Goal: Task Accomplishment & Management: Manage account settings

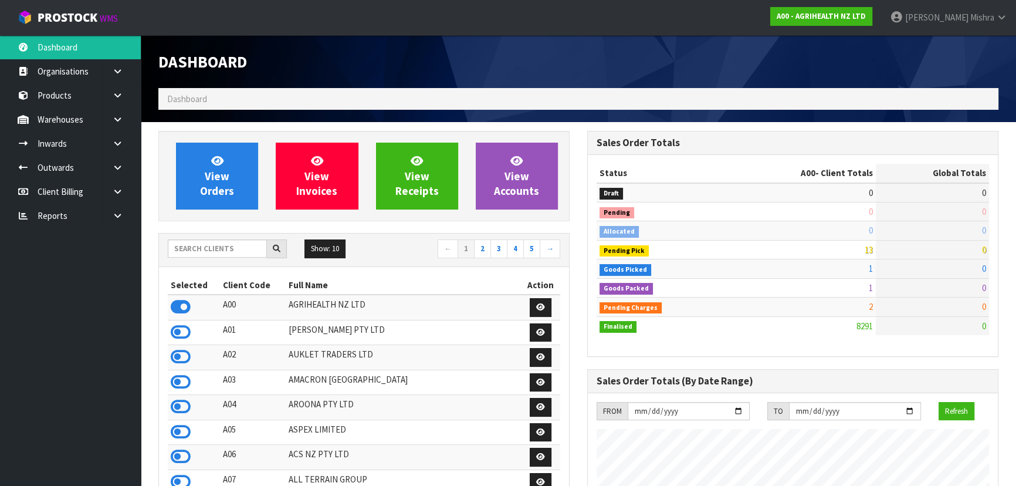
scroll to position [887, 428]
click at [215, 242] on input "text" at bounding box center [217, 248] width 99 height 18
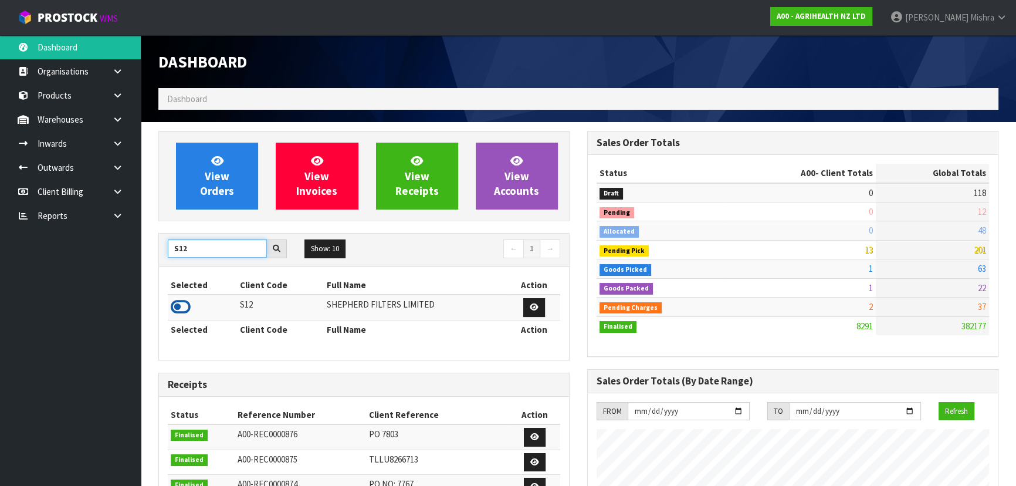
type input "S12"
click at [172, 310] on icon at bounding box center [181, 307] width 20 height 18
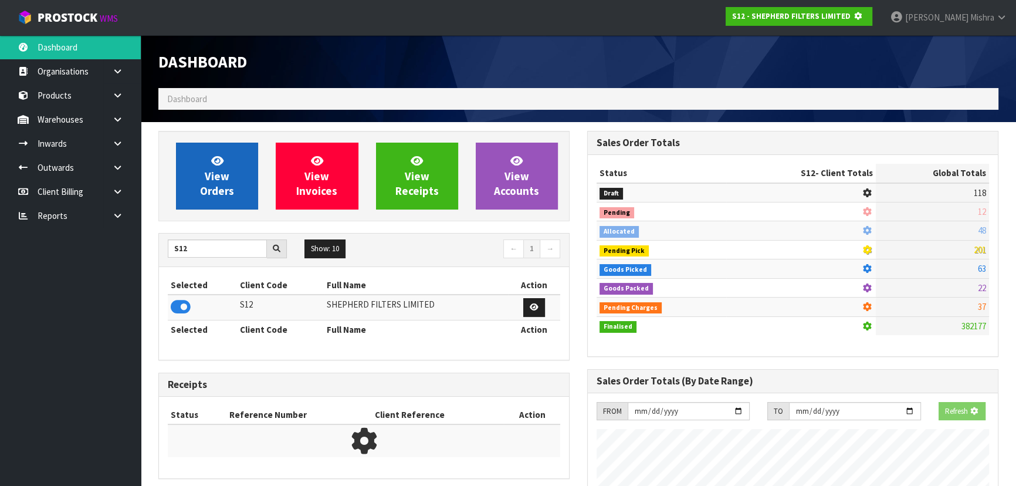
scroll to position [730, 428]
click at [214, 161] on icon at bounding box center [217, 160] width 12 height 11
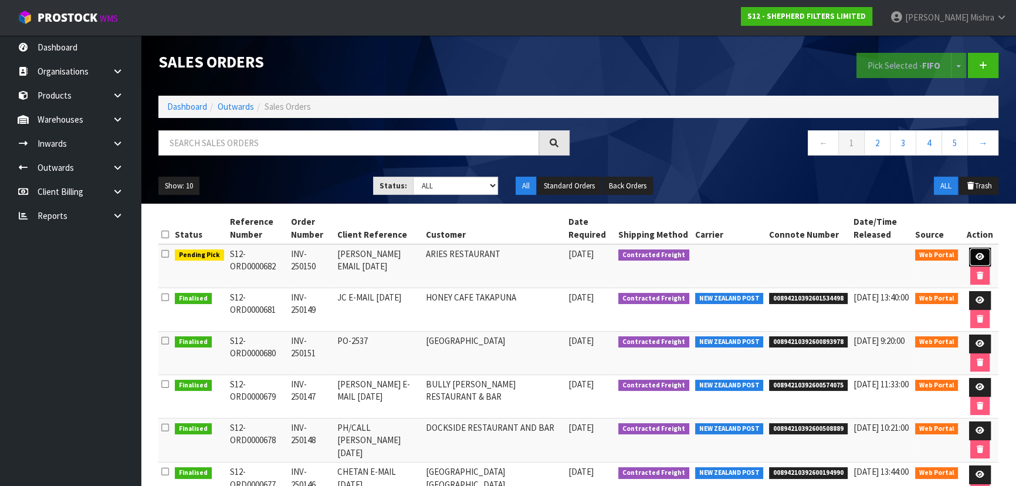
click at [977, 257] on icon at bounding box center [979, 257] width 9 height 8
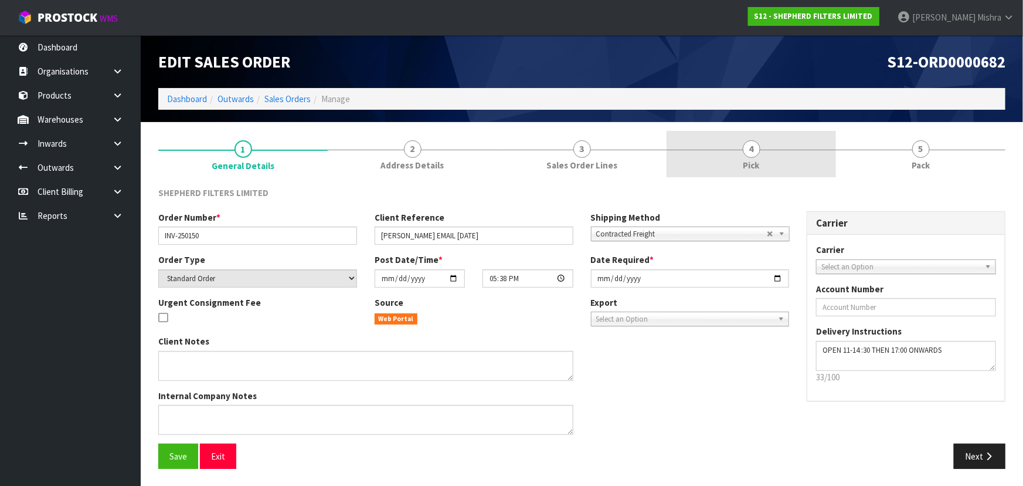
click at [782, 160] on link "4 Pick" at bounding box center [751, 154] width 169 height 46
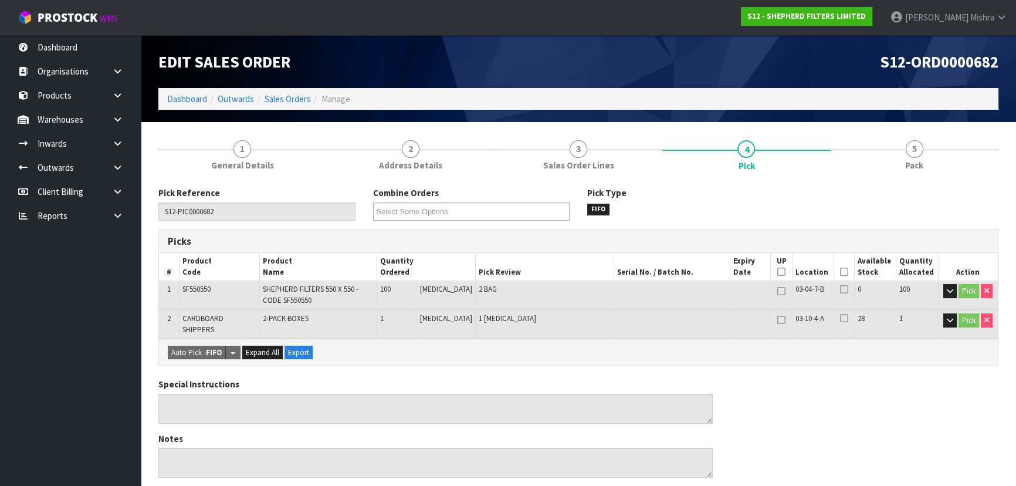
click at [842, 271] on icon at bounding box center [844, 271] width 8 height 1
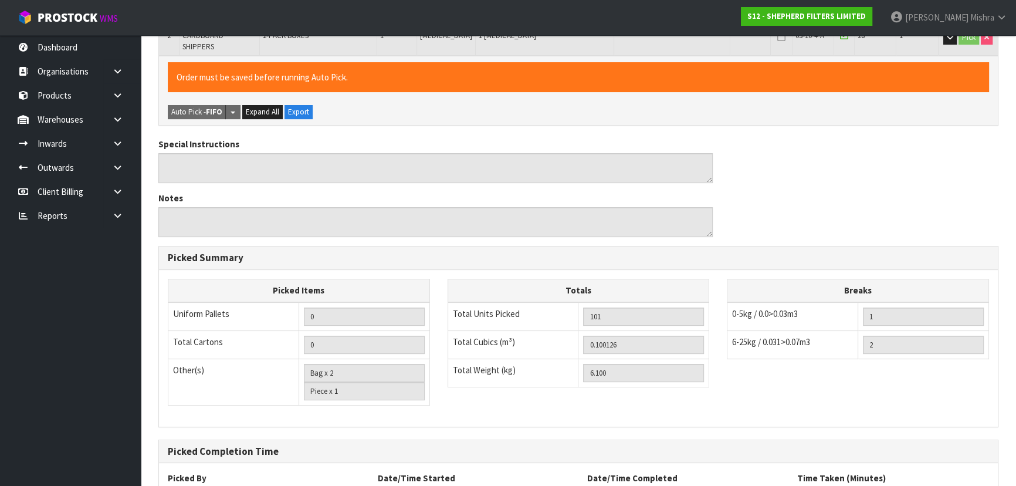
scroll to position [375, 0]
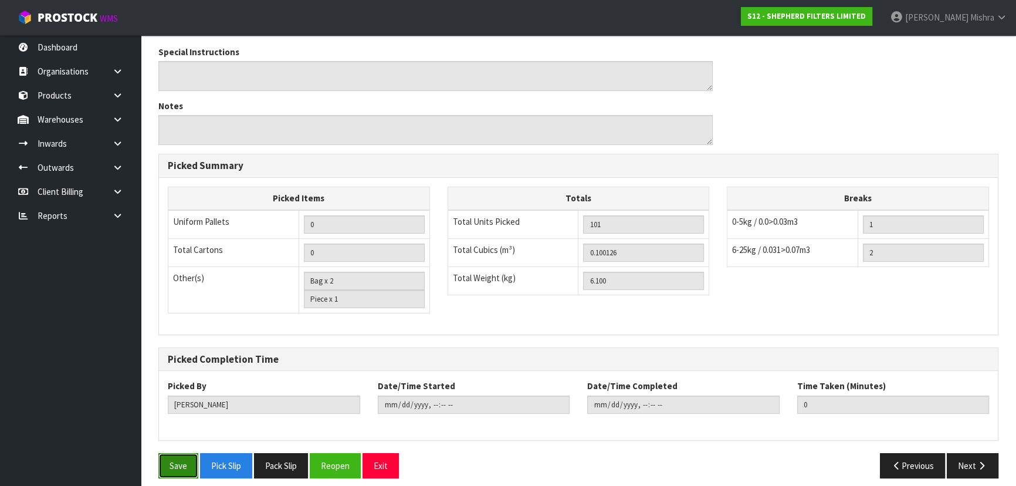
click at [191, 456] on button "Save" at bounding box center [178, 465] width 40 height 25
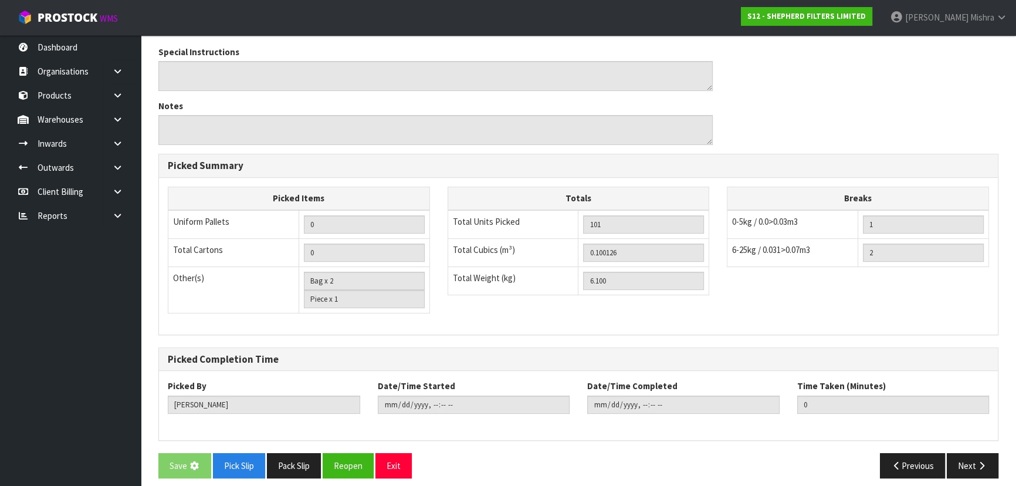
scroll to position [0, 0]
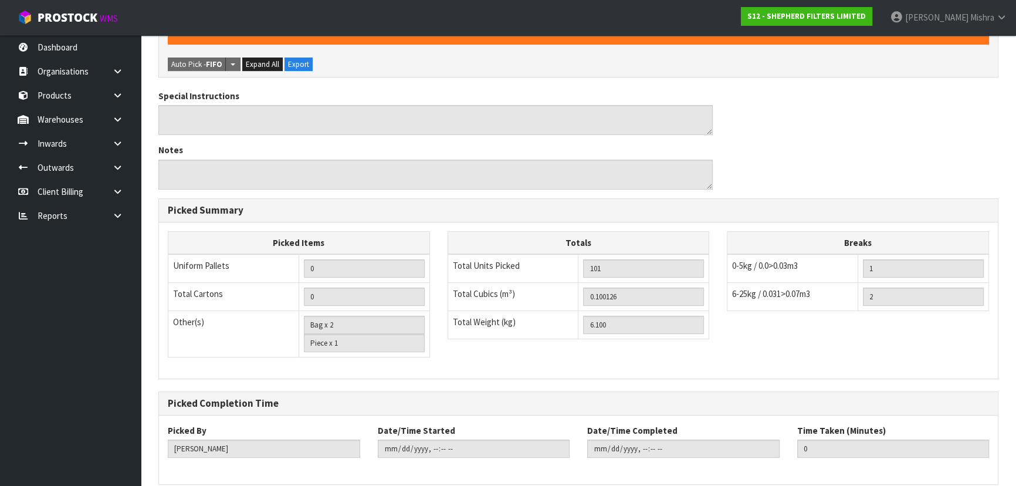
type input "Lalisha Mishra"
type input "2025-09-22T14:16:28"
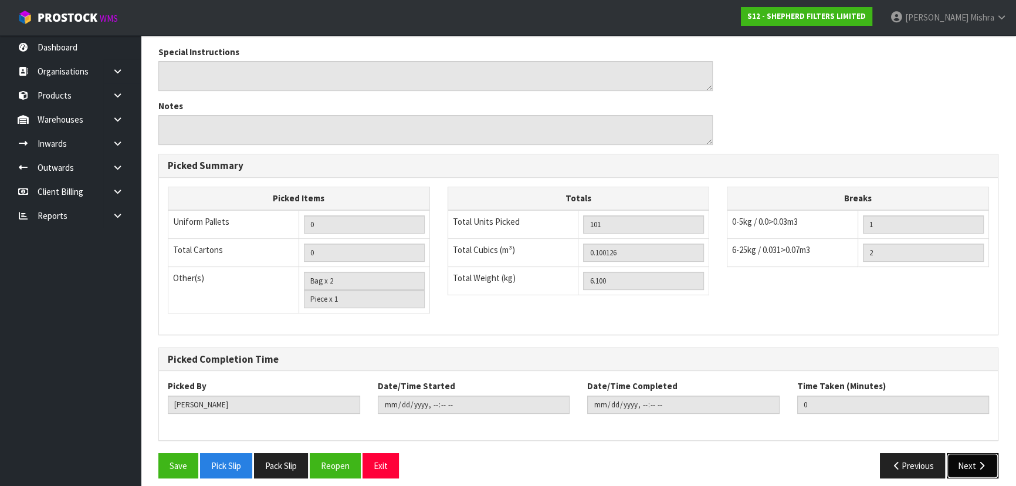
click at [989, 453] on button "Next" at bounding box center [972, 465] width 52 height 25
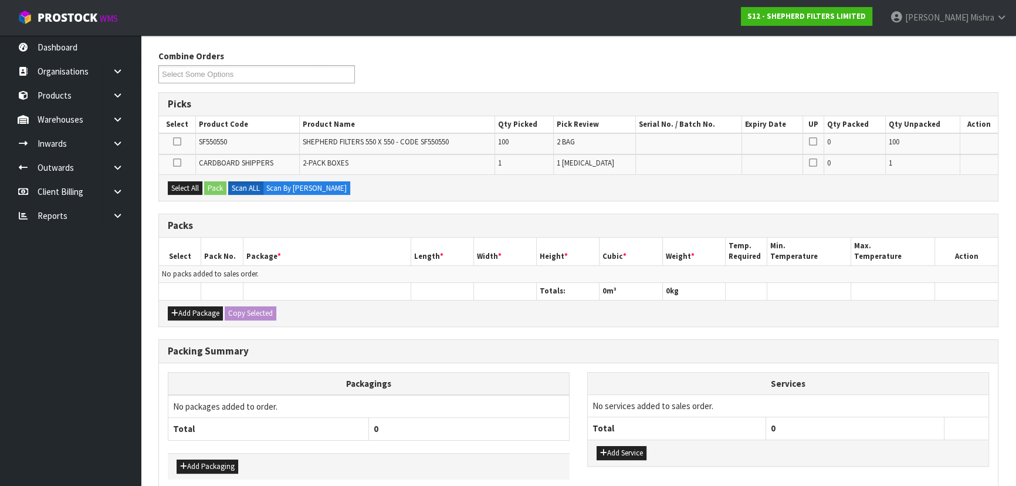
scroll to position [235, 0]
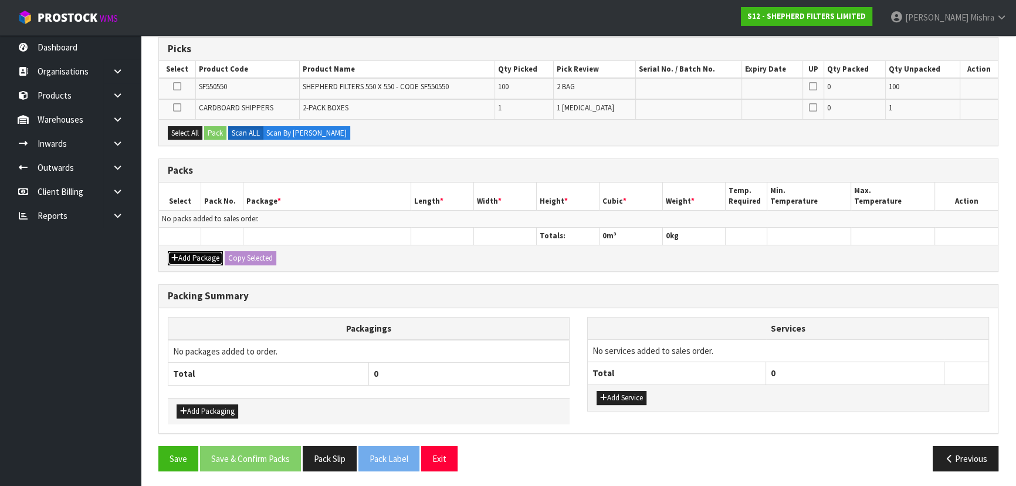
drag, startPoint x: 185, startPoint y: 256, endPoint x: 178, endPoint y: 239, distance: 18.6
click at [186, 255] on button "Add Package" at bounding box center [195, 258] width 55 height 14
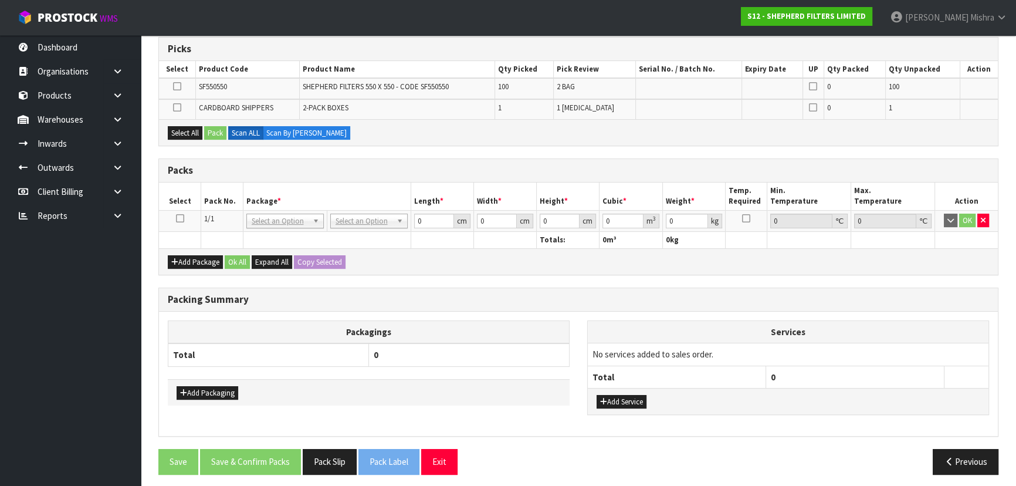
click at [179, 218] on icon at bounding box center [180, 218] width 8 height 1
click at [191, 131] on button "Select All" at bounding box center [185, 133] width 35 height 14
click at [215, 133] on button "Pack" at bounding box center [215, 133] width 22 height 14
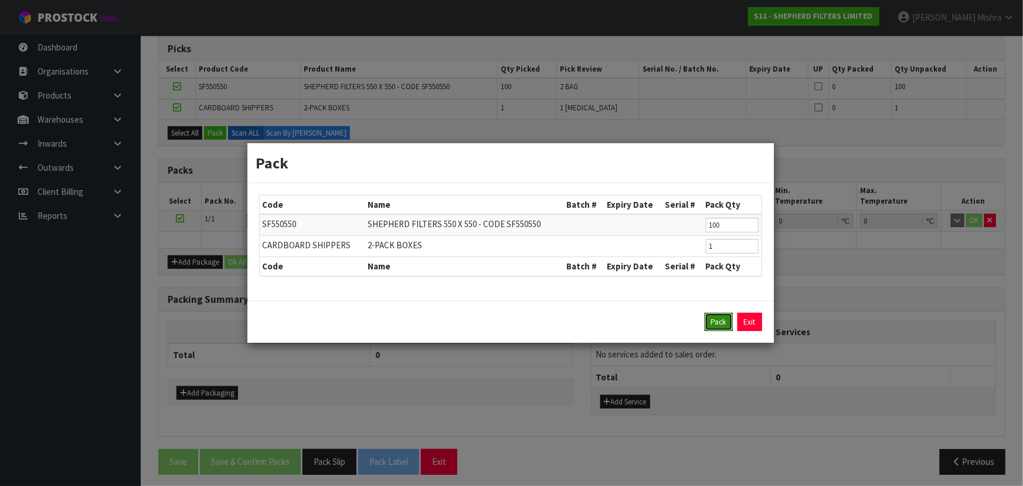
click at [709, 322] on button "Pack" at bounding box center [719, 322] width 28 height 19
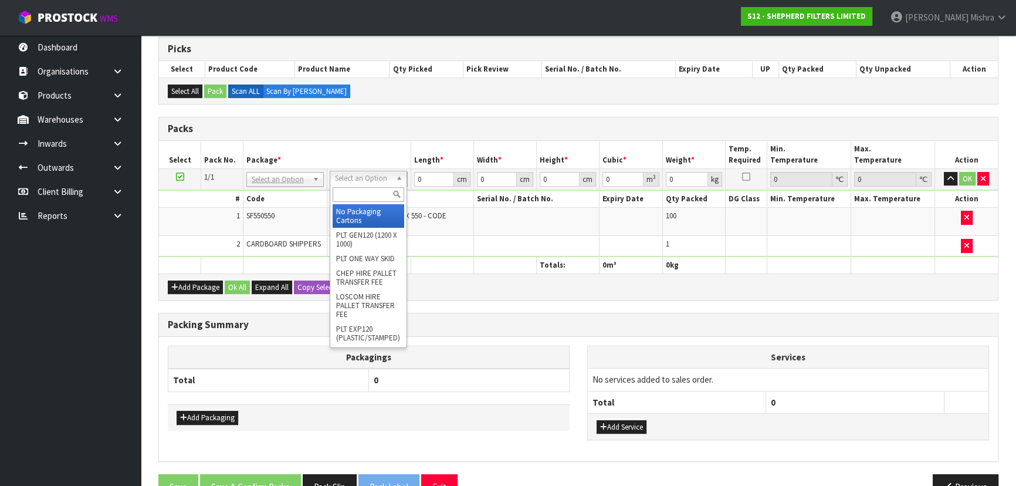
click at [381, 195] on input "text" at bounding box center [368, 194] width 72 height 15
type input "CLIENT"
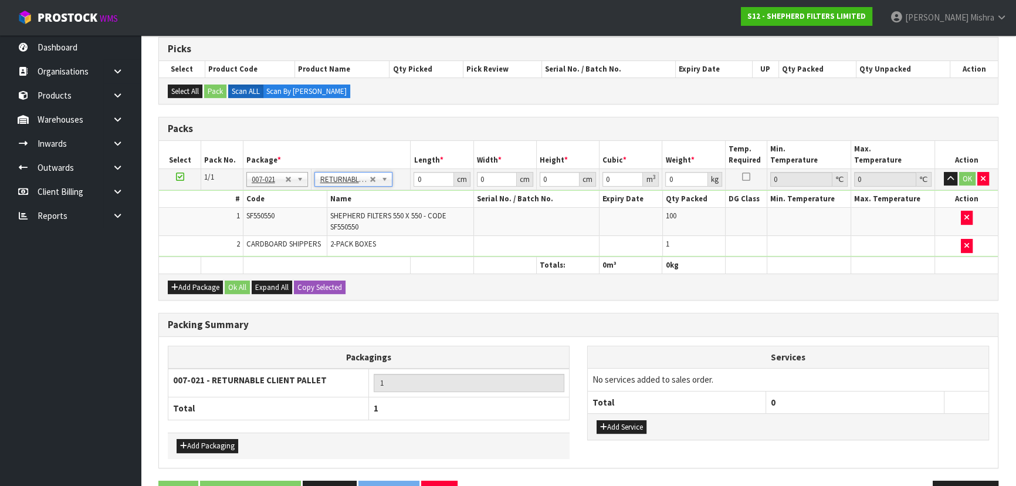
type input "6.1"
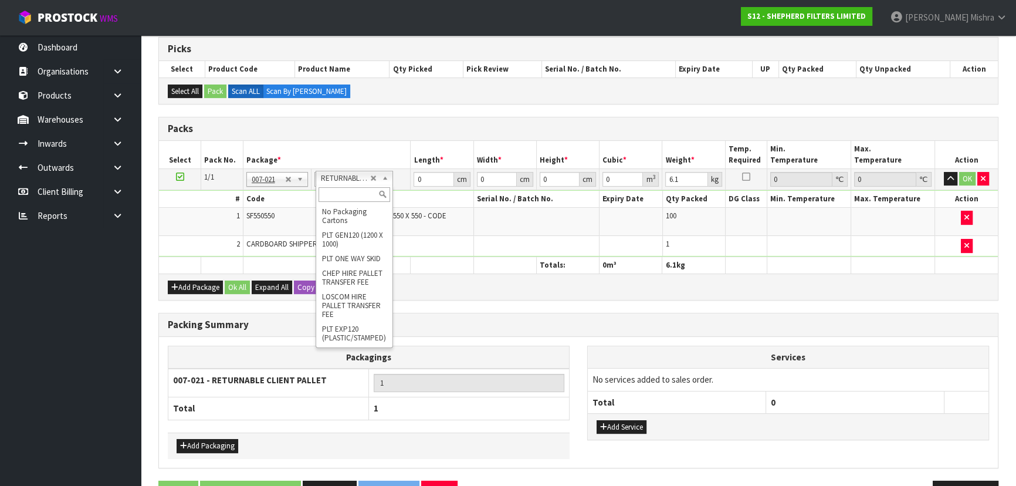
click at [334, 198] on input "text" at bounding box center [354, 194] width 72 height 15
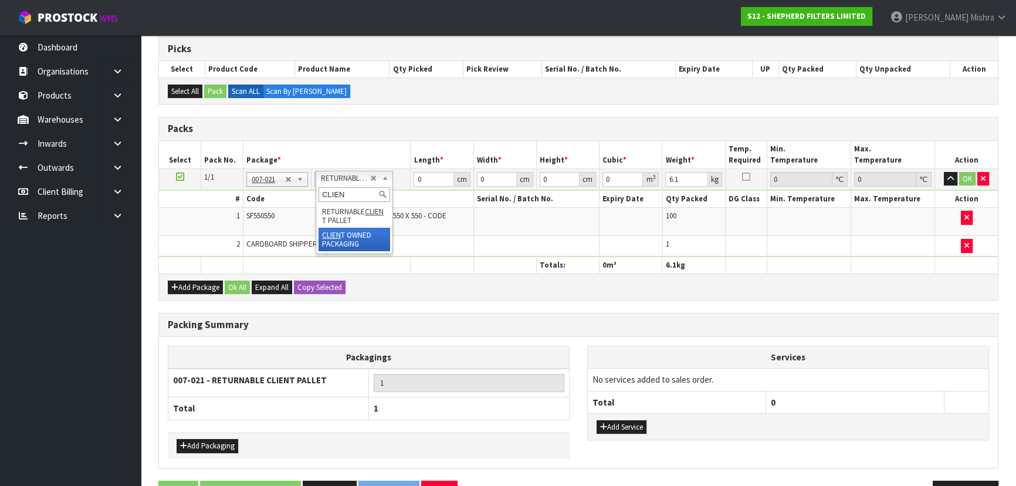
type input "CLIEN"
click at [381, 184] on tr "1/1 NONE 007-001 007-002 007-004 007-009 007-013 007-014 007-015 007-017 007-01…" at bounding box center [578, 178] width 839 height 21
type input "58"
drag, startPoint x: 490, startPoint y: 181, endPoint x: 430, endPoint y: 182, distance: 59.2
click at [439, 194] on tbody "1/1 NONE 007-001 007-002 007-004 007-009 007-013 007-014 007-015 007-017 007-01…" at bounding box center [578, 212] width 839 height 88
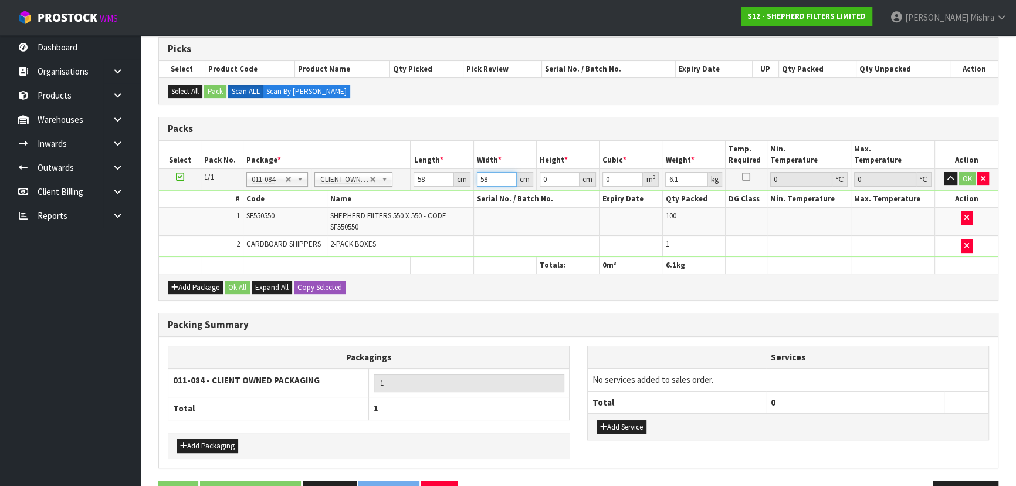
type input "58"
type input "2"
type input "0.006728"
type input "27"
type input "0.090828"
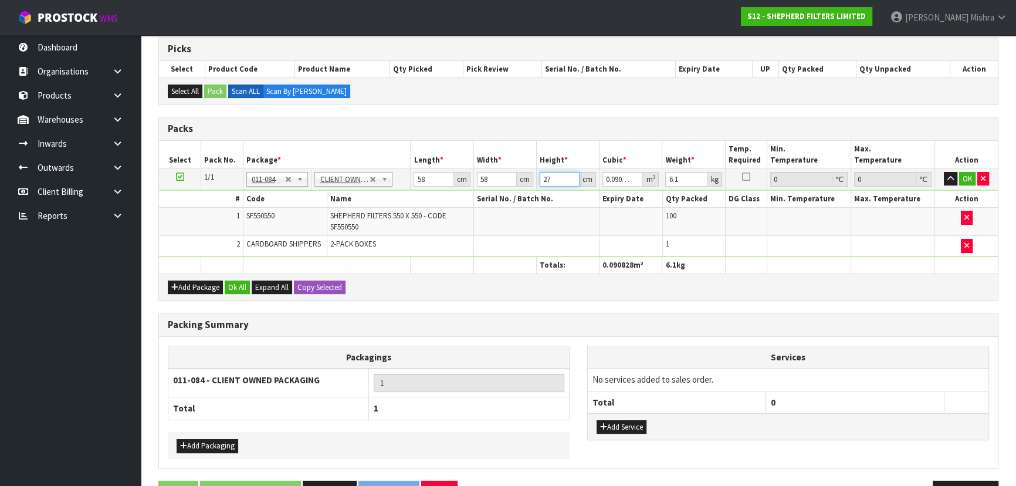
type input "27"
type input "6"
click at [236, 290] on button "Ok All" at bounding box center [237, 287] width 25 height 14
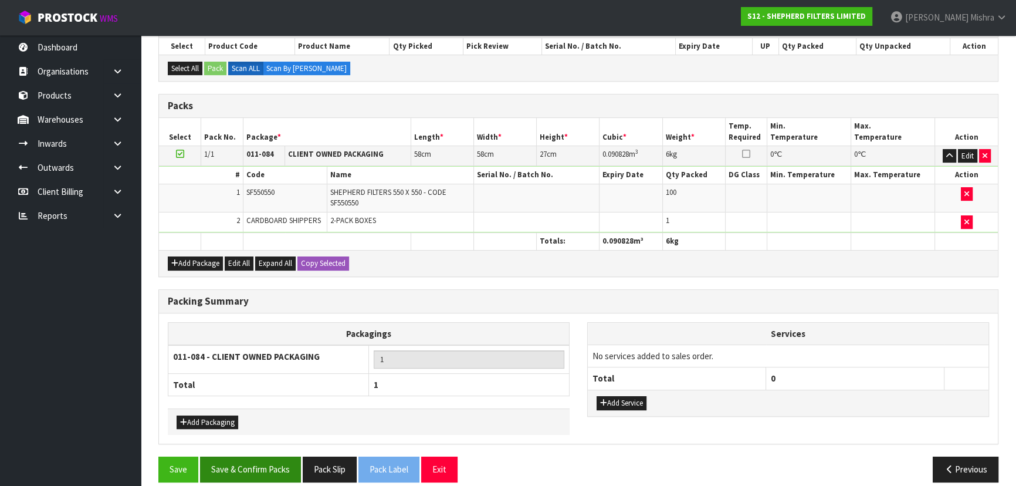
scroll to position [268, 0]
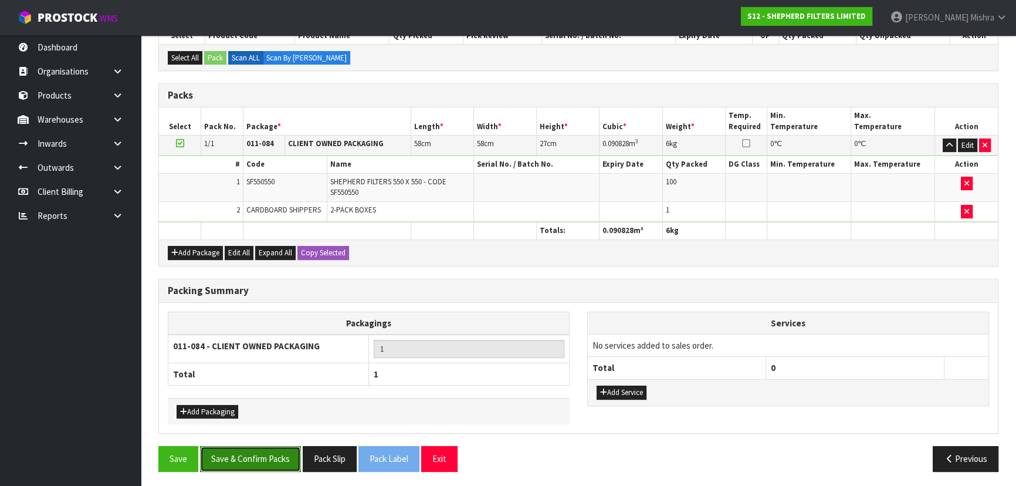
click at [249, 461] on button "Save & Confirm Packs" at bounding box center [250, 458] width 101 height 25
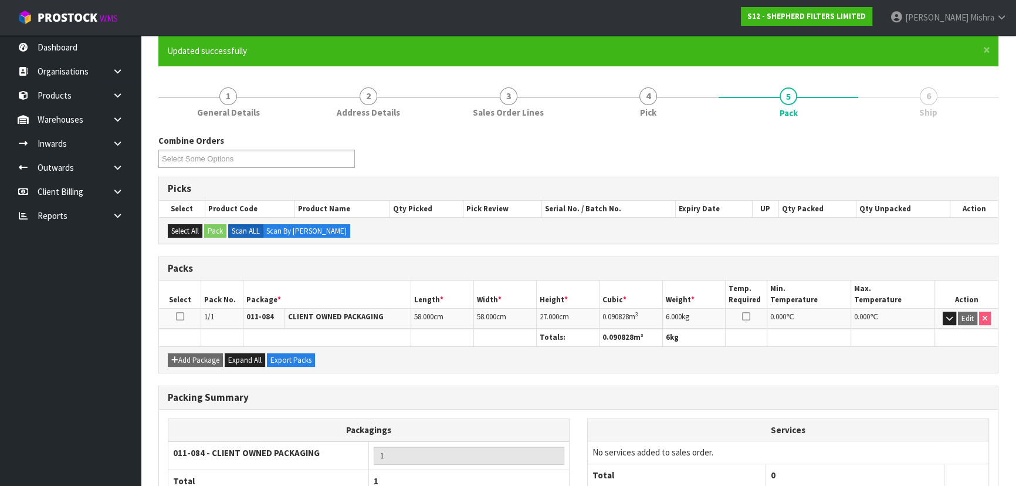
scroll to position [176, 0]
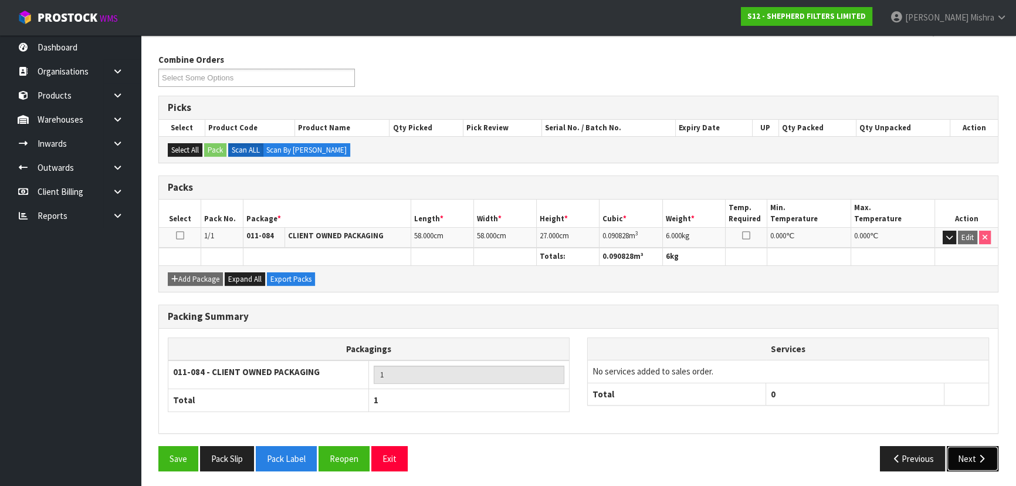
click at [978, 454] on icon "button" at bounding box center [981, 458] width 11 height 9
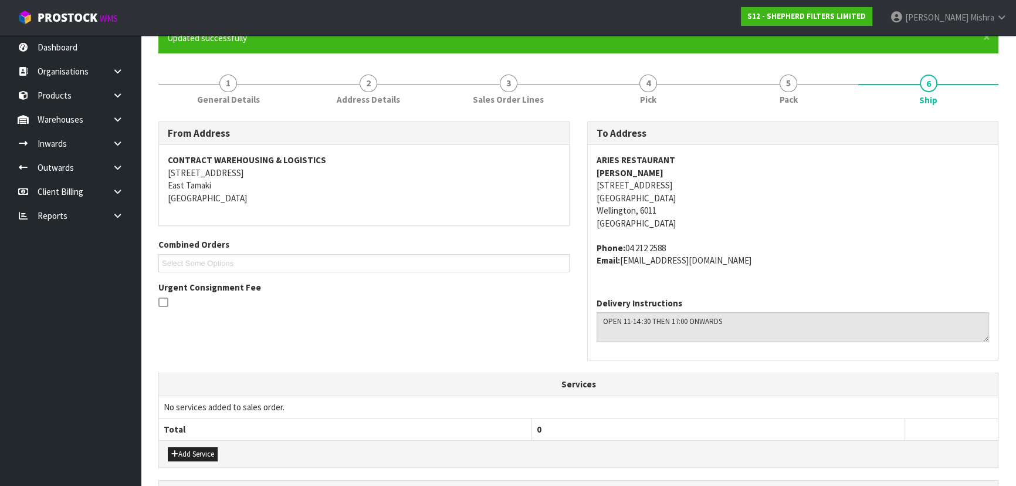
scroll to position [213, 0]
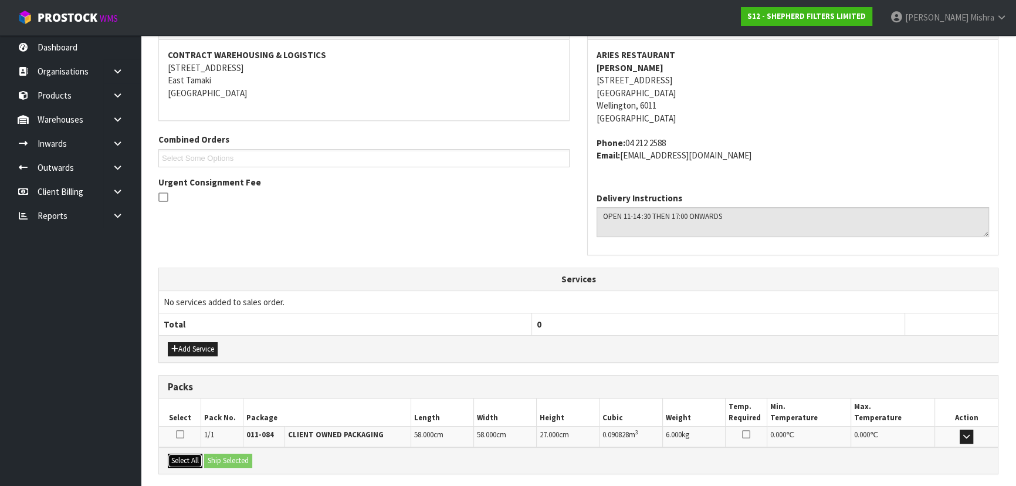
click at [182, 453] on button "Select All" at bounding box center [185, 460] width 35 height 14
click at [237, 454] on button "Ship Selected" at bounding box center [228, 460] width 48 height 14
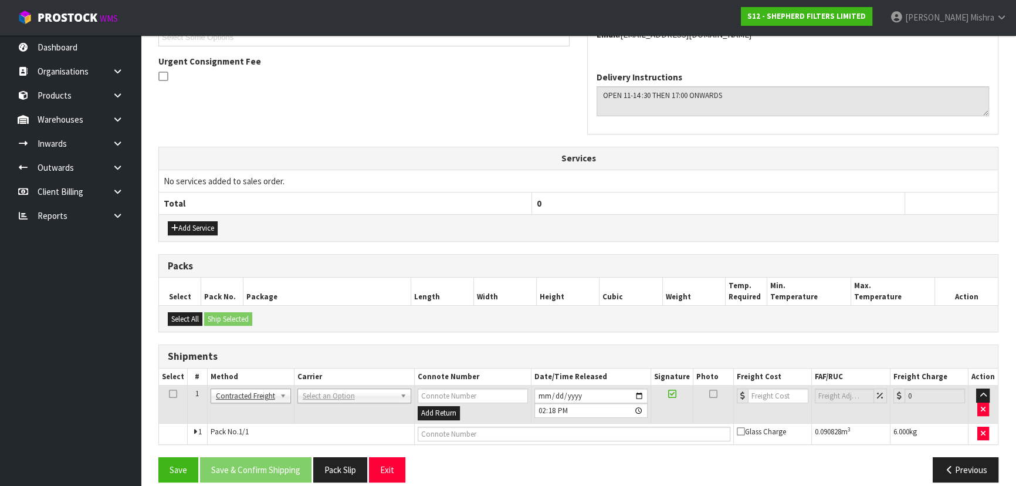
scroll to position [345, 0]
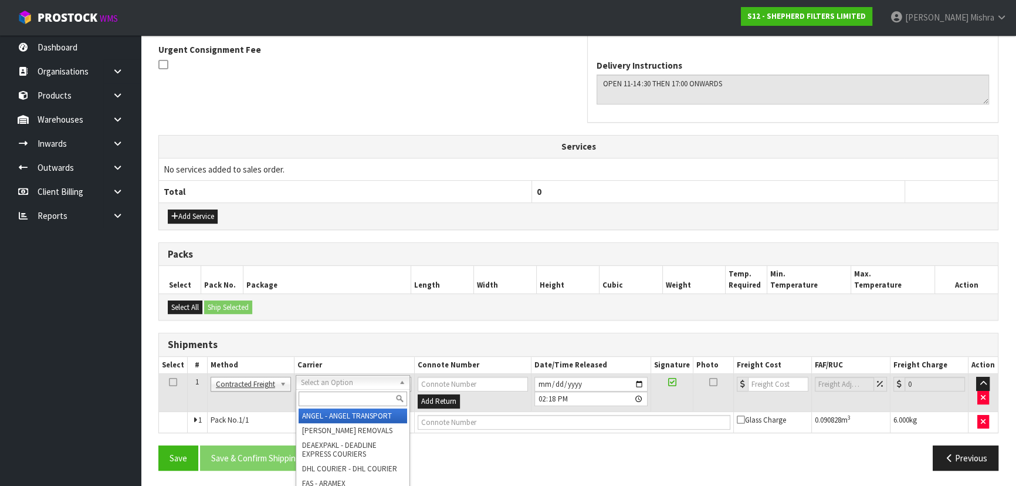
click at [332, 398] on input "text" at bounding box center [352, 398] width 108 height 15
type input "NZP"
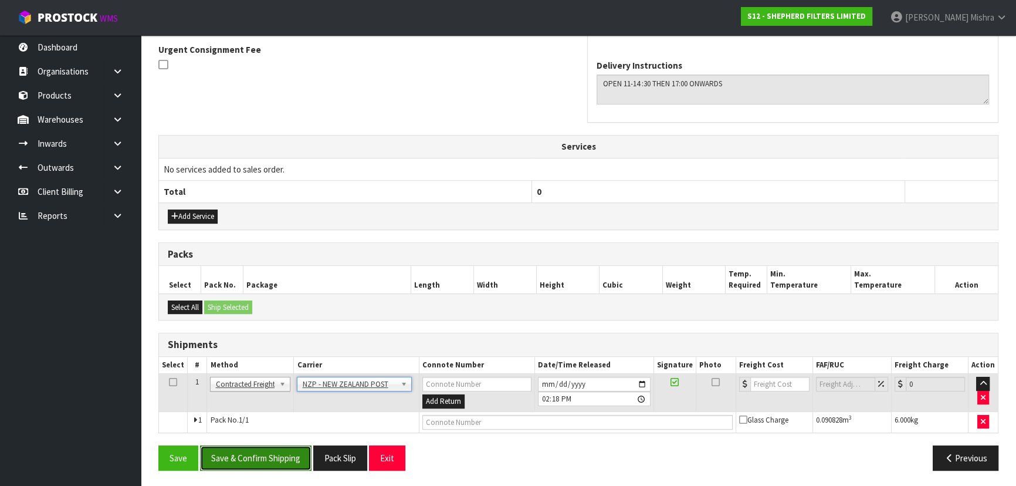
click at [269, 463] on button "Save & Confirm Shipping" at bounding box center [255, 457] width 111 height 25
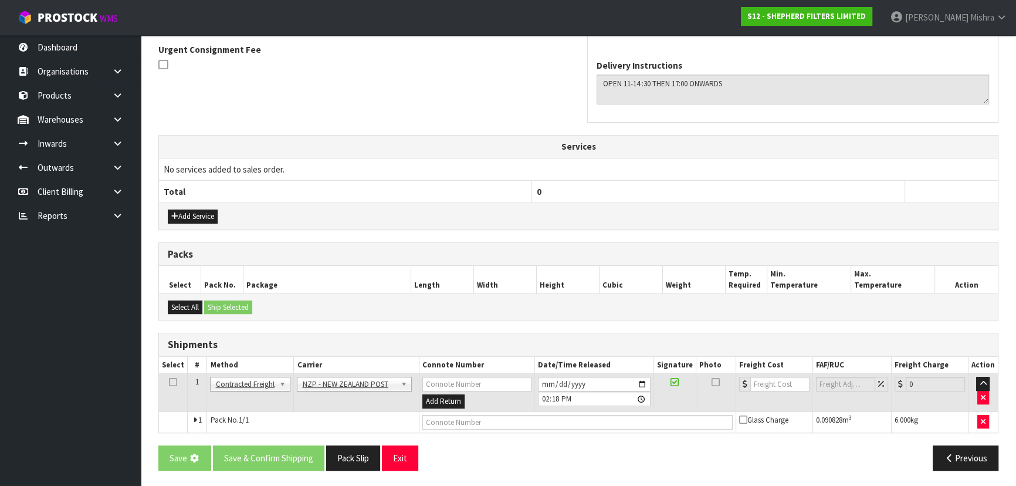
scroll to position [0, 0]
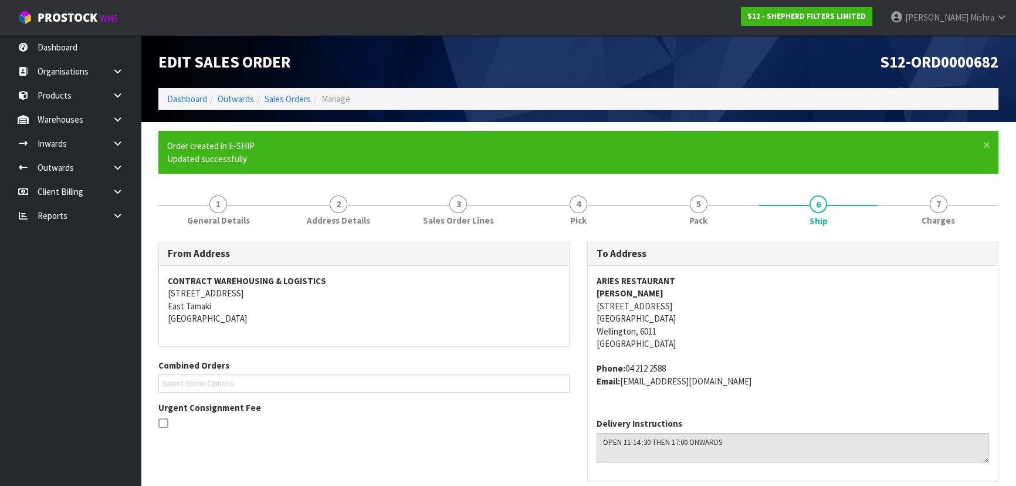
click at [632, 297] on strong "WEI WEI ZHANG" at bounding box center [629, 292] width 67 height 11
click at [635, 305] on address "ARIES RESTAURANT WEI WEI ZHANG 1-7 TENNYSON STREET, UNIT 2GR WELLINGTON Welling…" at bounding box center [792, 312] width 392 height 76
copy address "1-7 TENNYSON STREET, UNIT 2GR"
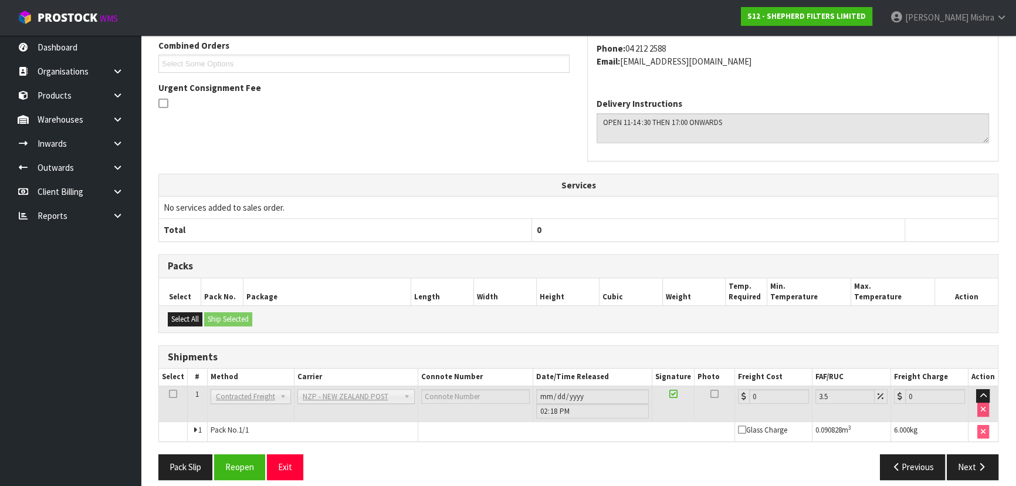
scroll to position [329, 0]
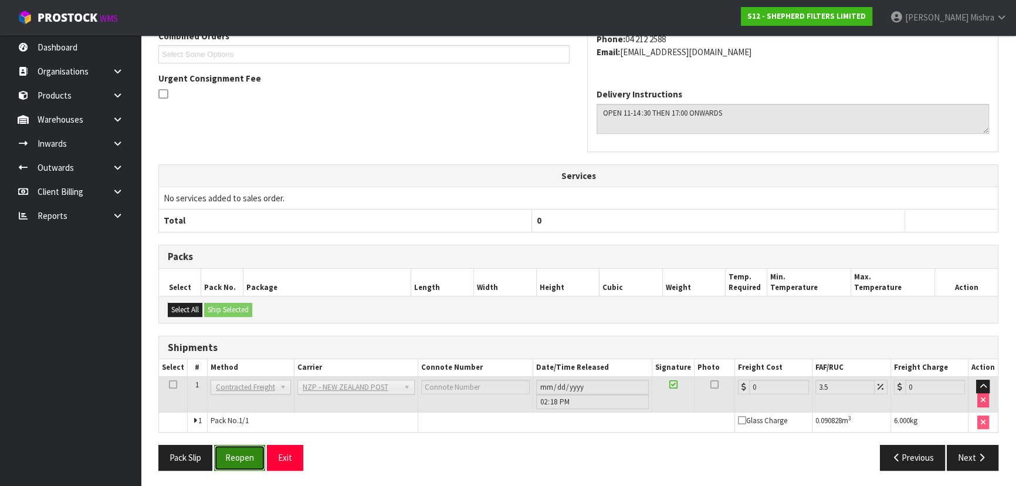
click at [233, 460] on button "Reopen" at bounding box center [239, 456] width 51 height 25
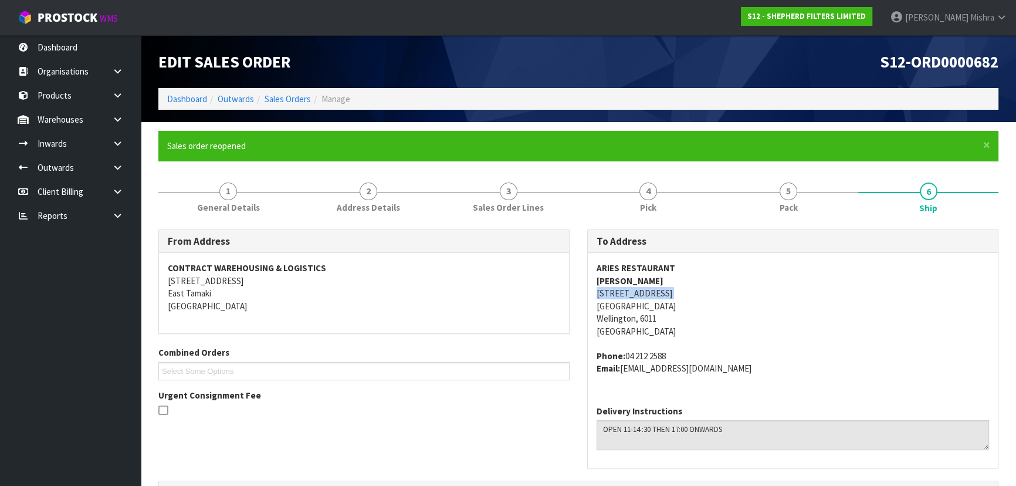
scroll to position [357, 0]
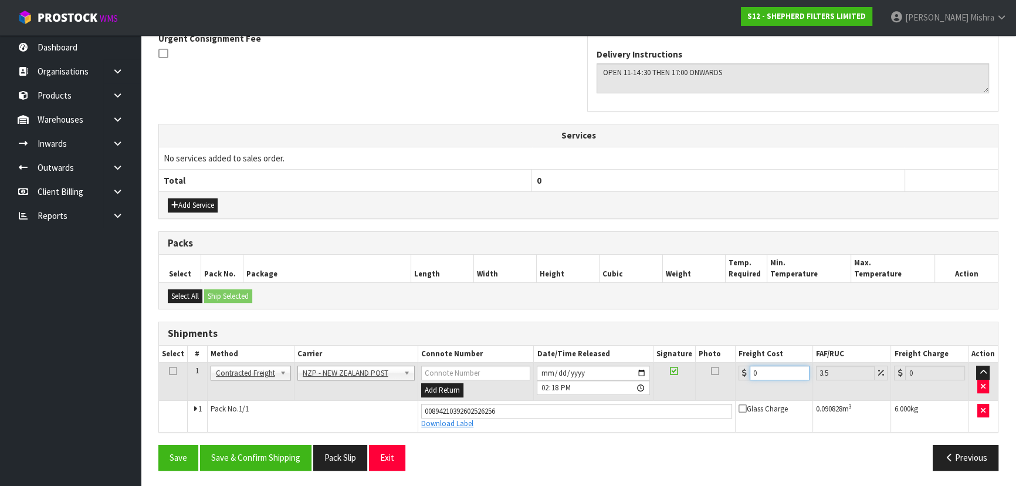
drag, startPoint x: 783, startPoint y: 369, endPoint x: 600, endPoint y: 369, distance: 182.9
click at [600, 369] on tr "1 Client Local Pickup Customer Local Pickup Company Freight Contracted Freight …" at bounding box center [578, 381] width 839 height 38
type input "1"
type input "1.03"
type input "15"
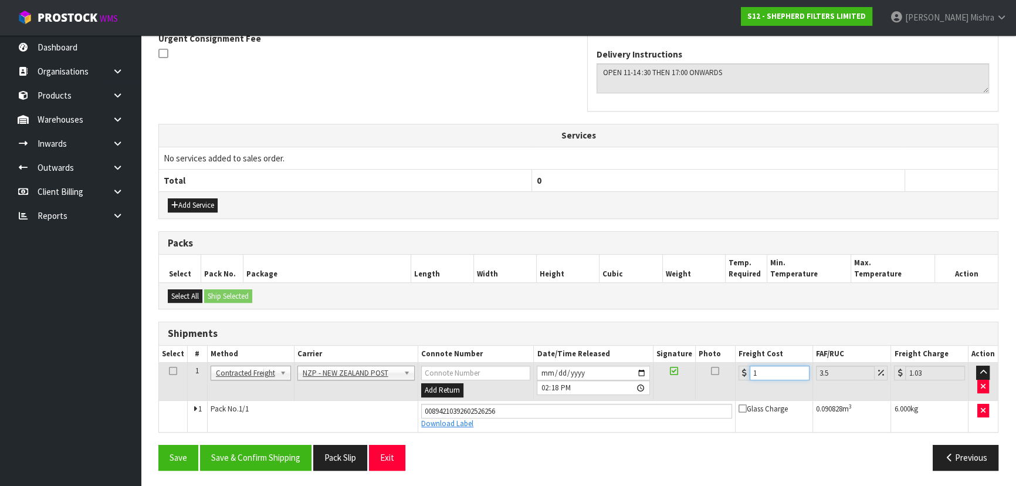
type input "15.52"
type input "15.7"
type input "16.25"
type input "15.76"
type input "16.31"
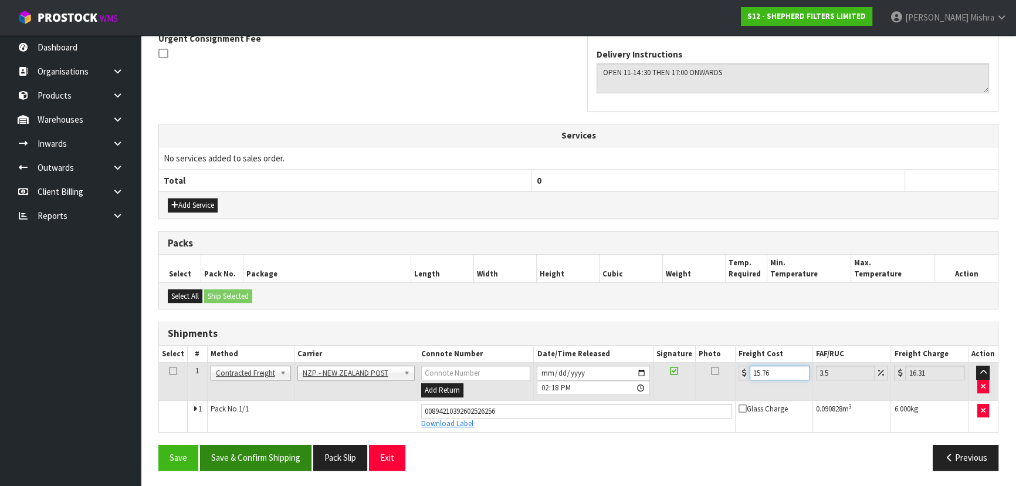
type input "15.76"
click at [240, 447] on button "Save & Confirm Shipping" at bounding box center [255, 456] width 111 height 25
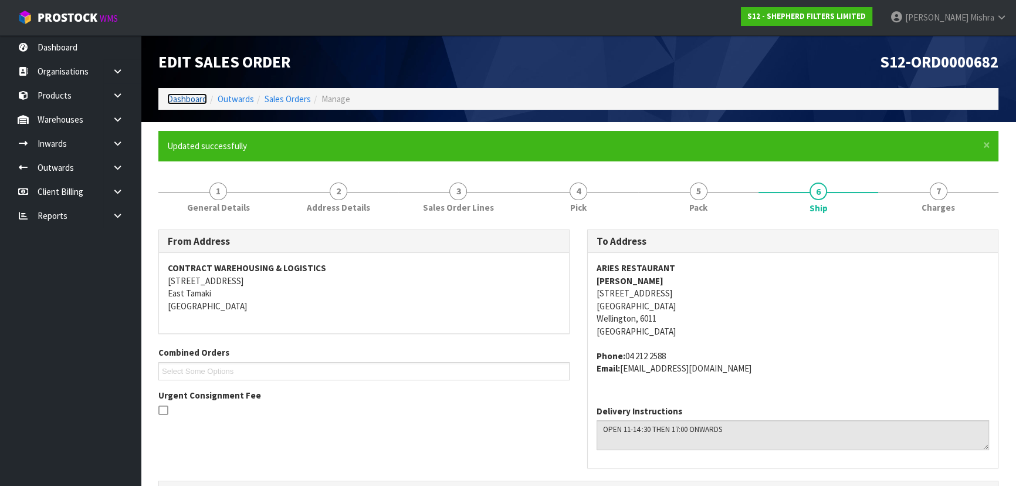
click at [194, 97] on link "Dashboard" at bounding box center [187, 98] width 40 height 11
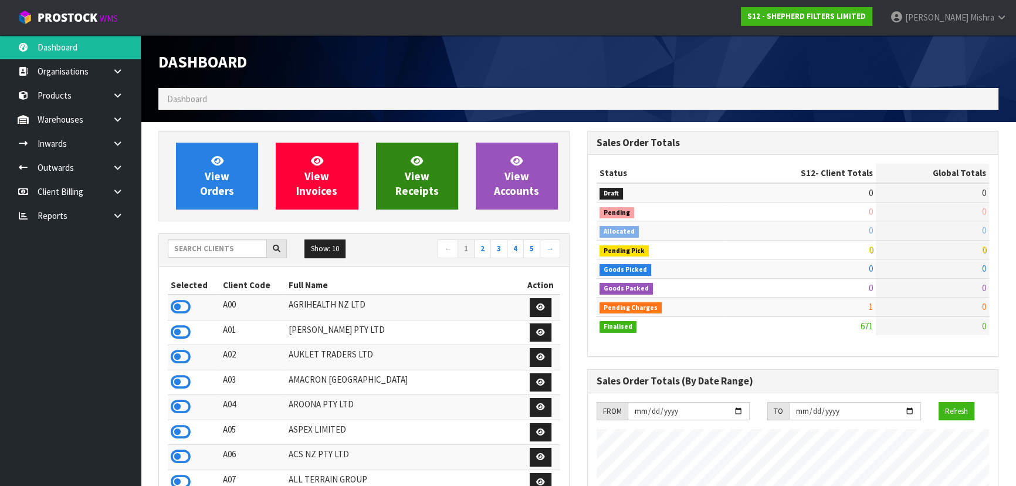
scroll to position [823, 428]
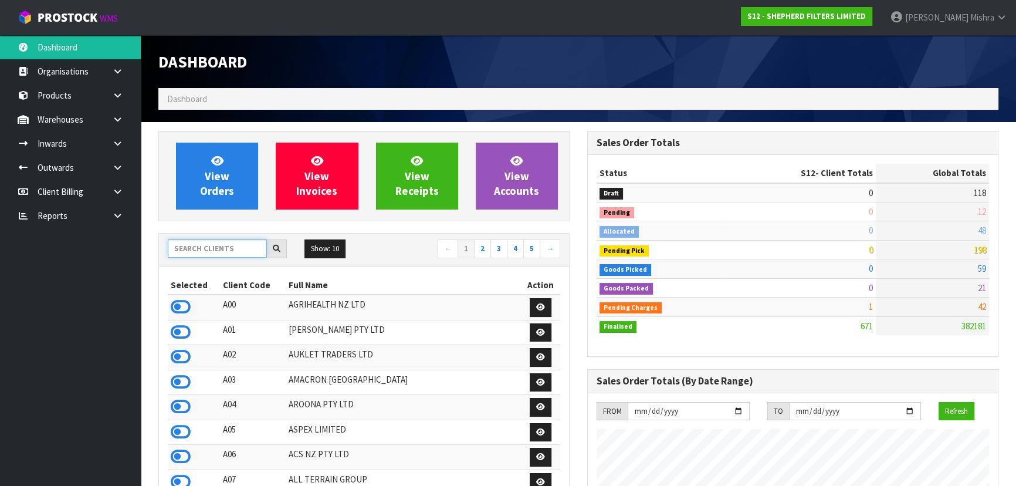
click at [195, 244] on input "text" at bounding box center [217, 248] width 99 height 18
type input "S11"
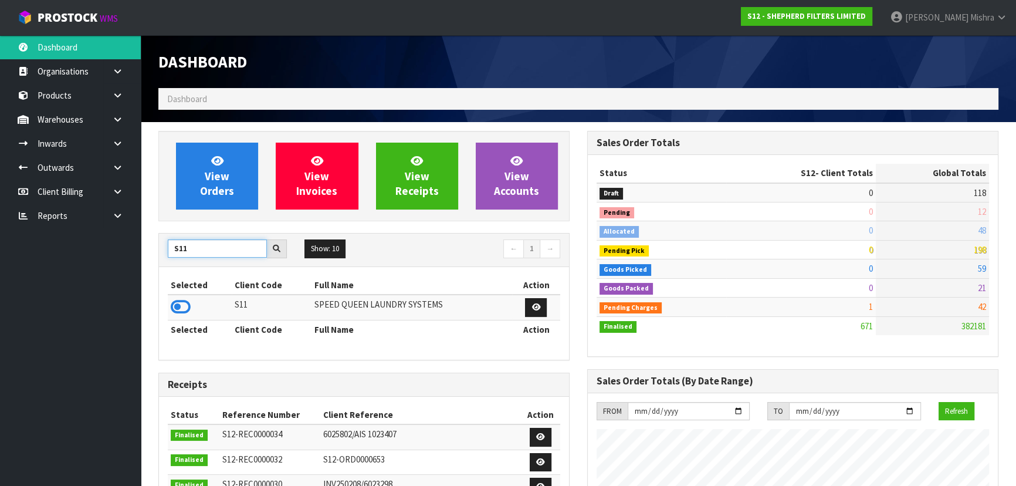
click at [217, 245] on input "S11" at bounding box center [217, 248] width 99 height 18
click at [175, 297] on td at bounding box center [200, 306] width 64 height 25
click at [176, 299] on icon at bounding box center [181, 307] width 20 height 18
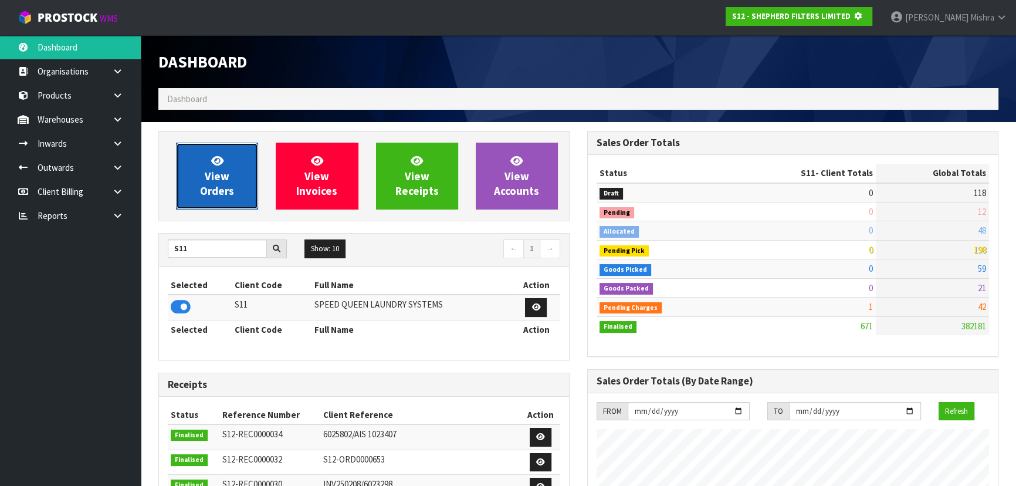
click at [220, 160] on icon at bounding box center [217, 160] width 12 height 11
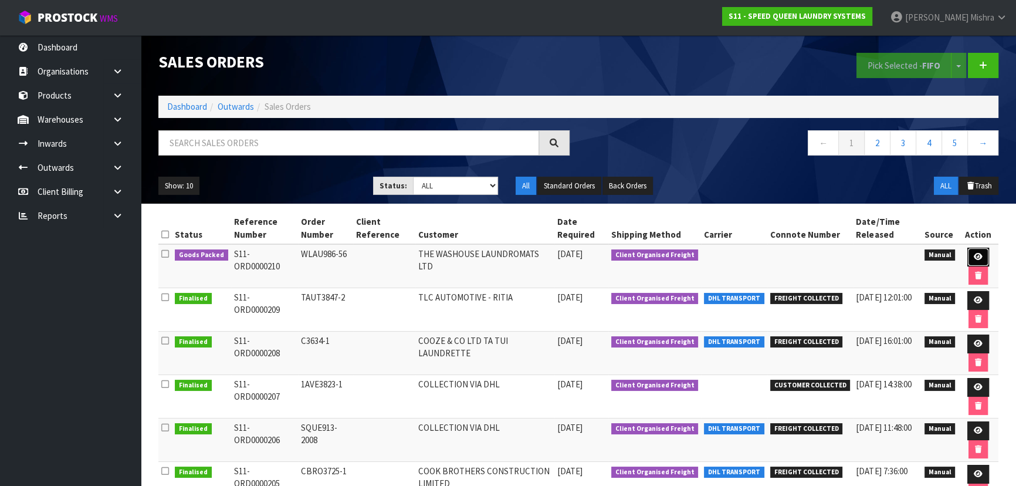
click at [976, 254] on icon at bounding box center [977, 257] width 9 height 8
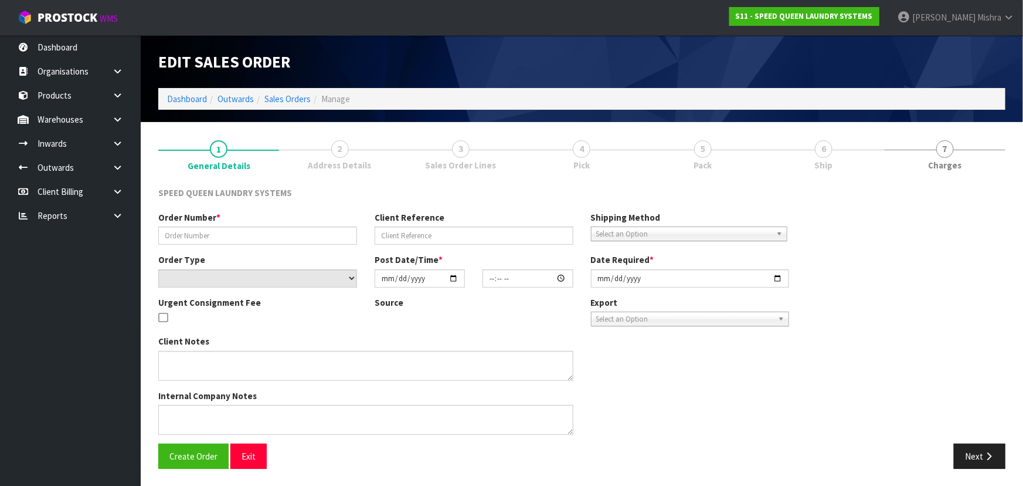
type input "WLAU986-56"
select select "number:0"
type input "2025-09-18"
type input "09:13:00.000"
type input "2025-09-18"
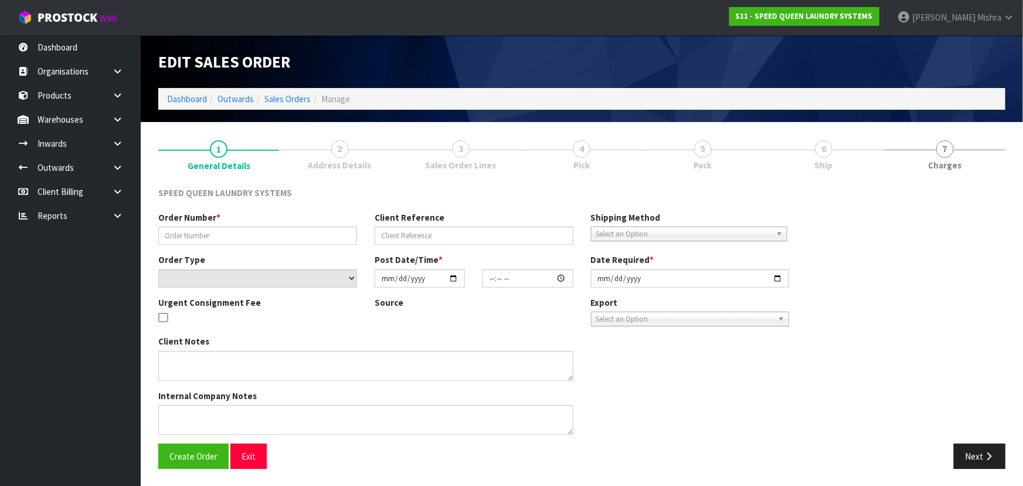
type textarea "CAN WE HAVE THIS ATTACHED ORDER PICKED AT YOUR EARLIEST CONVENIENCE PLEASE ."
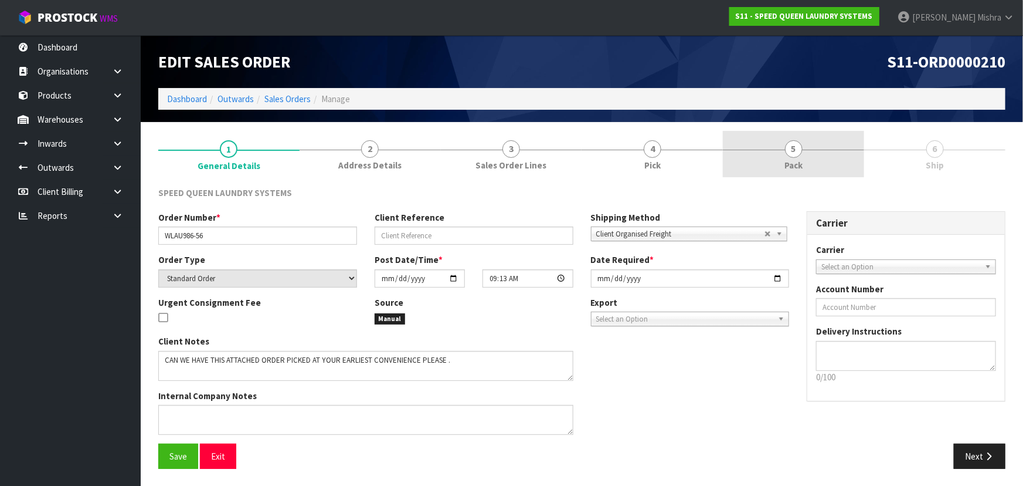
drag, startPoint x: 817, startPoint y: 164, endPoint x: 903, endPoint y: 383, distance: 234.9
click at [817, 164] on link "5 Pack" at bounding box center [793, 154] width 141 height 46
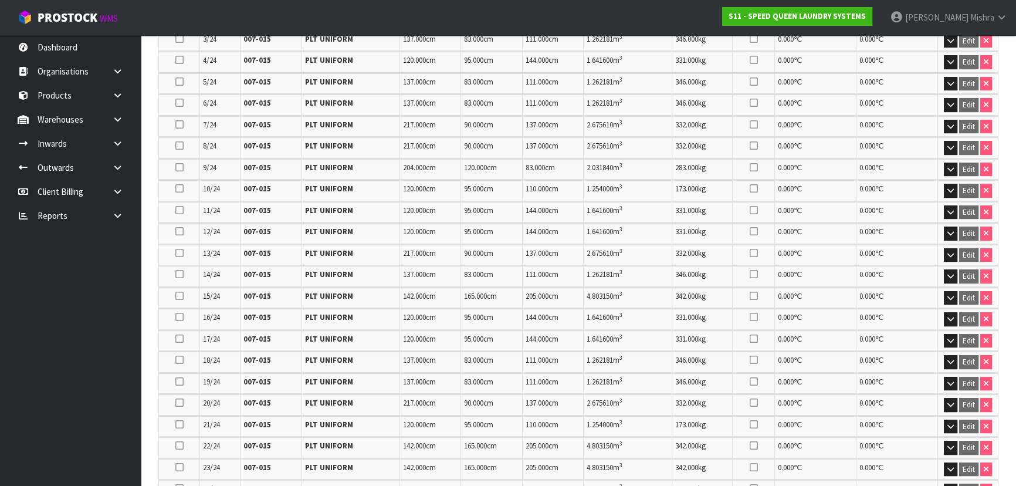
scroll to position [622, 0]
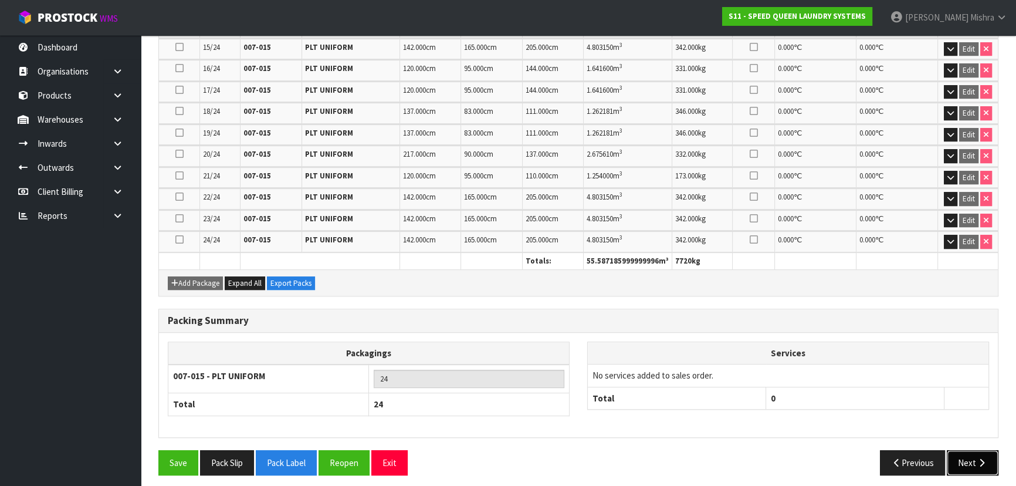
click at [958, 456] on button "Next" at bounding box center [972, 462] width 52 height 25
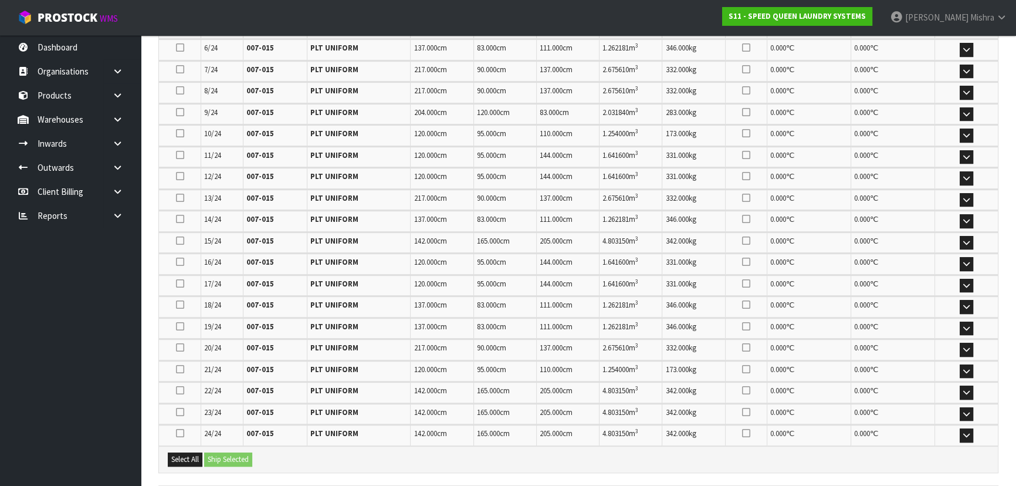
scroll to position [717, 0]
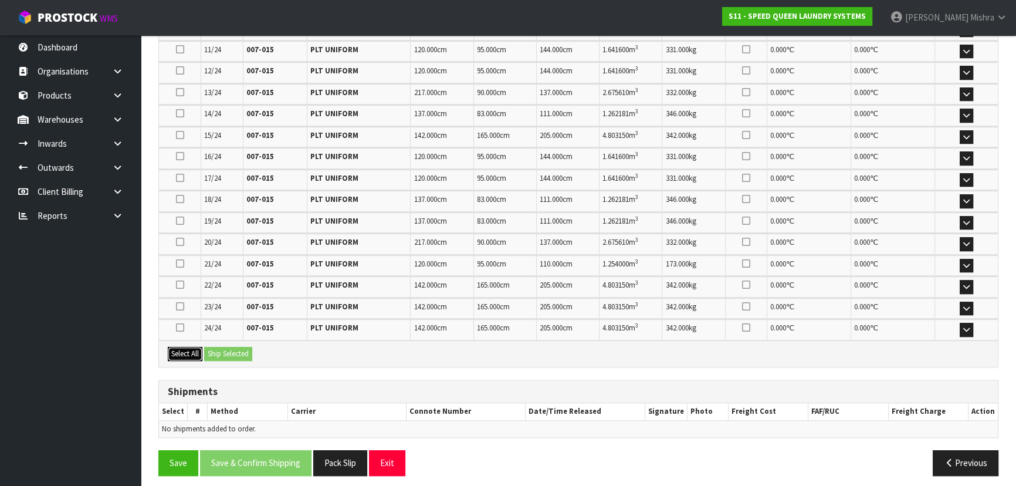
click at [191, 349] on button "Select All" at bounding box center [185, 354] width 35 height 14
click at [243, 348] on button "Ship Selected" at bounding box center [228, 354] width 48 height 14
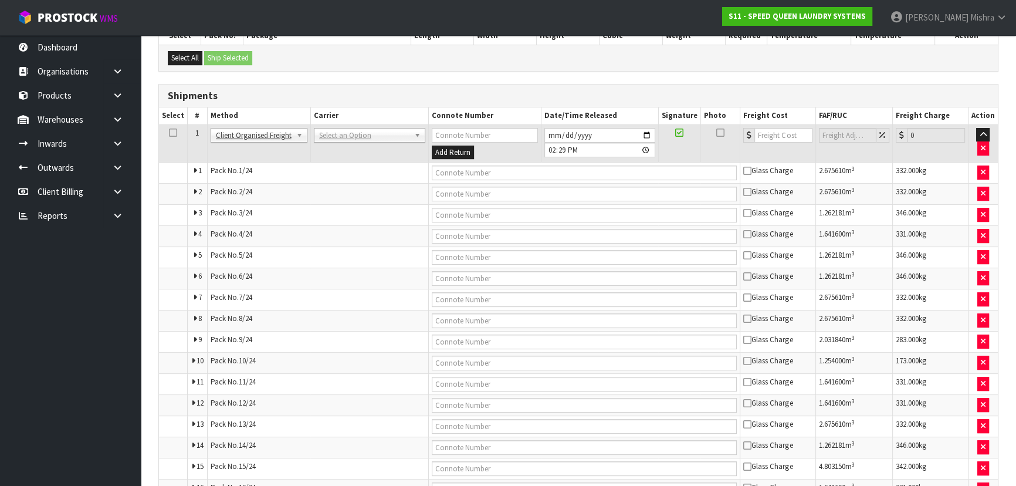
scroll to position [344, 0]
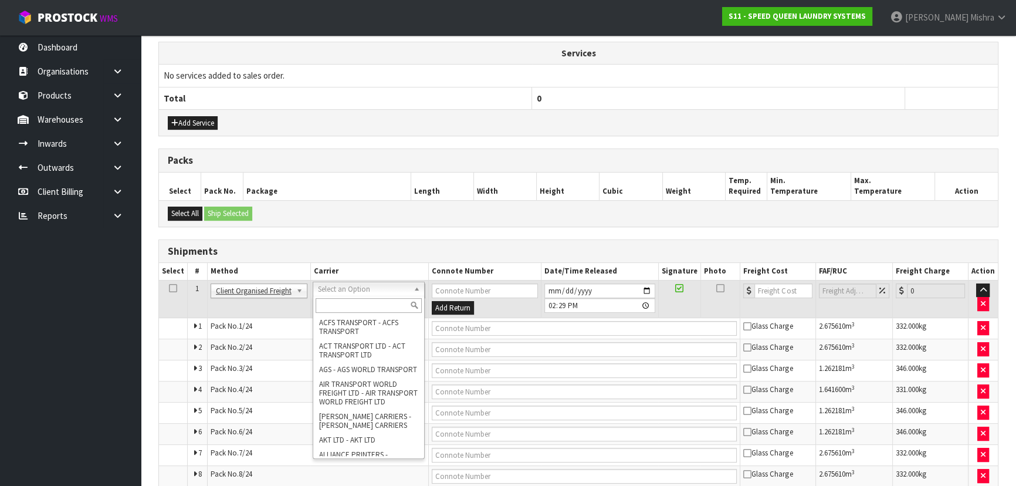
click at [352, 305] on input "text" at bounding box center [368, 305] width 106 height 15
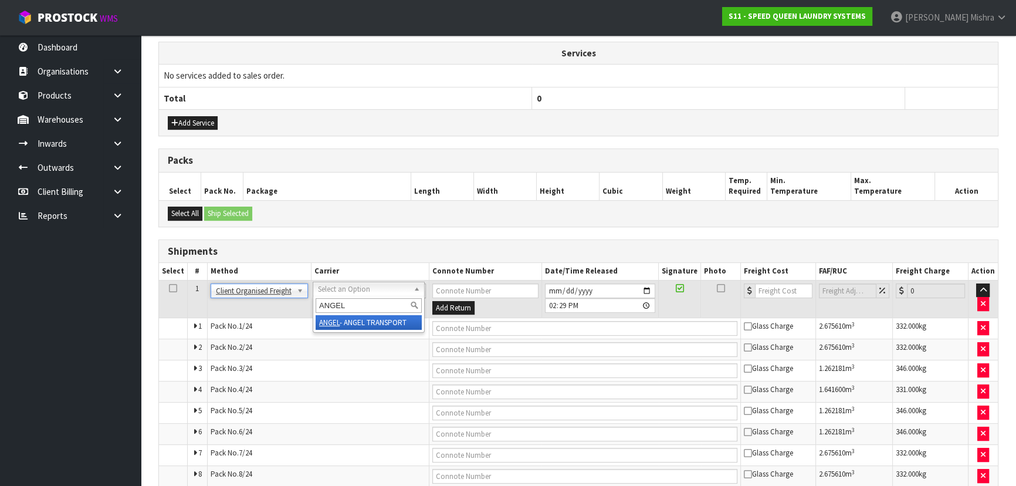
type input "ANGEL"
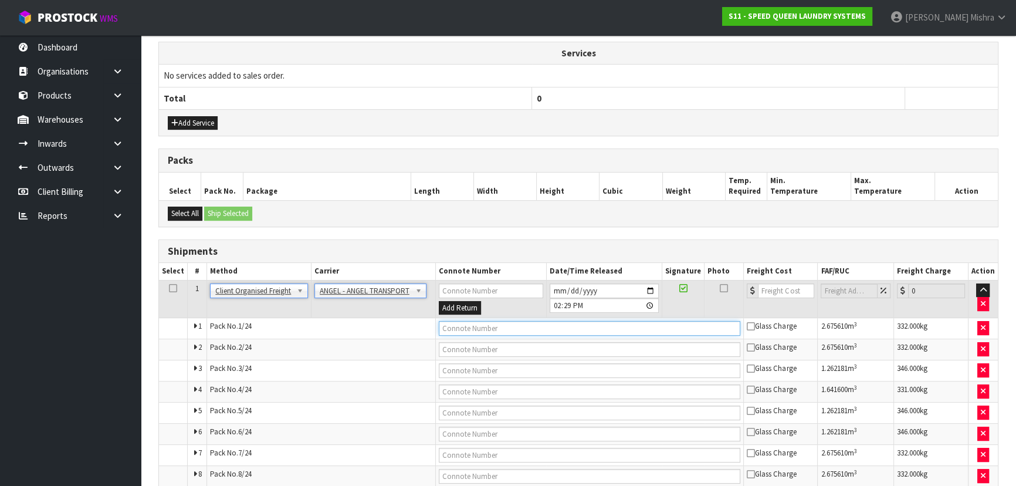
click at [454, 322] on input "text" at bounding box center [590, 328] width 302 height 15
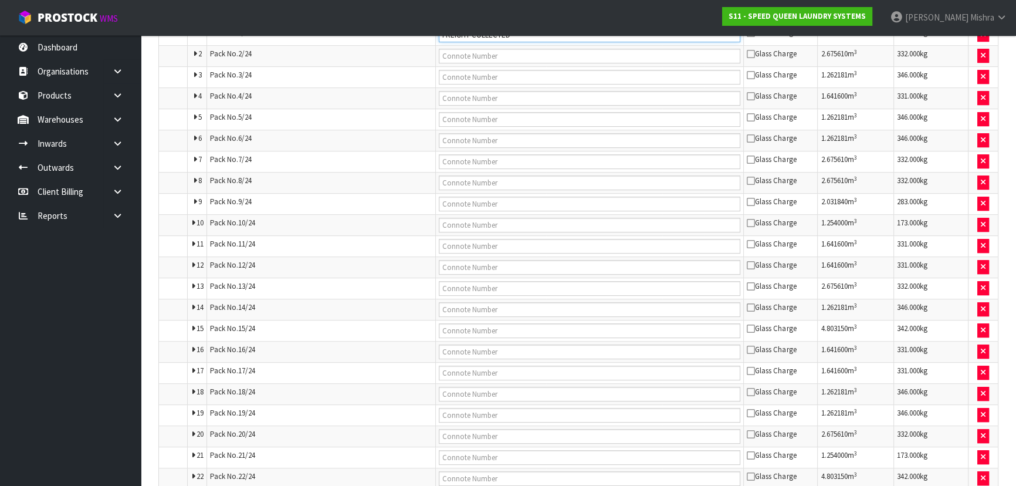
scroll to position [734, 0]
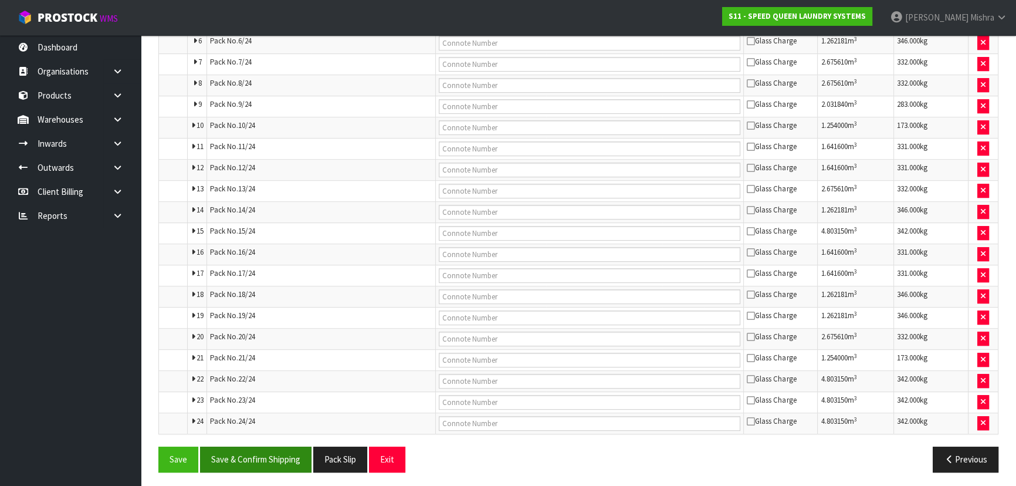
type input "FREIGHT COLLECTED"
click at [269, 446] on button "Save & Confirm Shipping" at bounding box center [255, 458] width 111 height 25
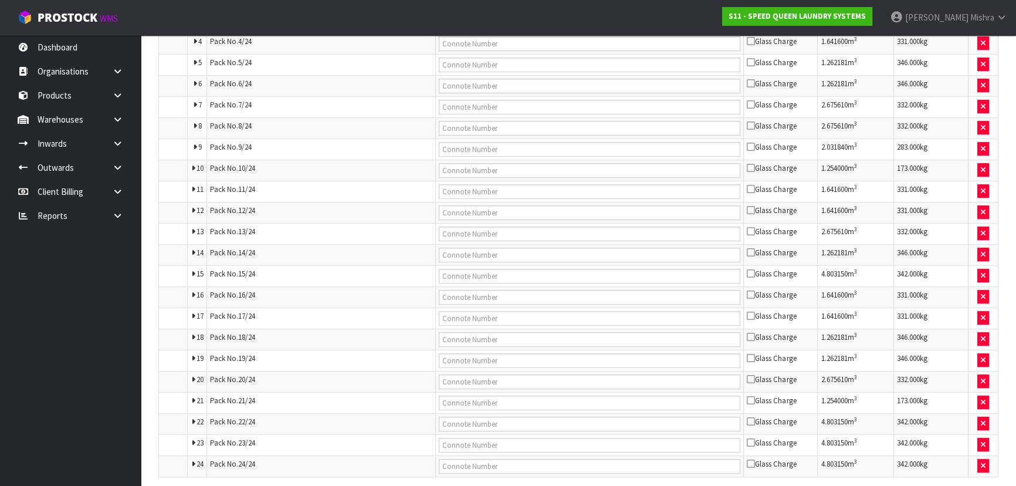
scroll to position [0, 0]
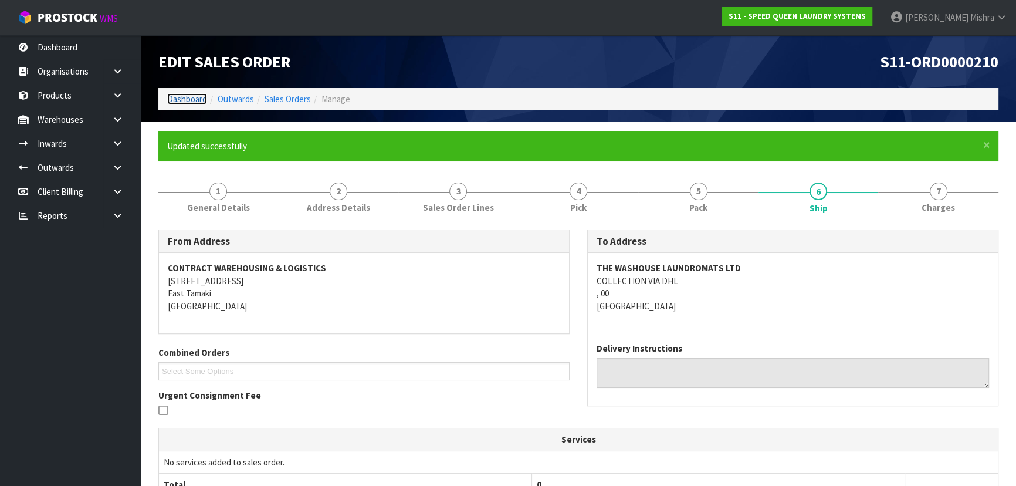
click at [173, 103] on link "Dashboard" at bounding box center [187, 98] width 40 height 11
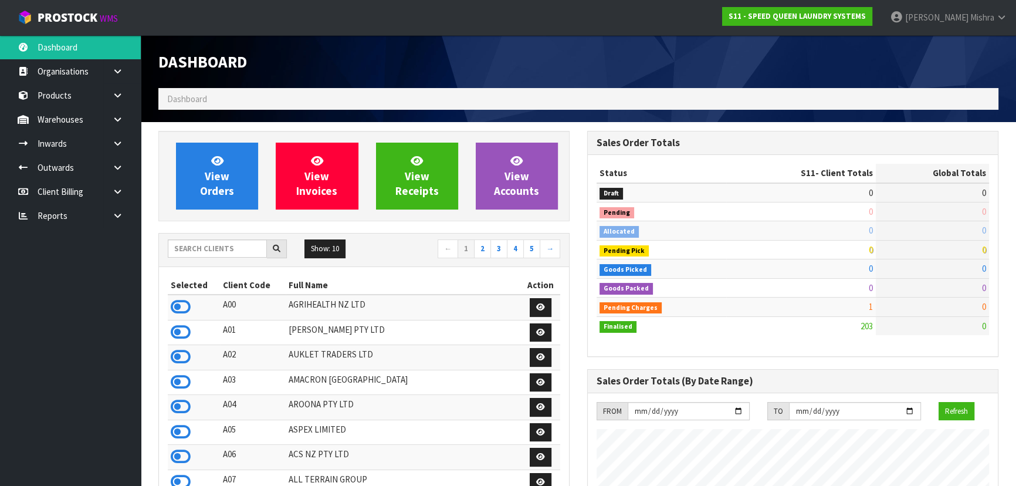
scroll to position [810, 428]
click at [223, 250] on input "text" at bounding box center [217, 248] width 99 height 18
type input "V04"
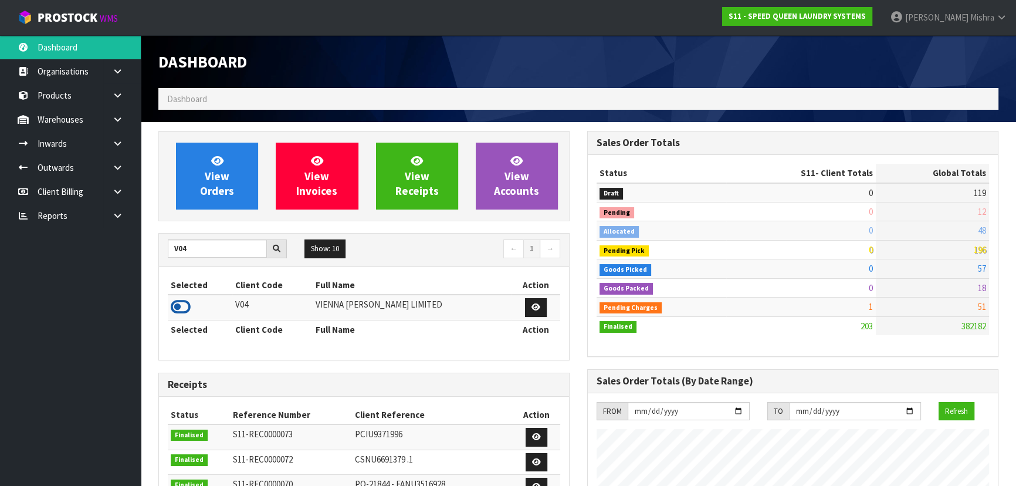
drag, startPoint x: 176, startPoint y: 304, endPoint x: 208, endPoint y: 176, distance: 132.3
click at [176, 304] on icon at bounding box center [181, 307] width 20 height 18
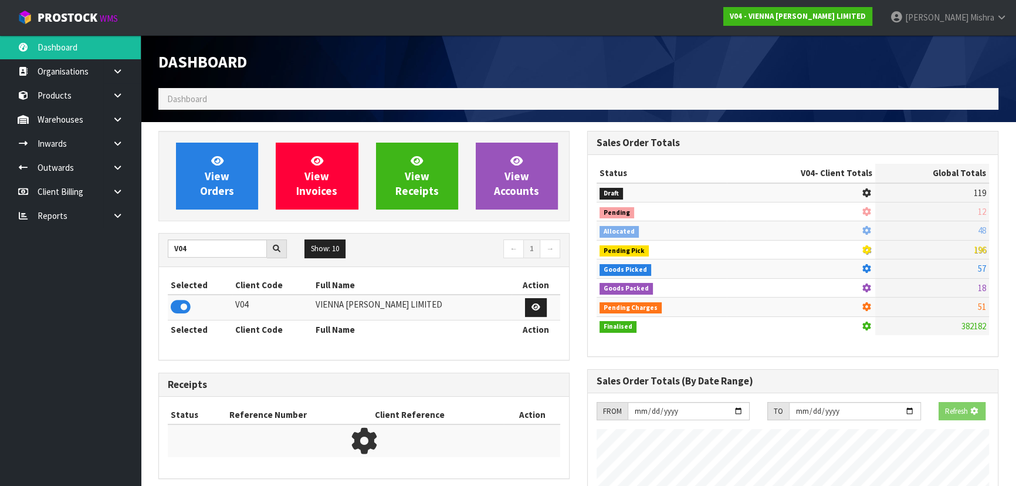
scroll to position [730, 428]
click at [213, 140] on div "View Orders View Invoices View Receipts View Accounts" at bounding box center [363, 176] width 411 height 90
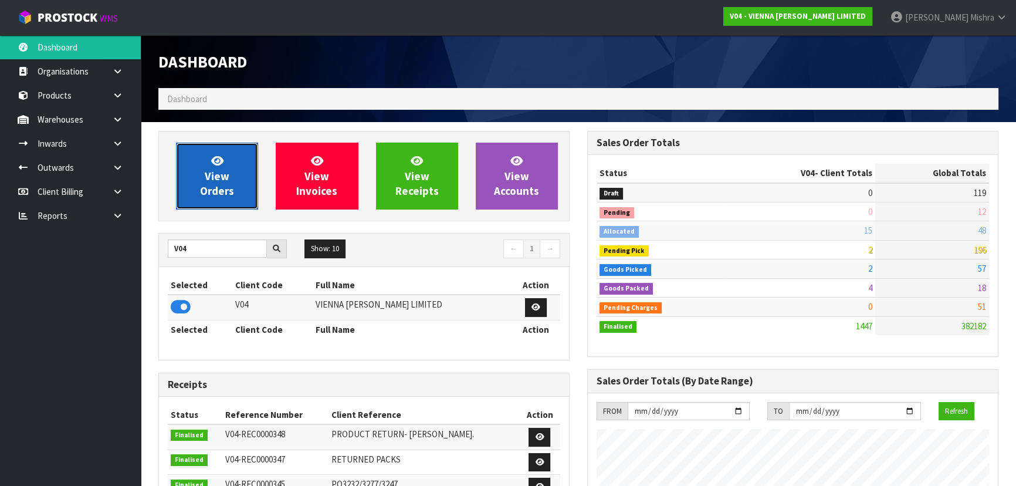
click at [214, 156] on icon at bounding box center [217, 160] width 12 height 11
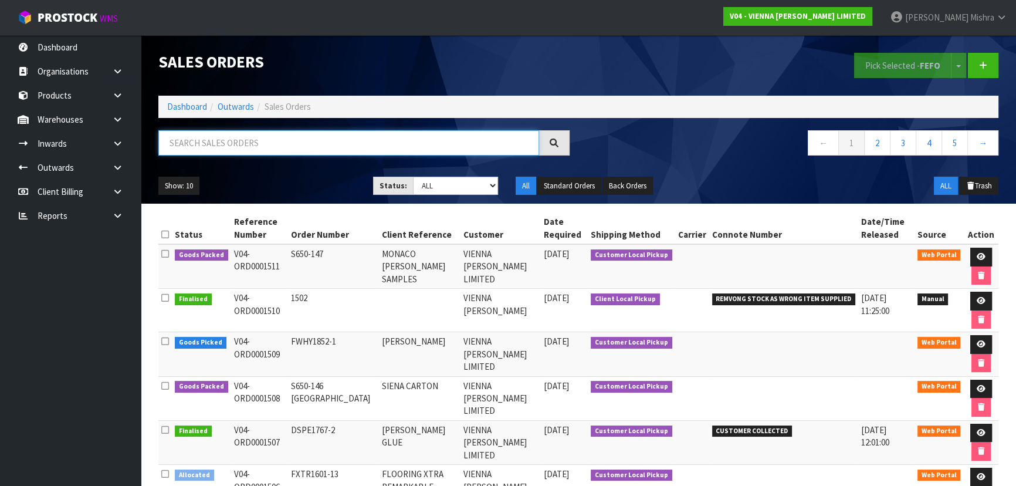
click at [417, 147] on input "text" at bounding box center [348, 142] width 381 height 25
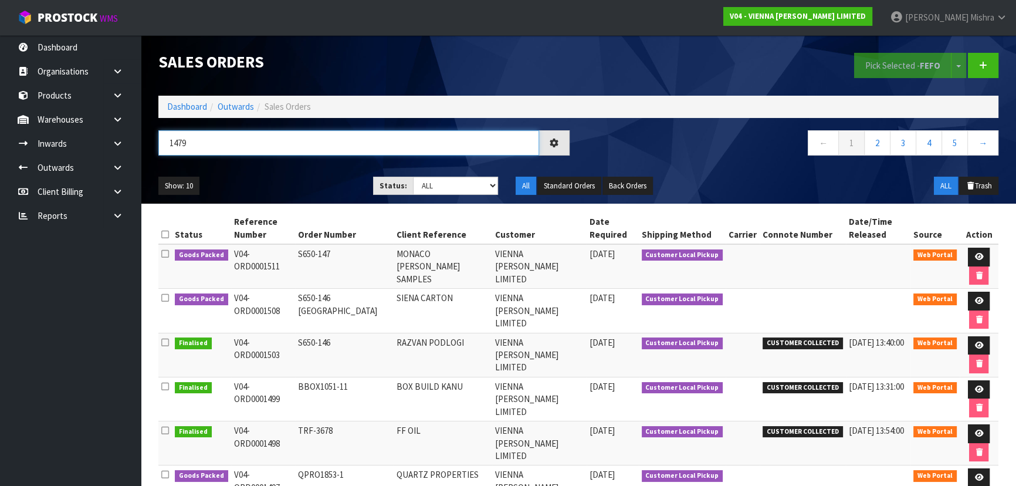
type input "1479"
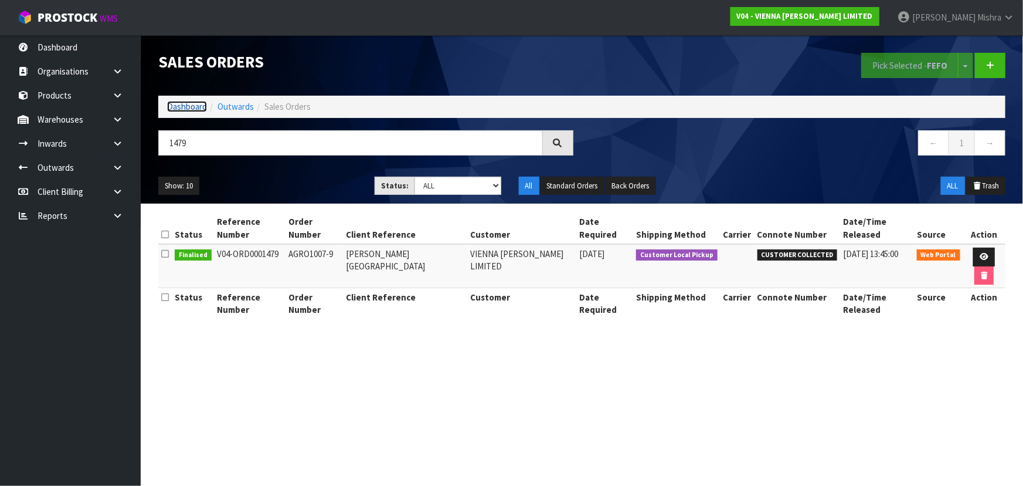
click at [180, 106] on link "Dashboard" at bounding box center [187, 106] width 40 height 11
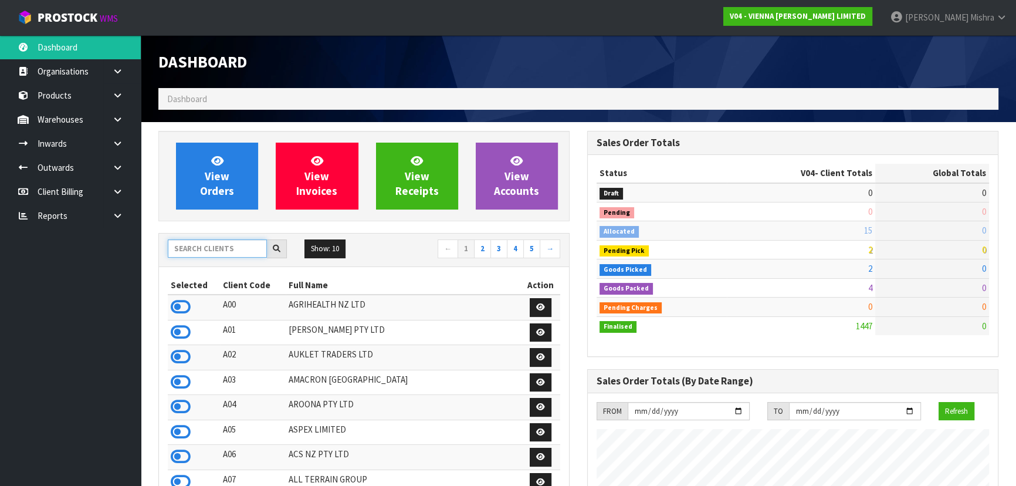
click at [217, 240] on input "text" at bounding box center [217, 248] width 99 height 18
type input "J01"
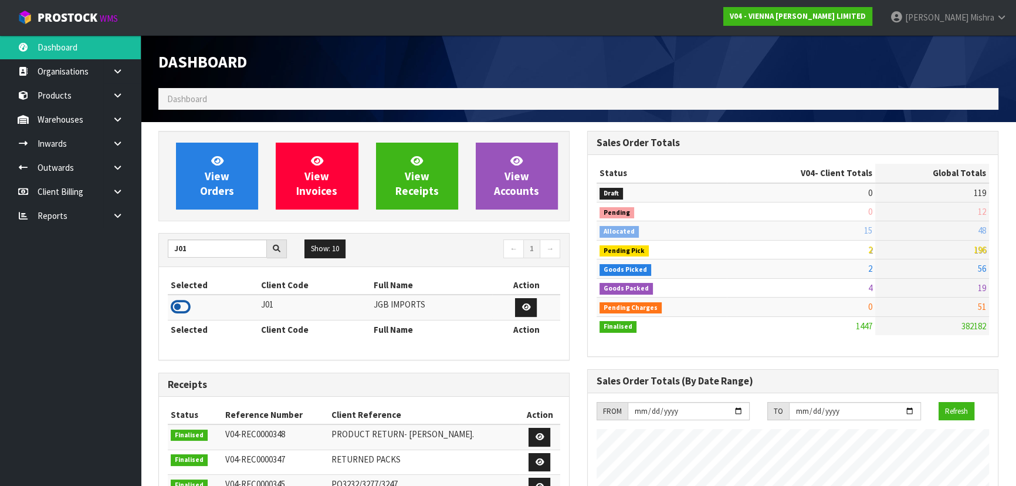
drag, startPoint x: 182, startPoint y: 306, endPoint x: 174, endPoint y: 297, distance: 12.0
click at [182, 306] on icon at bounding box center [181, 307] width 20 height 18
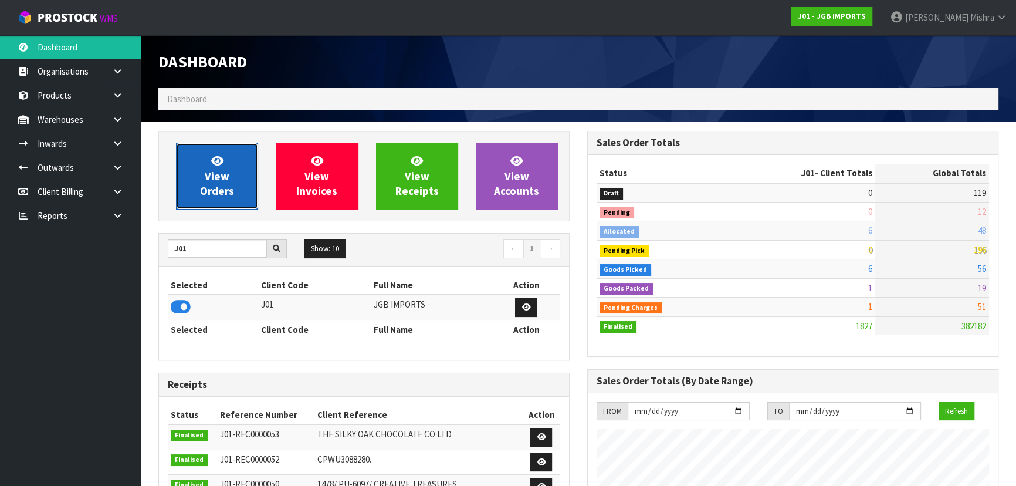
scroll to position [887, 428]
click at [235, 177] on link "View Orders" at bounding box center [217, 175] width 82 height 67
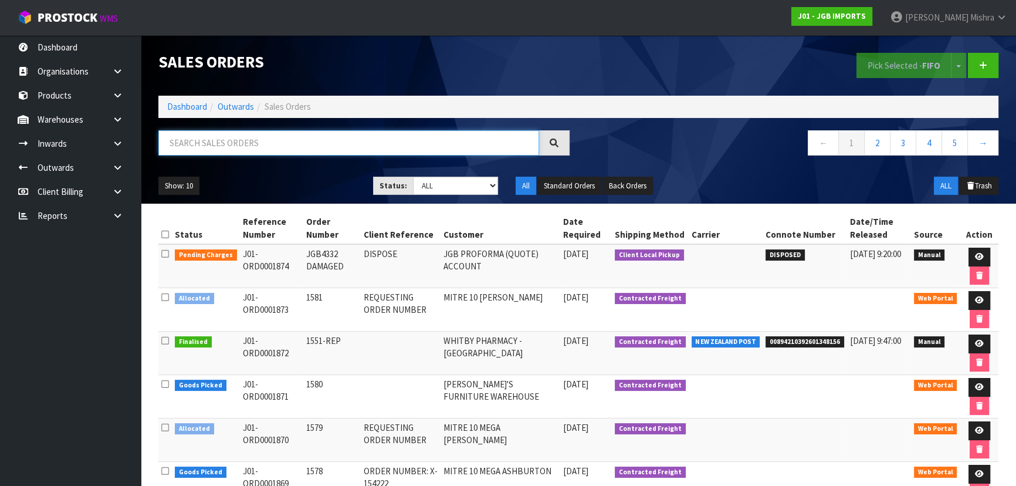
click at [338, 148] on input "text" at bounding box center [348, 142] width 381 height 25
type input "1824"
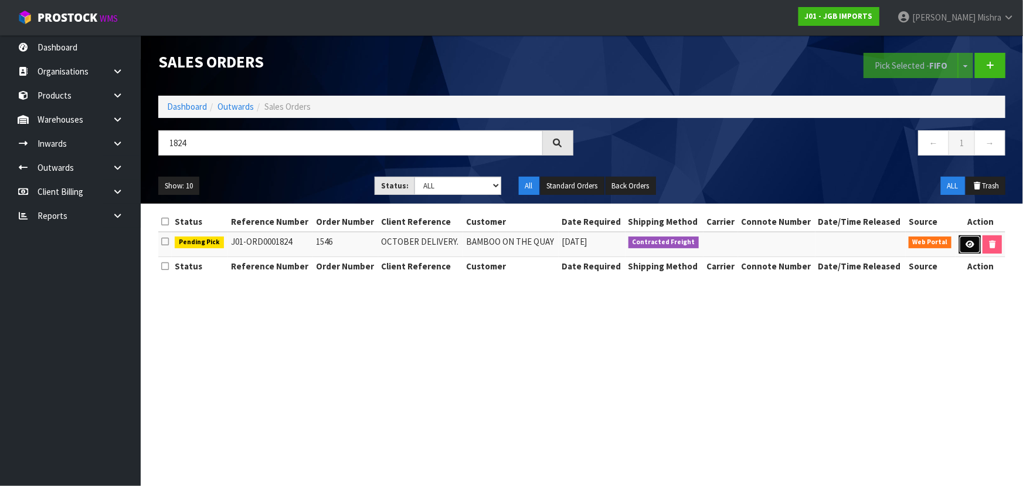
click at [975, 248] on link at bounding box center [970, 244] width 22 height 19
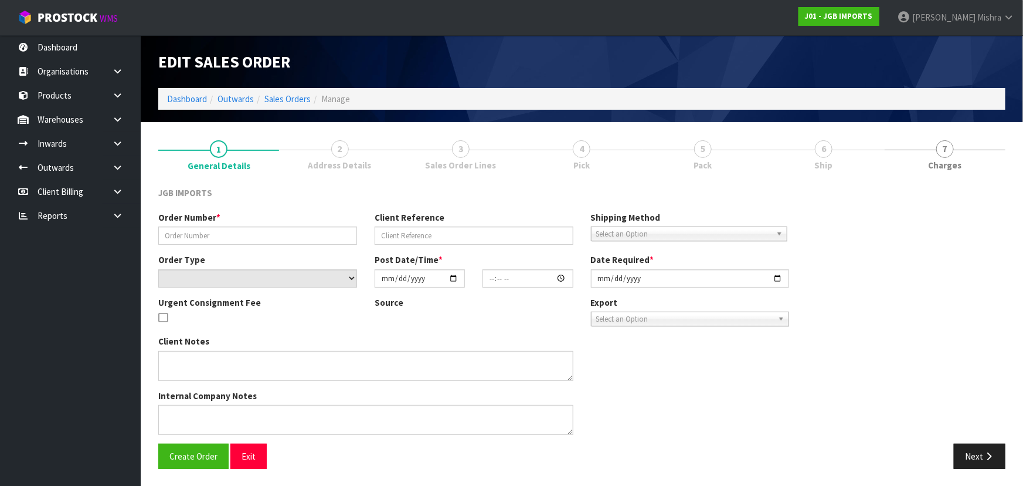
type input "1546"
type input "OCTOBER DELIVERY."
select select "number:0"
type input "2025-10-06"
type input "15:26:00.000"
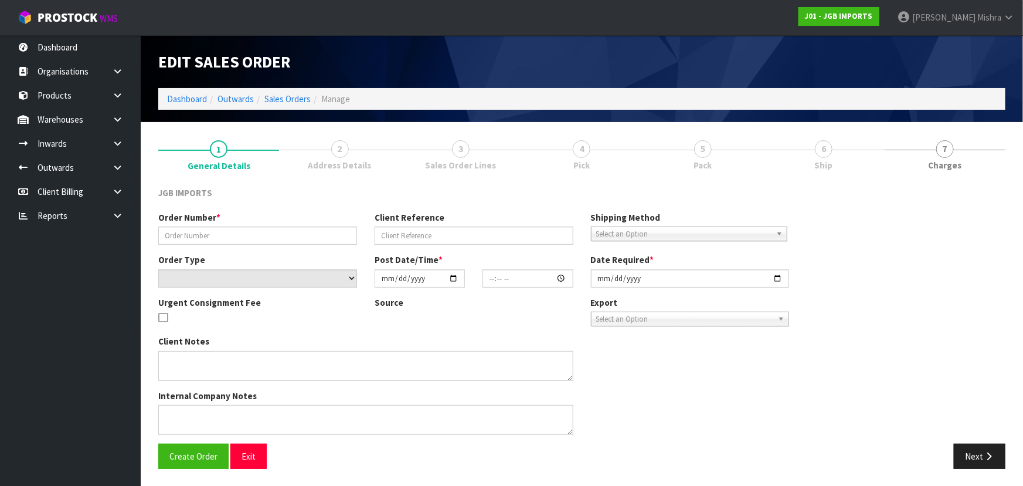
type input "2025-10-06"
type textarea "THIS IS FOR OCTOBER DELIVERY. IF IT IS SENT BEFORE THEN, THE CUSTOMER WILL NOT …"
type textarea "PLEASE PICK PACK AND DO NOT DISPATCH THIS MONTH. JUST PACK SO STATUS CHANGES TO…"
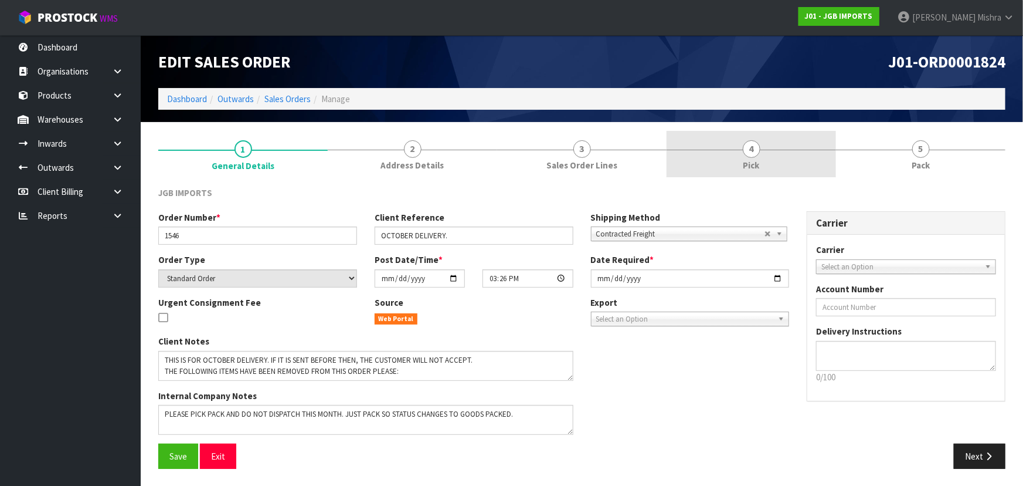
click at [733, 154] on link "4 Pick" at bounding box center [751, 154] width 169 height 46
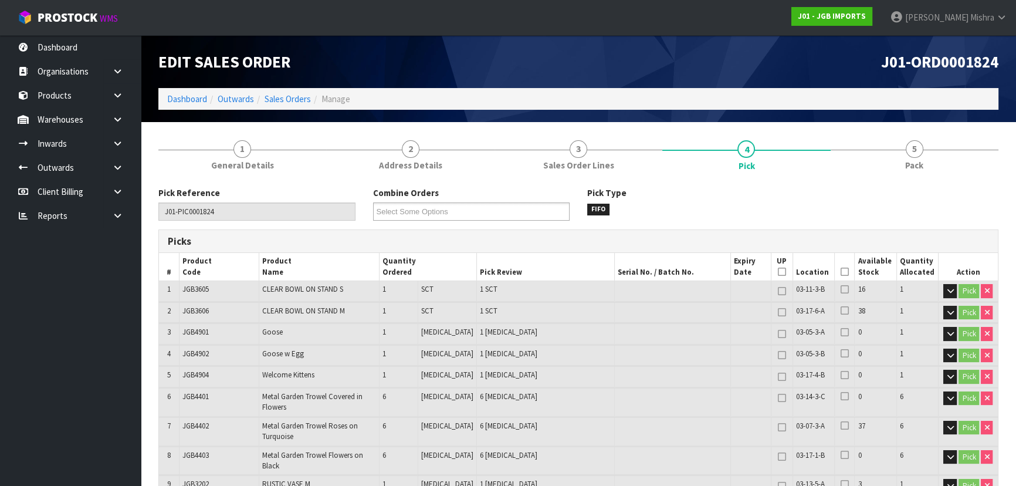
click at [841, 294] on td at bounding box center [844, 291] width 21 height 21
click at [843, 288] on icon at bounding box center [844, 288] width 8 height 9
click at [854, 331] on td "0" at bounding box center [875, 333] width 42 height 21
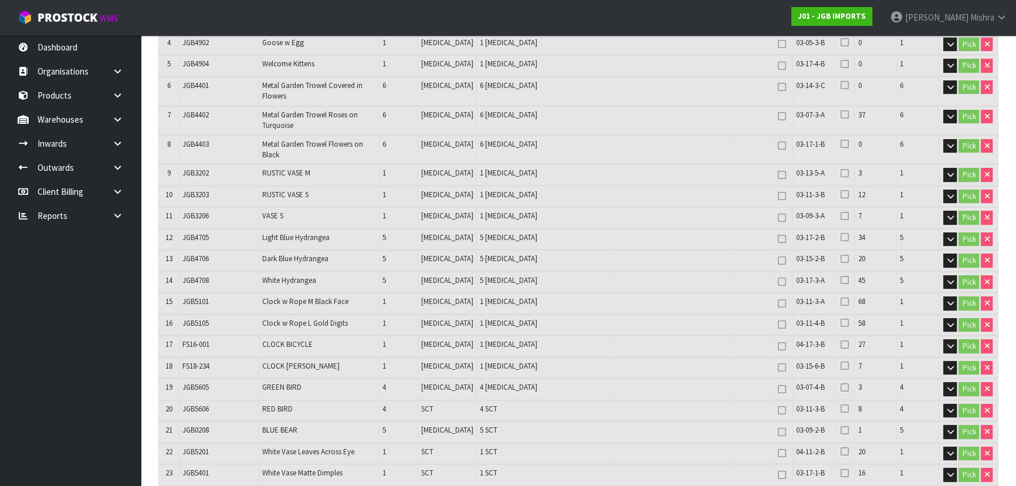
scroll to position [373, 0]
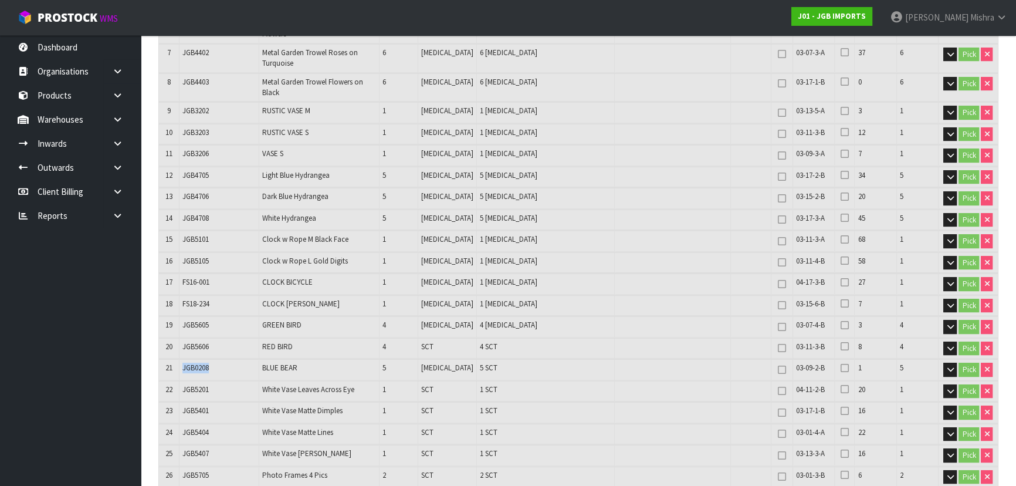
drag, startPoint x: 222, startPoint y: 364, endPoint x: 184, endPoint y: 359, distance: 39.0
click at [184, 359] on td "JGB0208" at bounding box center [219, 369] width 80 height 21
drag, startPoint x: 328, startPoint y: 366, endPoint x: 261, endPoint y: 367, distance: 67.4
click at [261, 367] on tr "21 JGB0208 BLUE BEAR 5 PCE 5 SCT 03-09-2-B 1 5 Pick" at bounding box center [578, 369] width 839 height 21
drag, startPoint x: 491, startPoint y: 362, endPoint x: 164, endPoint y: 362, distance: 327.2
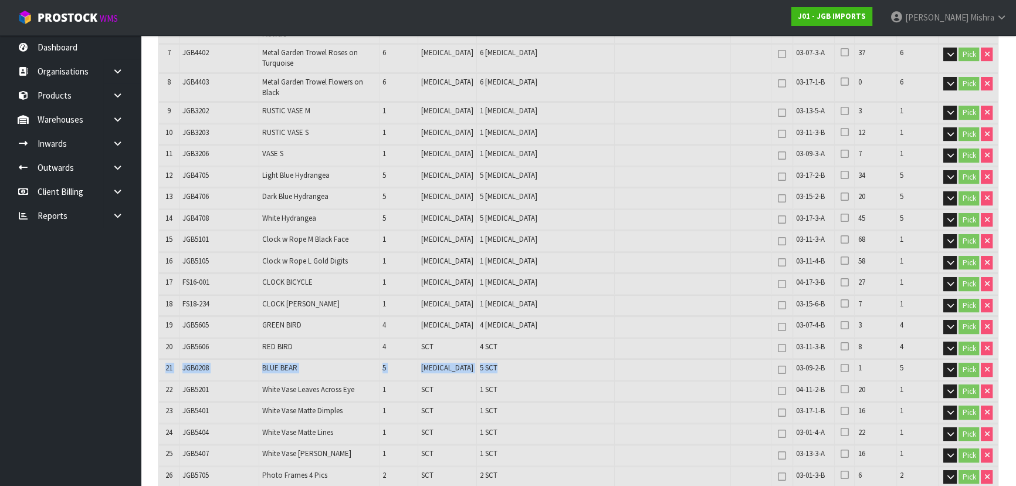
click at [164, 362] on tr "21 JGB0208 BLUE BEAR 5 PCE 5 SCT 03-09-2-B 1 5 Pick" at bounding box center [578, 369] width 839 height 21
drag, startPoint x: 890, startPoint y: 362, endPoint x: 189, endPoint y: 356, distance: 701.3
click at [189, 359] on tr "21 JGB0208 BLUE BEAR 5 PCE 5 SCT 03-09-2-B 1 5 Pick" at bounding box center [578, 369] width 839 height 21
drag, startPoint x: 725, startPoint y: 366, endPoint x: 718, endPoint y: 362, distance: 7.3
click at [730, 366] on td at bounding box center [750, 369] width 40 height 21
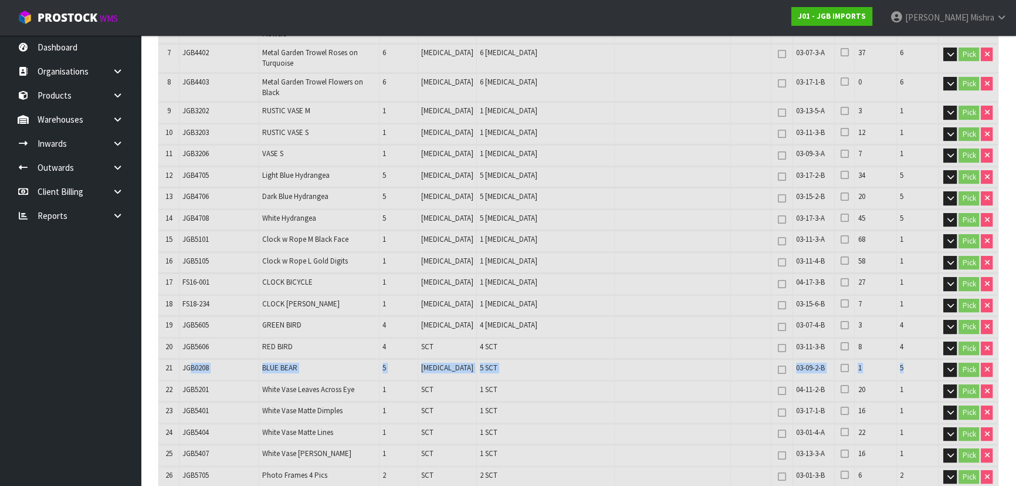
click at [697, 359] on td at bounding box center [673, 369] width 116 height 21
click at [695, 360] on td at bounding box center [673, 369] width 116 height 21
click at [695, 359] on td at bounding box center [673, 369] width 116 height 21
click at [692, 361] on td at bounding box center [673, 369] width 116 height 21
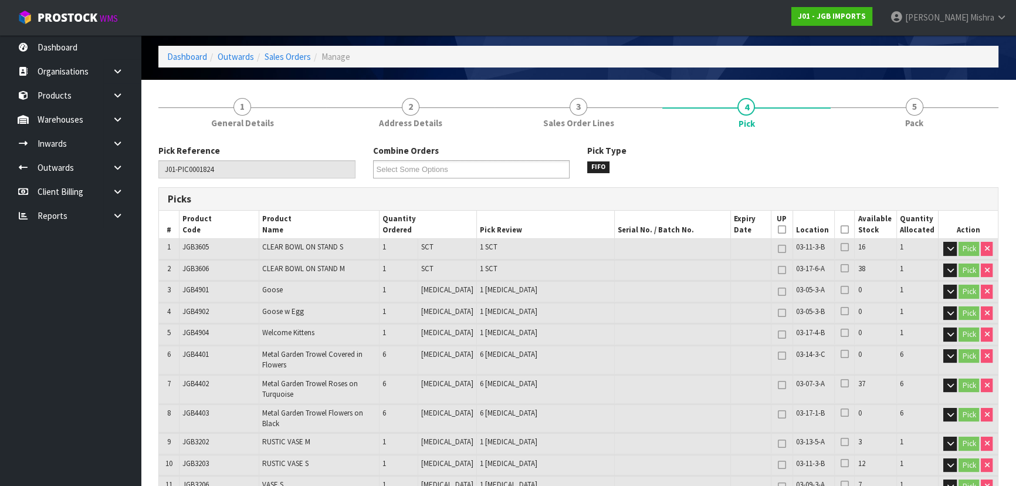
scroll to position [0, 0]
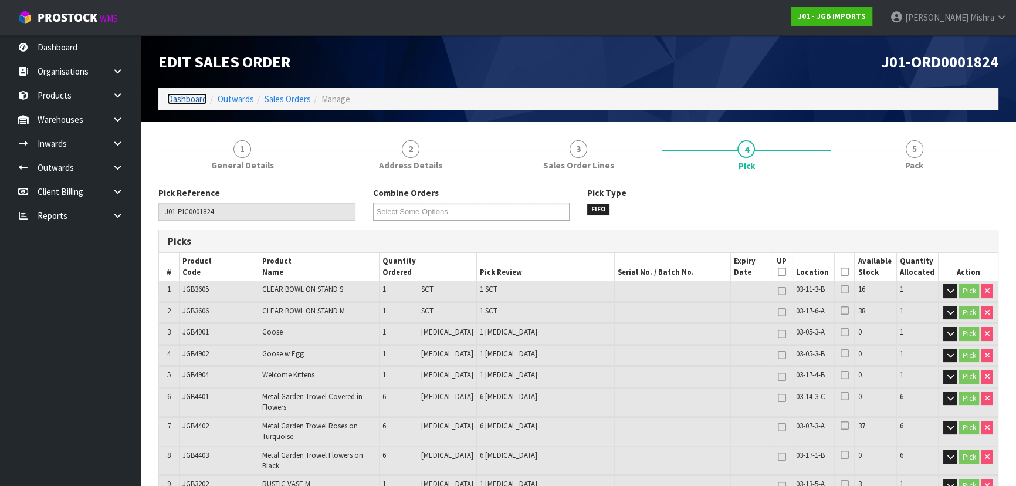
click at [194, 98] on link "Dashboard" at bounding box center [187, 98] width 40 height 11
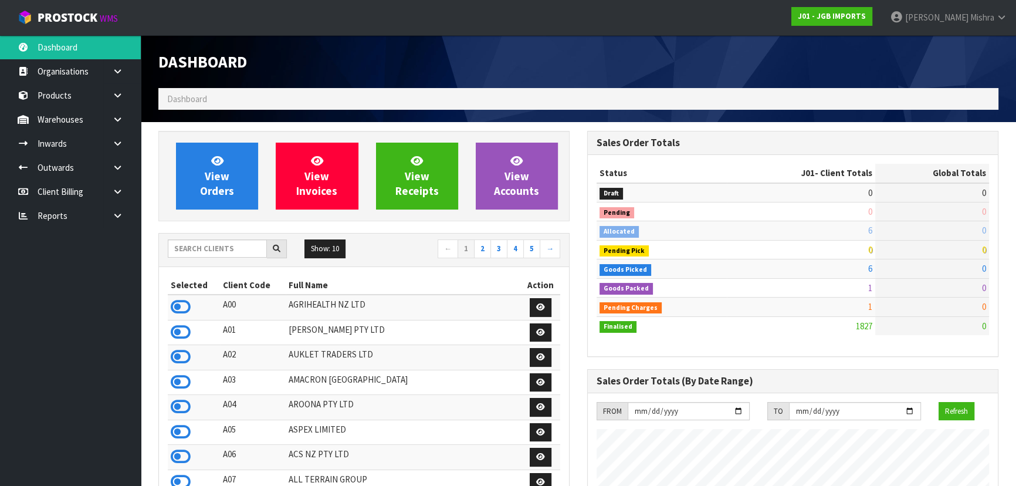
scroll to position [887, 428]
click at [209, 245] on input "text" at bounding box center [217, 248] width 99 height 18
type input "D05"
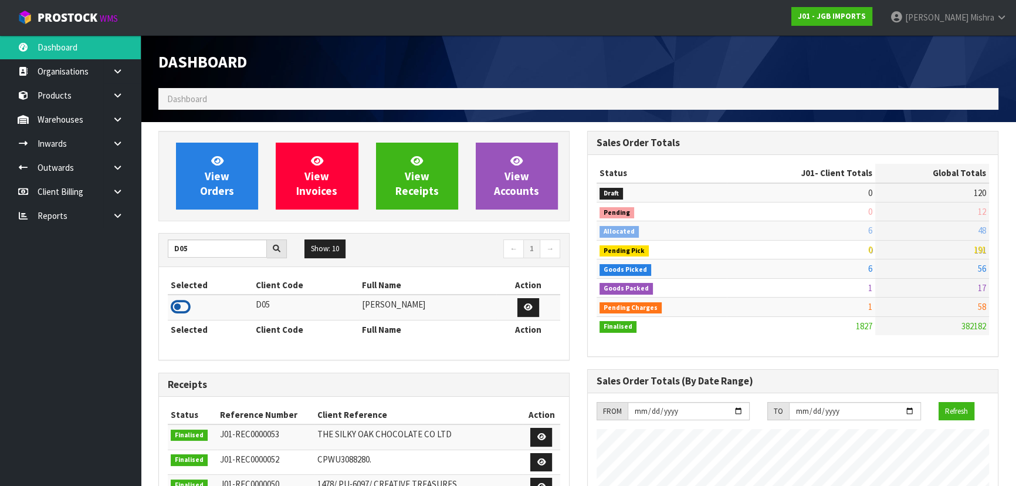
click at [179, 303] on icon at bounding box center [181, 307] width 20 height 18
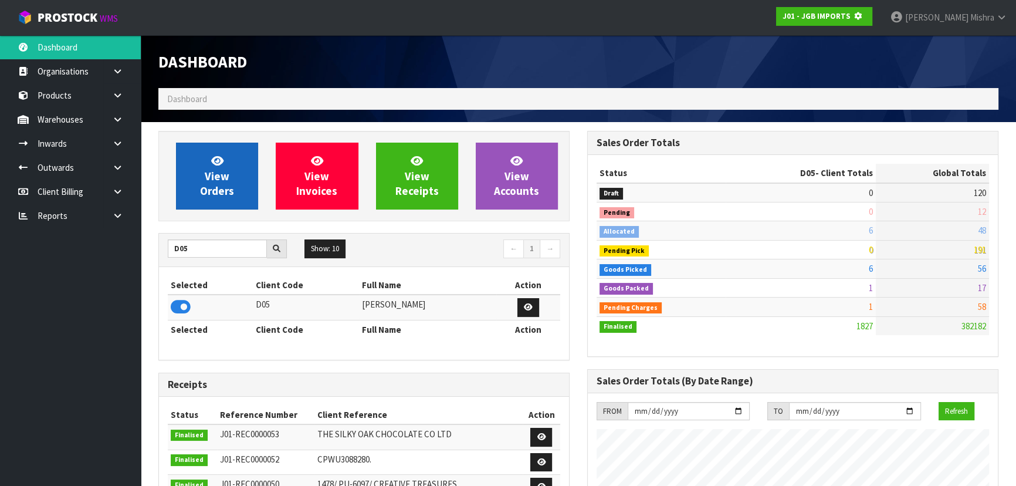
scroll to position [585644, 585946]
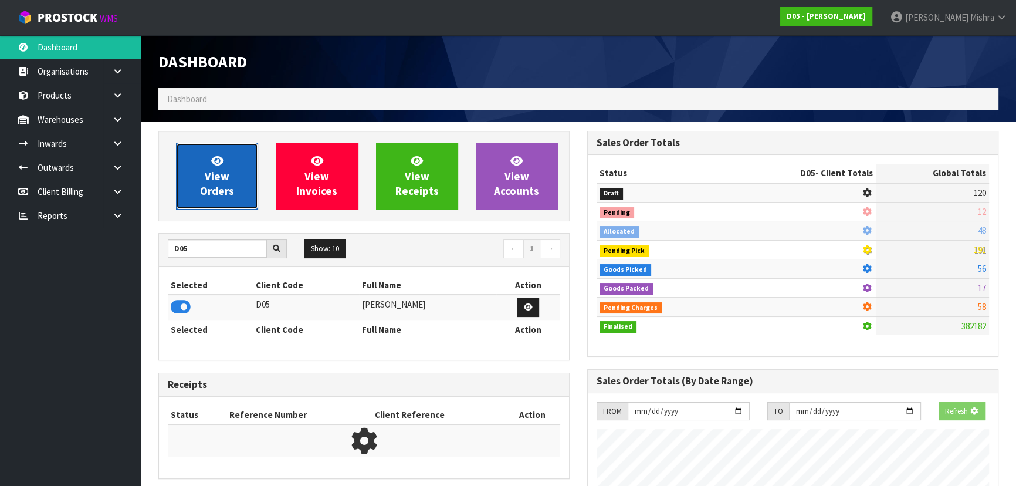
click at [200, 165] on link "View Orders" at bounding box center [217, 175] width 82 height 67
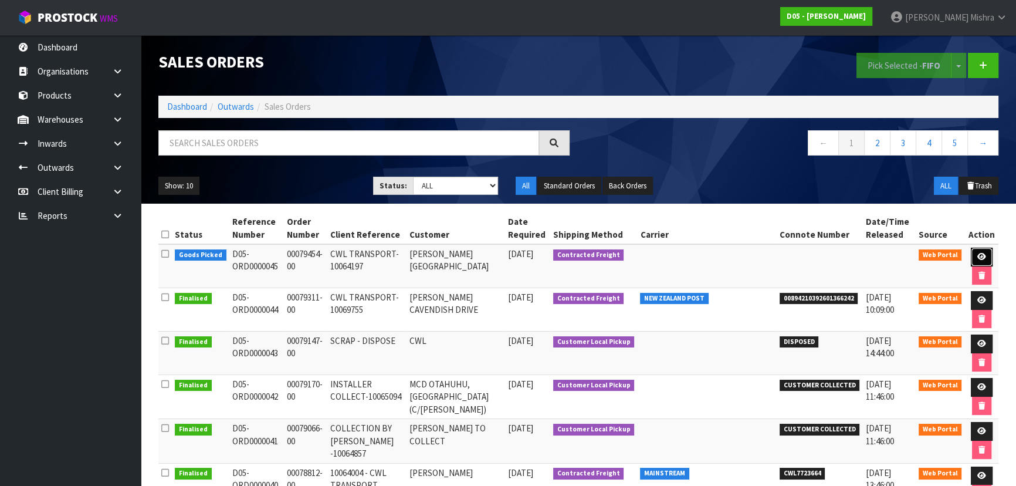
click at [980, 252] on link at bounding box center [981, 256] width 22 height 19
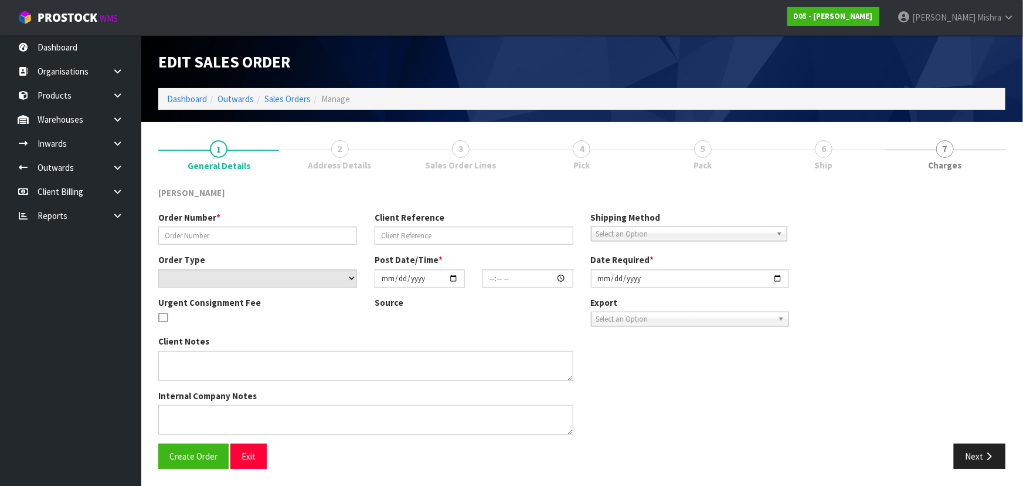
type input "00079454-00"
type input "CWL TRANSPORT-10064197"
select select "number:0"
type input "2025-09-22"
type input "10:05:00.000"
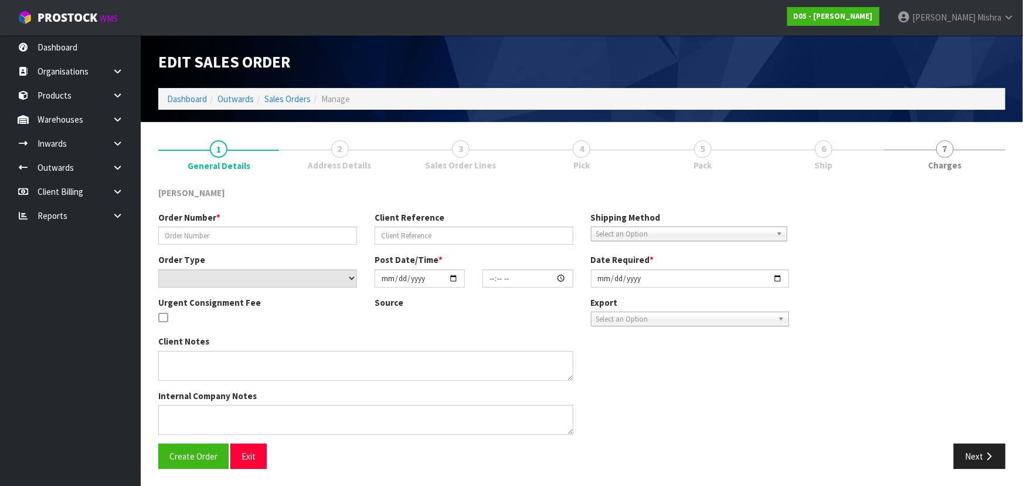
type input "2025-09-24"
type textarea "PLEASE DELIVERY TO SITE NO FORKLIFT ON SITE - DDD 26/9"
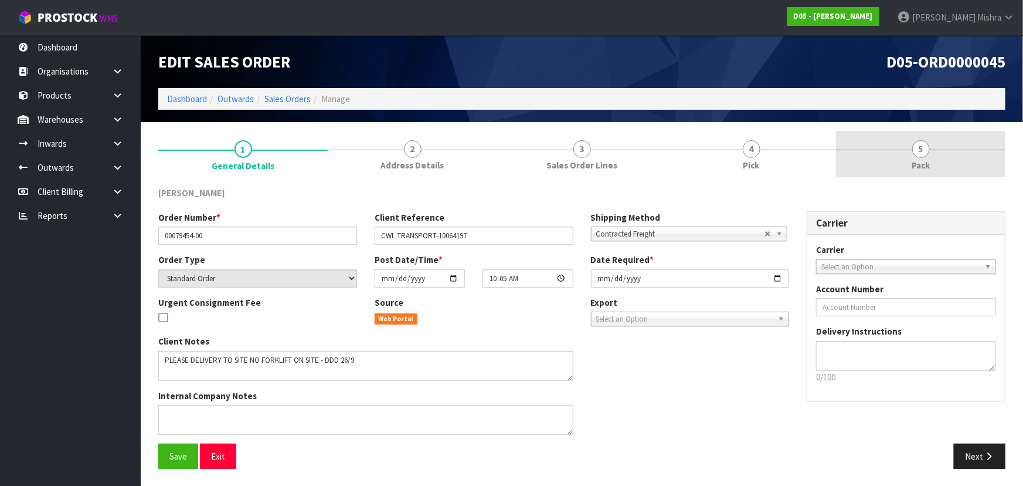
click at [934, 140] on link "5 Pack" at bounding box center [920, 154] width 169 height 46
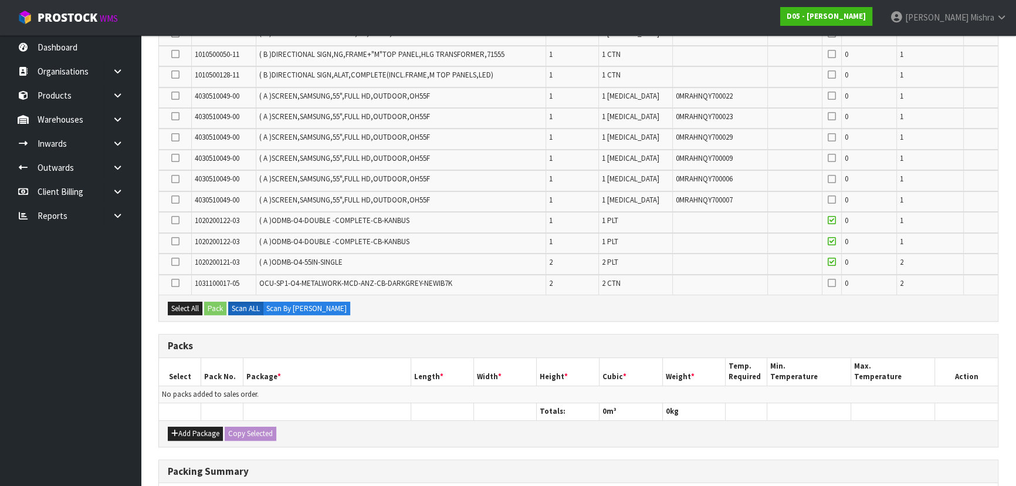
scroll to position [440, 0]
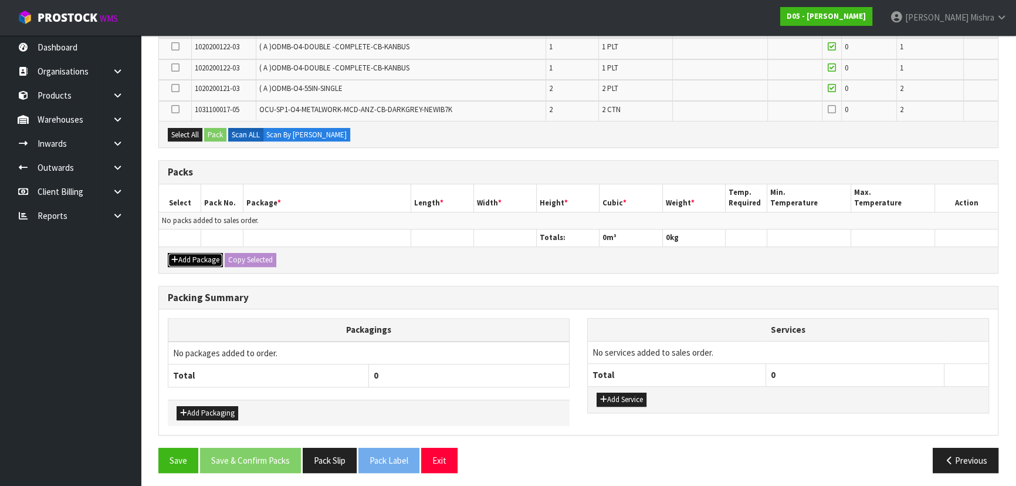
click at [202, 258] on button "Add Package" at bounding box center [195, 260] width 55 height 14
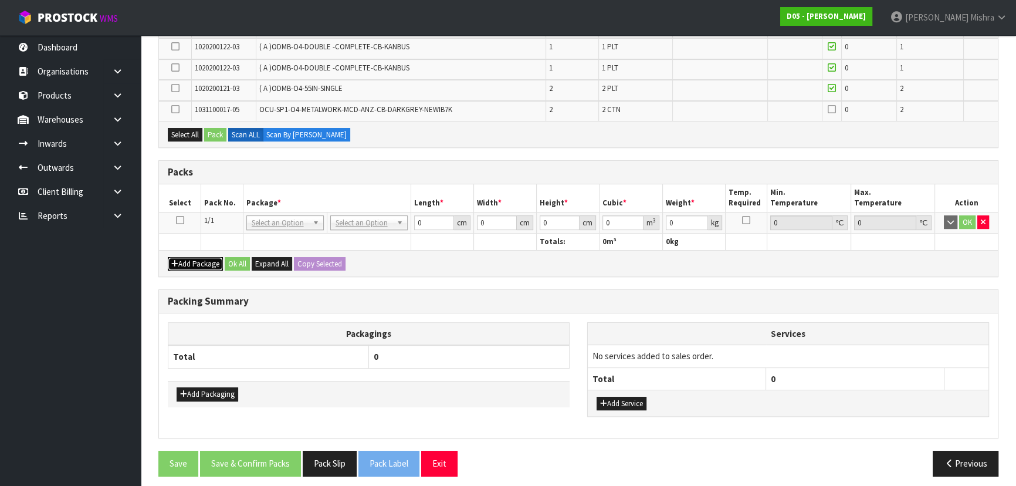
click at [203, 260] on button "Add Package" at bounding box center [195, 264] width 55 height 14
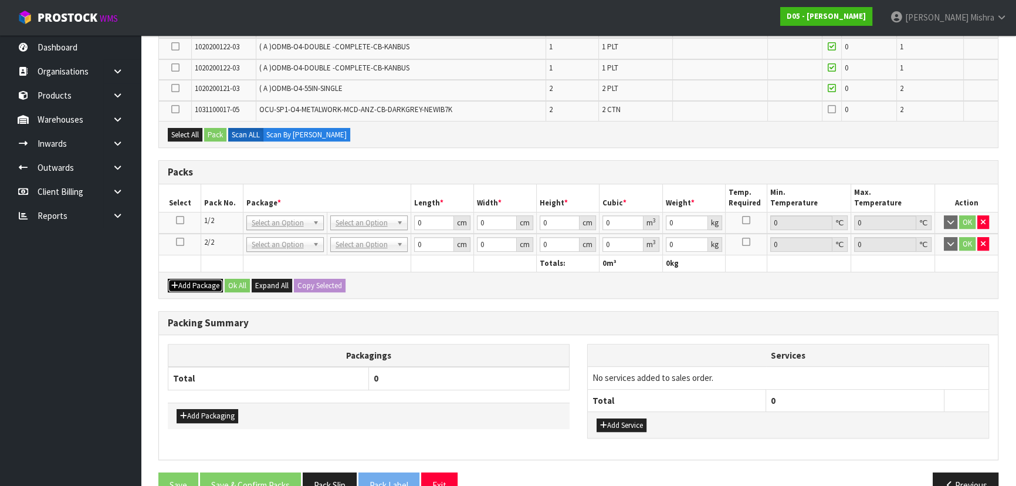
click at [198, 283] on button "Add Package" at bounding box center [195, 286] width 55 height 14
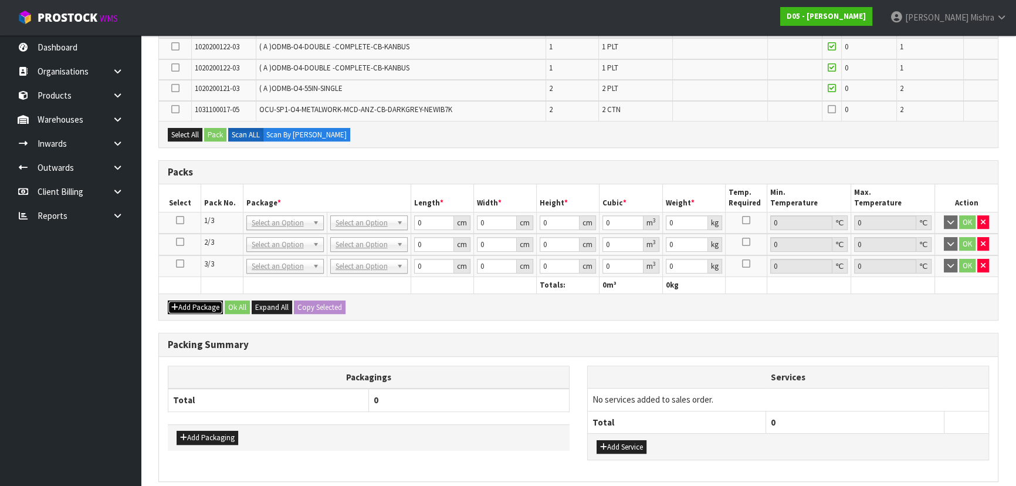
click at [198, 300] on button "Add Package" at bounding box center [195, 307] width 55 height 14
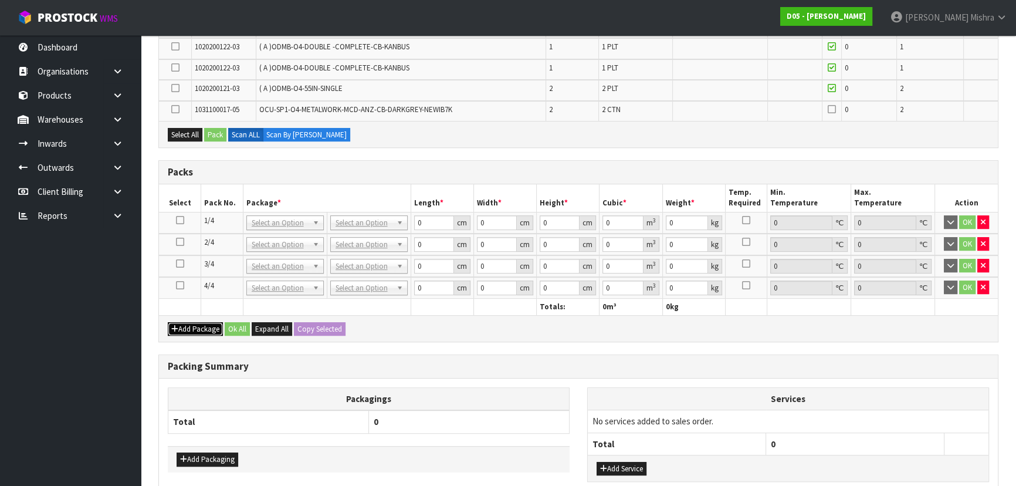
click at [208, 328] on button "Add Package" at bounding box center [195, 329] width 55 height 14
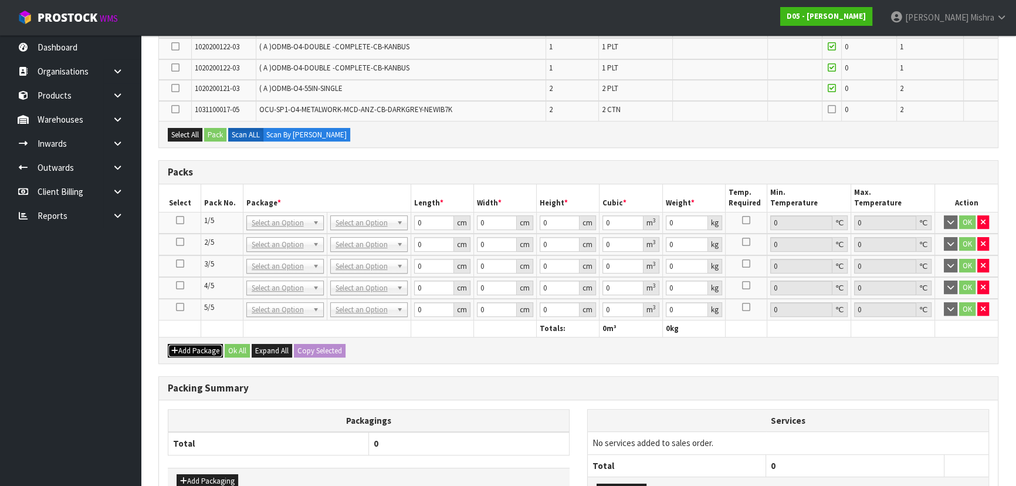
click at [202, 344] on button "Add Package" at bounding box center [195, 351] width 55 height 14
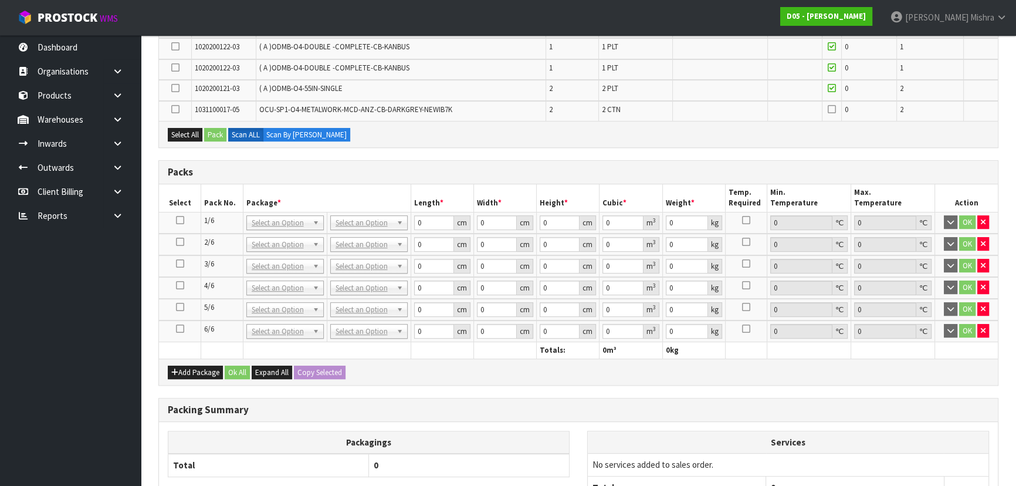
click at [177, 212] on td at bounding box center [180, 223] width 42 height 22
click at [176, 220] on icon at bounding box center [180, 220] width 8 height 1
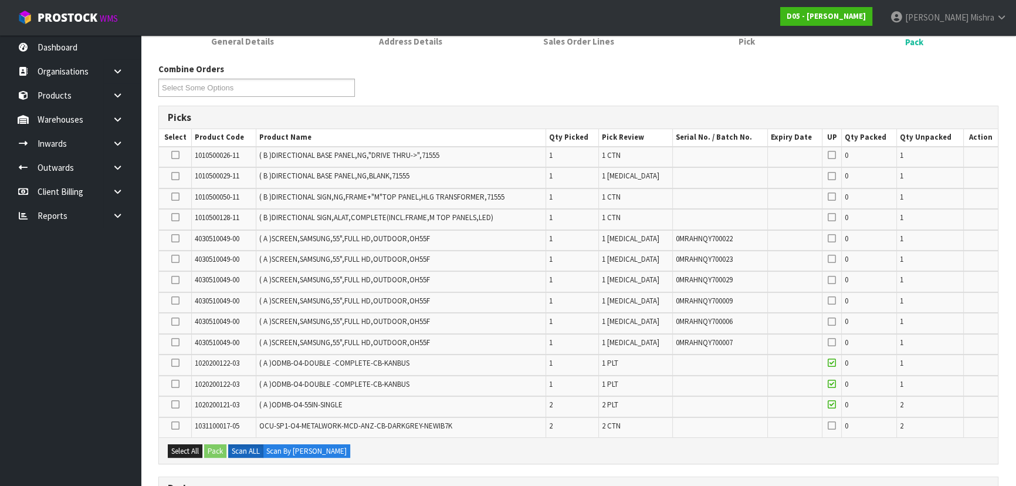
scroll to position [120, 0]
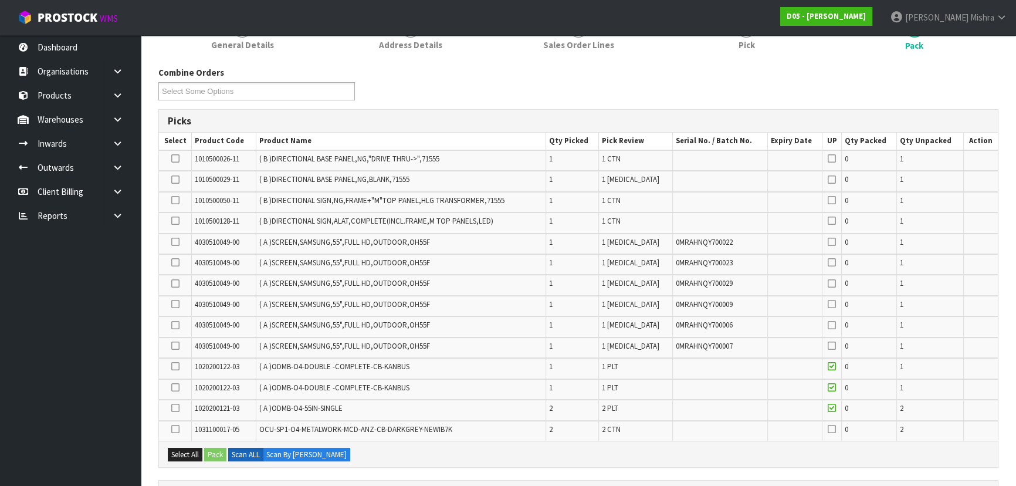
click at [176, 159] on icon at bounding box center [175, 158] width 8 height 1
click at [0, 0] on input "checkbox" at bounding box center [0, 0] width 0 height 0
click at [181, 175] on td at bounding box center [175, 181] width 33 height 21
click at [176, 179] on icon at bounding box center [175, 179] width 8 height 1
click at [0, 0] on input "checkbox" at bounding box center [0, 0] width 0 height 0
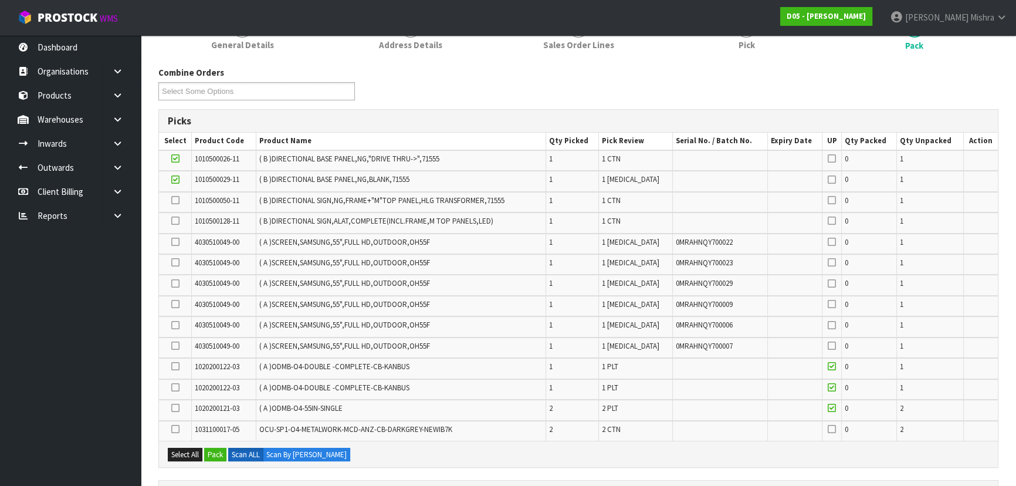
click at [174, 200] on icon at bounding box center [175, 200] width 8 height 1
click at [0, 0] on input "checkbox" at bounding box center [0, 0] width 0 height 0
click at [172, 220] on icon at bounding box center [175, 220] width 8 height 1
click at [0, 0] on input "checkbox" at bounding box center [0, 0] width 0 height 0
click at [176, 429] on icon at bounding box center [175, 429] width 8 height 1
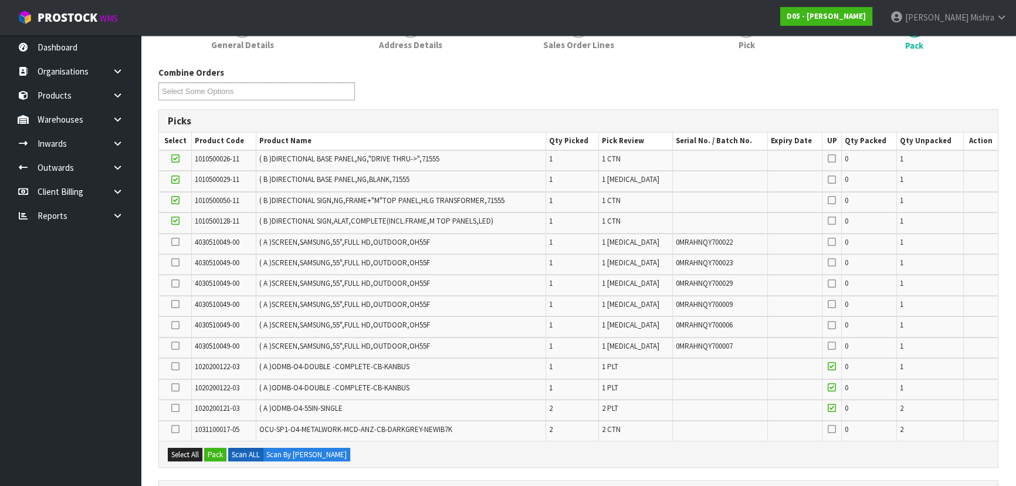
click at [0, 0] on input "checkbox" at bounding box center [0, 0] width 0 height 0
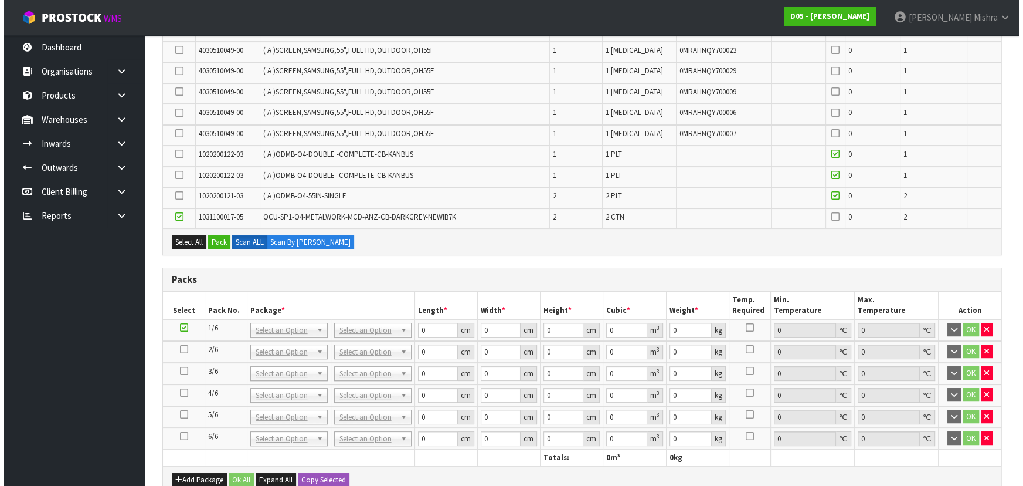
scroll to position [334, 0]
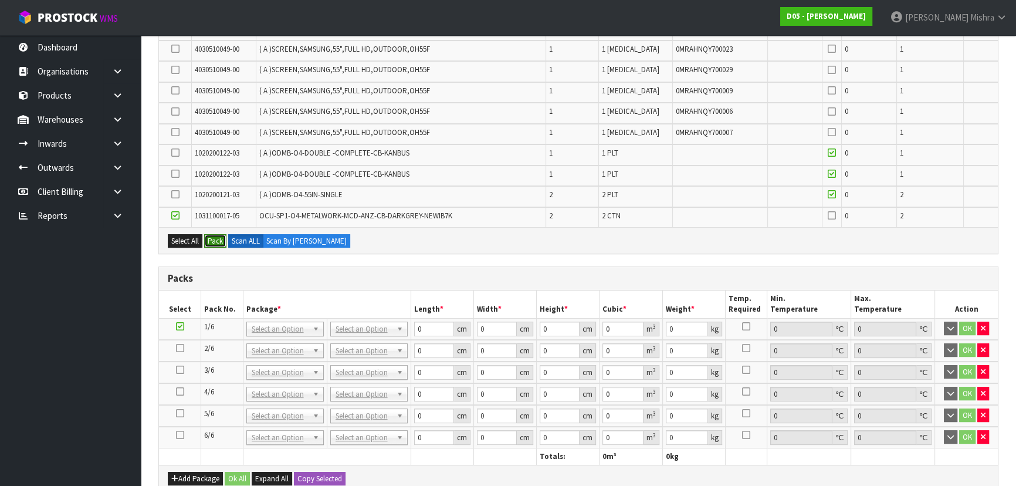
click at [216, 242] on button "Pack" at bounding box center [215, 241] width 22 height 14
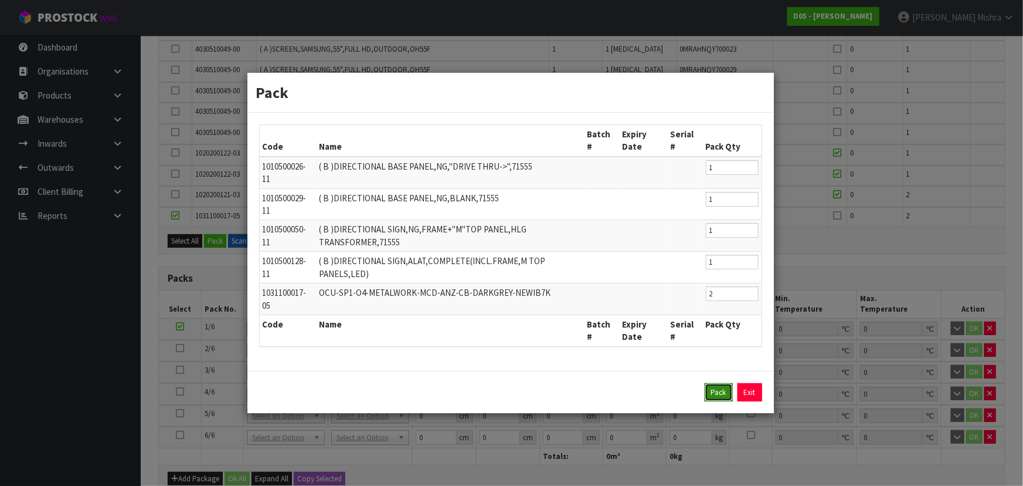
click at [725, 396] on button "Pack" at bounding box center [719, 392] width 28 height 19
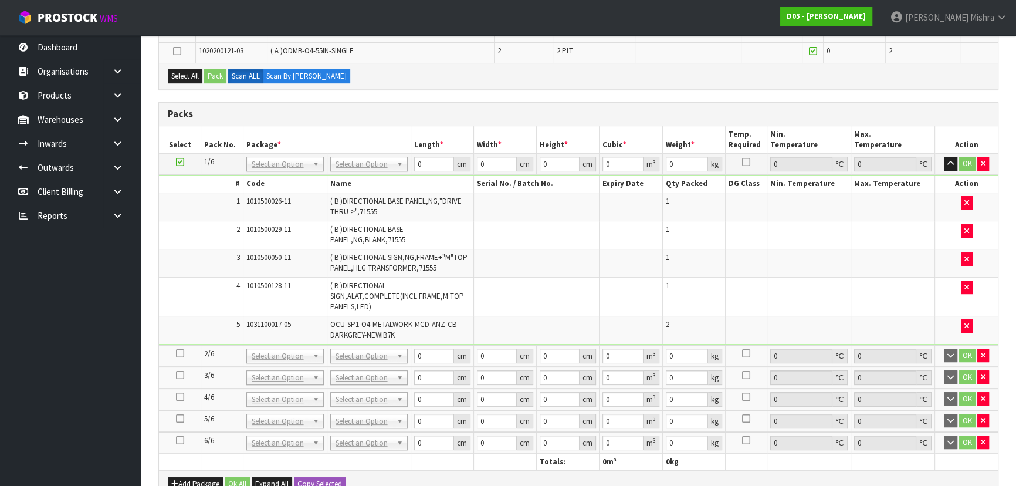
scroll to position [410, 0]
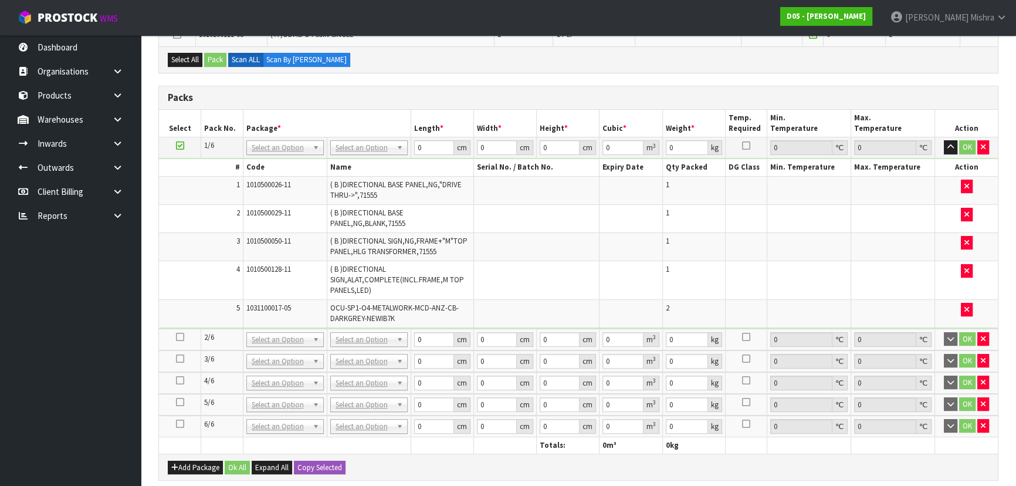
click at [178, 337] on icon at bounding box center [180, 337] width 8 height 1
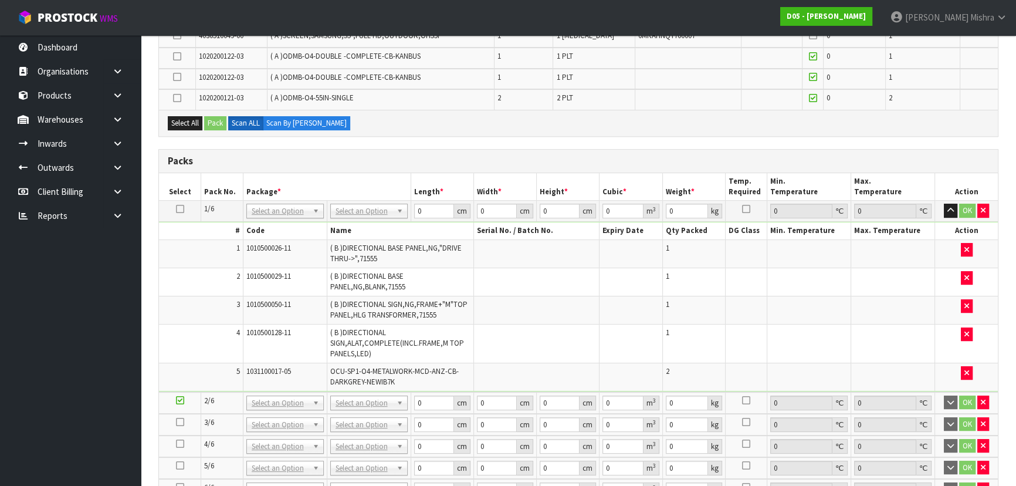
scroll to position [198, 0]
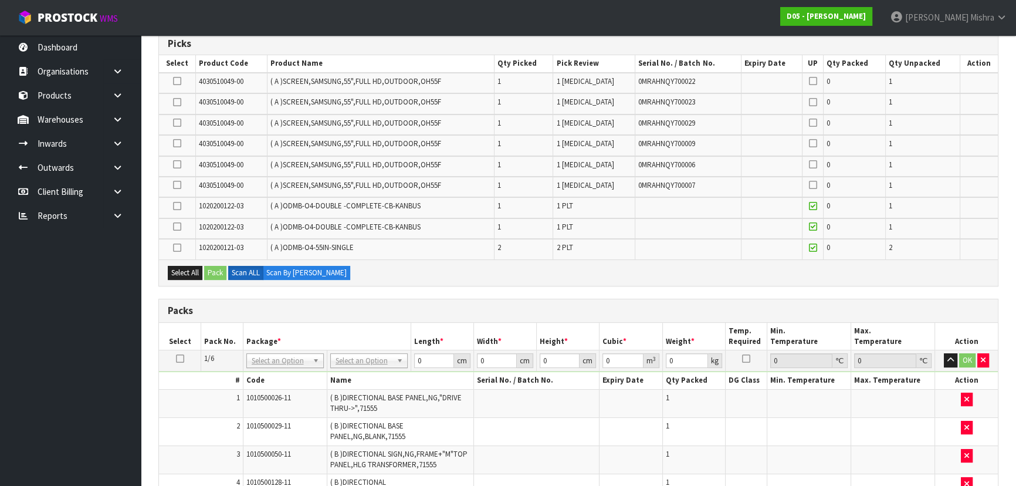
click at [181, 82] on icon at bounding box center [177, 81] width 8 height 1
click at [0, 0] on input "checkbox" at bounding box center [0, 0] width 0 height 0
click at [180, 102] on icon at bounding box center [177, 102] width 8 height 1
click at [0, 0] on input "checkbox" at bounding box center [0, 0] width 0 height 0
click at [180, 123] on icon at bounding box center [177, 123] width 8 height 1
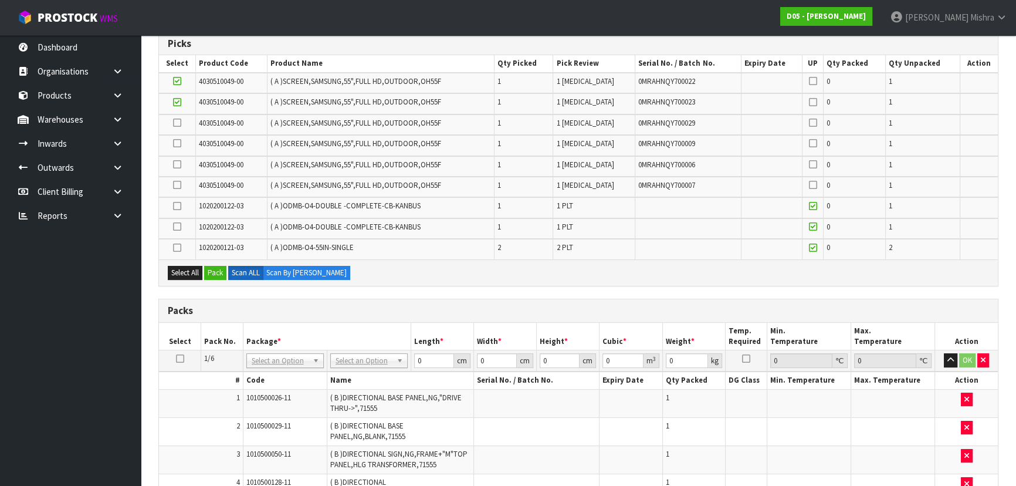
click at [0, 0] on input "checkbox" at bounding box center [0, 0] width 0 height 0
drag, startPoint x: 180, startPoint y: 145, endPoint x: 189, endPoint y: 178, distance: 34.6
click at [181, 144] on icon at bounding box center [177, 143] width 8 height 1
click at [0, 0] on input "checkbox" at bounding box center [0, 0] width 0 height 0
click at [176, 165] on icon at bounding box center [177, 164] width 8 height 1
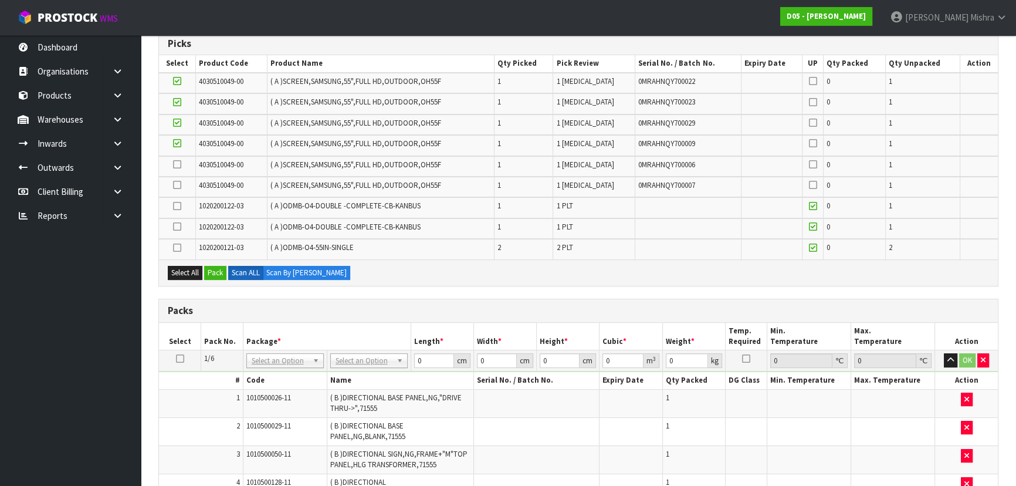
click at [0, 0] on input "checkbox" at bounding box center [0, 0] width 0 height 0
click at [177, 185] on icon at bounding box center [177, 185] width 8 height 1
click at [0, 0] on input "checkbox" at bounding box center [0, 0] width 0 height 0
click at [223, 279] on div "Select All Pack Scan ALL Scan By Quantity" at bounding box center [578, 272] width 839 height 26
click at [225, 270] on button "Pack" at bounding box center [215, 273] width 22 height 14
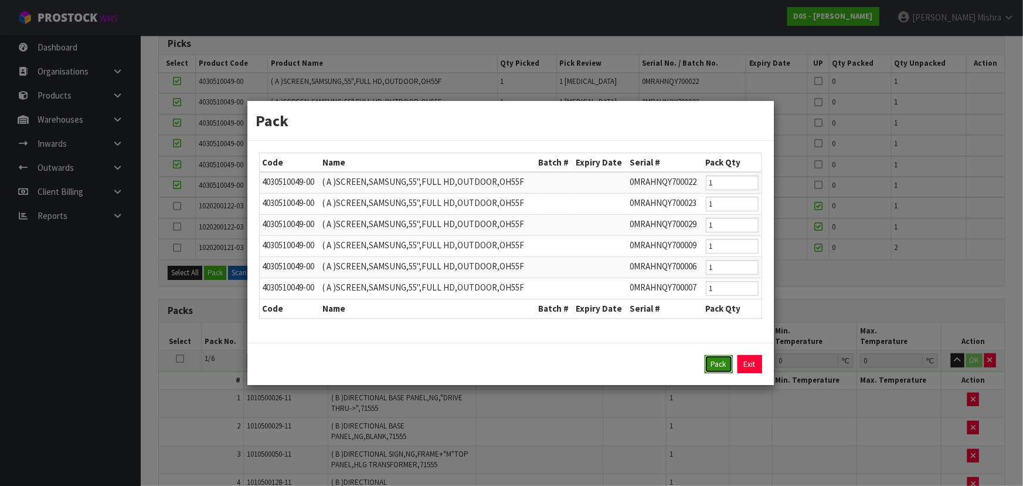
click at [714, 361] on button "Pack" at bounding box center [719, 364] width 28 height 19
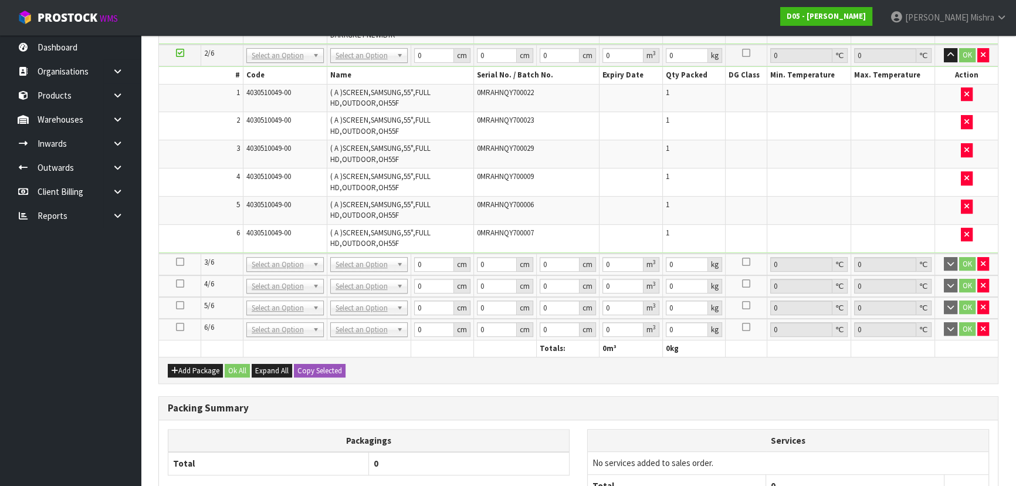
scroll to position [677, 0]
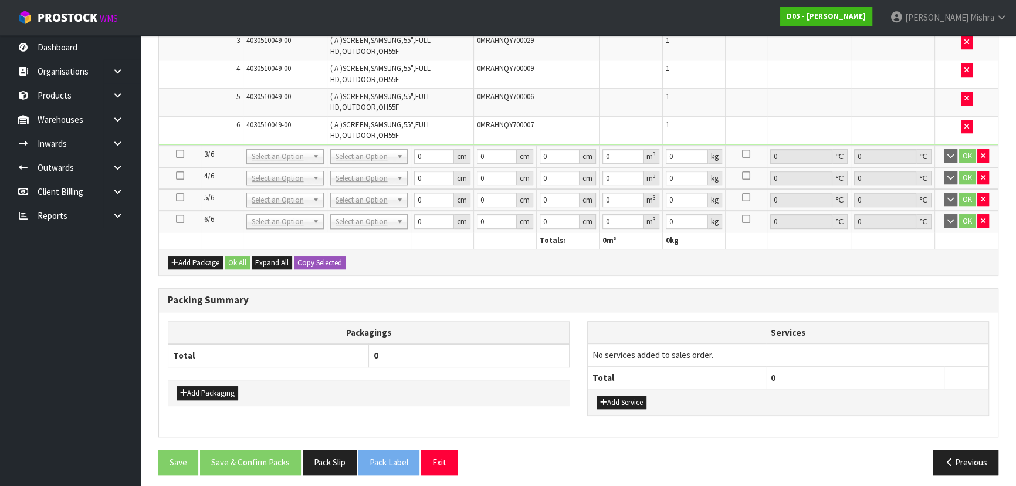
click at [180, 154] on icon at bounding box center [180, 154] width 8 height 1
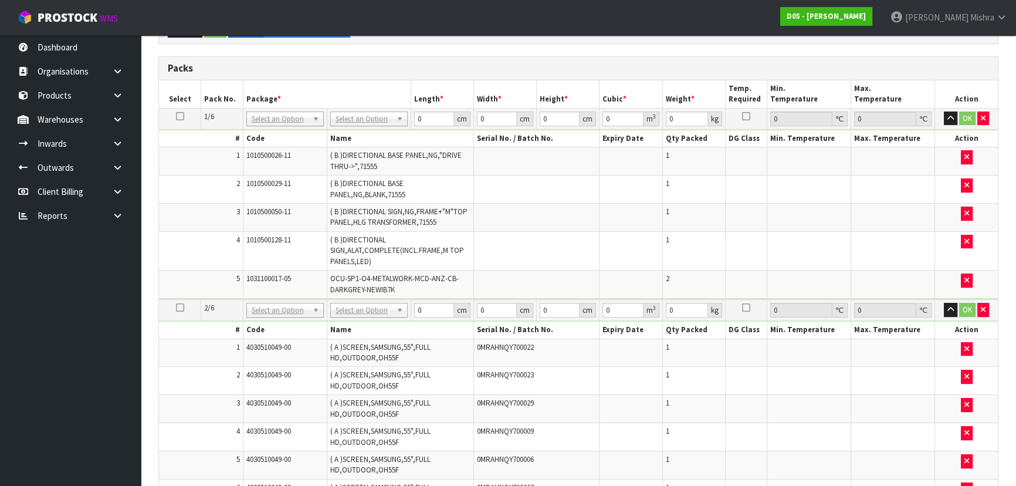
scroll to position [198, 0]
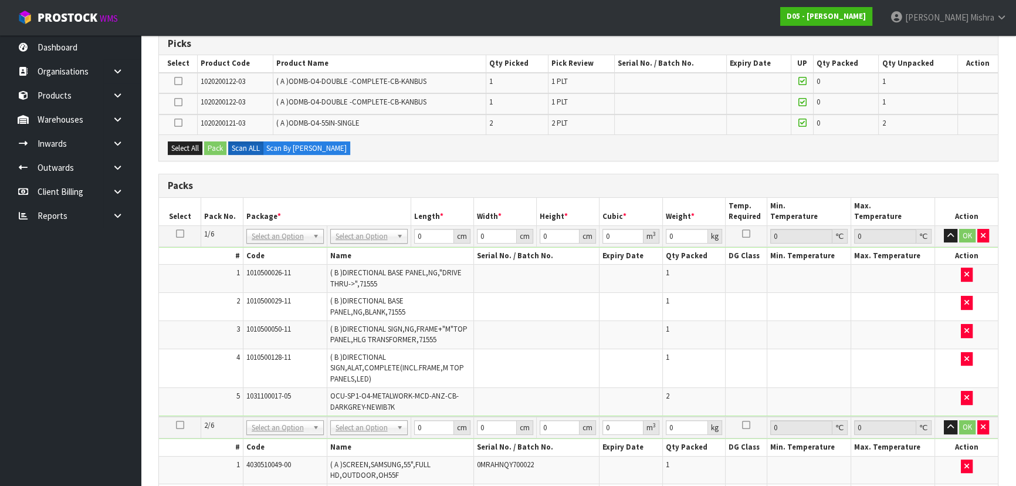
click at [172, 123] on td at bounding box center [178, 124] width 39 height 20
click at [178, 123] on icon at bounding box center [178, 123] width 8 height 1
click at [0, 0] on input "checkbox" at bounding box center [0, 0] width 0 height 0
click at [211, 147] on button "Pack" at bounding box center [215, 148] width 22 height 14
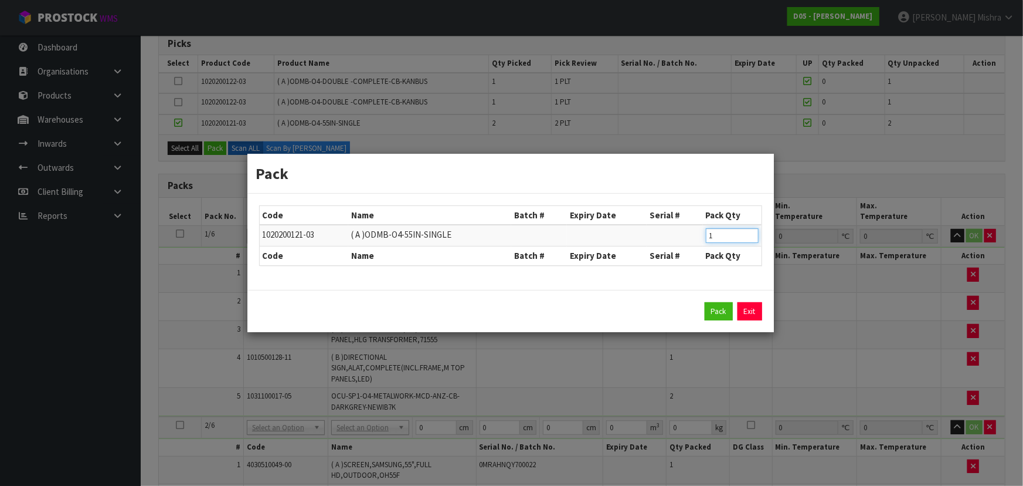
type input "1"
click at [750, 236] on input "1" at bounding box center [732, 235] width 53 height 15
click at [716, 309] on button "Pack" at bounding box center [719, 311] width 28 height 19
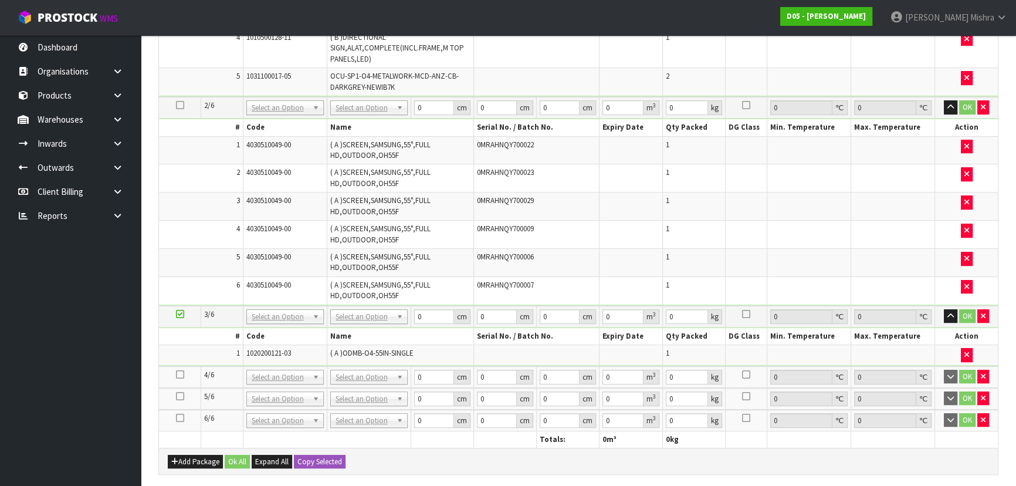
scroll to position [718, 0]
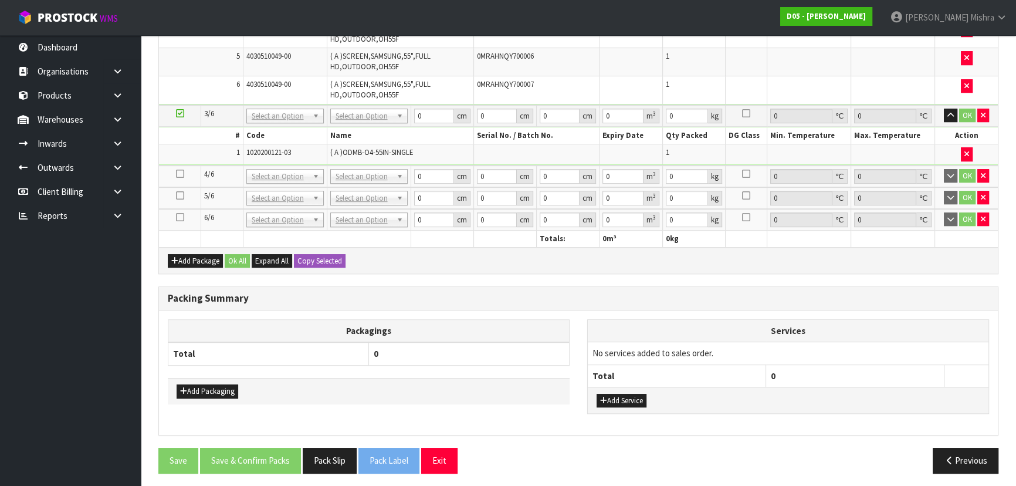
click at [176, 174] on icon at bounding box center [180, 174] width 8 height 1
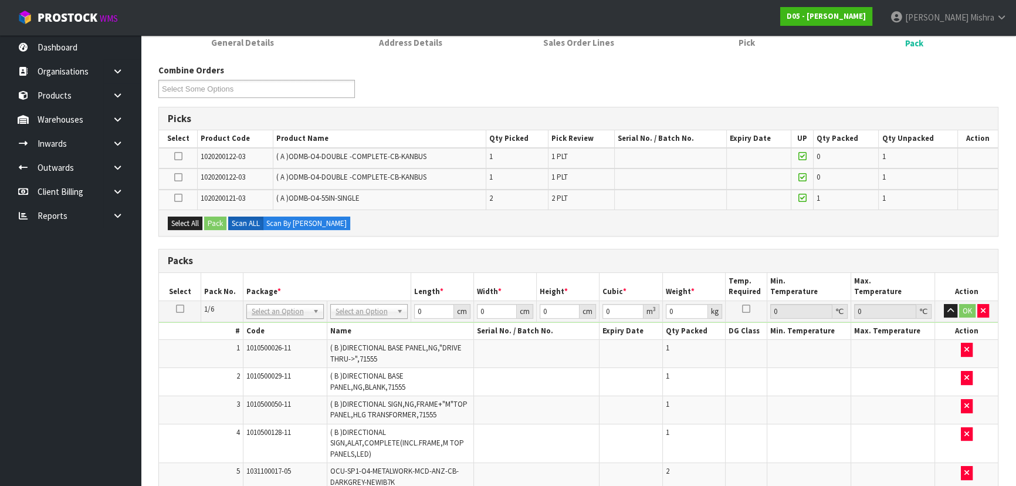
scroll to position [0, 0]
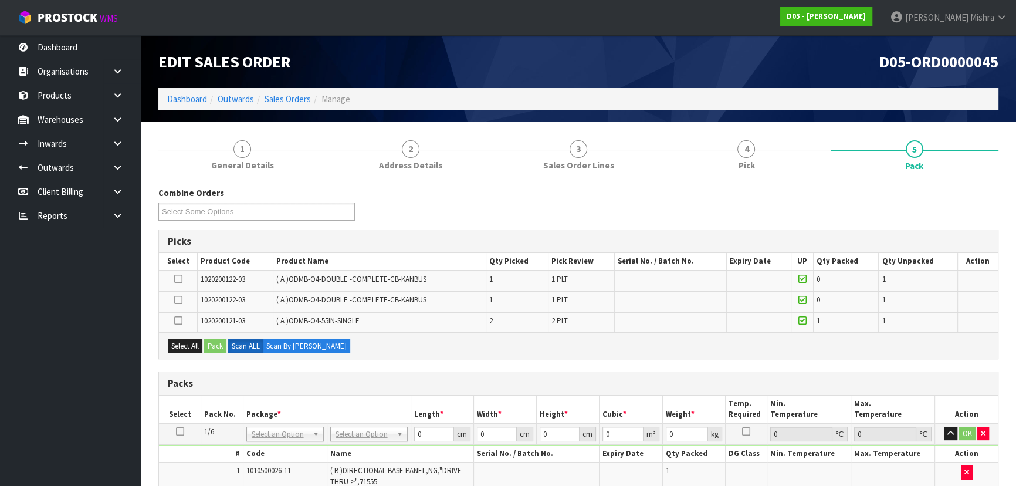
click at [176, 321] on icon at bounding box center [178, 320] width 8 height 1
click at [0, 0] on input "checkbox" at bounding box center [0, 0] width 0 height 0
click at [222, 345] on button "Pack" at bounding box center [215, 346] width 22 height 14
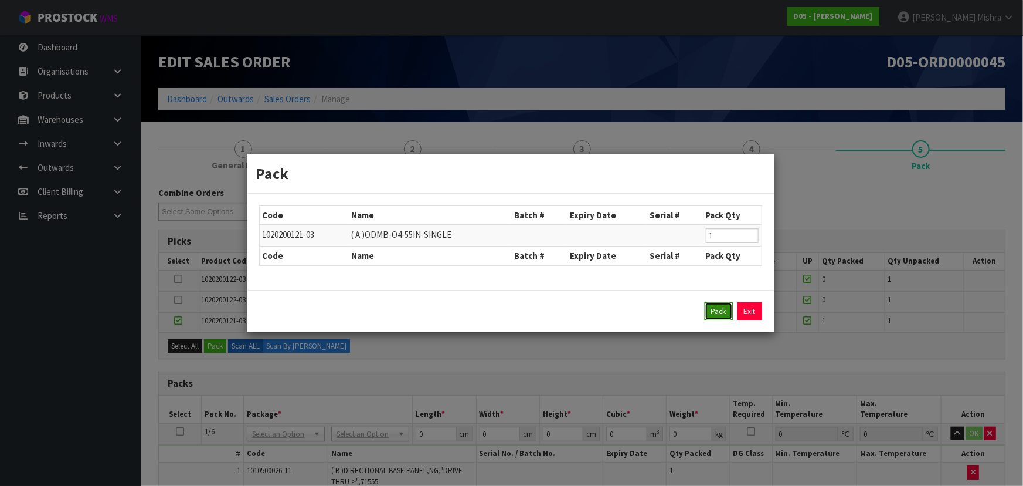
click at [708, 311] on button "Pack" at bounding box center [719, 311] width 28 height 19
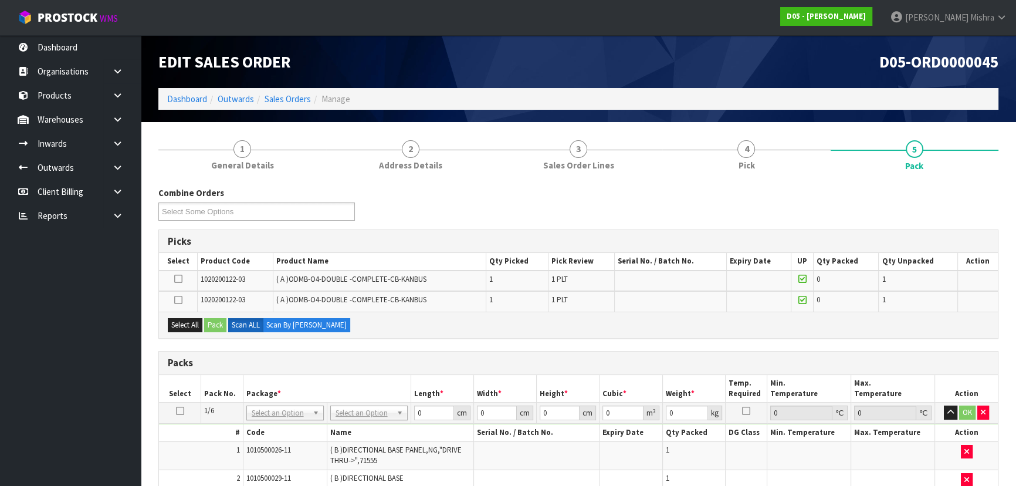
click at [177, 279] on icon at bounding box center [178, 279] width 8 height 1
click at [0, 0] on input "checkbox" at bounding box center [0, 0] width 0 height 0
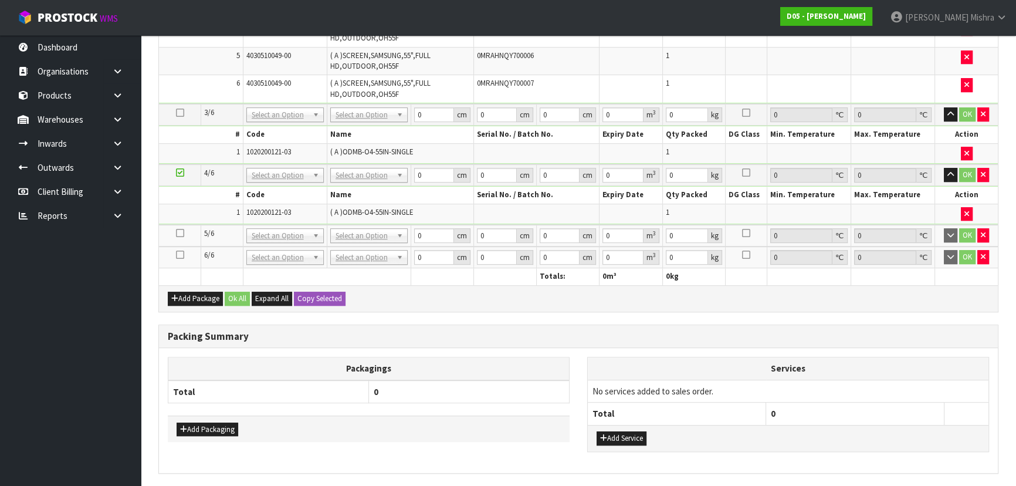
scroll to position [735, 0]
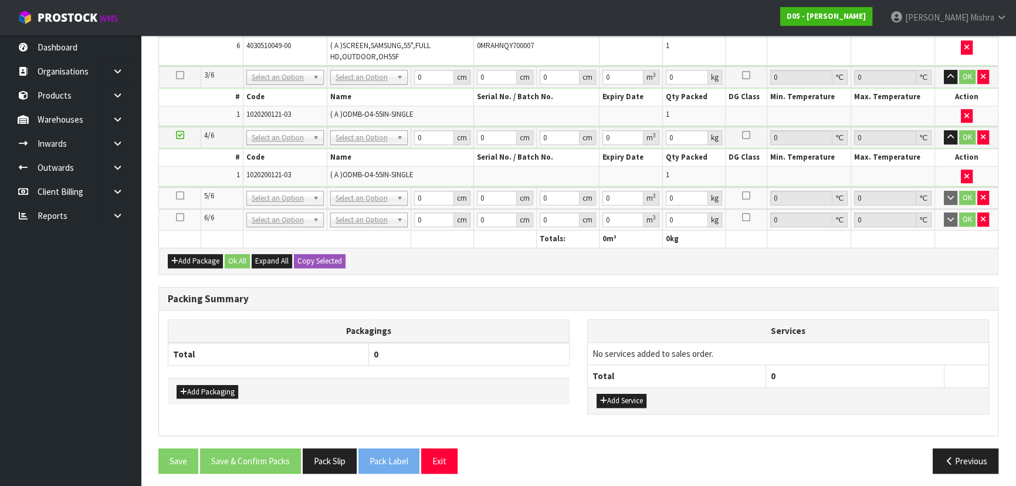
click at [180, 195] on icon at bounding box center [180, 195] width 8 height 1
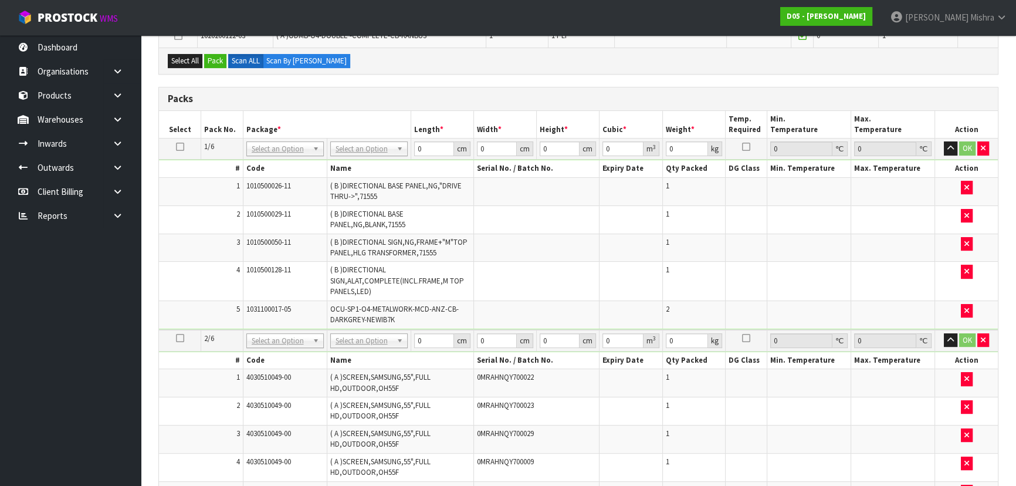
scroll to position [149, 0]
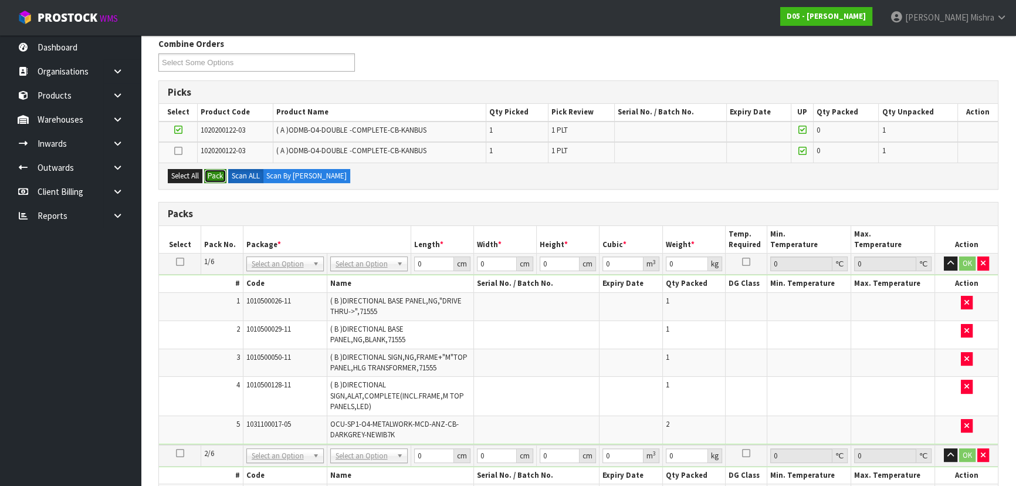
click at [215, 172] on button "Pack" at bounding box center [215, 176] width 22 height 14
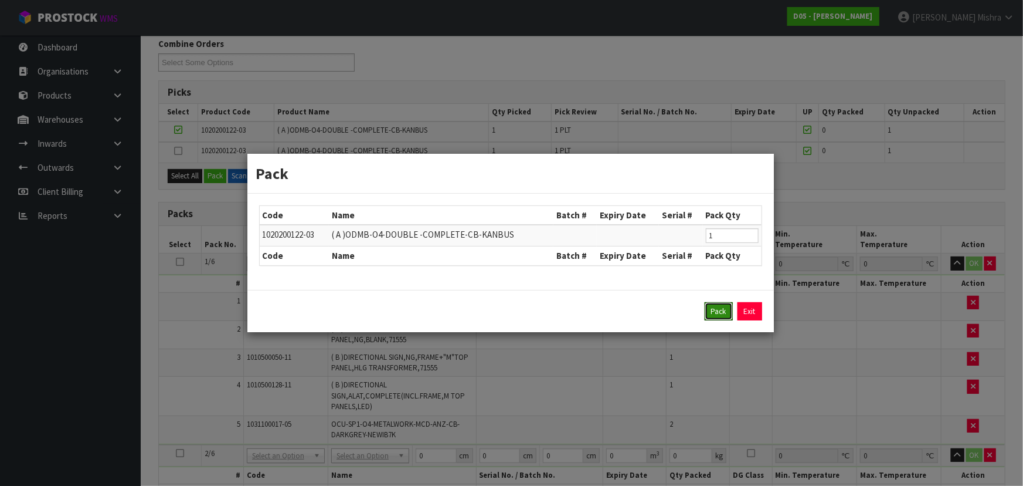
drag, startPoint x: 715, startPoint y: 307, endPoint x: 538, endPoint y: 293, distance: 178.3
click at [714, 308] on button "Pack" at bounding box center [719, 311] width 28 height 19
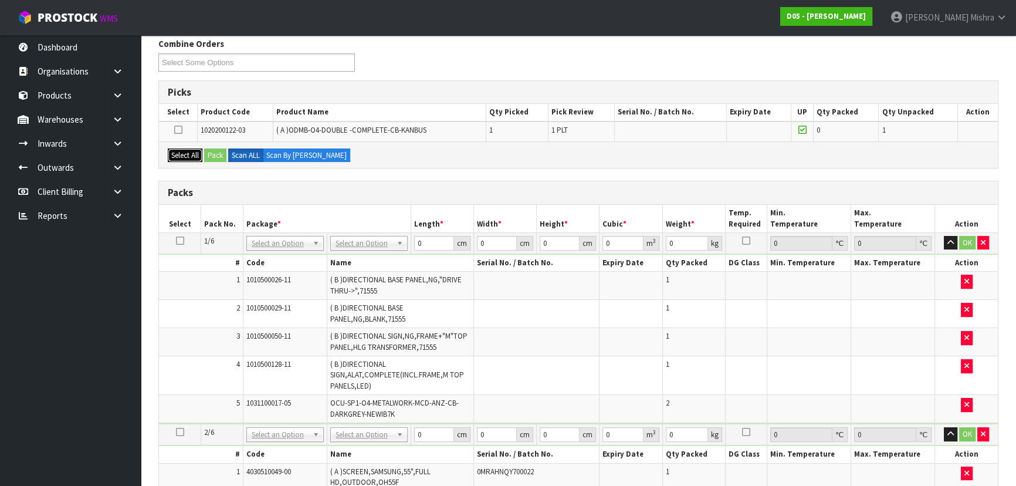
click at [191, 152] on button "Select All" at bounding box center [185, 155] width 35 height 14
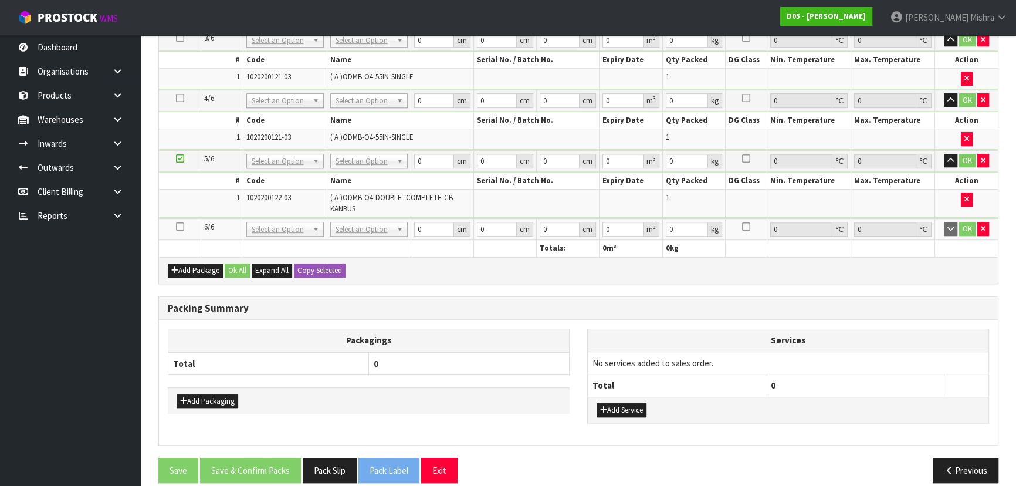
scroll to position [761, 0]
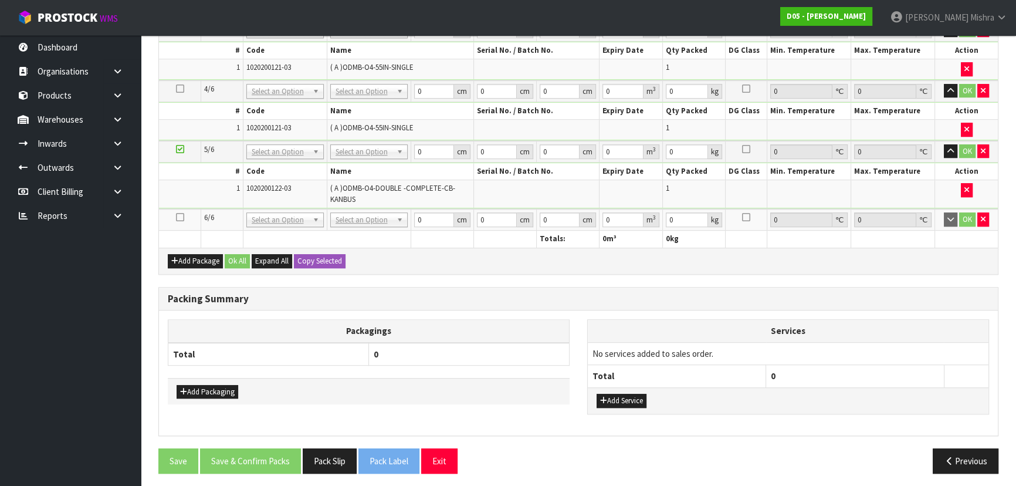
click at [182, 209] on td at bounding box center [180, 220] width 42 height 22
click at [182, 217] on icon at bounding box center [180, 217] width 8 height 1
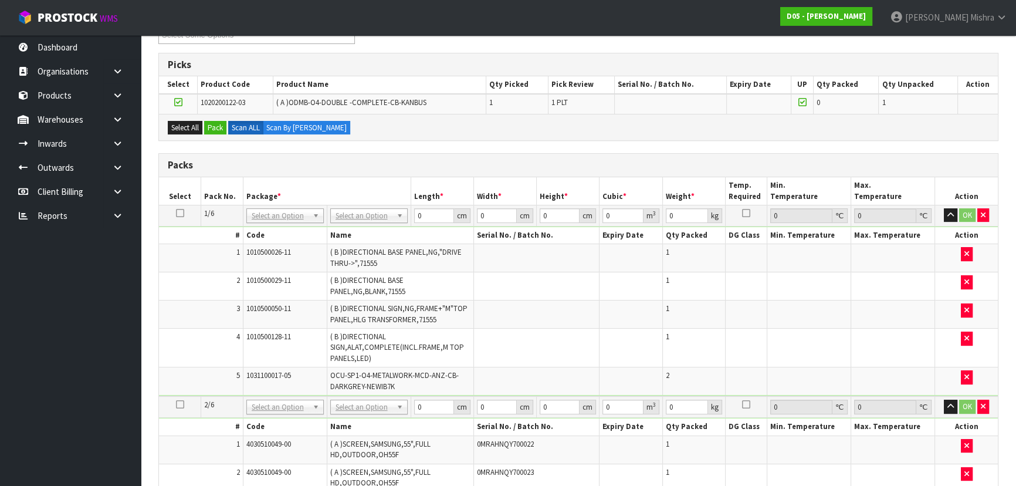
scroll to position [175, 0]
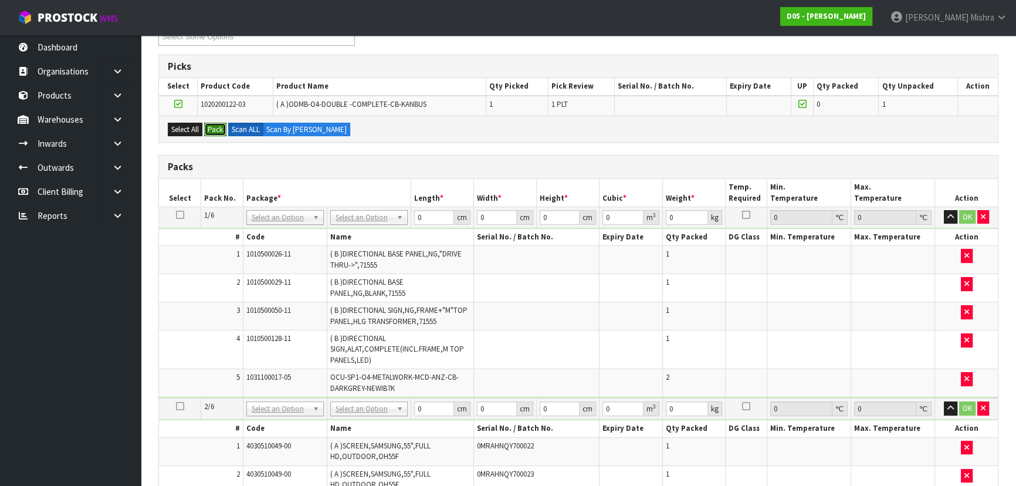
click at [219, 129] on button "Pack" at bounding box center [215, 130] width 22 height 14
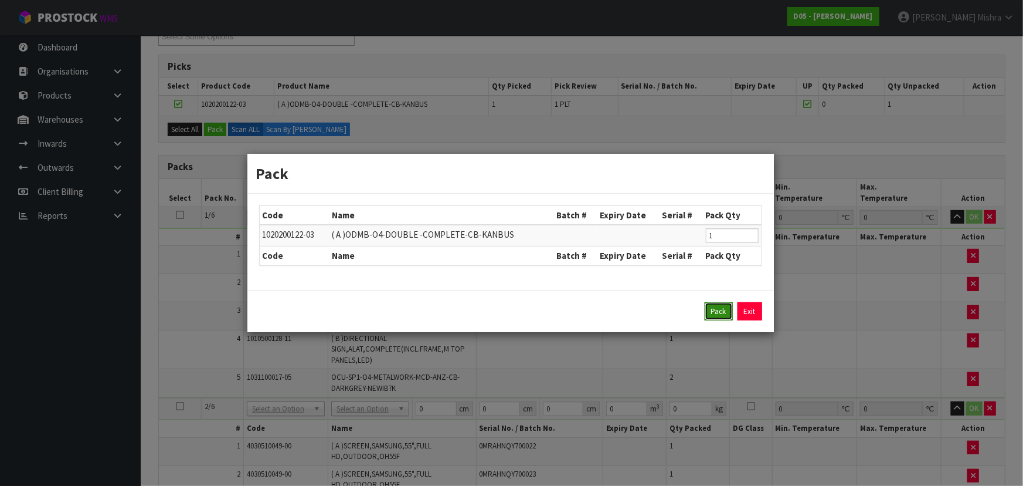
click at [717, 310] on button "Pack" at bounding box center [719, 311] width 28 height 19
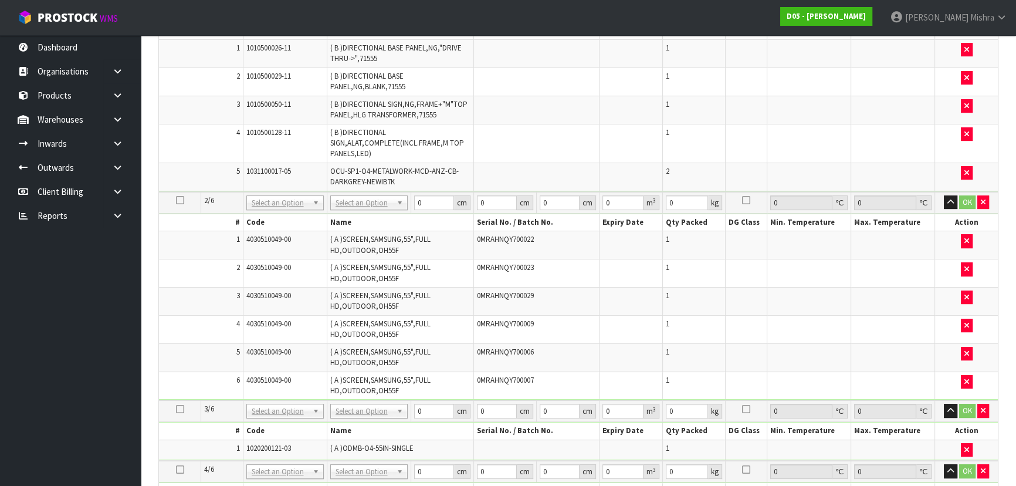
scroll to position [94, 0]
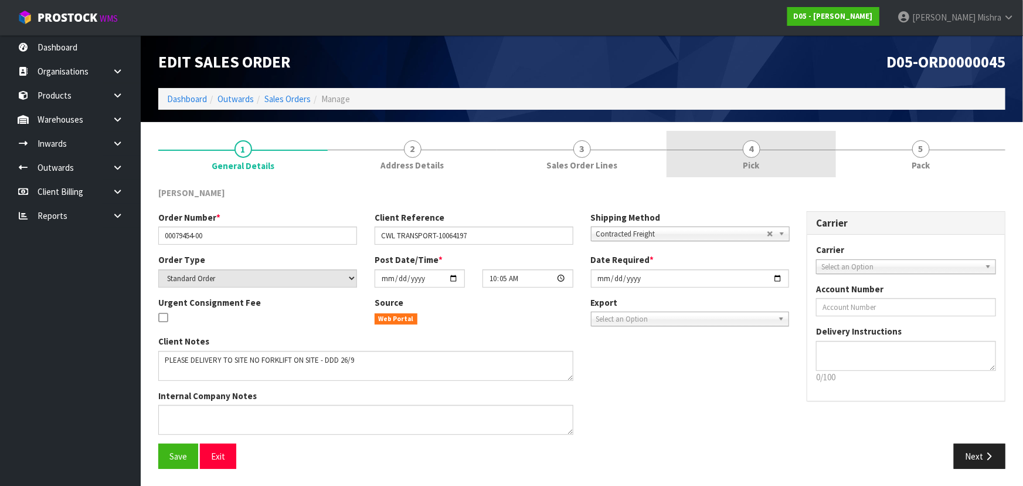
click at [784, 155] on link "4 Pick" at bounding box center [751, 154] width 169 height 46
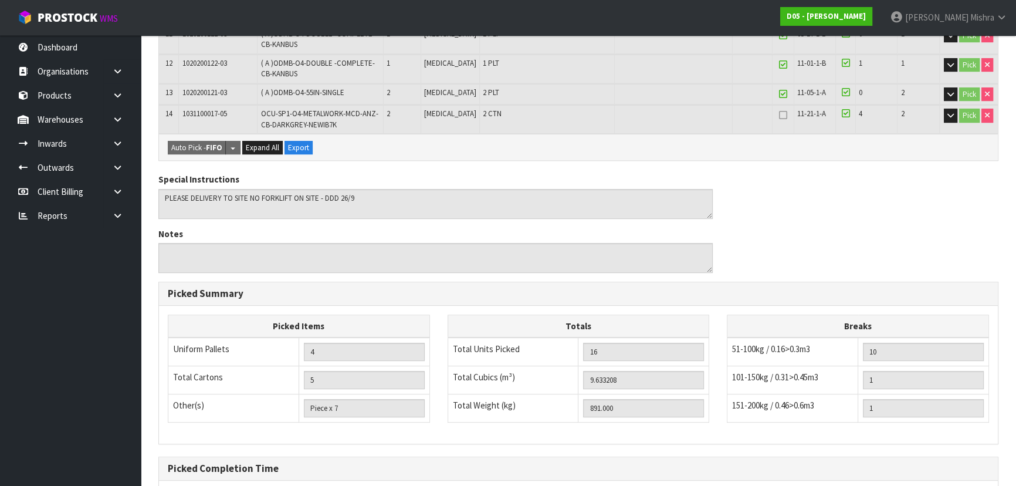
scroll to position [684, 0]
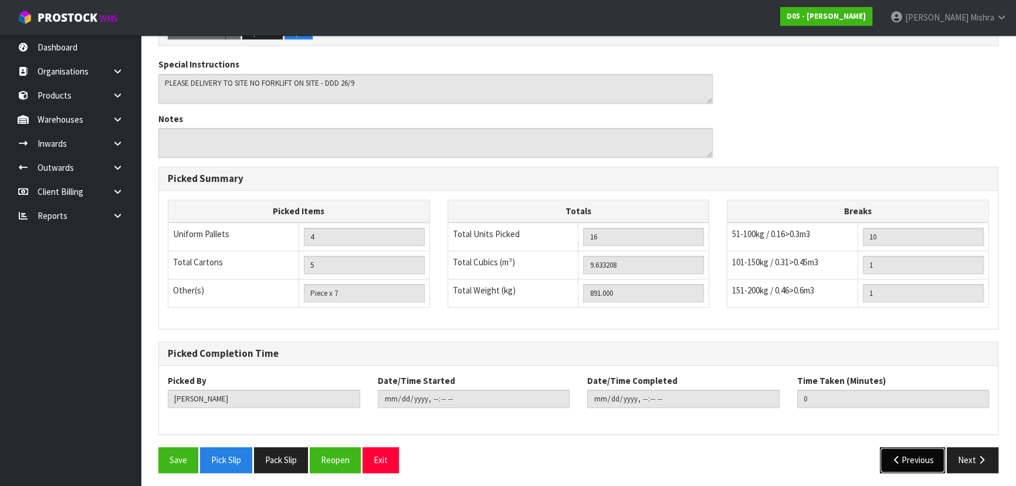
click at [911, 460] on button "Previous" at bounding box center [913, 459] width 66 height 25
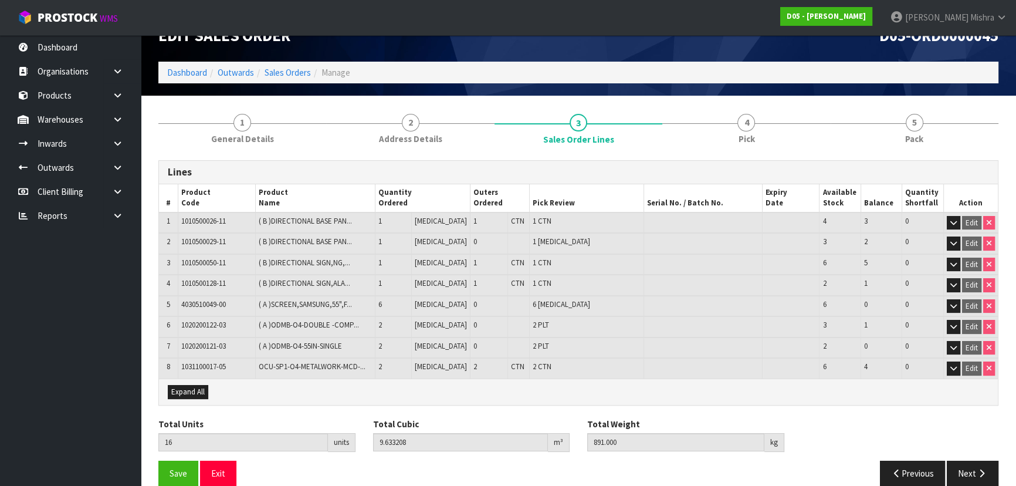
scroll to position [41, 0]
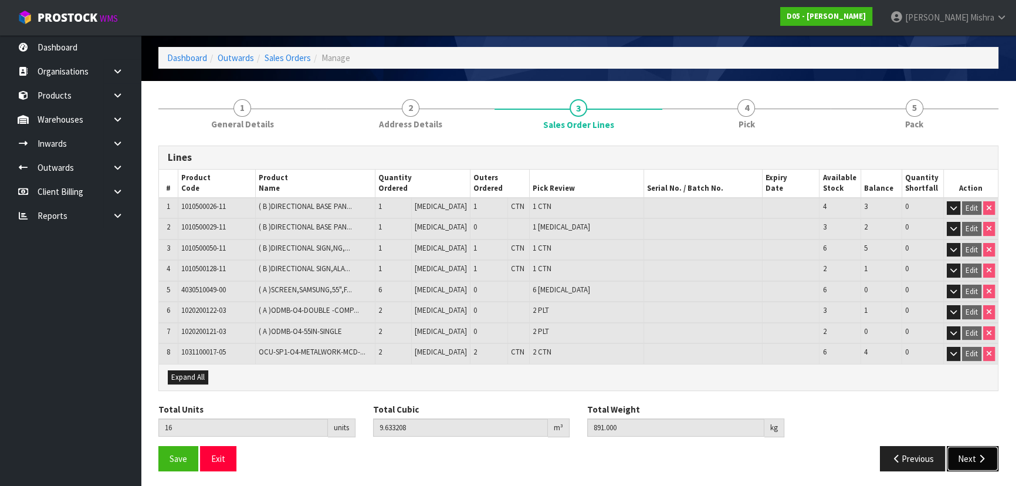
click at [979, 454] on icon "button" at bounding box center [981, 458] width 11 height 9
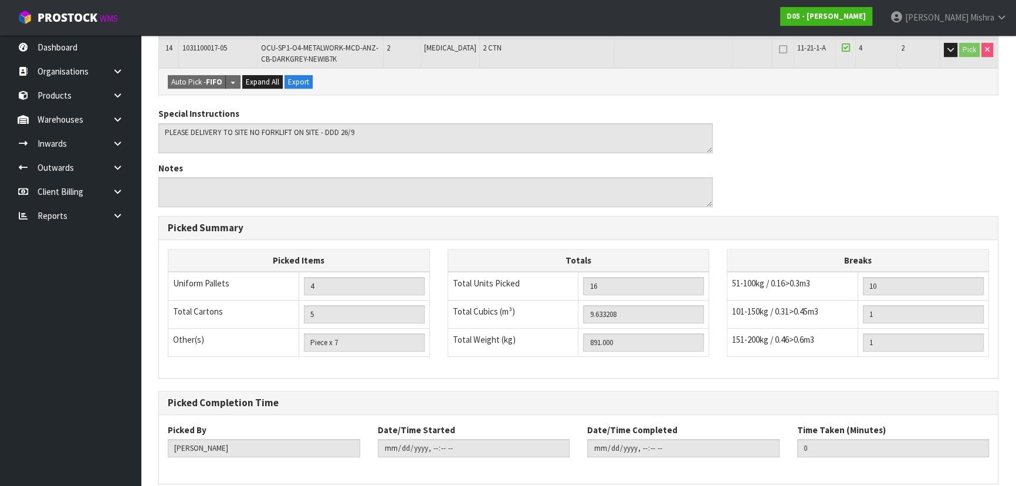
scroll to position [684, 0]
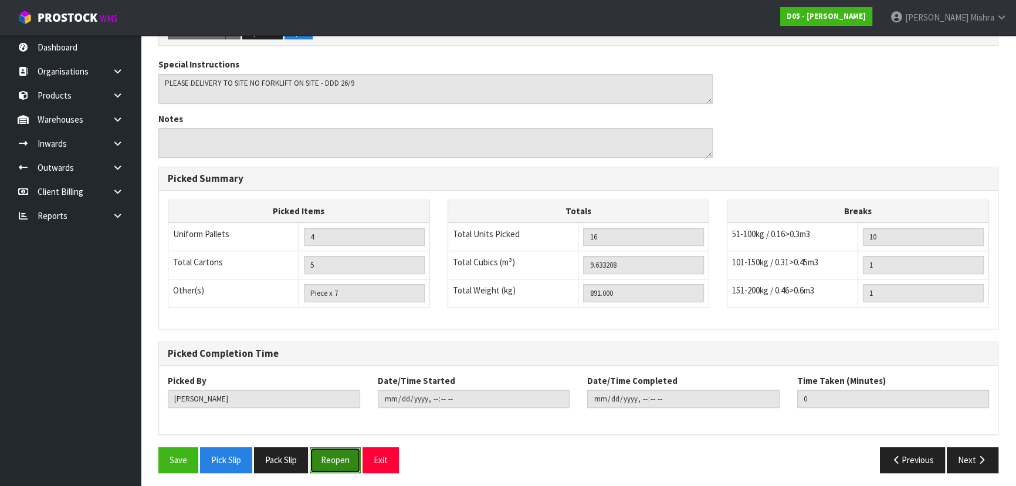
click at [352, 457] on button "Reopen" at bounding box center [335, 459] width 51 height 25
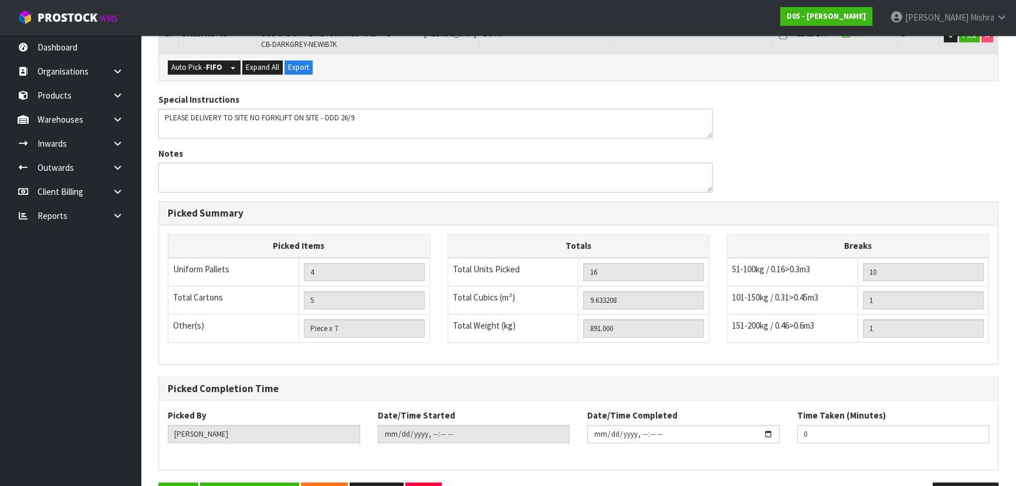
scroll to position [727, 0]
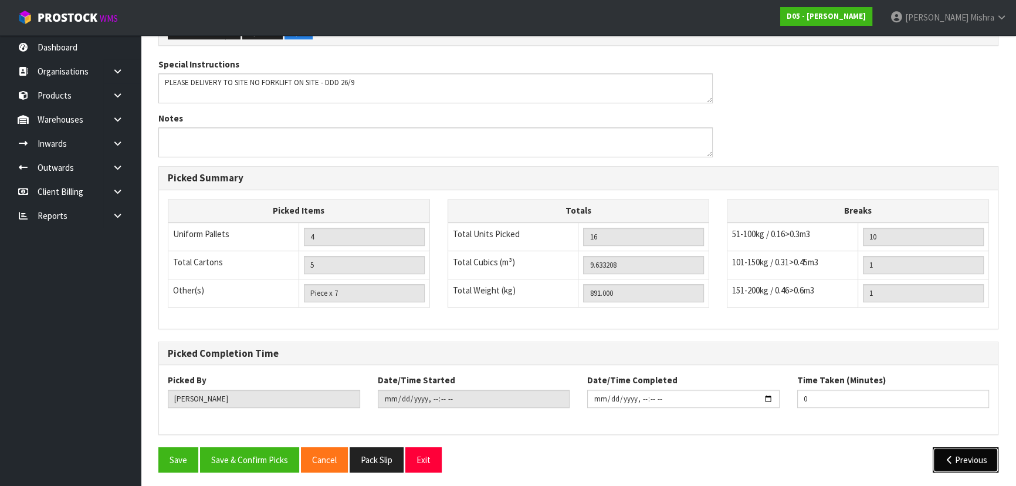
click at [973, 455] on button "Previous" at bounding box center [965, 459] width 66 height 25
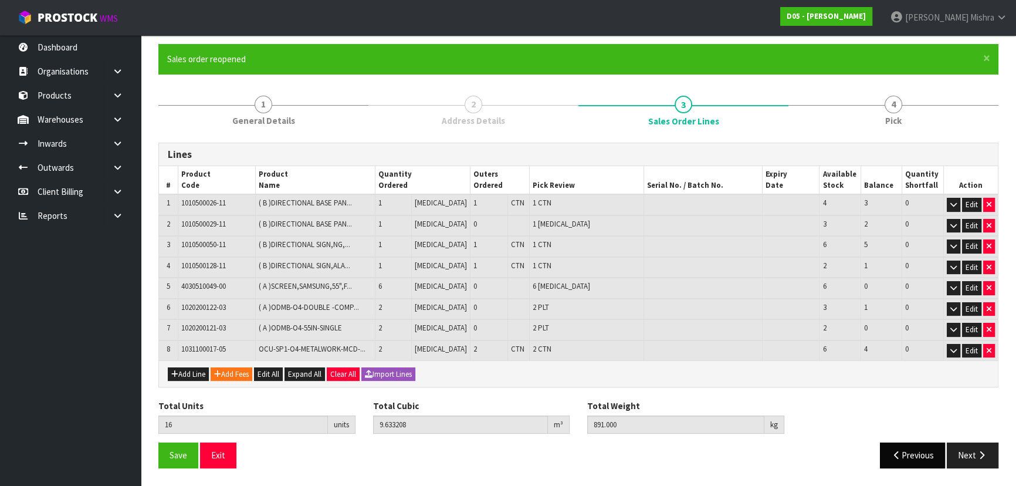
scroll to position [83, 0]
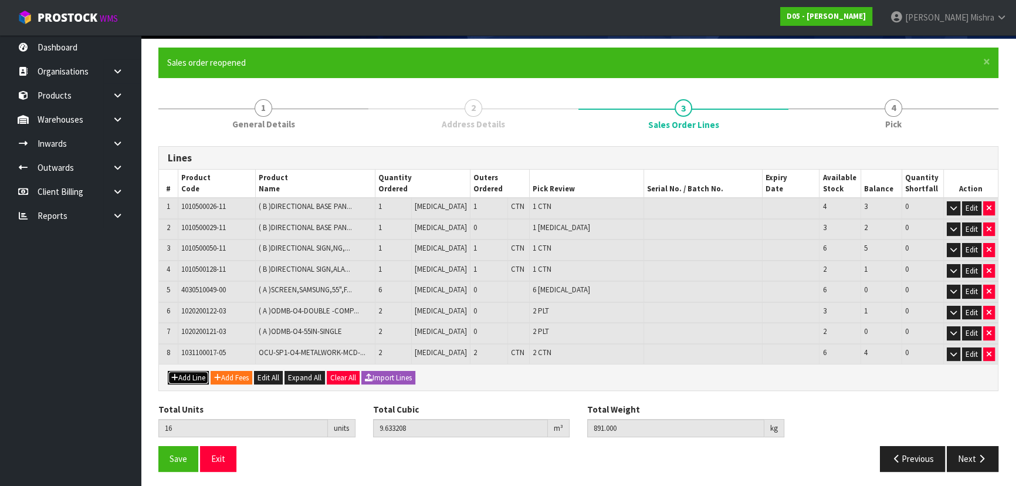
click at [187, 375] on button "Add Line" at bounding box center [188, 378] width 41 height 14
type input "0"
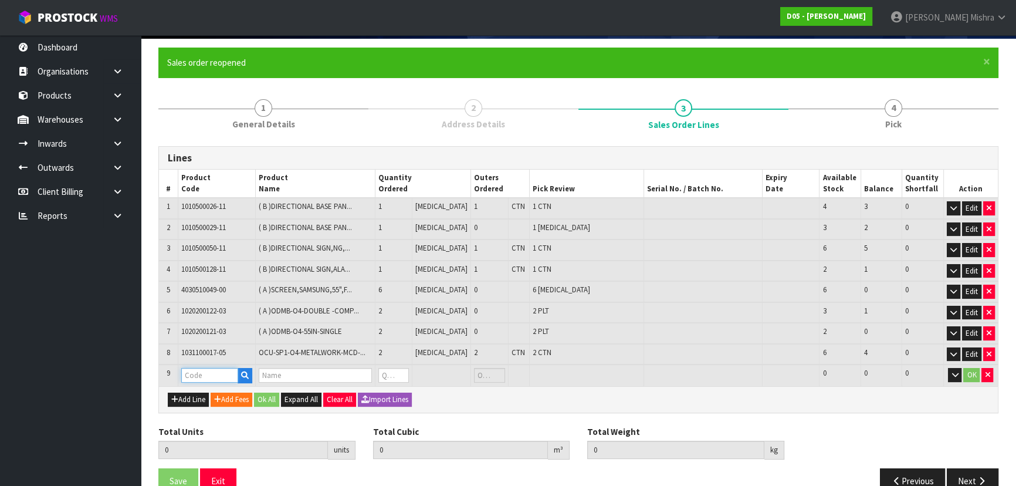
click at [211, 370] on input "text" at bounding box center [209, 375] width 57 height 15
type input "PALLET"
click at [249, 374] on icon "button" at bounding box center [245, 375] width 8 height 8
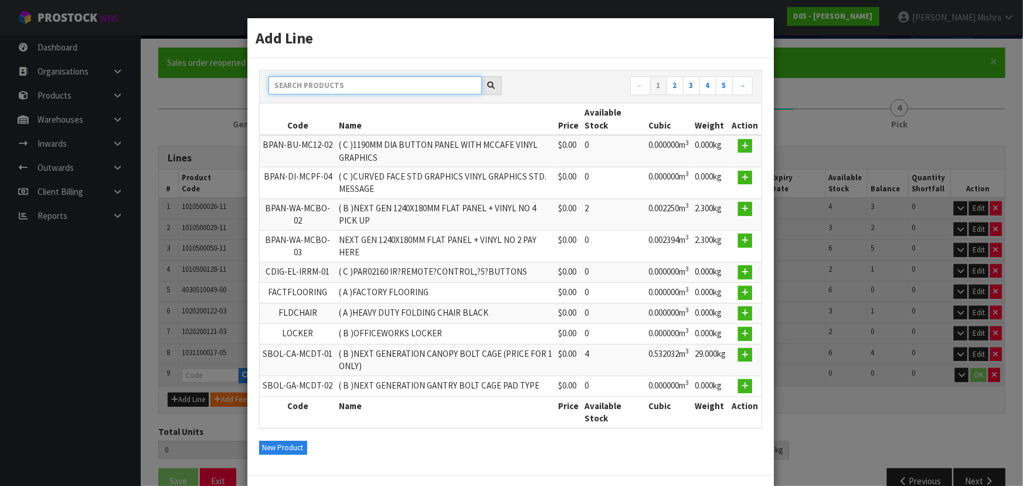
click at [340, 90] on input "text" at bounding box center [375, 85] width 213 height 18
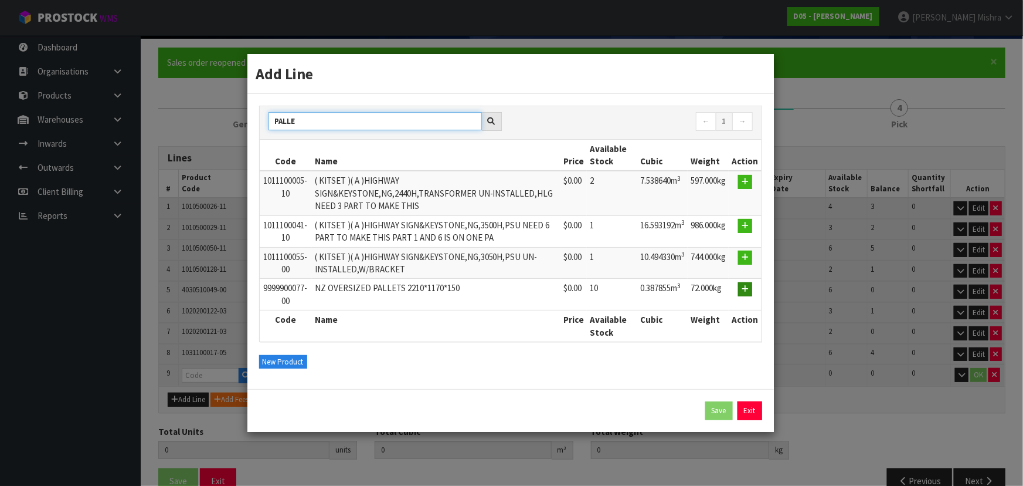
type input "PALLE"
click at [748, 289] on icon "button" at bounding box center [745, 289] width 7 height 8
type input "16"
type input "9.633208"
type input "891"
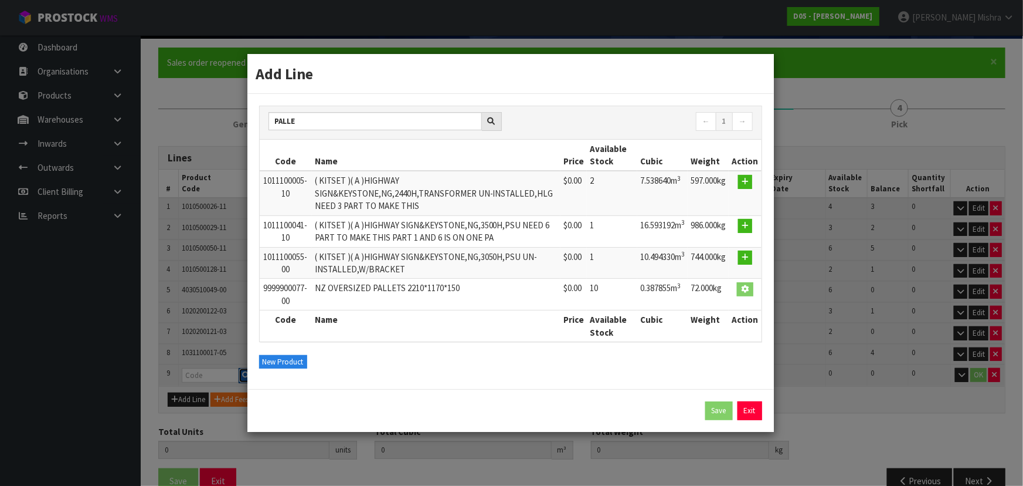
type input "9999900077-00"
type input "NZ OVERSIZED PALLETS 2210*1170*150"
type input "0"
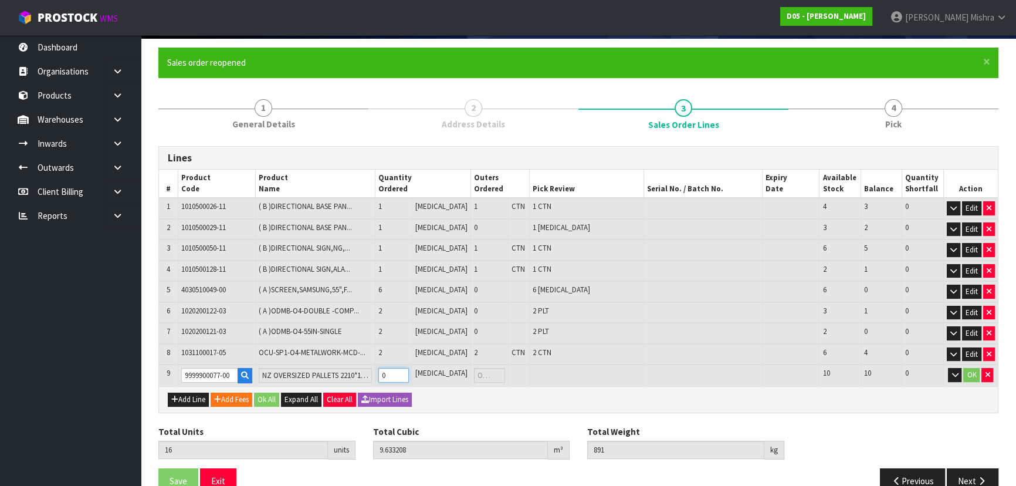
click at [376, 375] on tr "9 9999900077-00 NZ OVERSIZED PALLETS 2210*1170*150 0 PCE 10 10 0 OK" at bounding box center [578, 375] width 839 height 22
type input "17"
type input "10.021063"
type input "963"
type input "1"
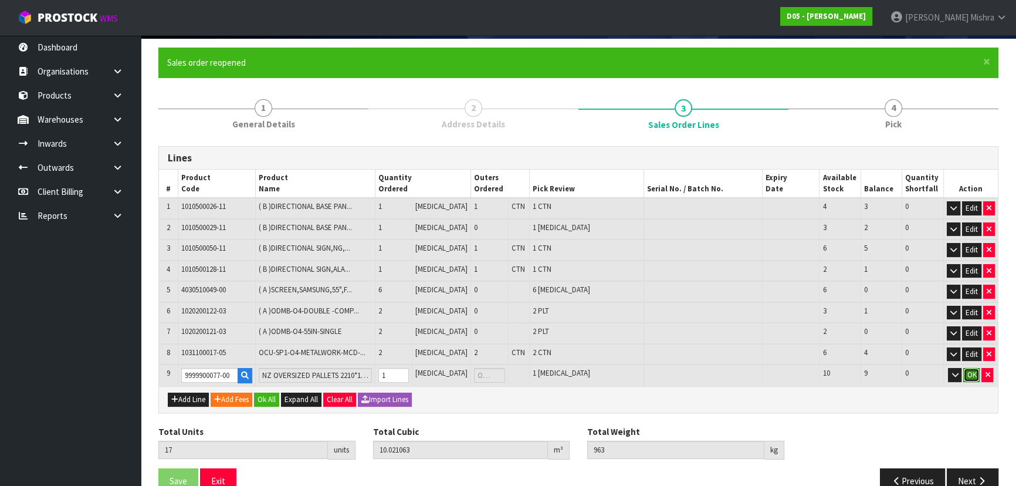
click at [966, 375] on button "OK" at bounding box center [971, 375] width 16 height 14
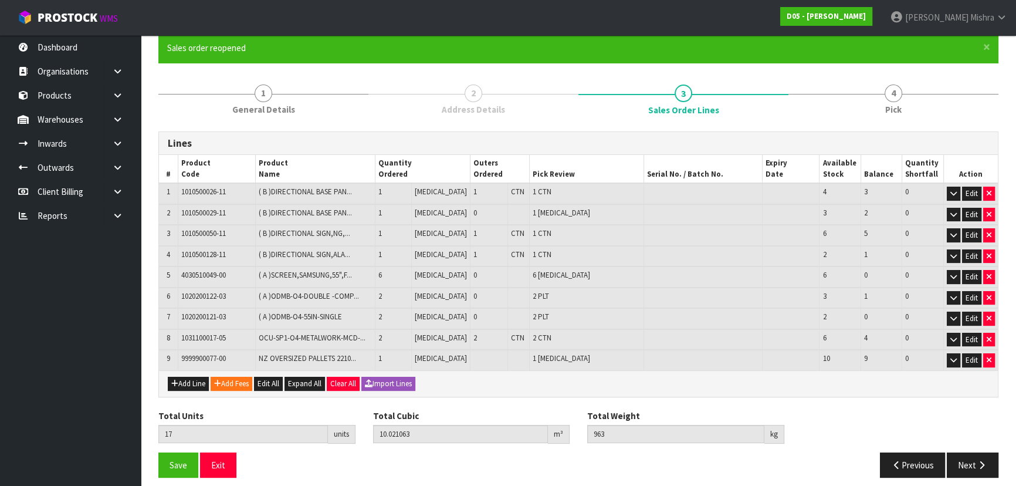
scroll to position [104, 0]
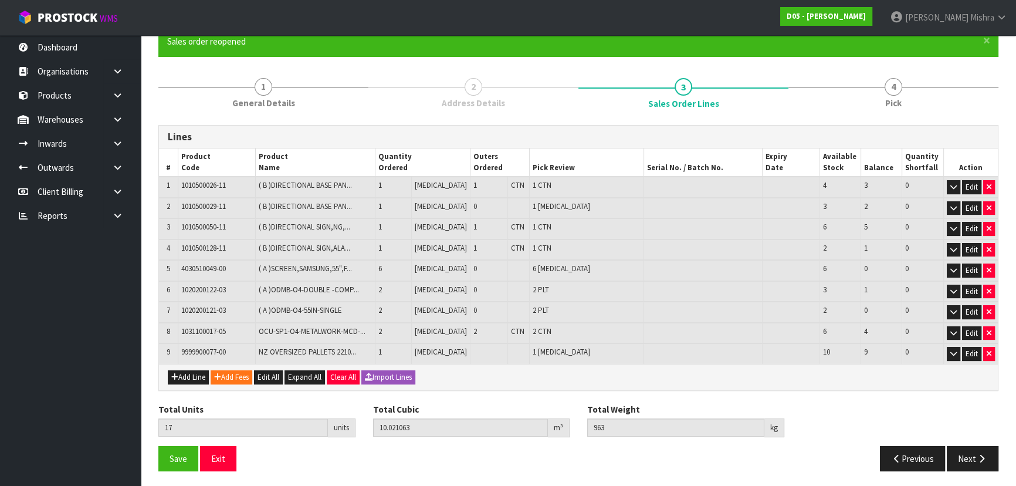
click at [178, 469] on div "Save Exit Previous Next" at bounding box center [578, 463] width 857 height 34
click at [181, 463] on button "Save" at bounding box center [178, 458] width 40 height 25
click at [973, 460] on button "Next" at bounding box center [972, 458] width 52 height 25
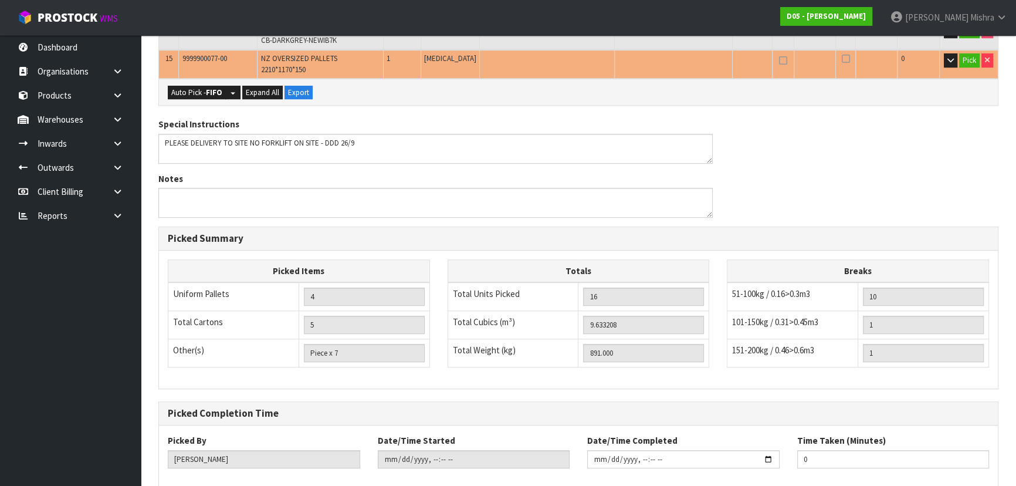
scroll to position [542, 0]
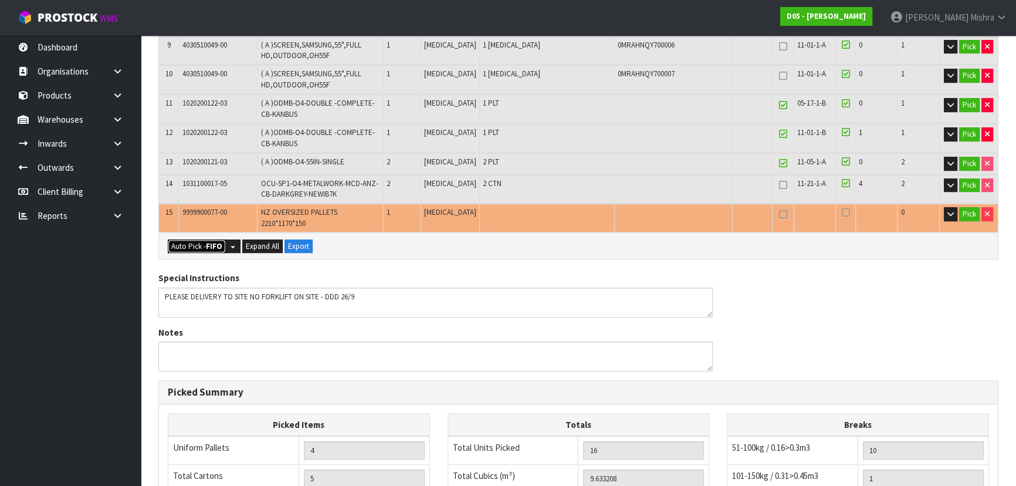
click at [209, 241] on strong "FIFO" at bounding box center [214, 246] width 16 height 10
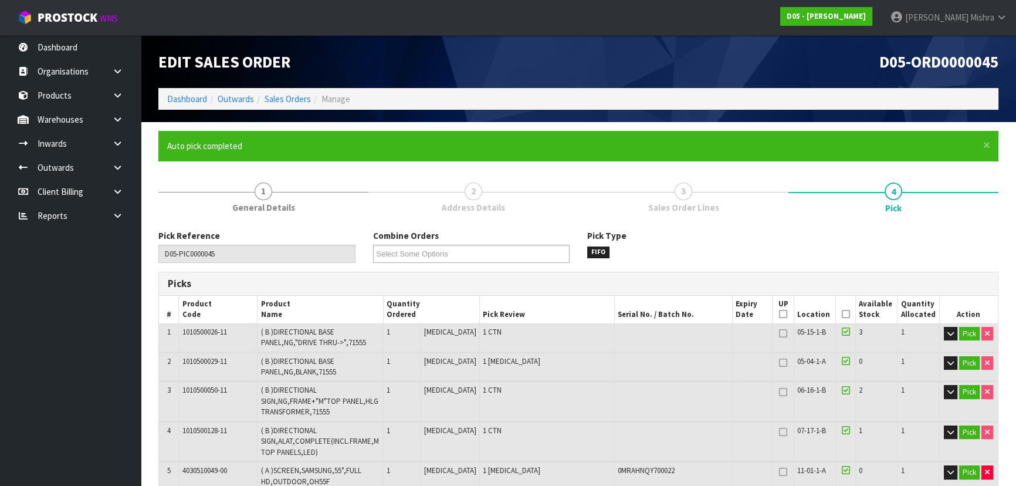
type input "Piece x 8"
type input "17"
type input "10.021063"
type input "963.000"
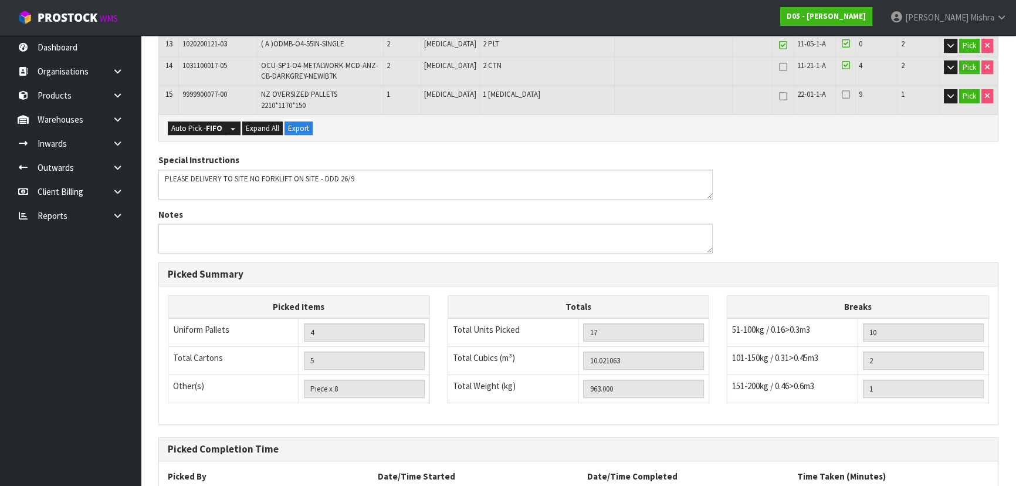
scroll to position [756, 0]
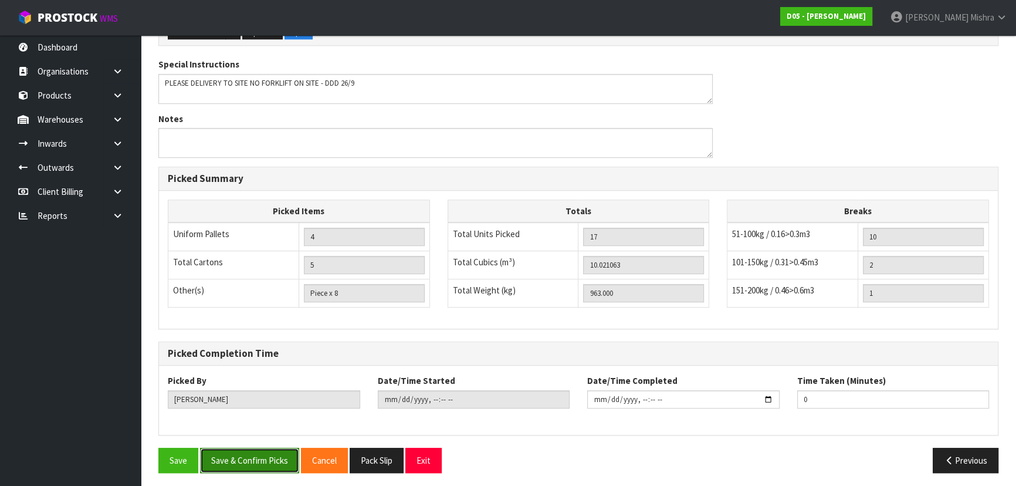
click at [265, 457] on button "Save & Confirm Picks" at bounding box center [249, 459] width 99 height 25
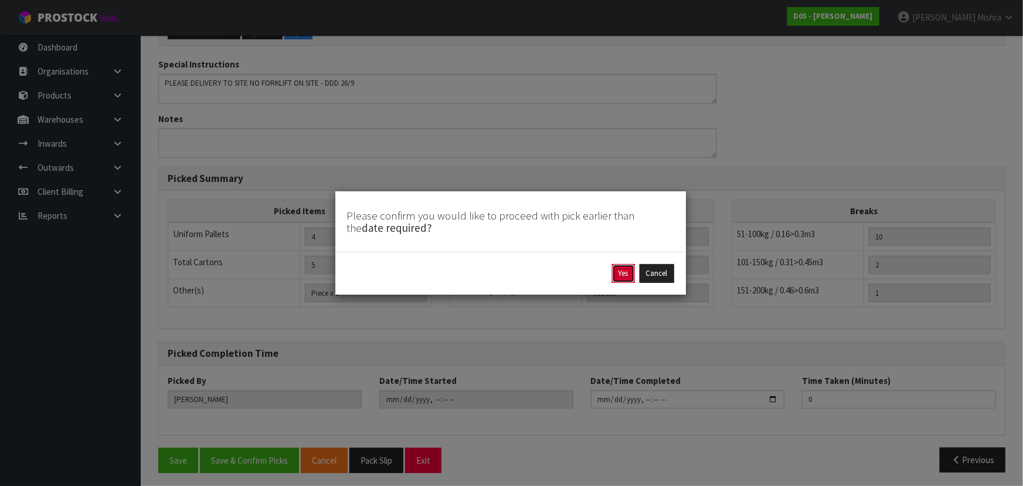
click at [625, 274] on button "Yes" at bounding box center [623, 273] width 23 height 19
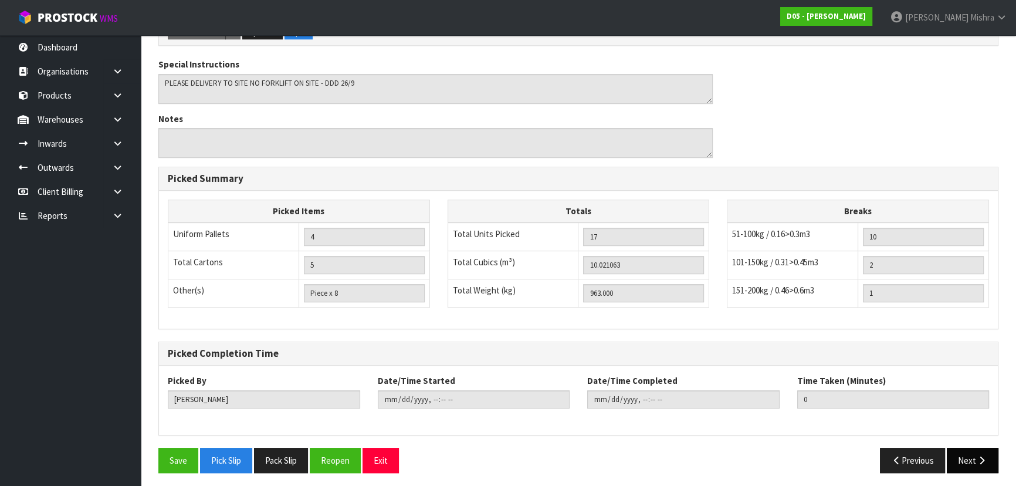
click at [972, 459] on button "Next" at bounding box center [972, 459] width 52 height 25
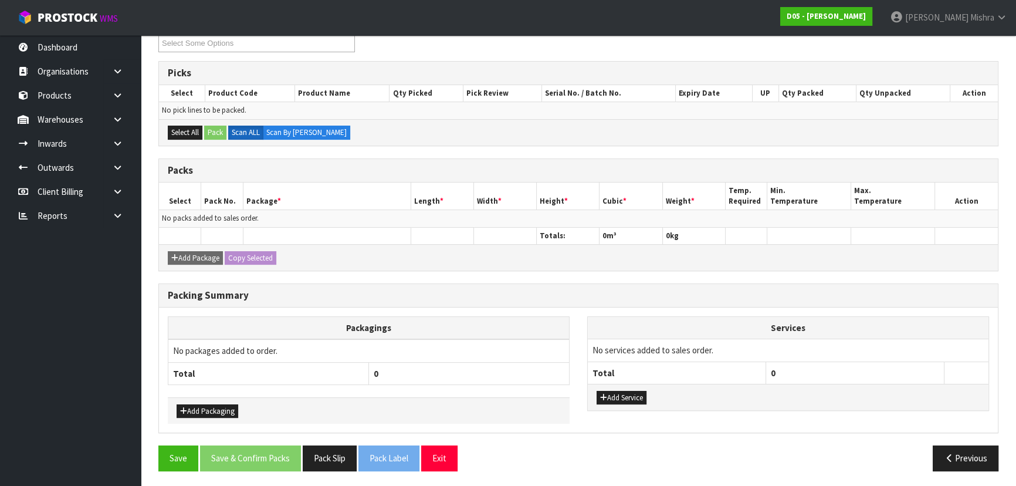
scroll to position [0, 0]
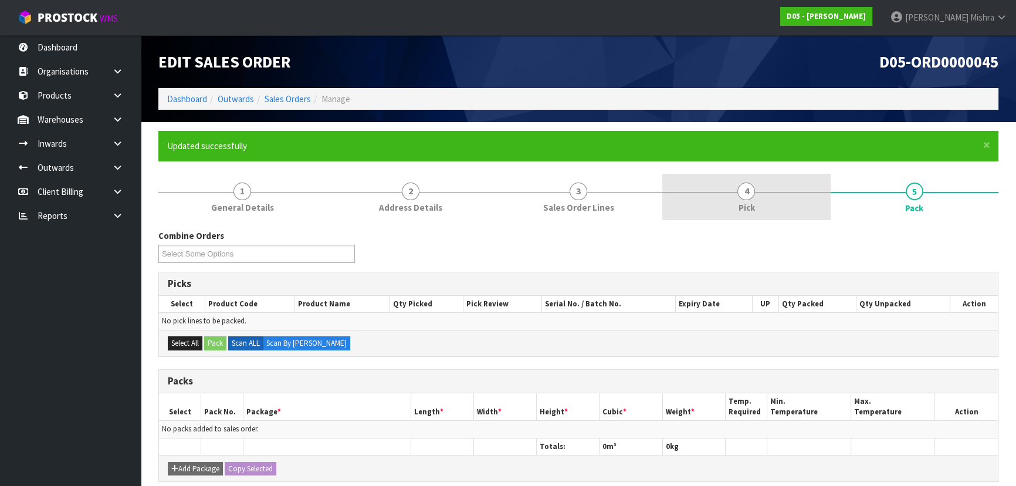
click at [730, 209] on link "4 Pick" at bounding box center [746, 197] width 168 height 46
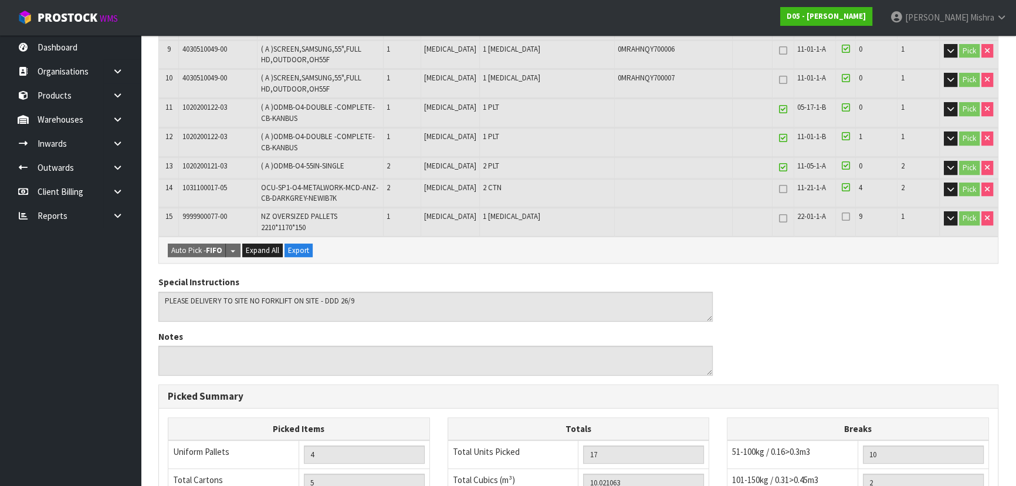
scroll to position [649, 0]
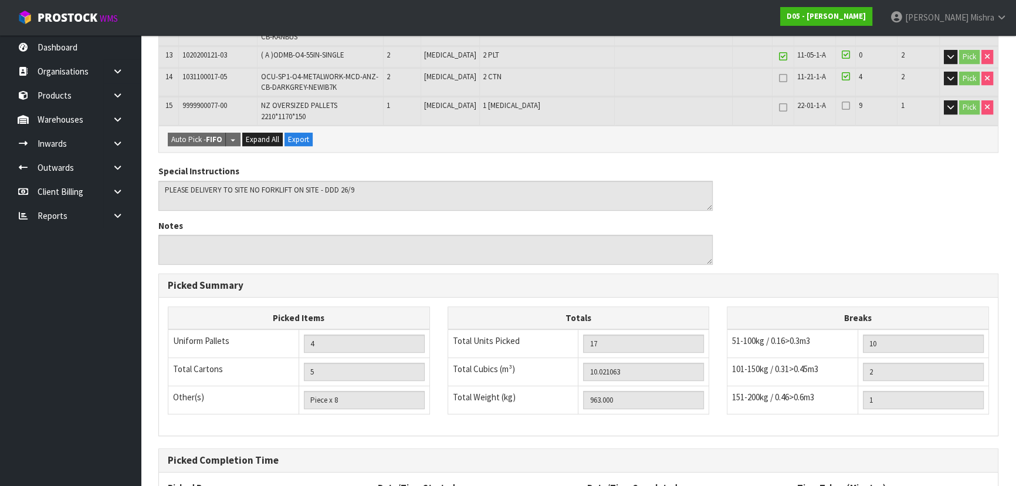
click at [843, 103] on icon at bounding box center [845, 105] width 8 height 9
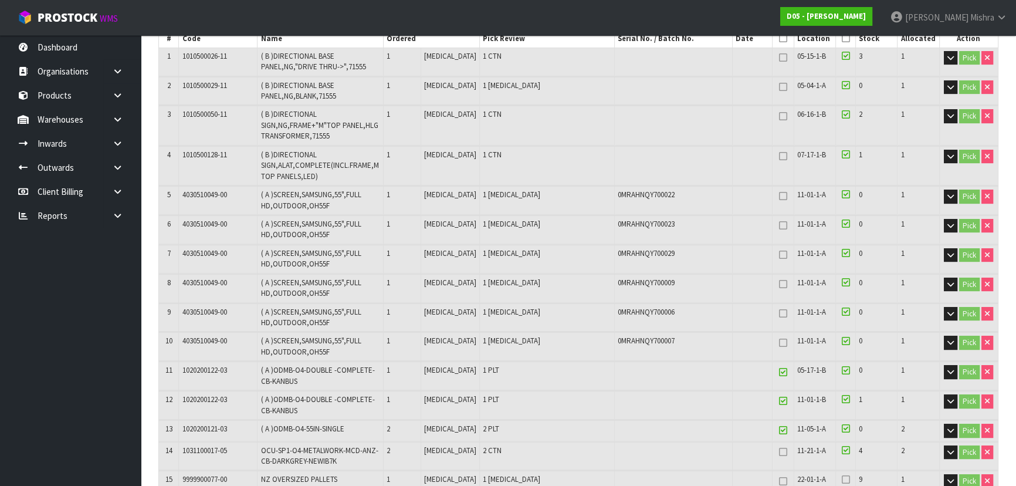
scroll to position [0, 0]
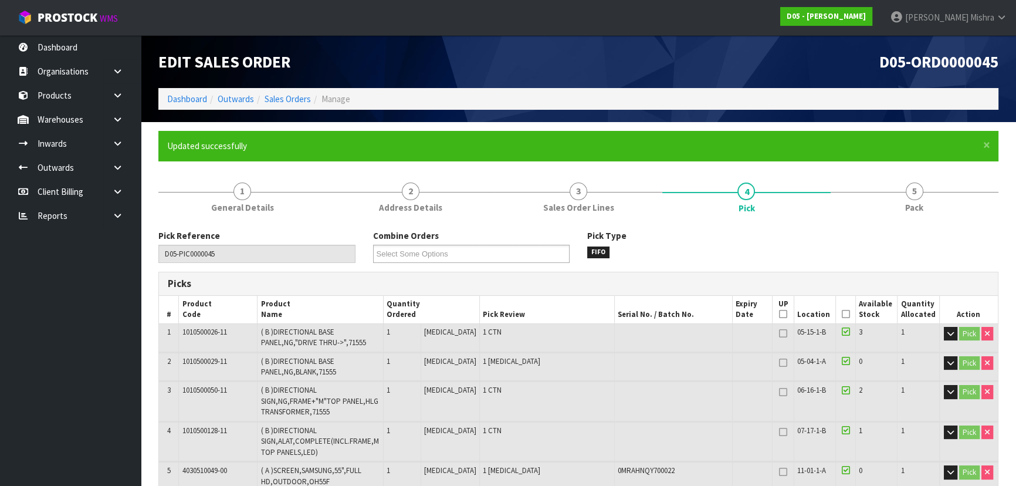
click at [841, 314] on icon at bounding box center [845, 314] width 8 height 1
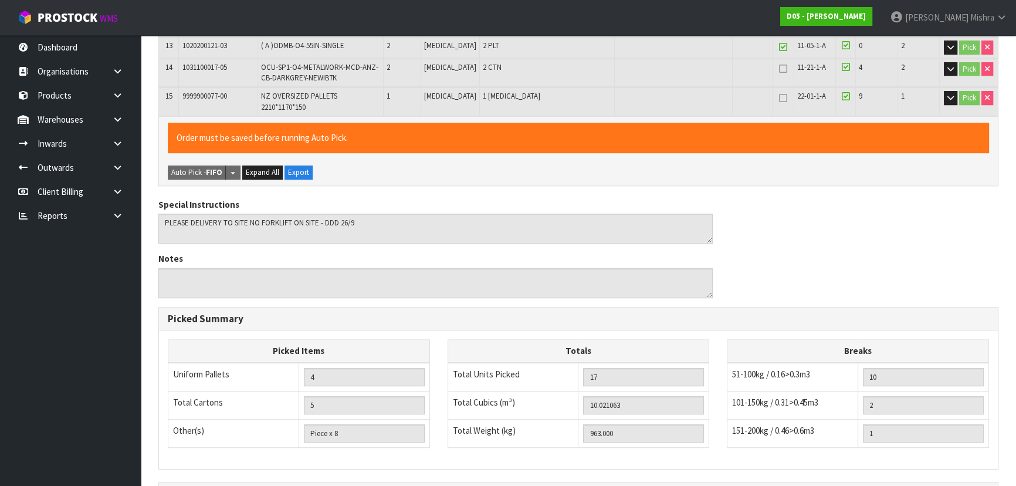
scroll to position [798, 0]
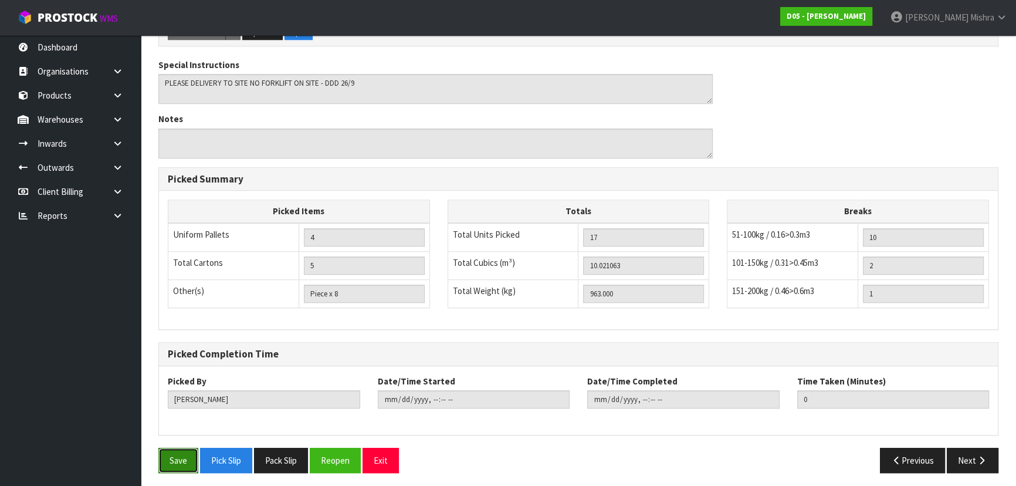
click at [180, 460] on button "Save" at bounding box center [178, 459] width 40 height 25
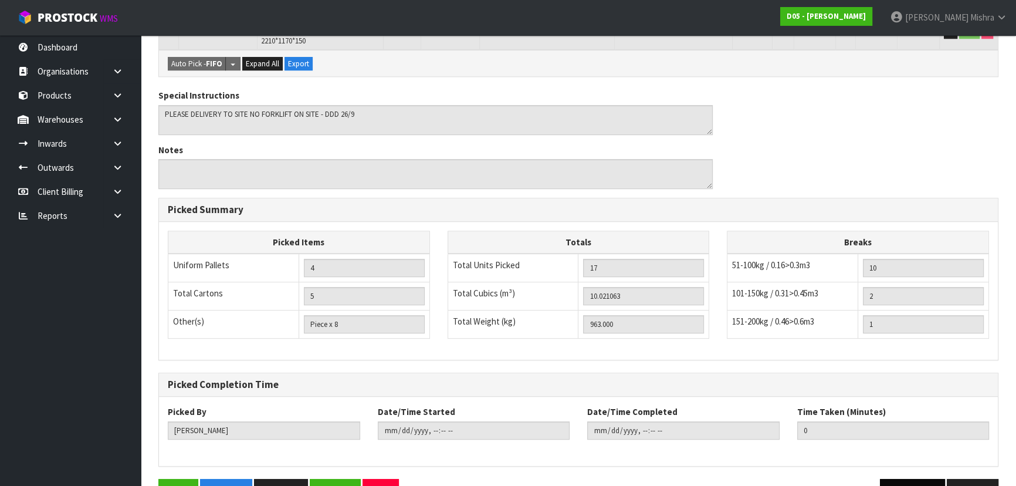
scroll to position [756, 0]
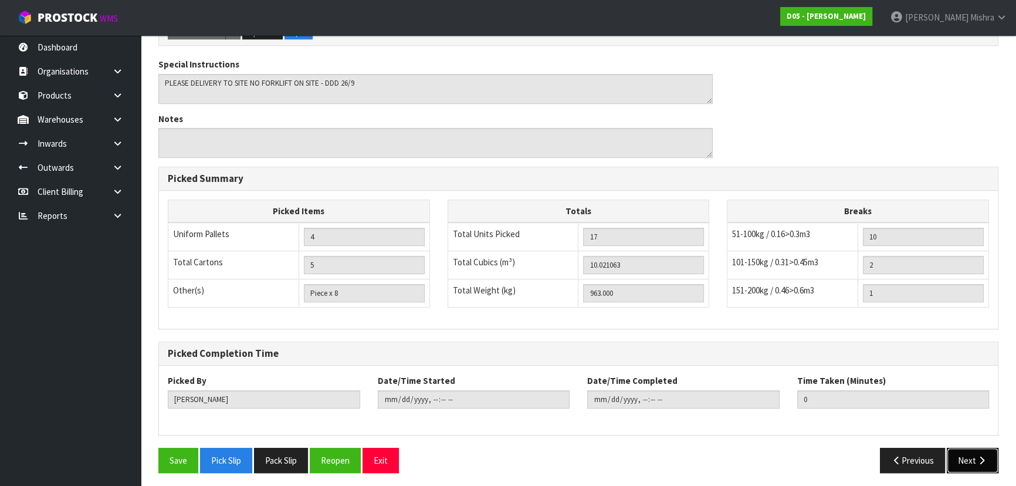
click at [973, 461] on button "Next" at bounding box center [972, 459] width 52 height 25
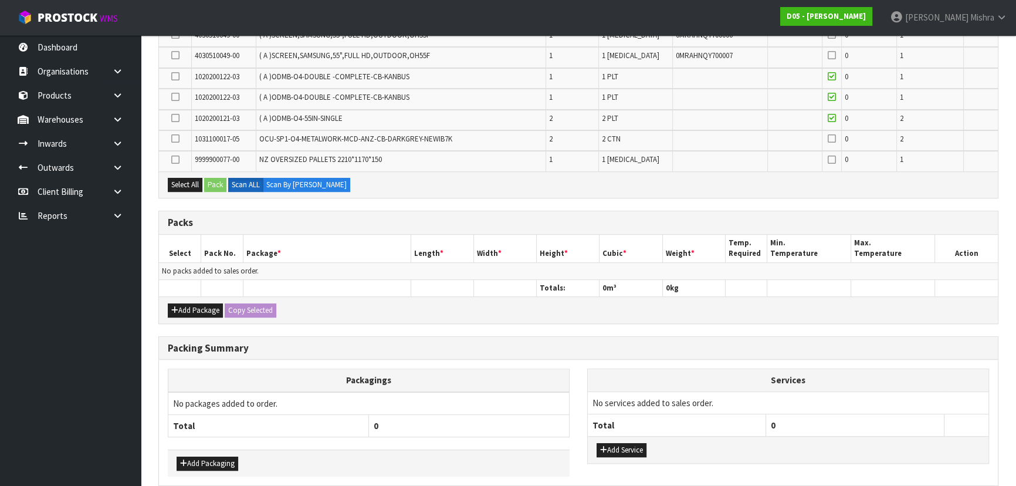
scroll to position [503, 0]
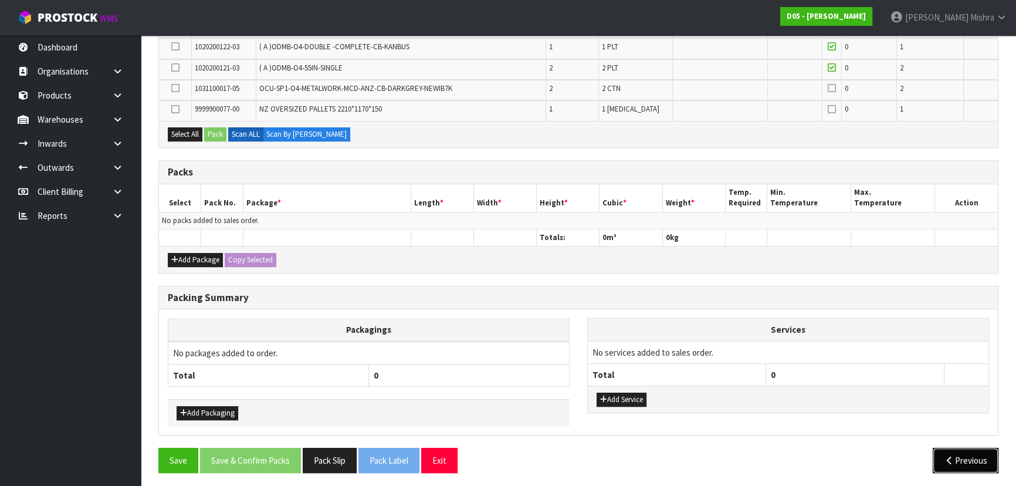
click at [975, 455] on button "Previous" at bounding box center [965, 459] width 66 height 25
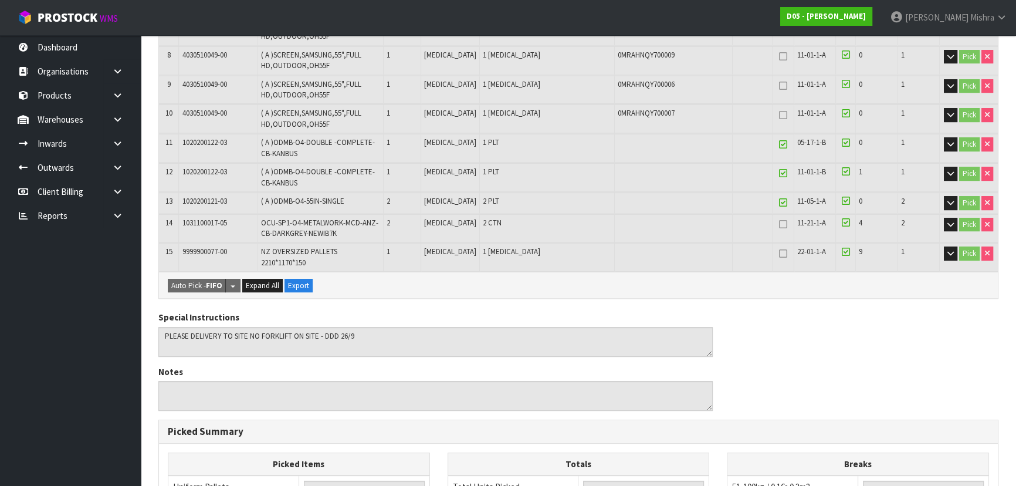
scroll to position [756, 0]
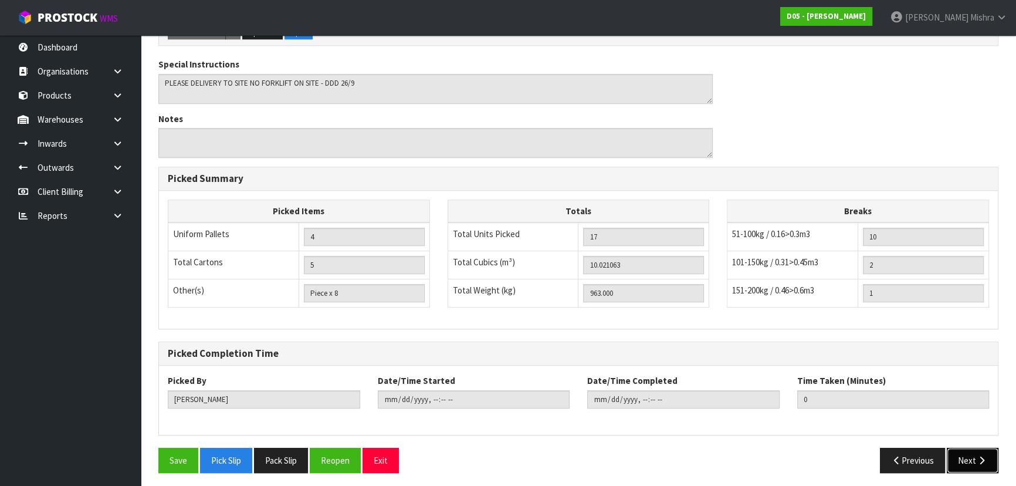
click at [966, 454] on button "Next" at bounding box center [972, 459] width 52 height 25
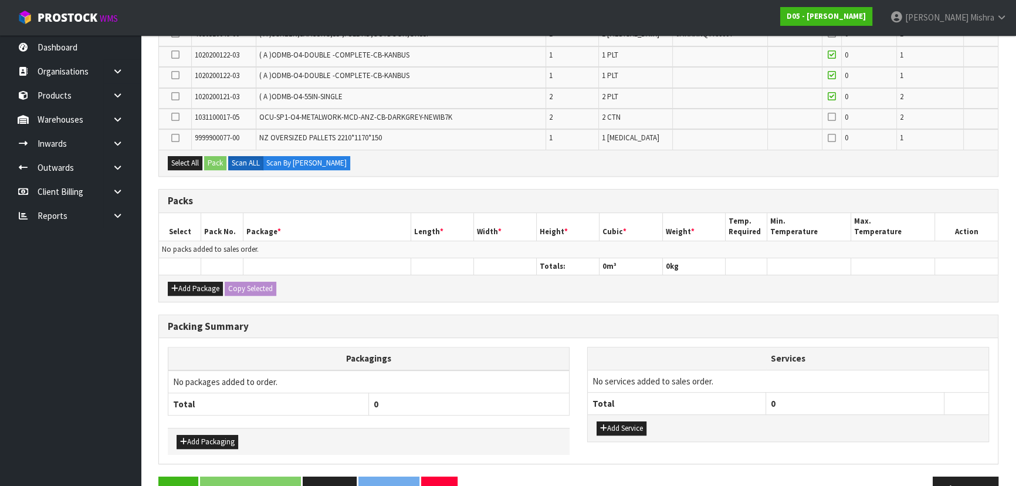
scroll to position [503, 0]
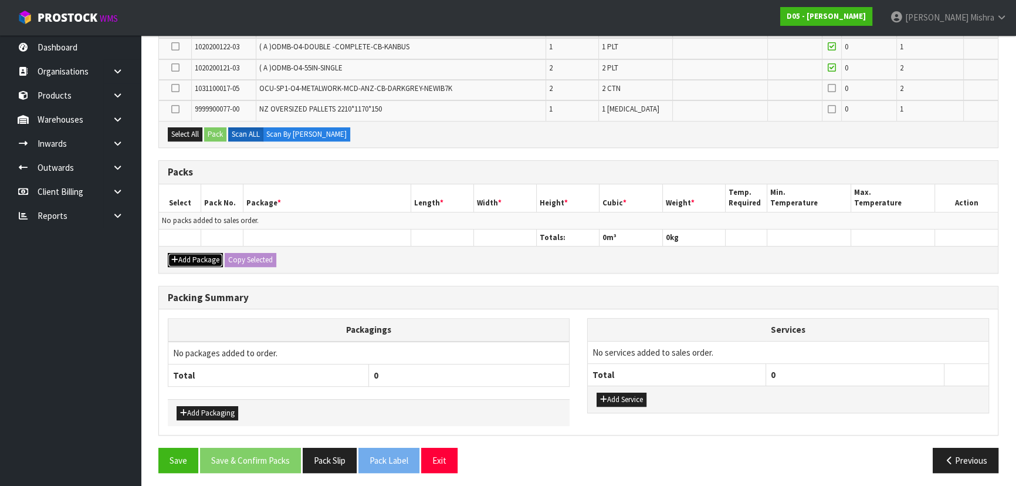
click at [195, 260] on button "Add Package" at bounding box center [195, 260] width 55 height 14
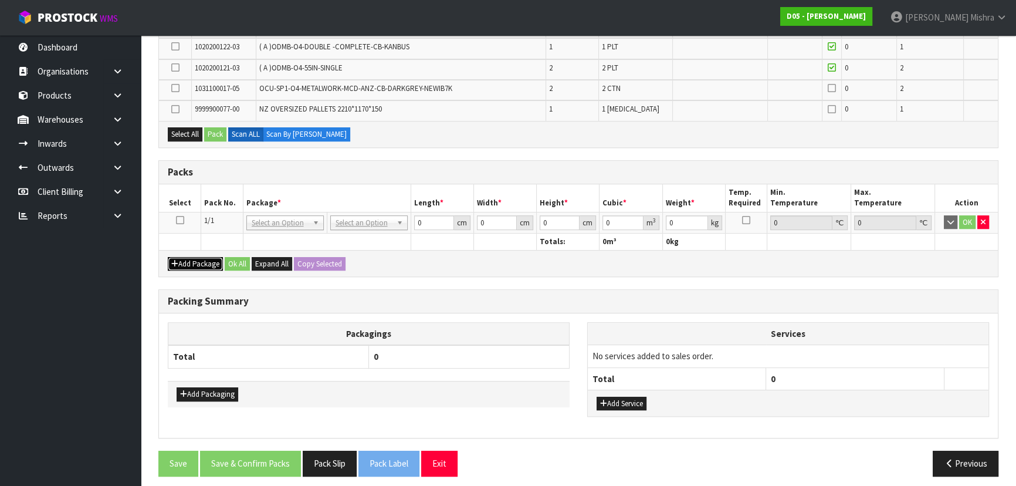
click at [195, 260] on button "Add Package" at bounding box center [195, 264] width 55 height 14
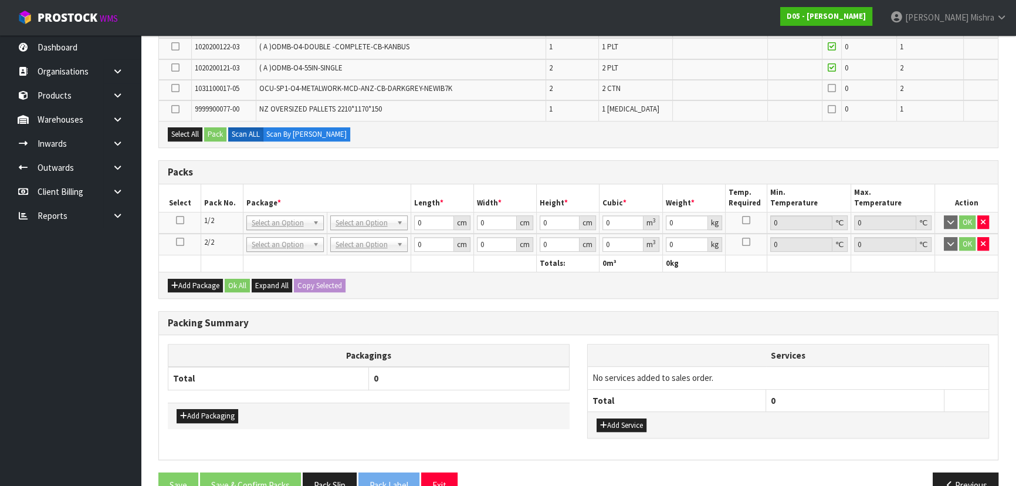
click at [194, 265] on th at bounding box center [180, 262] width 42 height 17
click at [189, 293] on div "Add Package Ok All Expand All Copy Selected" at bounding box center [578, 284] width 839 height 26
click at [191, 286] on button "Add Package" at bounding box center [195, 286] width 55 height 14
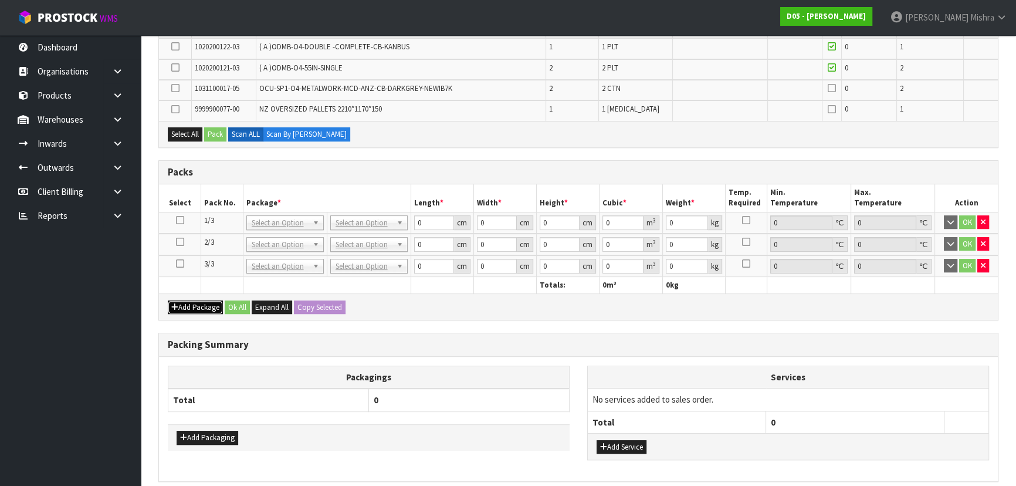
click at [168, 300] on button "Add Package" at bounding box center [195, 307] width 55 height 14
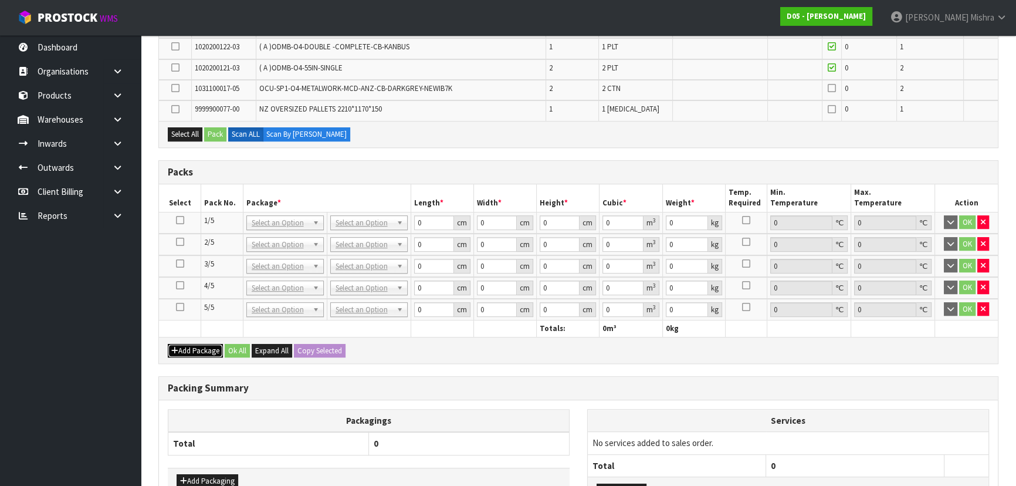
click at [168, 344] on button "Add Package" at bounding box center [195, 351] width 55 height 14
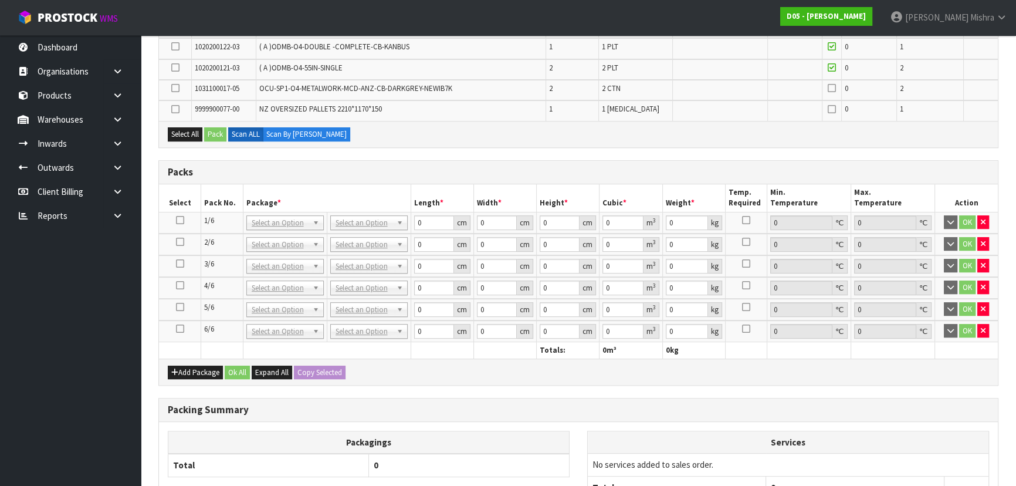
click at [181, 222] on link at bounding box center [180, 220] width 8 height 10
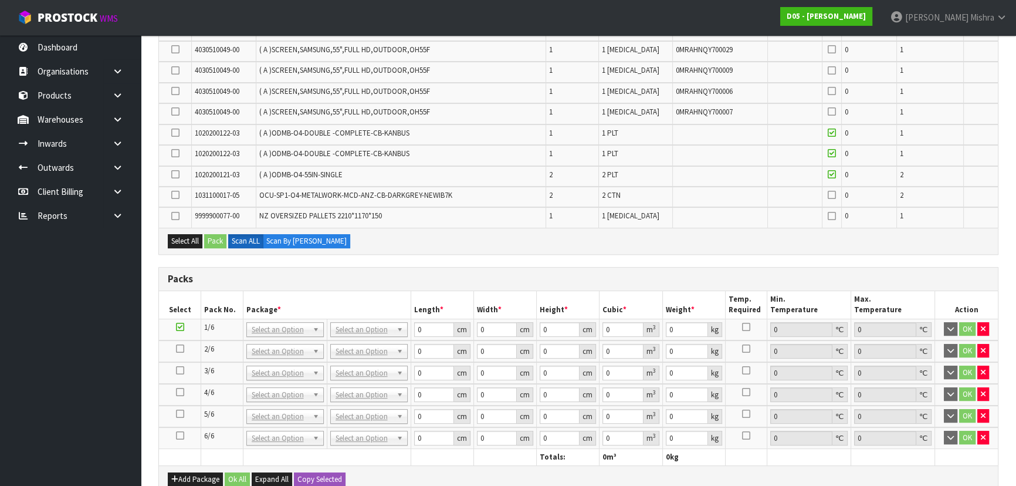
click at [174, 216] on icon at bounding box center [175, 216] width 8 height 1
click at [0, 0] on input "checkbox" at bounding box center [0, 0] width 0 height 0
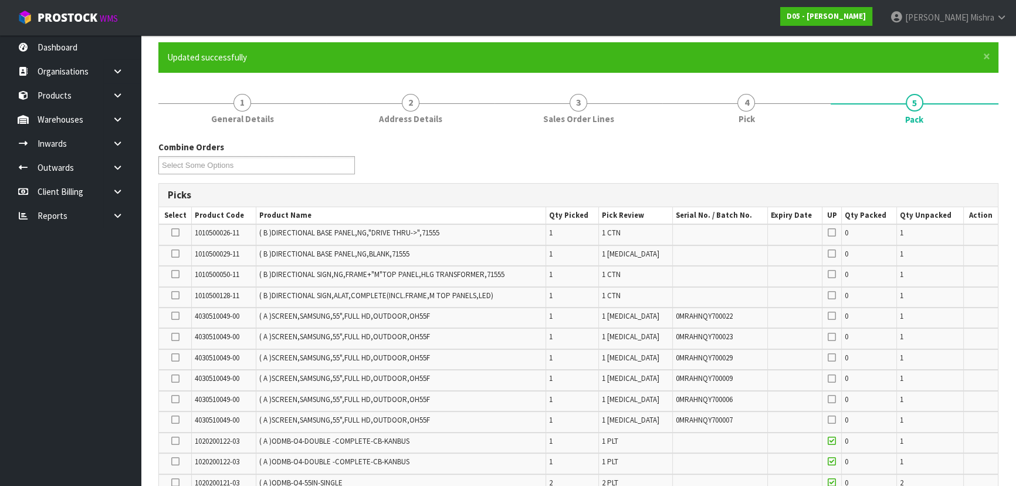
scroll to position [76, 0]
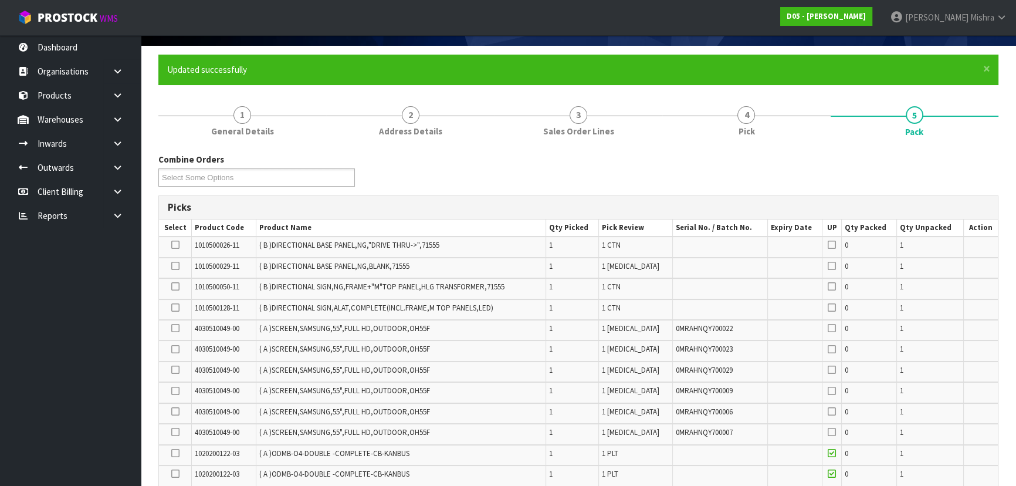
click at [175, 245] on icon at bounding box center [175, 245] width 8 height 1
click at [0, 0] on input "checkbox" at bounding box center [0, 0] width 0 height 0
click at [176, 266] on icon at bounding box center [175, 266] width 8 height 1
click at [0, 0] on input "checkbox" at bounding box center [0, 0] width 0 height 0
click at [177, 286] on icon at bounding box center [175, 286] width 8 height 1
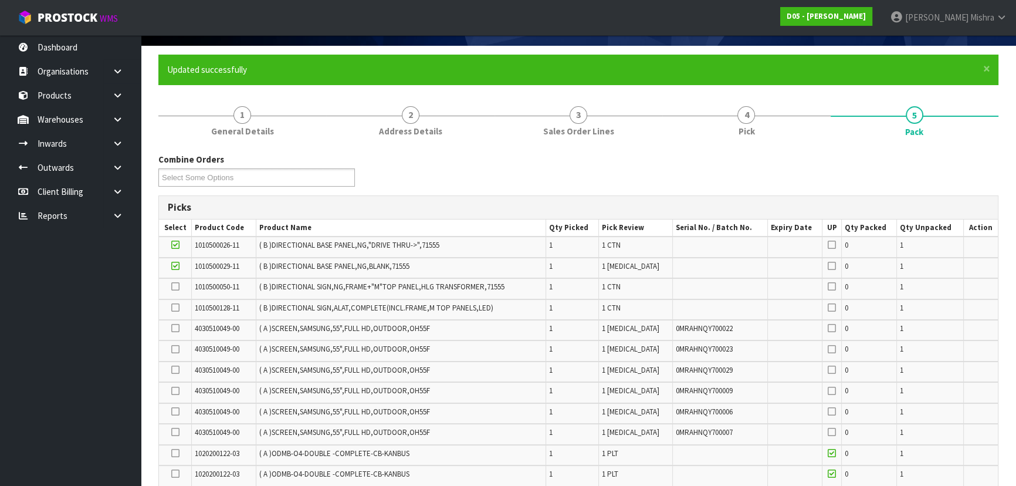
click at [0, 0] on input "checkbox" at bounding box center [0, 0] width 0 height 0
click at [176, 308] on icon at bounding box center [175, 307] width 8 height 1
click at [0, 0] on input "checkbox" at bounding box center [0, 0] width 0 height 0
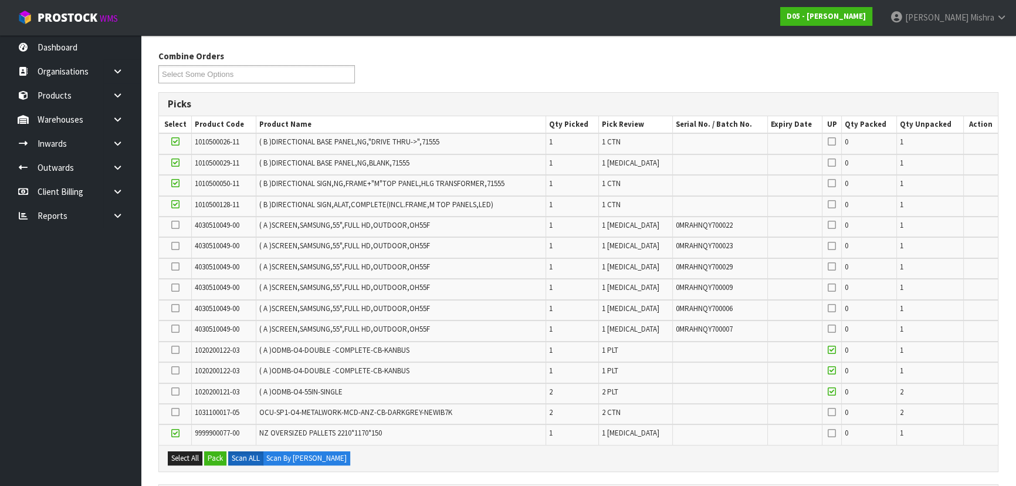
scroll to position [183, 0]
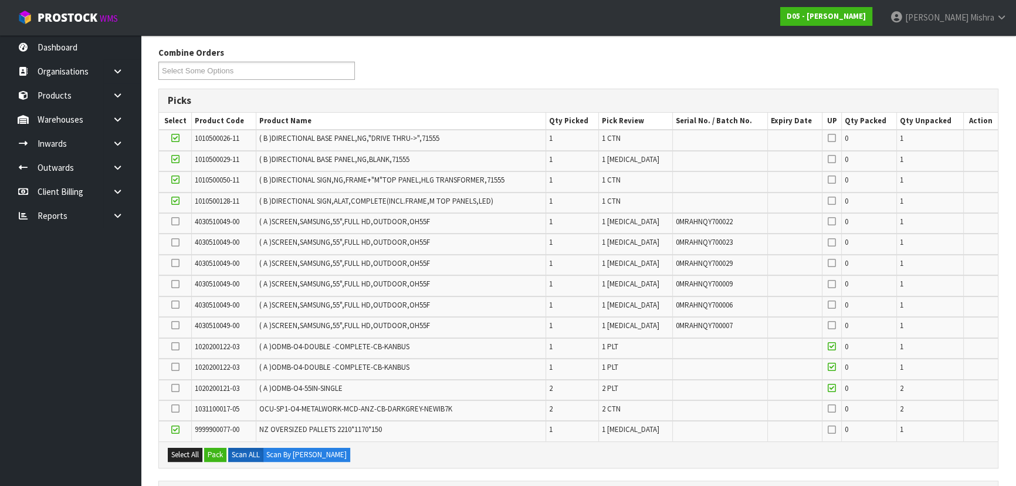
click at [178, 409] on icon at bounding box center [175, 408] width 8 height 1
click at [0, 0] on input "checkbox" at bounding box center [0, 0] width 0 height 0
click at [221, 452] on button "Pack" at bounding box center [215, 454] width 22 height 14
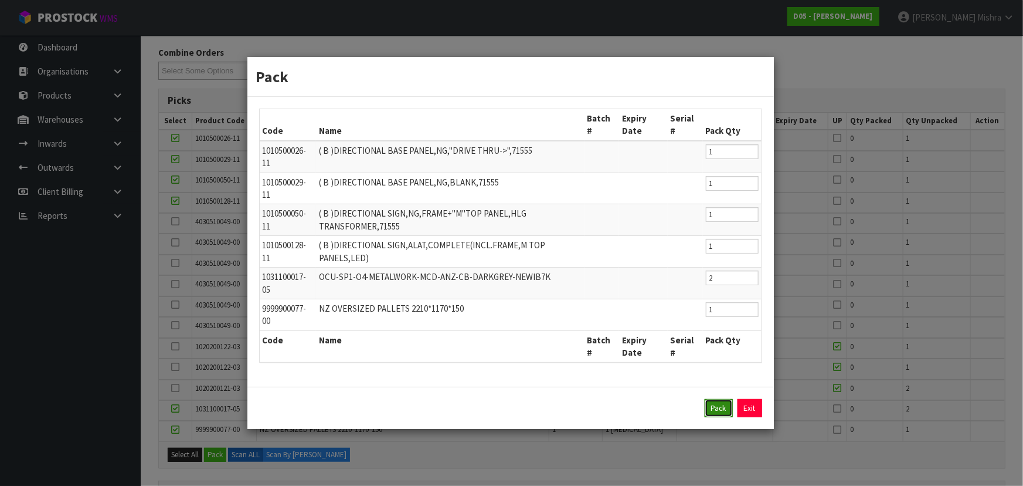
click at [722, 409] on button "Pack" at bounding box center [719, 408] width 28 height 19
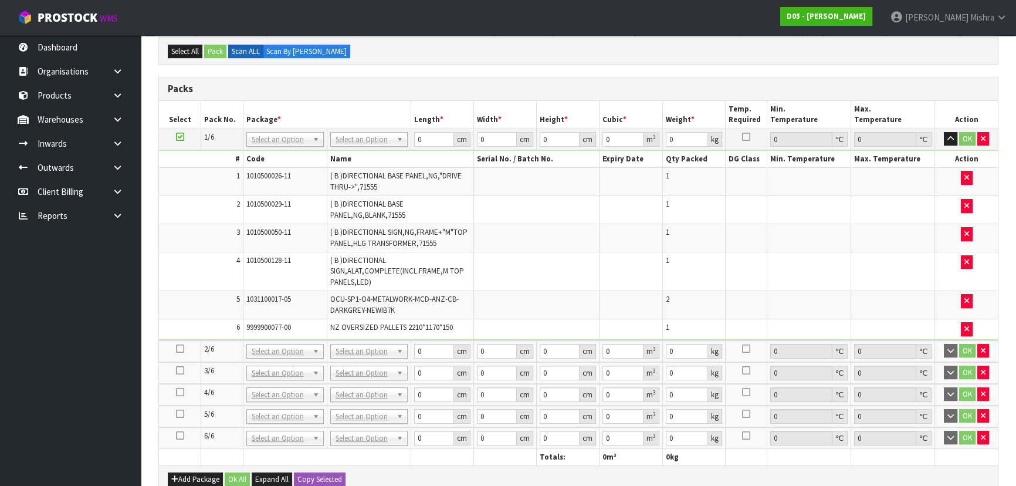
scroll to position [503, 0]
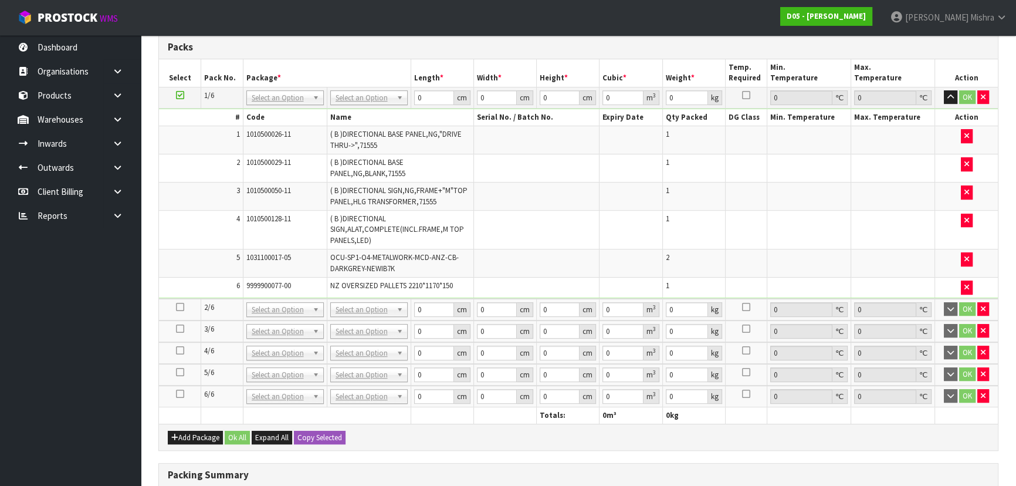
click at [182, 307] on icon at bounding box center [180, 307] width 8 height 1
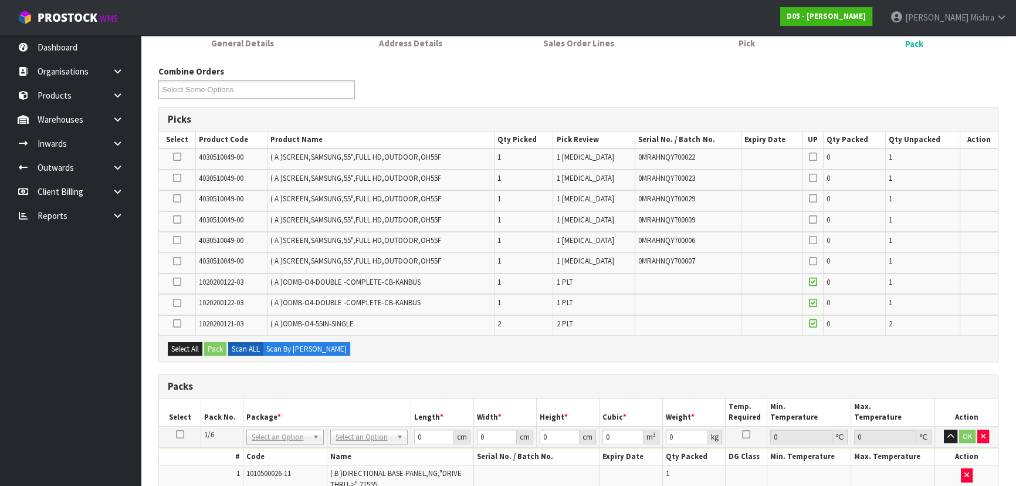
scroll to position [159, 0]
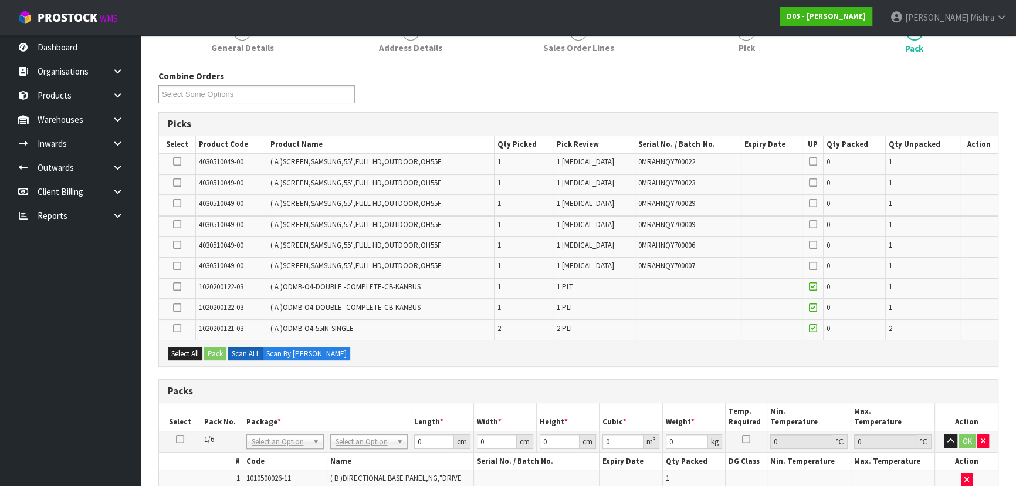
click at [178, 167] on td at bounding box center [177, 163] width 36 height 21
click at [178, 161] on icon at bounding box center [177, 161] width 8 height 1
click at [0, 0] on input "checkbox" at bounding box center [0, 0] width 0 height 0
click at [177, 186] on label at bounding box center [177, 183] width 8 height 11
click at [0, 0] on input "checkbox" at bounding box center [0, 0] width 0 height 0
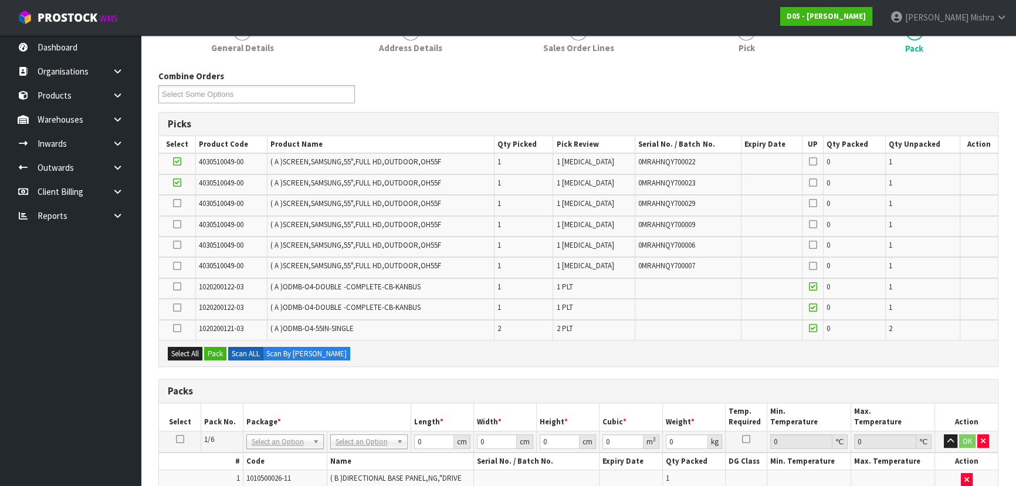
click at [174, 203] on icon at bounding box center [177, 203] width 8 height 1
click at [0, 0] on input "checkbox" at bounding box center [0, 0] width 0 height 0
click at [178, 224] on icon at bounding box center [177, 224] width 8 height 1
click at [0, 0] on input "checkbox" at bounding box center [0, 0] width 0 height 0
click at [180, 245] on icon at bounding box center [177, 245] width 8 height 1
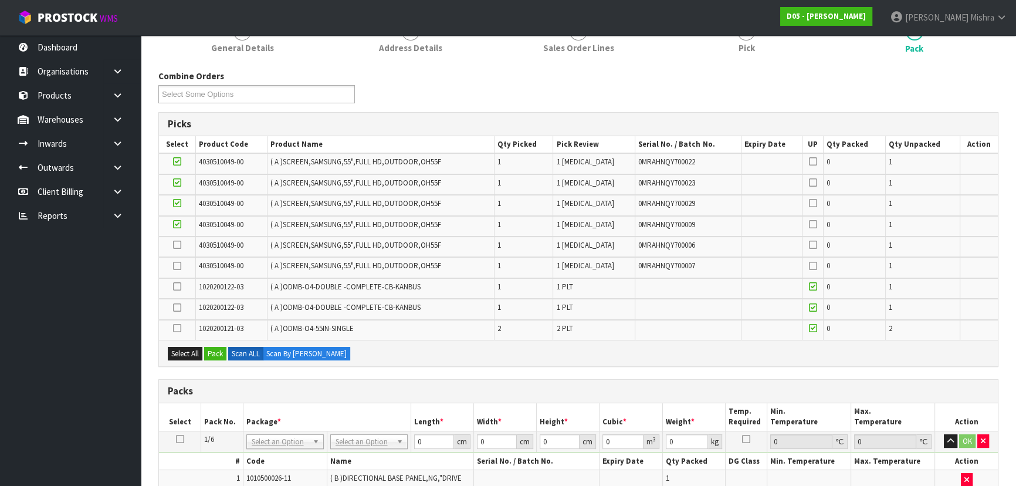
click at [0, 0] on input "checkbox" at bounding box center [0, 0] width 0 height 0
click at [178, 266] on icon at bounding box center [177, 266] width 8 height 1
click at [0, 0] on input "checkbox" at bounding box center [0, 0] width 0 height 0
click at [222, 358] on div "Select All Pack Scan ALL Scan By Quantity" at bounding box center [578, 353] width 839 height 26
click at [220, 351] on button "Pack" at bounding box center [215, 354] width 22 height 14
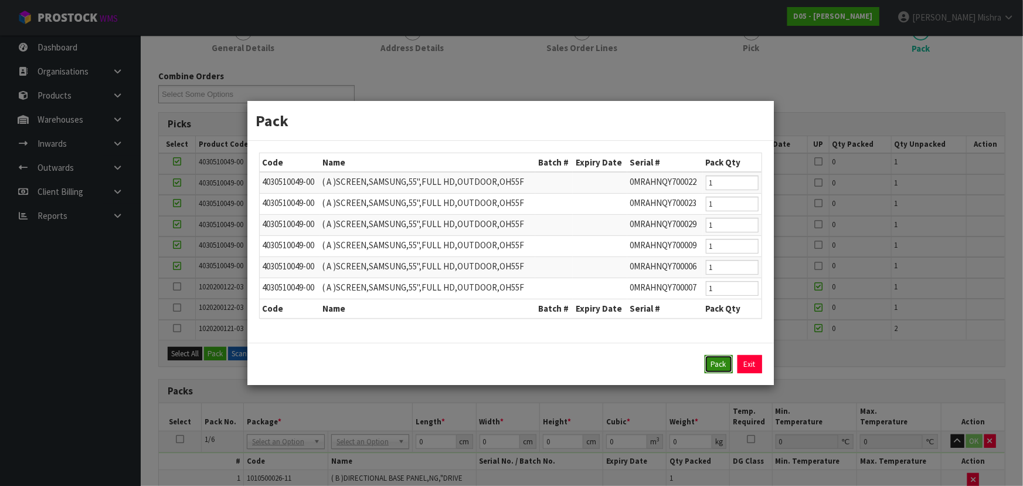
click at [727, 369] on button "Pack" at bounding box center [719, 364] width 28 height 19
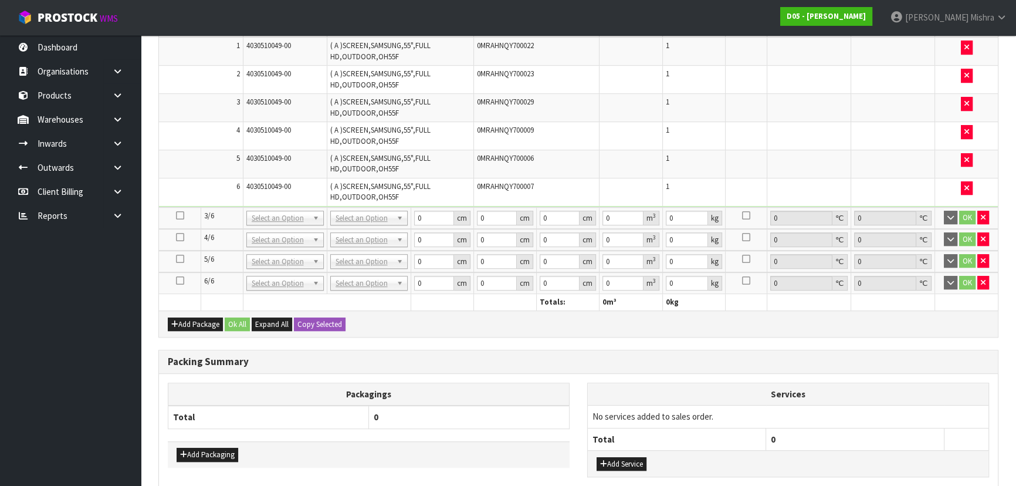
scroll to position [742, 0]
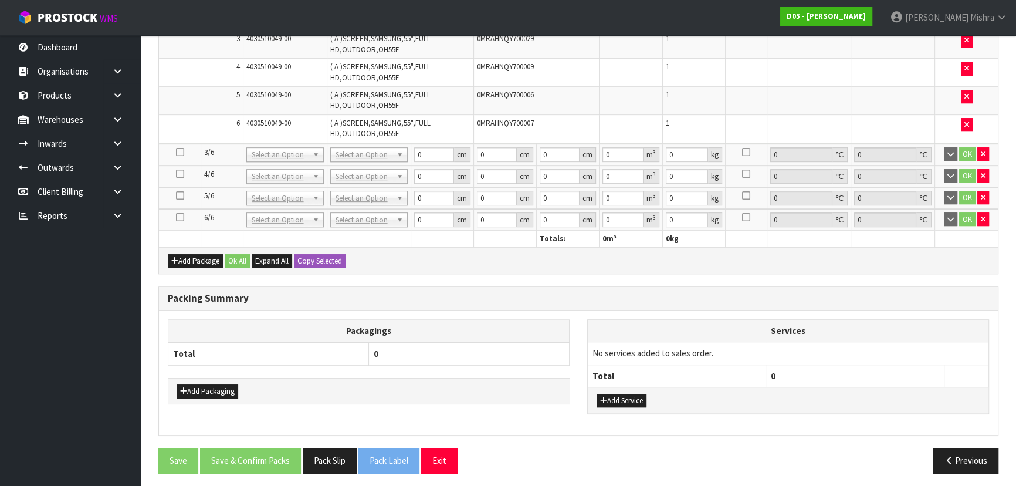
click at [179, 152] on icon at bounding box center [180, 152] width 8 height 1
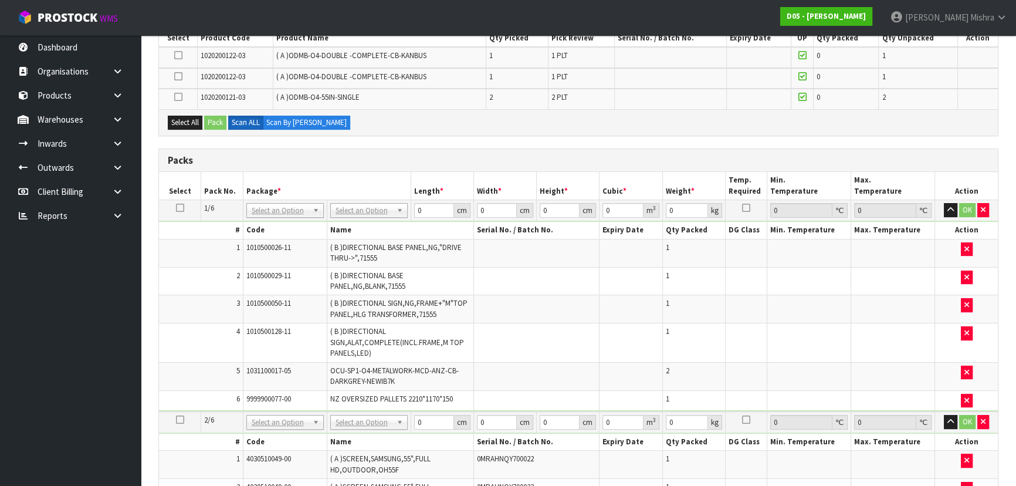
scroll to position [209, 0]
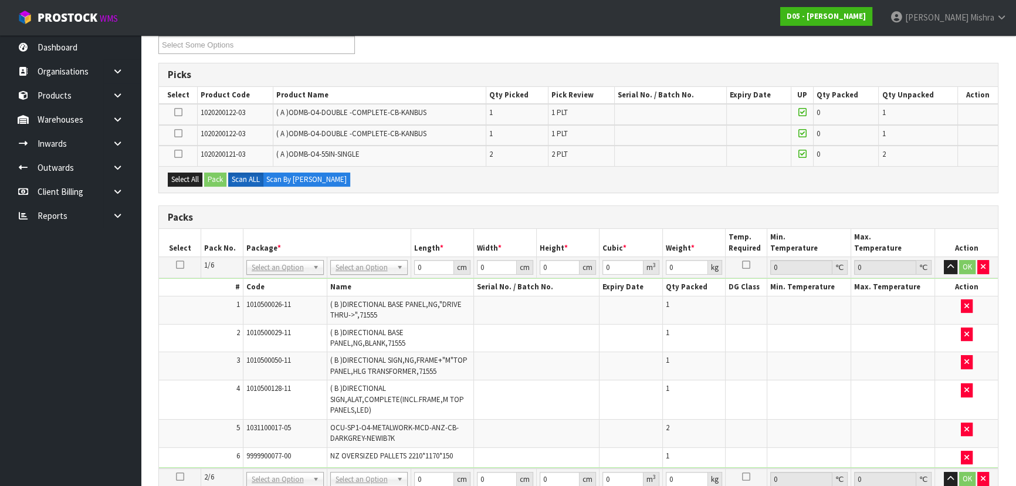
click at [181, 154] on icon at bounding box center [178, 154] width 8 height 1
click at [0, 0] on input "checkbox" at bounding box center [0, 0] width 0 height 0
click at [217, 175] on button "Pack" at bounding box center [215, 179] width 22 height 14
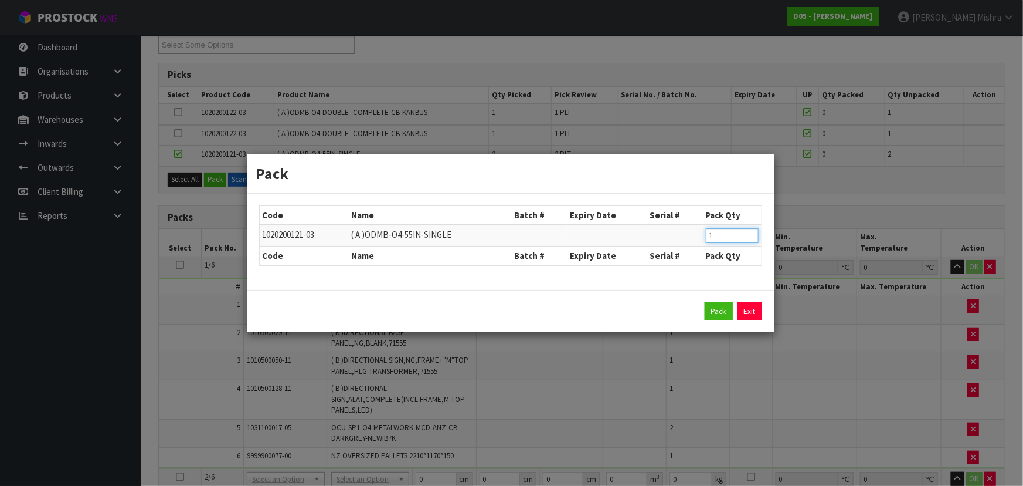
type input "1"
click at [750, 239] on input "1" at bounding box center [732, 235] width 53 height 15
click at [723, 310] on button "Pack" at bounding box center [719, 311] width 28 height 19
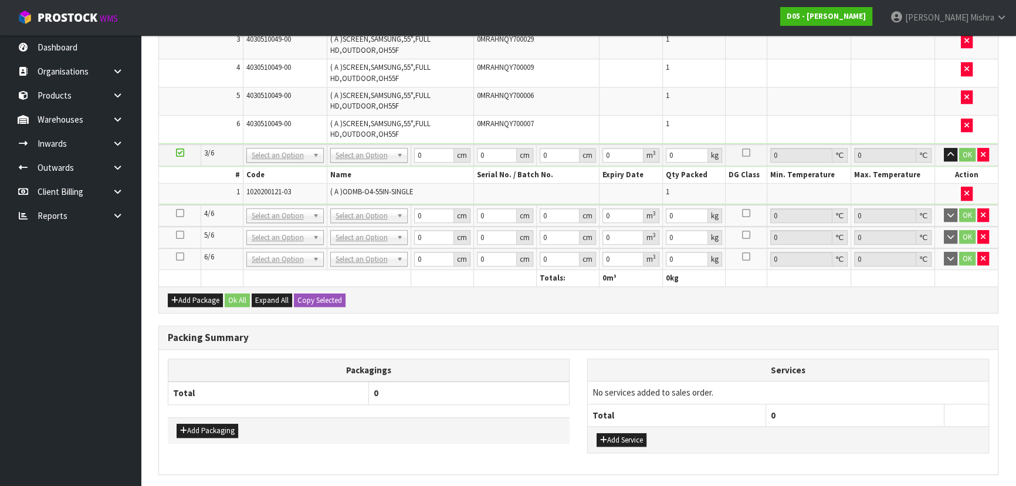
scroll to position [780, 0]
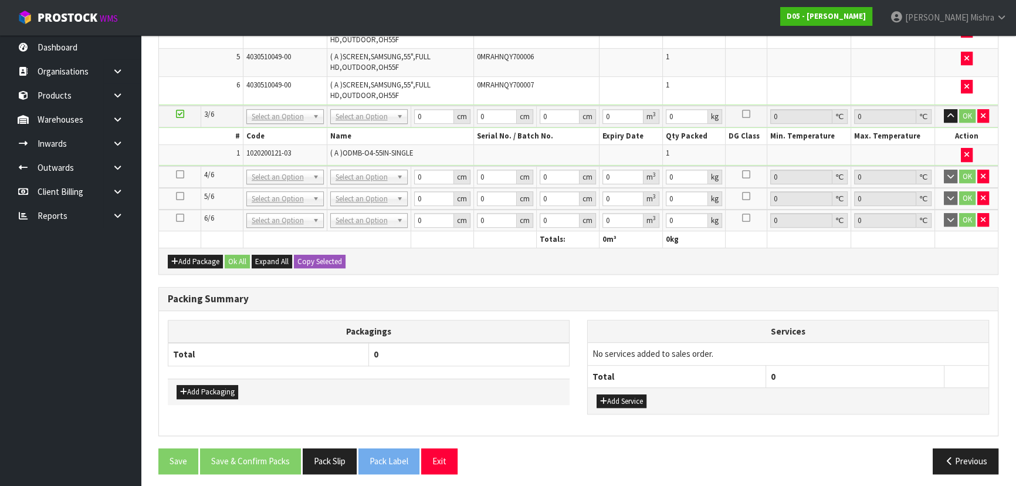
click at [181, 174] on icon at bounding box center [180, 174] width 8 height 1
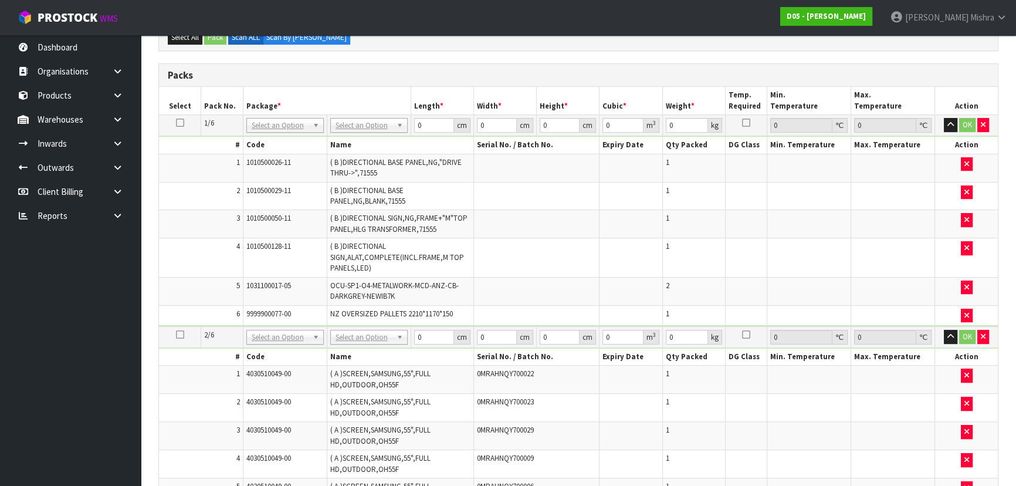
scroll to position [300, 0]
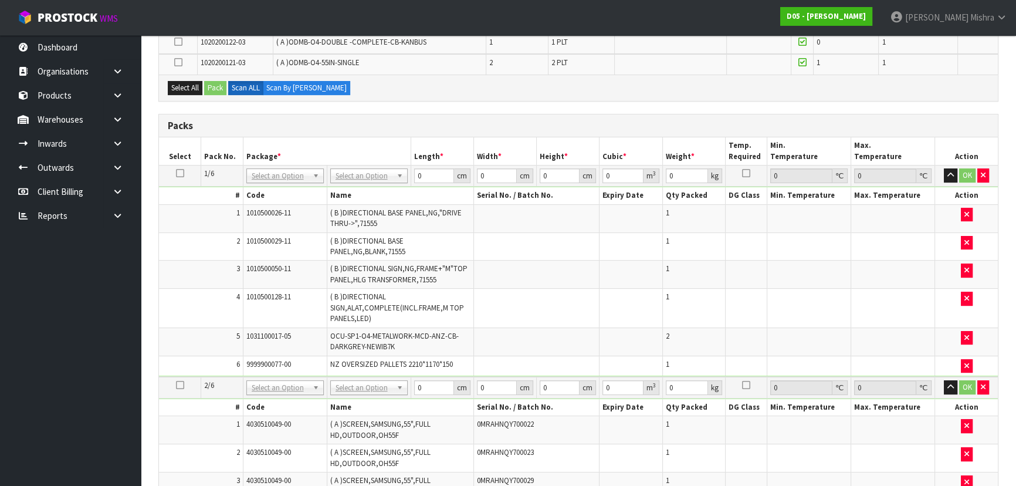
click at [180, 62] on icon at bounding box center [178, 62] width 8 height 1
click at [0, 0] on input "checkbox" at bounding box center [0, 0] width 0 height 0
click at [219, 82] on button "Pack" at bounding box center [215, 88] width 22 height 14
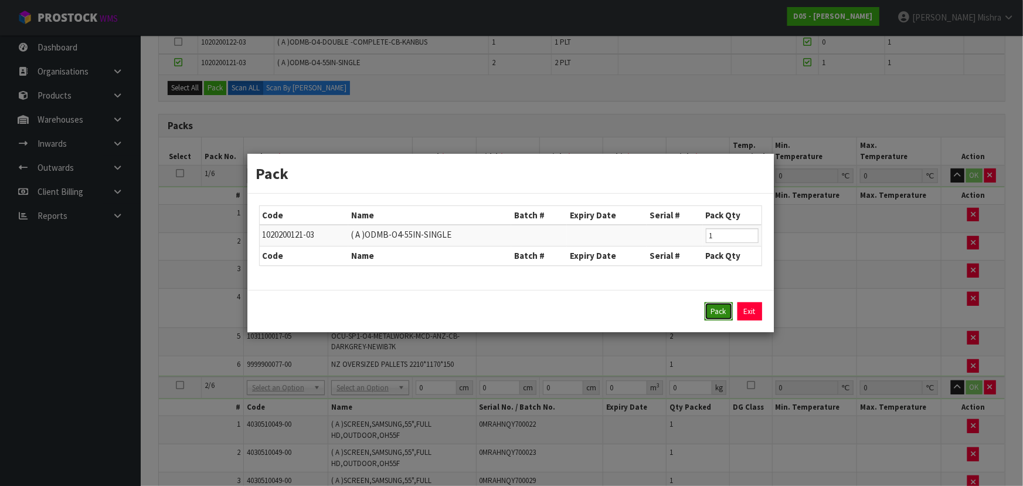
click at [717, 313] on button "Pack" at bounding box center [719, 311] width 28 height 19
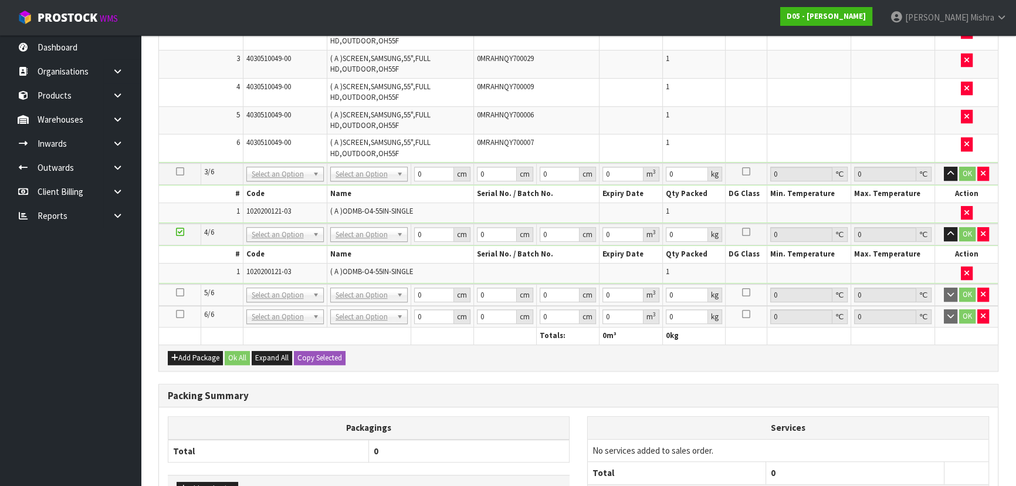
scroll to position [797, 0]
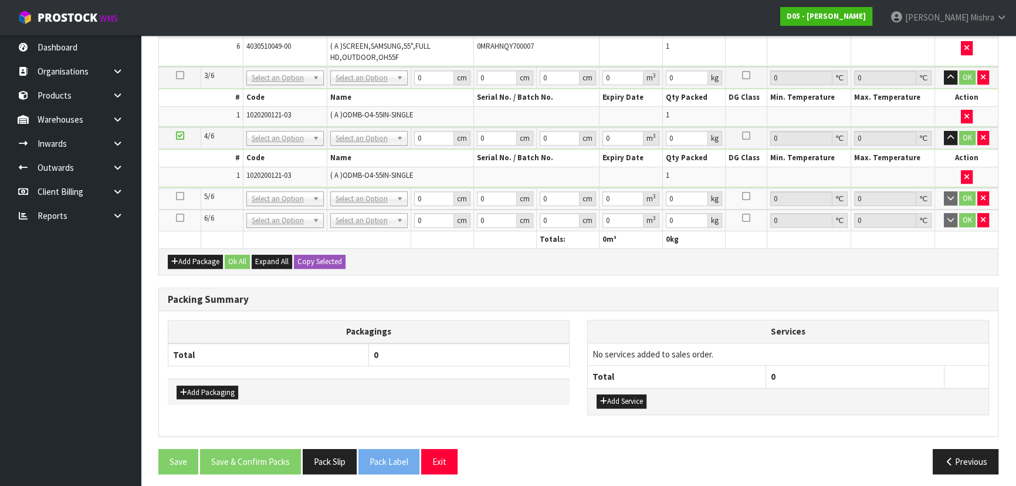
click at [176, 196] on icon at bounding box center [180, 196] width 8 height 1
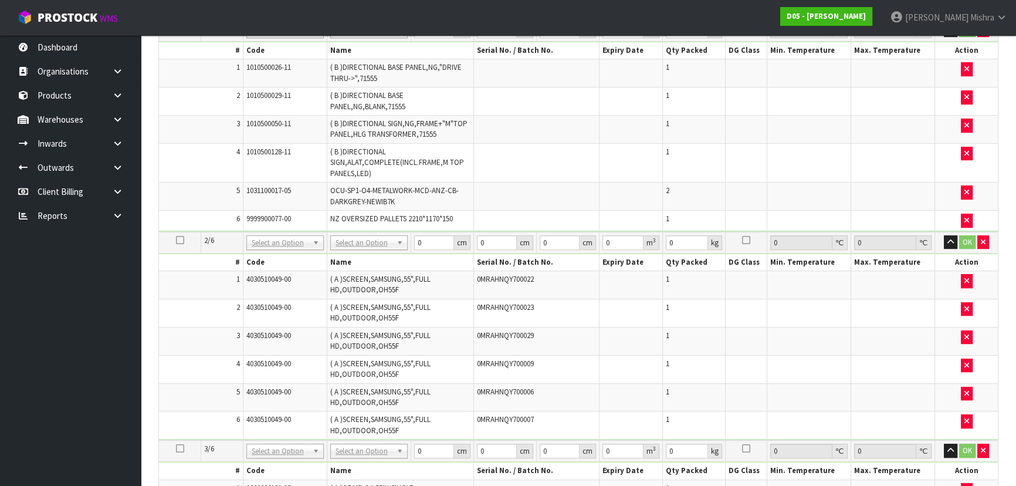
scroll to position [105, 0]
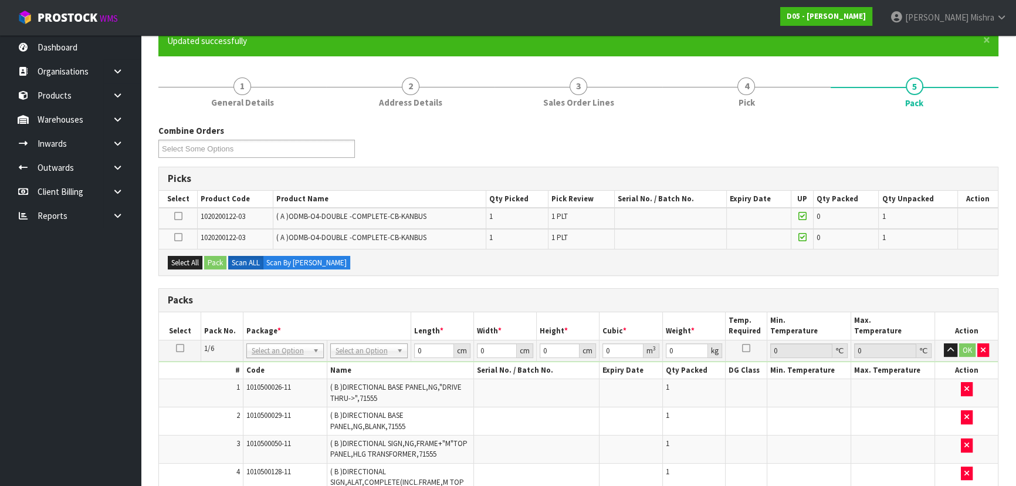
click at [174, 220] on label at bounding box center [178, 216] width 8 height 11
click at [0, 0] on input "checkbox" at bounding box center [0, 0] width 0 height 0
click at [215, 263] on button "Pack" at bounding box center [215, 263] width 22 height 14
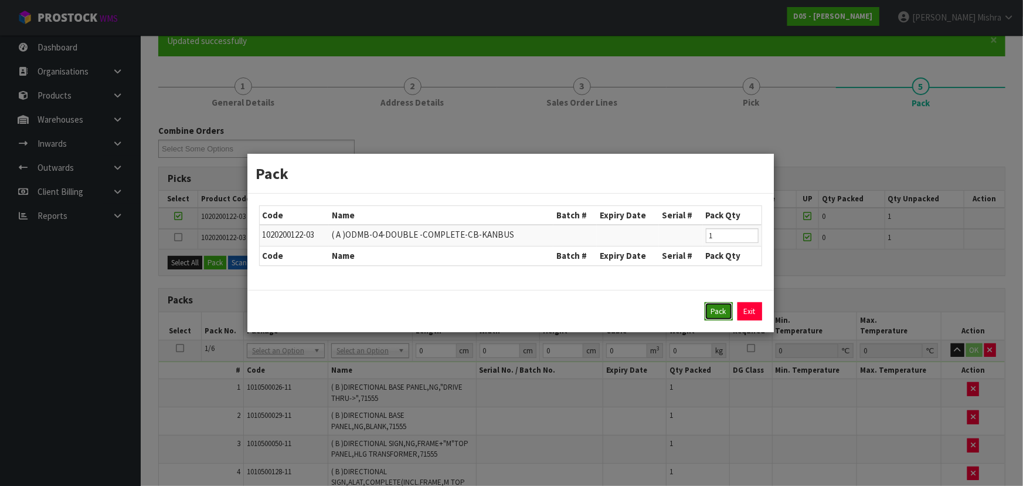
click at [715, 312] on button "Pack" at bounding box center [719, 311] width 28 height 19
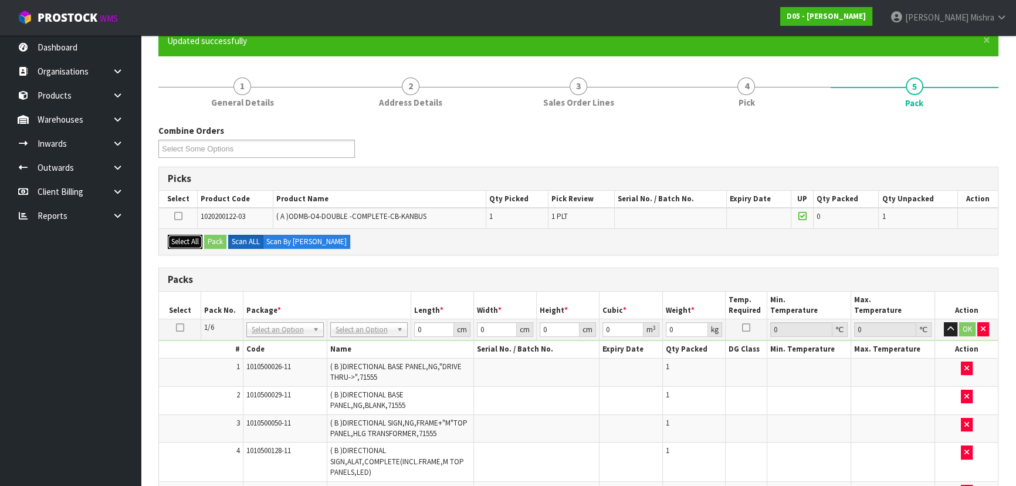
click at [186, 241] on button "Select All" at bounding box center [185, 242] width 35 height 14
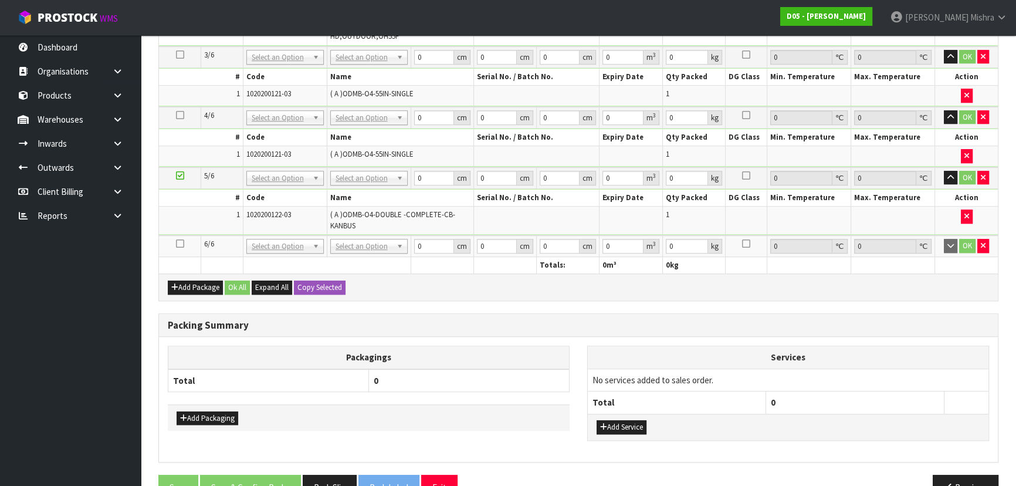
scroll to position [823, 0]
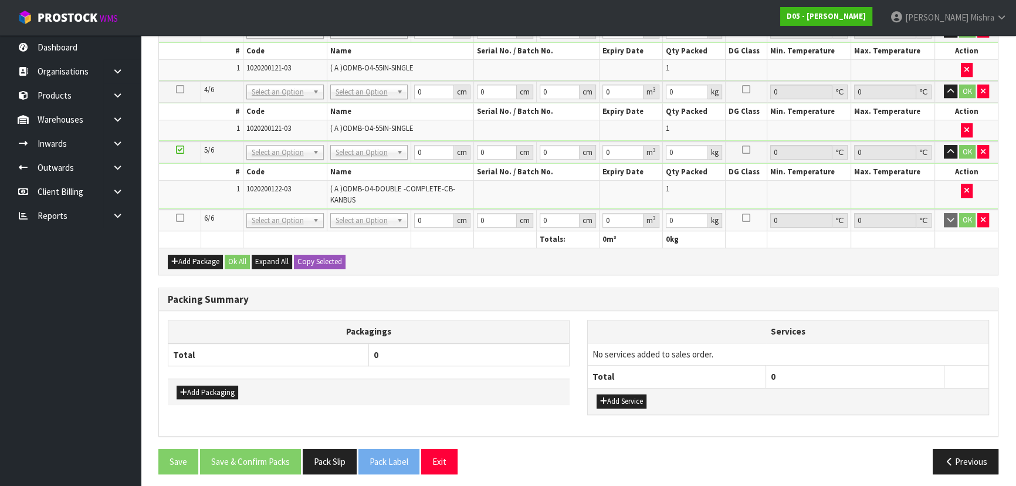
click at [180, 218] on icon at bounding box center [180, 218] width 8 height 1
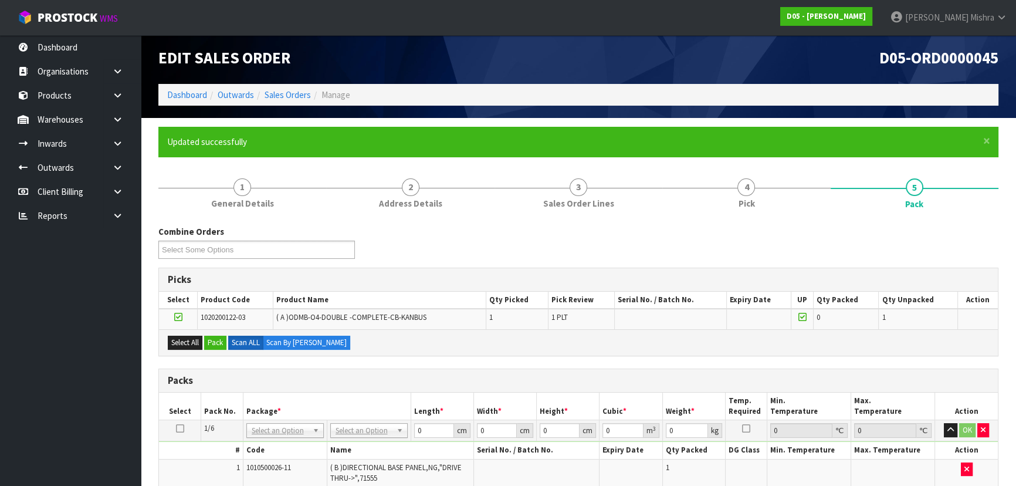
scroll to position [0, 0]
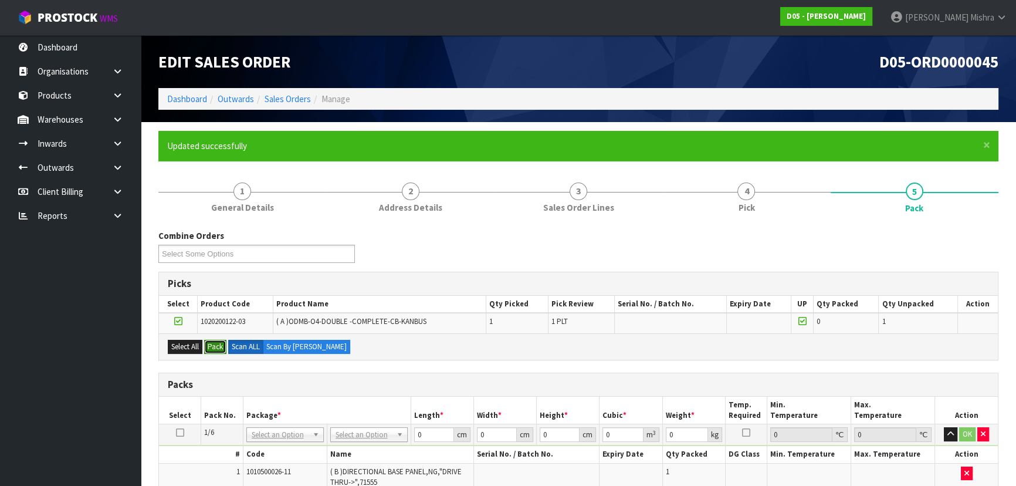
click at [217, 345] on button "Pack" at bounding box center [215, 347] width 22 height 14
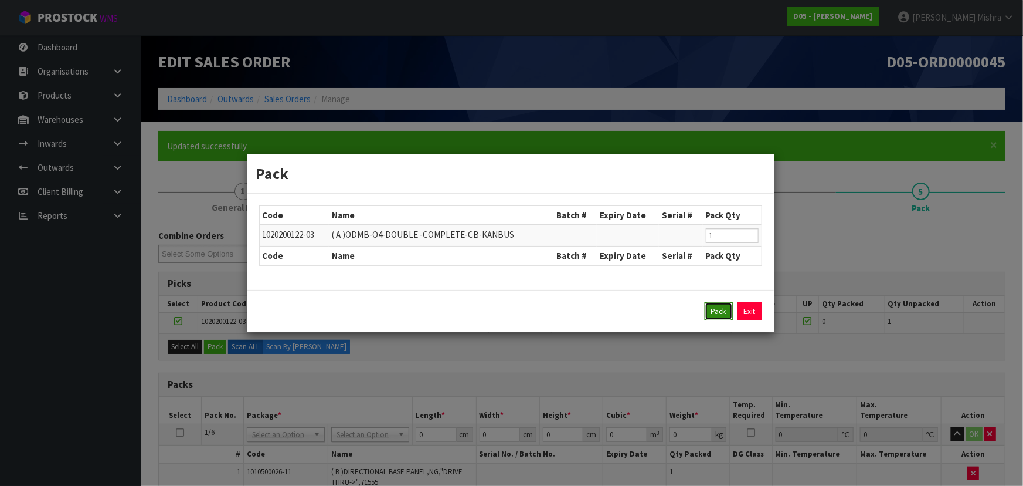
click at [724, 312] on button "Pack" at bounding box center [719, 311] width 28 height 19
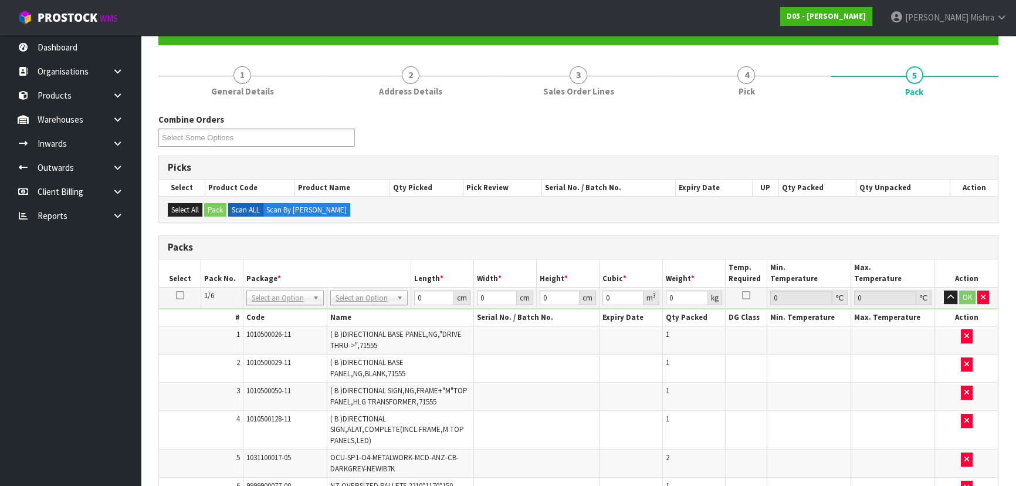
scroll to position [213, 0]
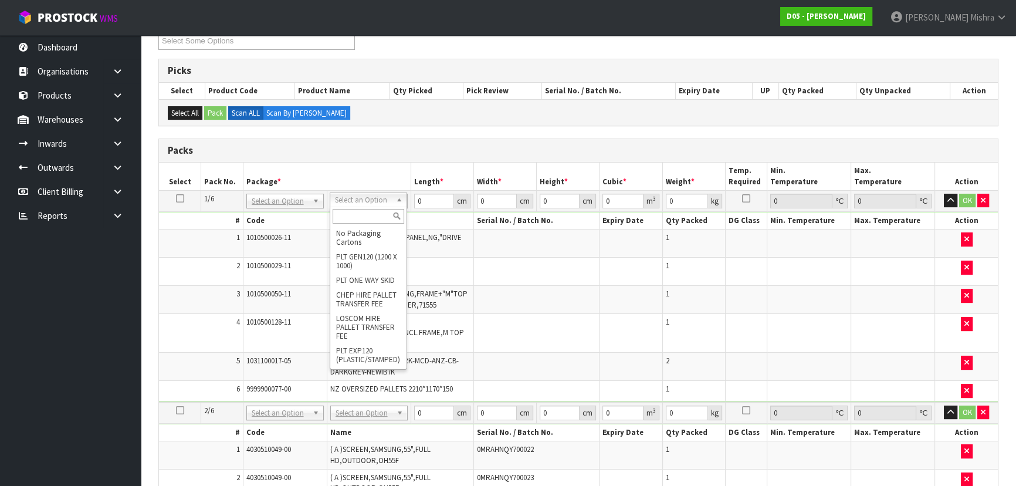
click at [349, 215] on input "text" at bounding box center [368, 216] width 72 height 15
type input "U"
type input "267"
click at [174, 192] on td at bounding box center [180, 200] width 42 height 21
click at [176, 198] on icon at bounding box center [180, 198] width 8 height 1
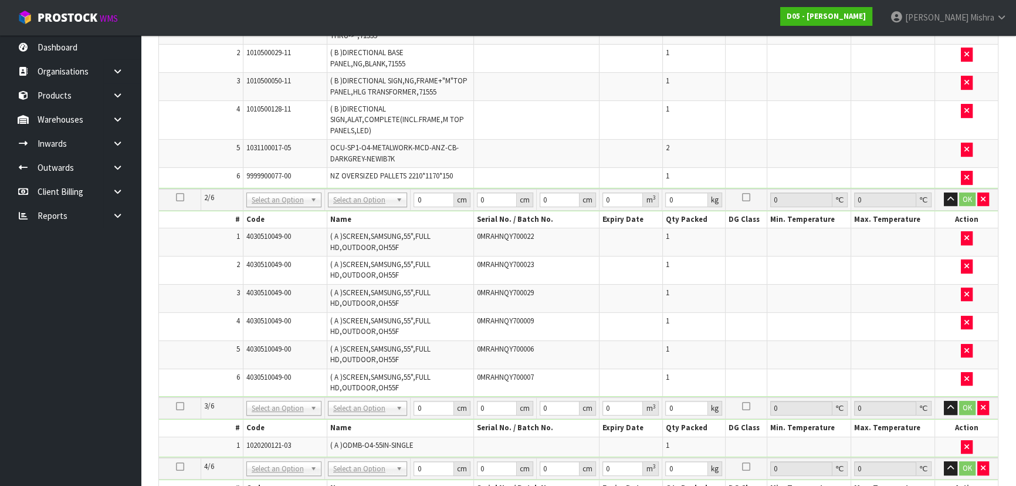
scroll to position [426, 0]
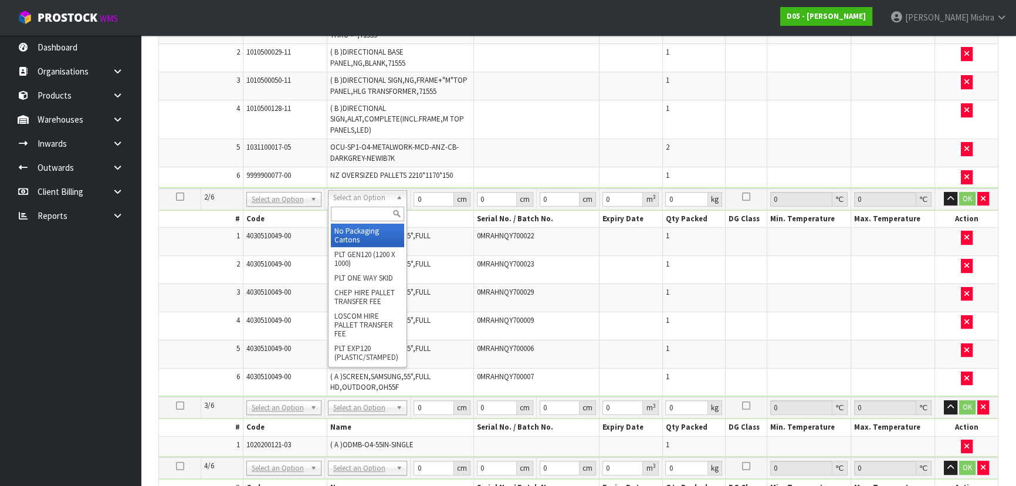
click at [360, 211] on input "text" at bounding box center [367, 213] width 73 height 15
drag, startPoint x: 352, startPoint y: 215, endPoint x: 328, endPoint y: 217, distance: 24.1
click at [330, 217] on div "U" at bounding box center [367, 213] width 78 height 19
type input "P"
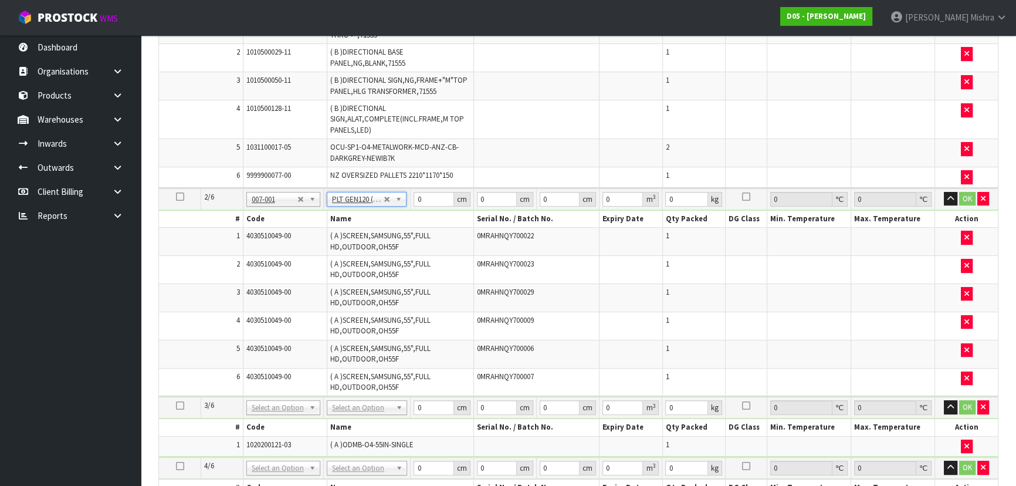
type input "120"
type input "100"
type input "306"
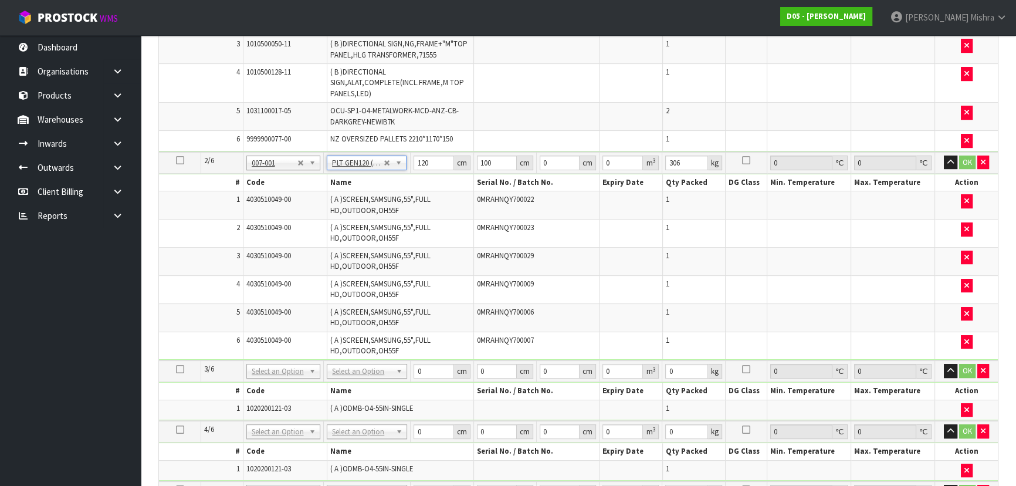
scroll to position [480, 0]
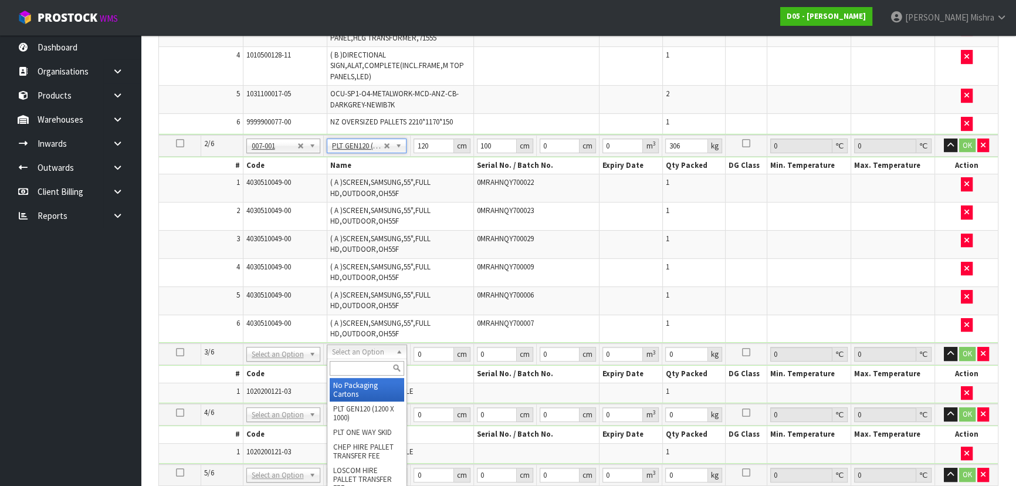
click at [366, 364] on input "text" at bounding box center [367, 368] width 74 height 15
type input "U"
type input "2"
type input "86"
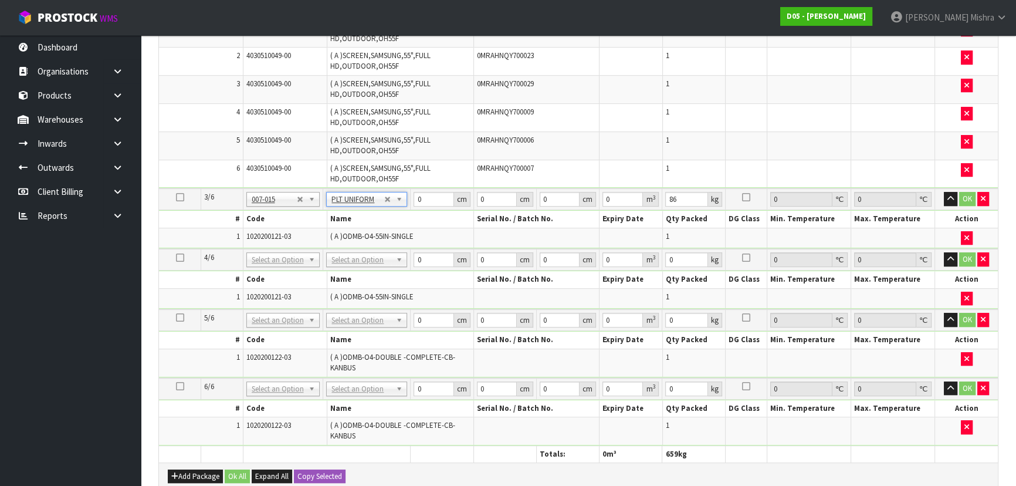
scroll to position [639, 0]
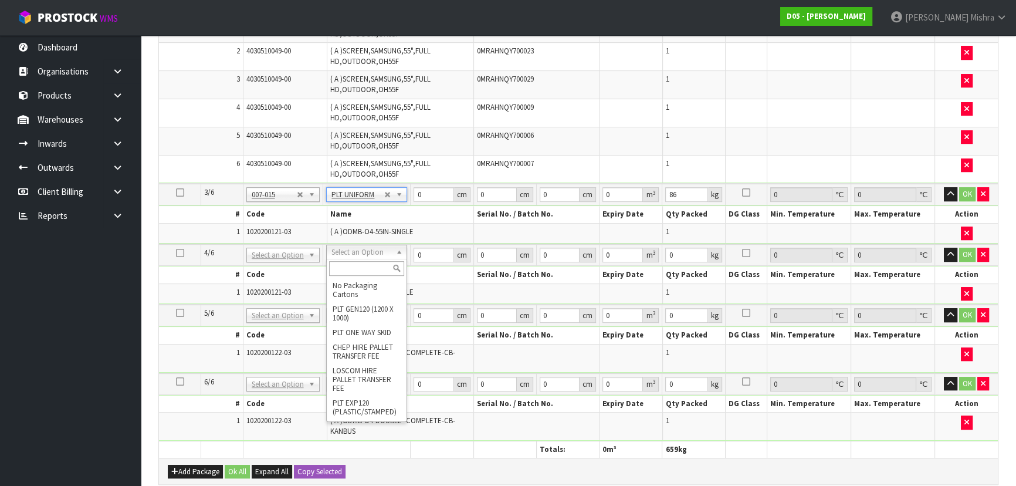
click at [352, 269] on input "text" at bounding box center [366, 268] width 75 height 15
type input "U"
type input "3"
type input "86"
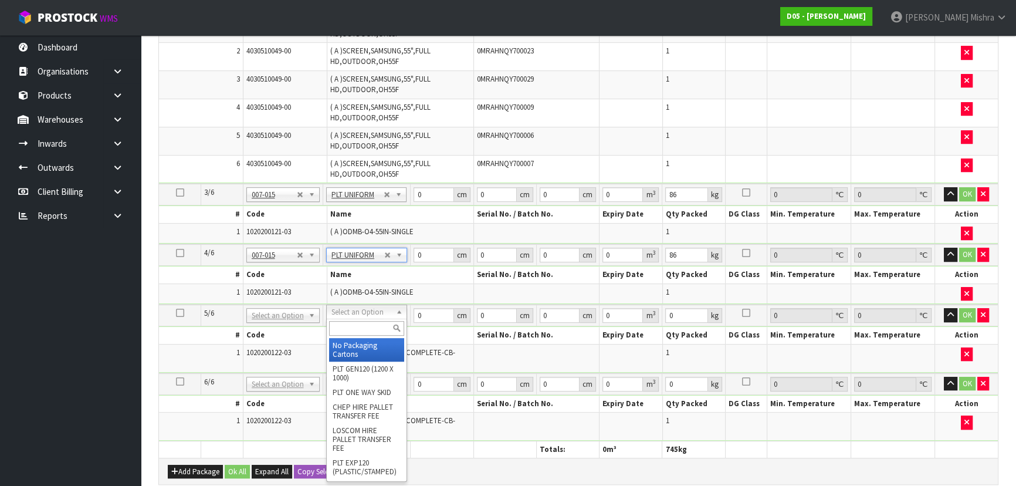
click at [352, 328] on input "text" at bounding box center [366, 328] width 75 height 15
type input "U"
type input "4"
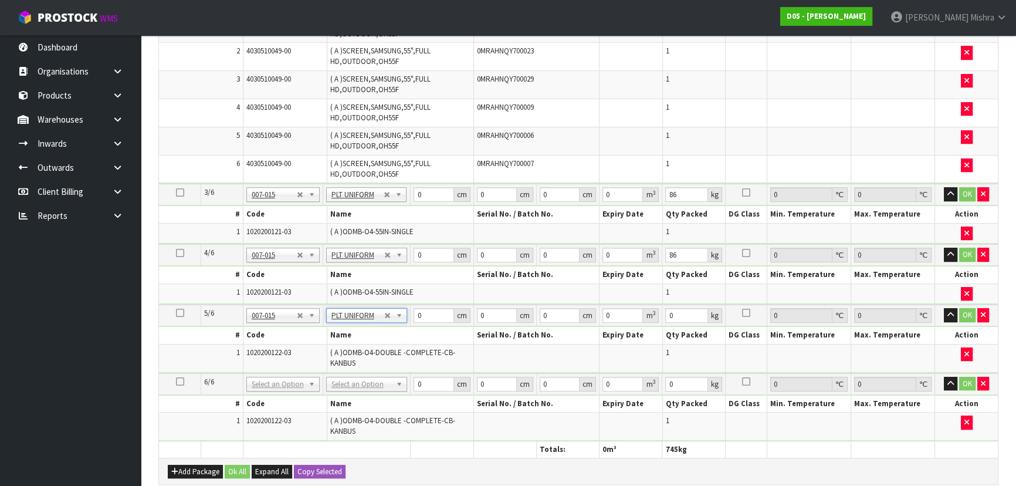
type input "109"
click at [342, 397] on input "text" at bounding box center [367, 396] width 76 height 15
type input "U"
type input "5"
type input "109"
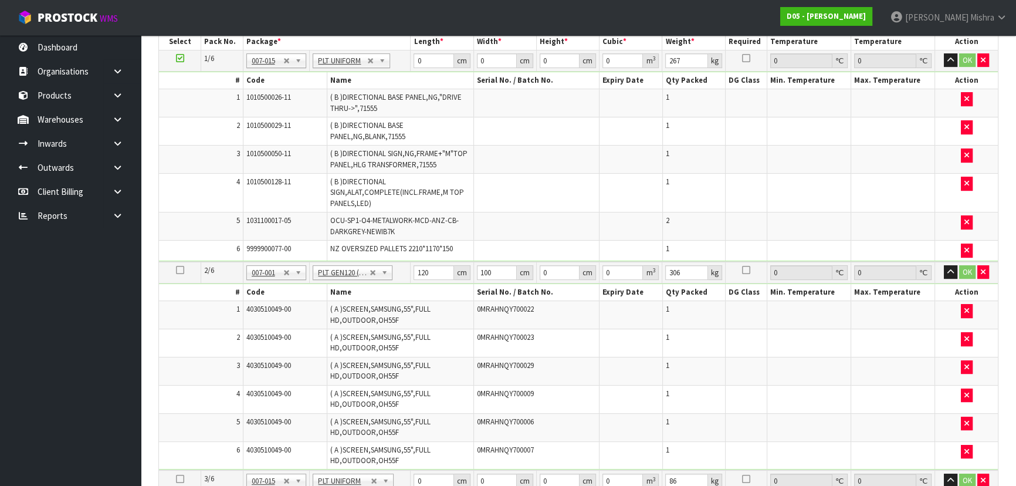
scroll to position [320, 0]
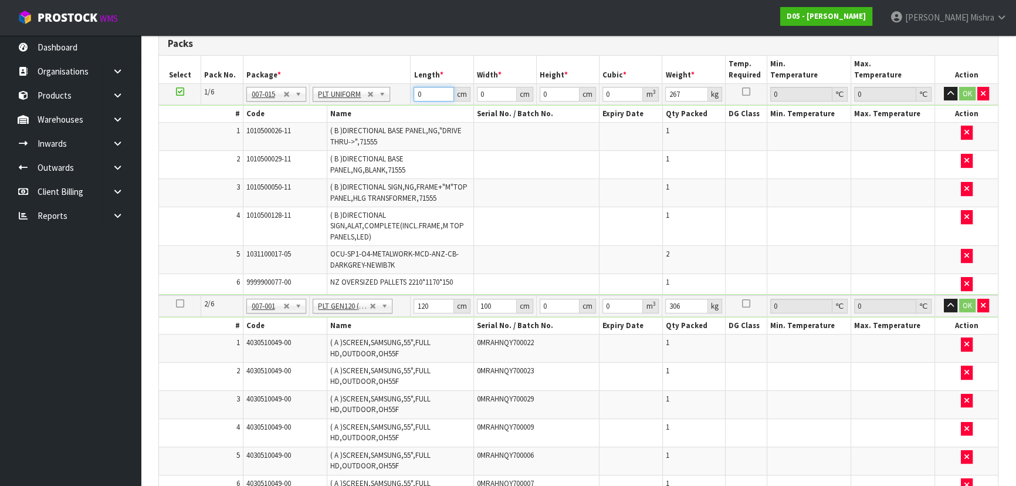
drag, startPoint x: 430, startPoint y: 93, endPoint x: 414, endPoint y: 96, distance: 16.1
click at [414, 96] on input "0" at bounding box center [433, 94] width 40 height 15
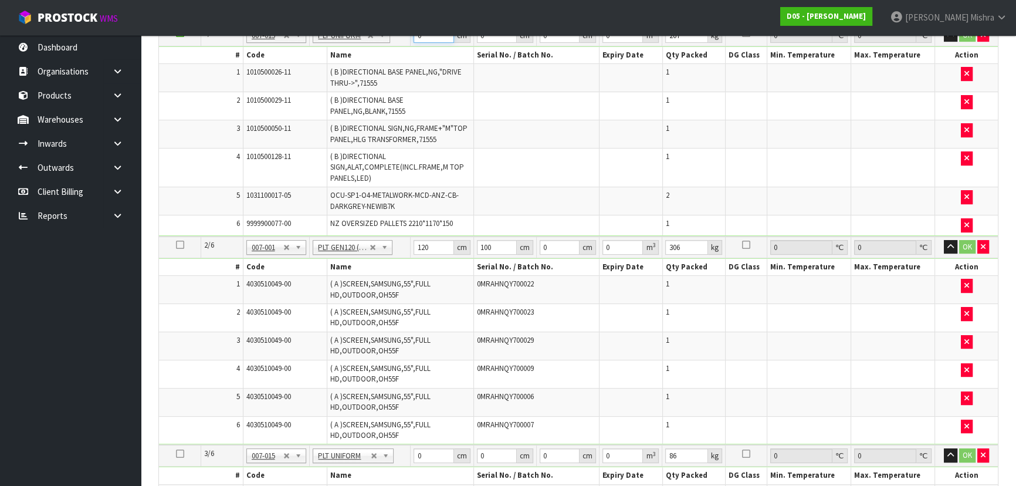
scroll to position [480, 0]
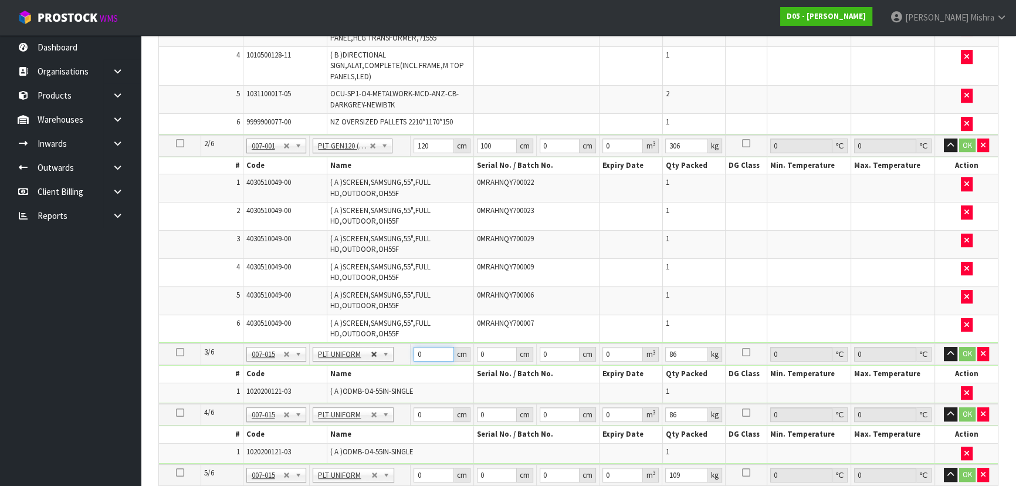
drag, startPoint x: 425, startPoint y: 351, endPoint x: 375, endPoint y: 348, distance: 50.6
type input "4"
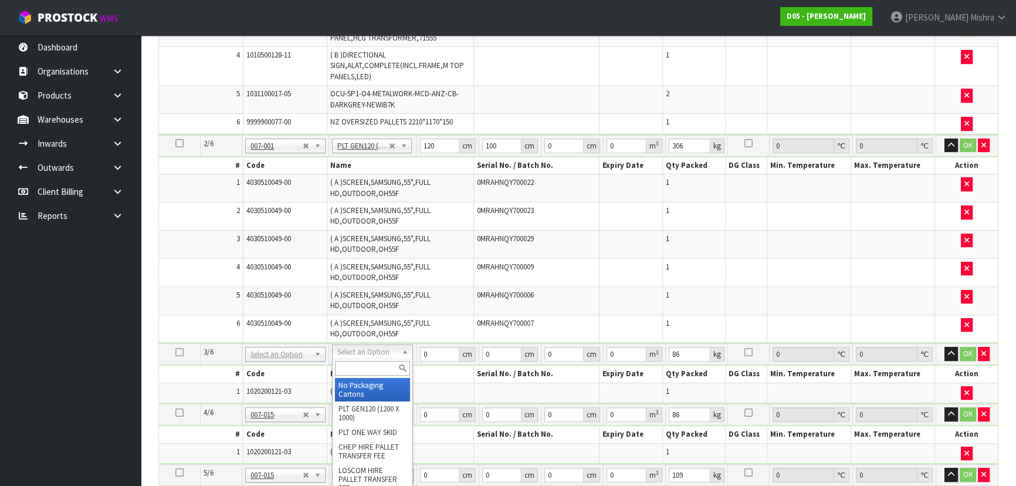
click at [371, 364] on input "text" at bounding box center [372, 368] width 74 height 15
type input "U"
type input "5"
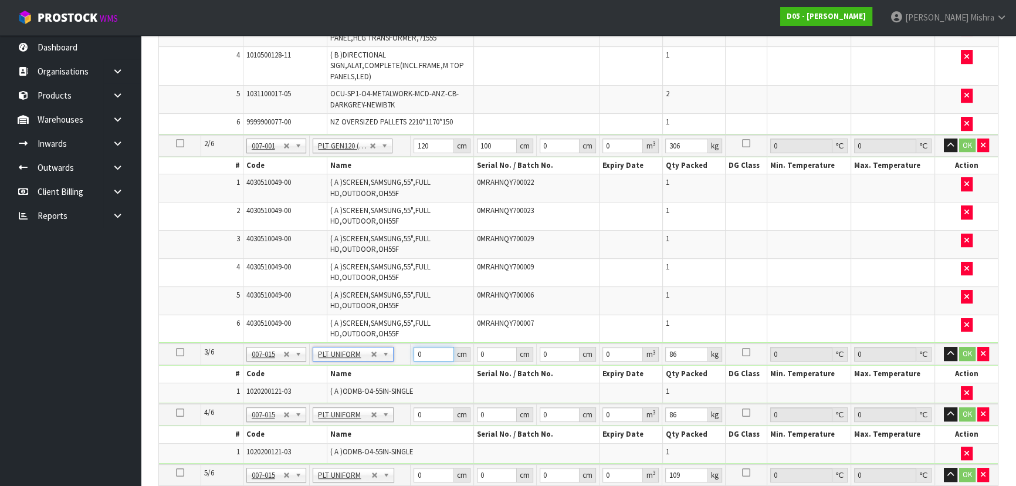
drag, startPoint x: 433, startPoint y: 349, endPoint x: 392, endPoint y: 349, distance: 41.0
click at [392, 349] on tr "3/6 NONE 007-001 007-002 007-004 007-009 007-013 007-014 007-015 007-017 007-01…" at bounding box center [578, 354] width 839 height 22
type input "83"
type input "64"
type input "2"
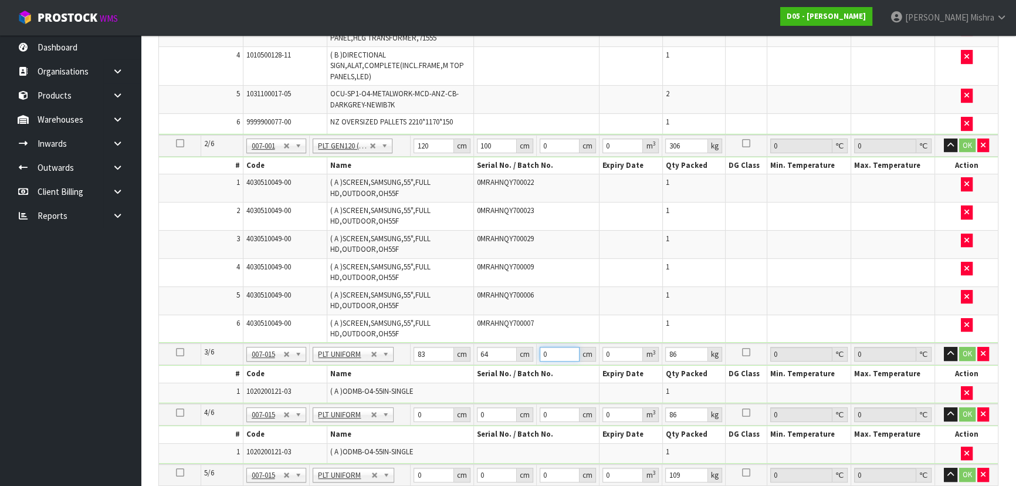
type input "0.010624"
type input "20"
type input "0.10624"
type input "204"
type input "1.083648"
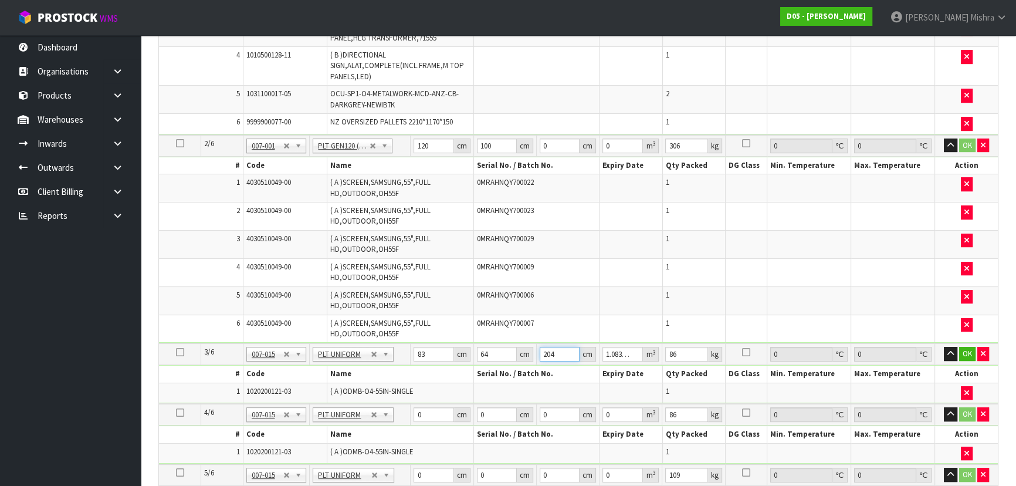
type input "204"
drag, startPoint x: 422, startPoint y: 411, endPoint x: 404, endPoint y: 415, distance: 18.6
click at [404, 415] on tr "4/6 NONE 007-001 007-002 007-004 007-009 007-013 007-014 007-015 007-017 007-01…" at bounding box center [578, 414] width 839 height 22
type input "83"
type input "64"
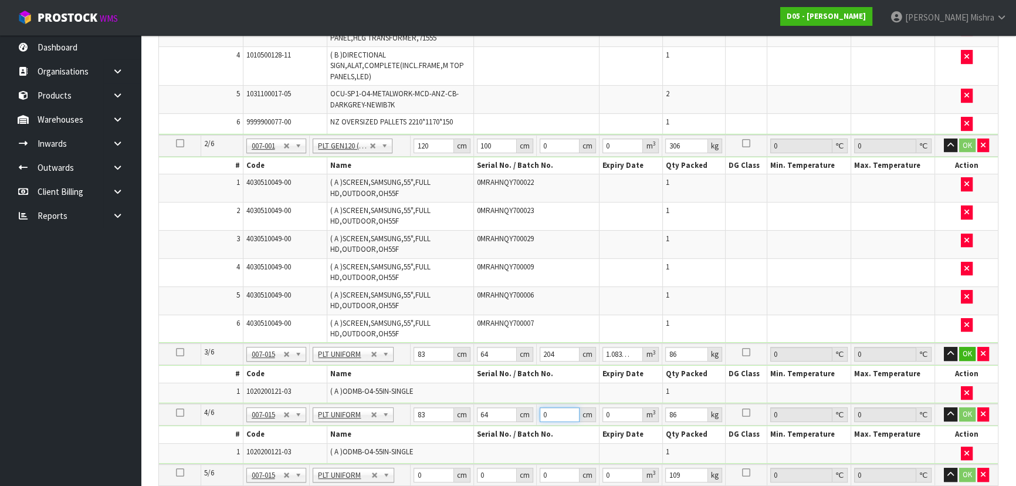
type input "2"
type input "0.010624"
type input "20"
type input "0.10624"
type input "204"
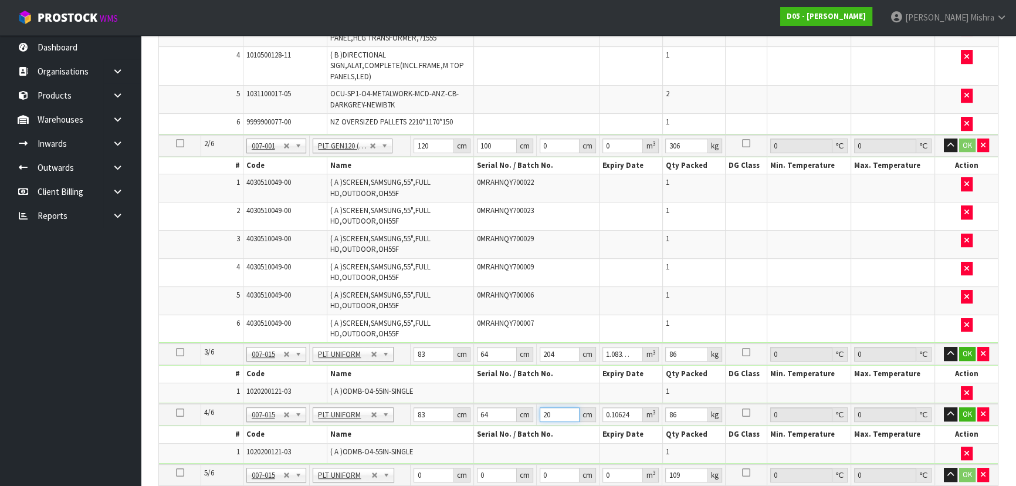
type input "1.083648"
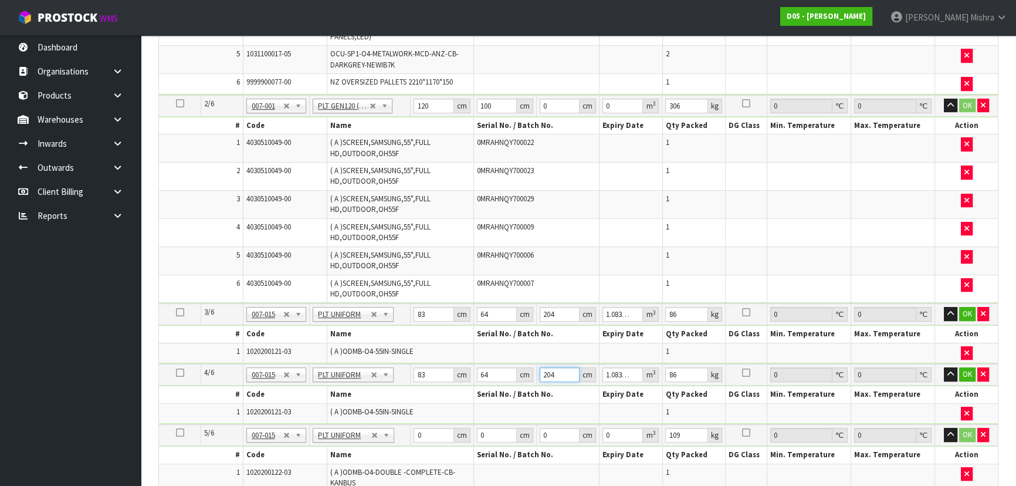
scroll to position [586, 0]
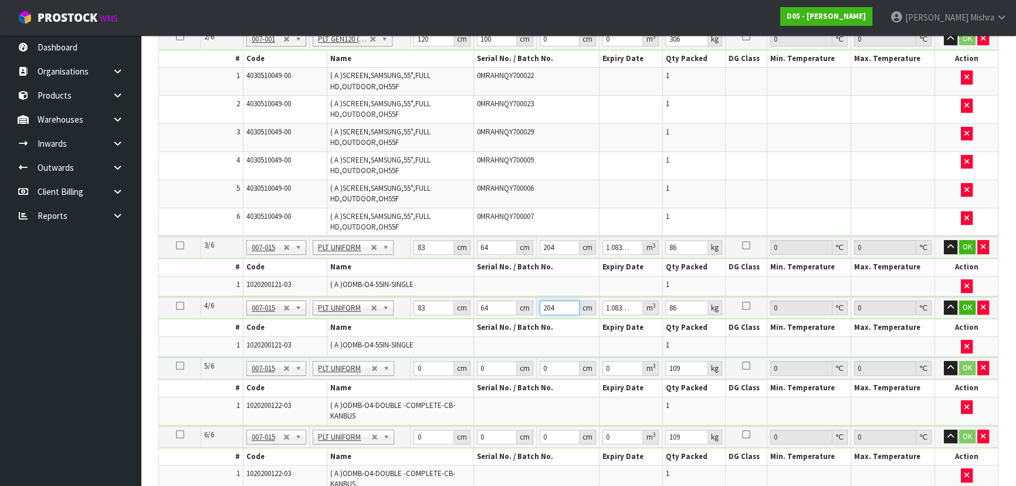
type input "204"
click at [401, 368] on tr "5/6 NONE 007-001 007-002 007-004 007-009 007-013 007-014 007-015 007-017 007-01…" at bounding box center [578, 368] width 839 height 22
type input "64"
type input "157"
type input "2"
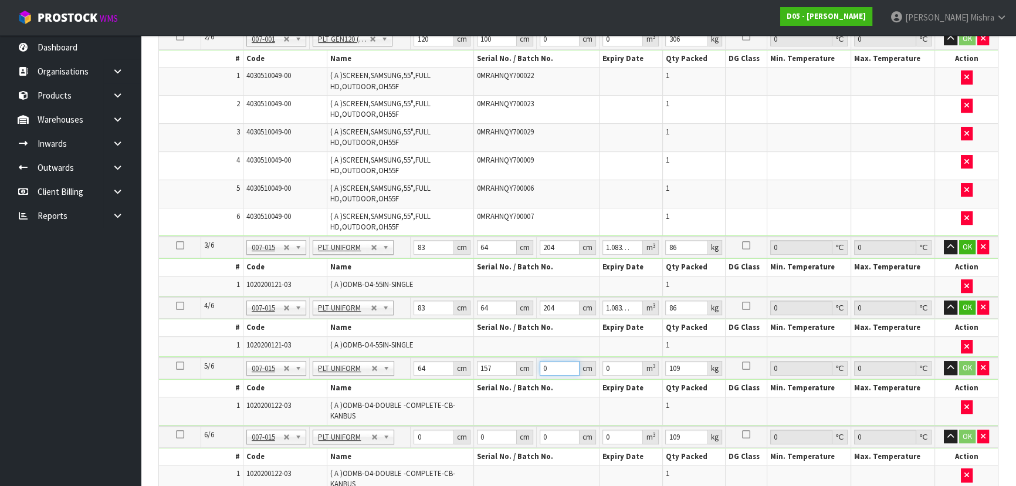
type input "0.020096"
type input "20"
type input "0.20096"
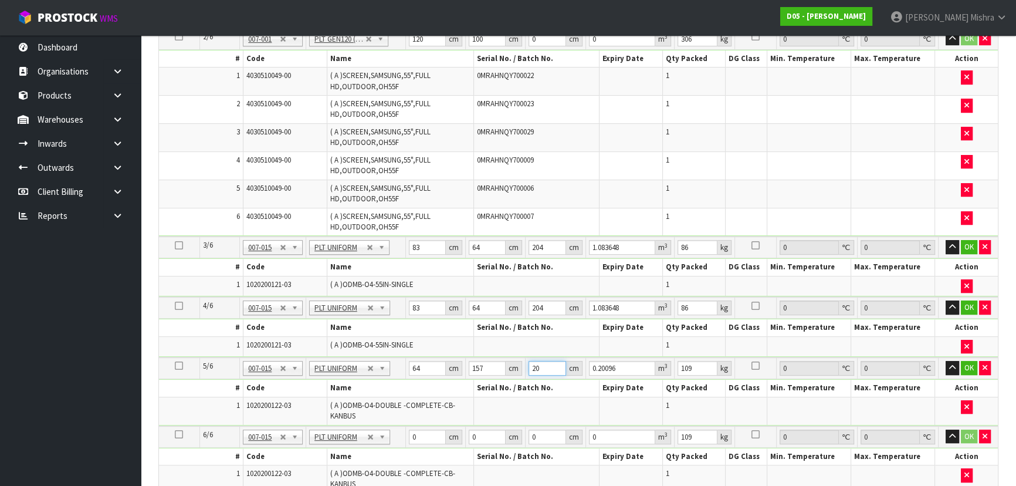
type input "205"
type input "2.05984"
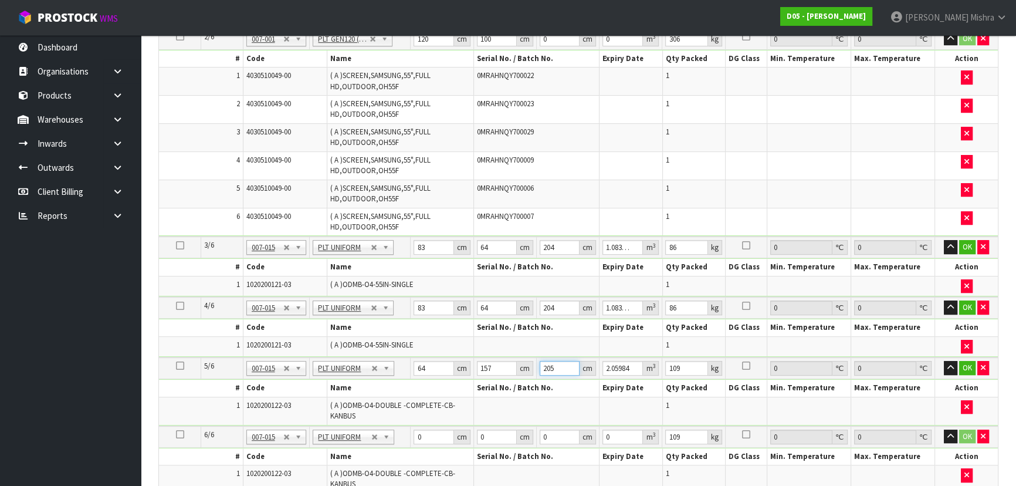
type input "205"
drag, startPoint x: 423, startPoint y: 430, endPoint x: 393, endPoint y: 439, distance: 31.6
click at [393, 439] on tr "6/6 NONE 007-001 007-002 007-004 007-009 007-013 007-014 007-015 007-017 007-01…" at bounding box center [578, 437] width 839 height 22
type input "64"
type input "157"
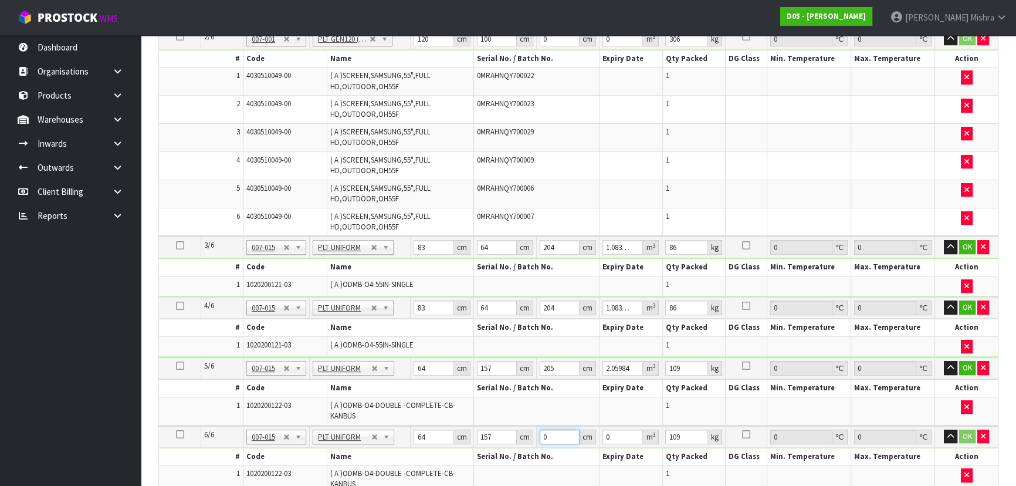
type input "2"
type input "0.020096"
type input "20"
type input "0.20096"
type input "206"
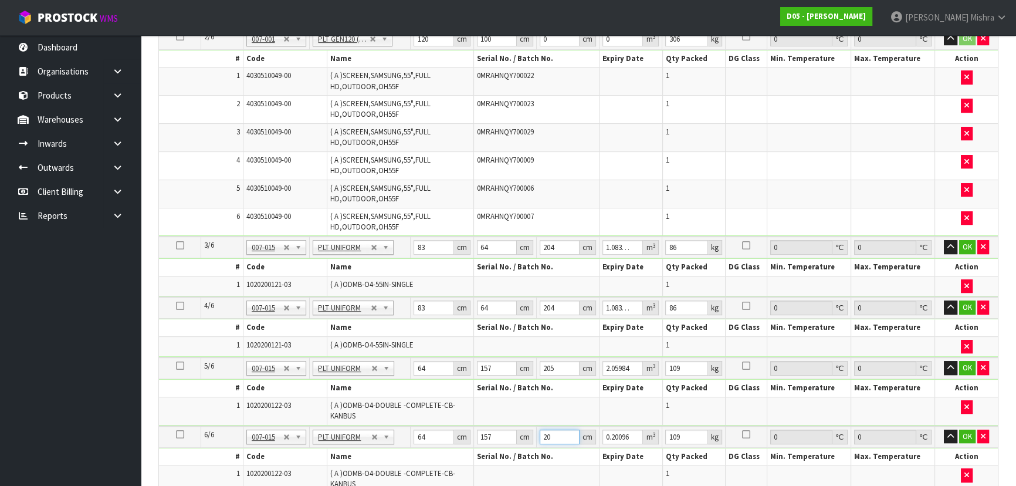
type input "2.069888"
type input "20"
type input "0.20096"
type input "205"
type input "2.05984"
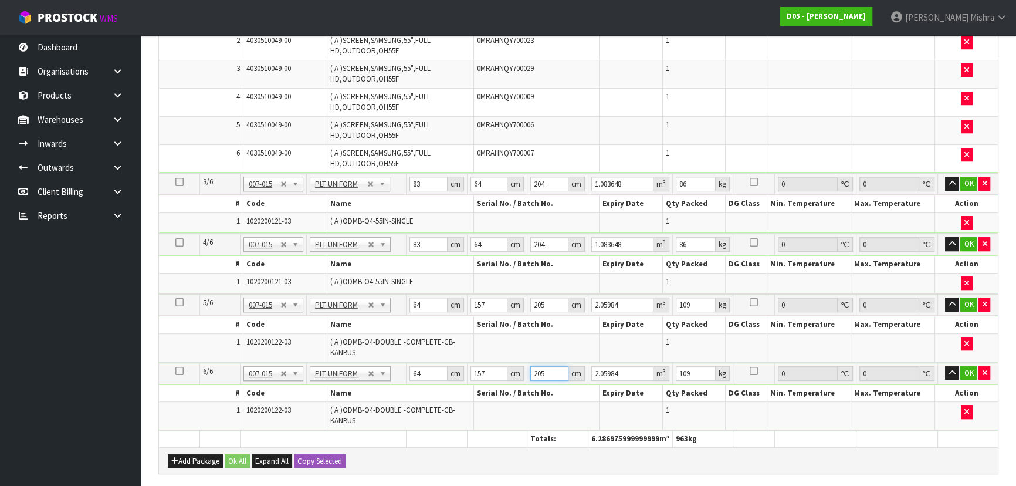
scroll to position [693, 0]
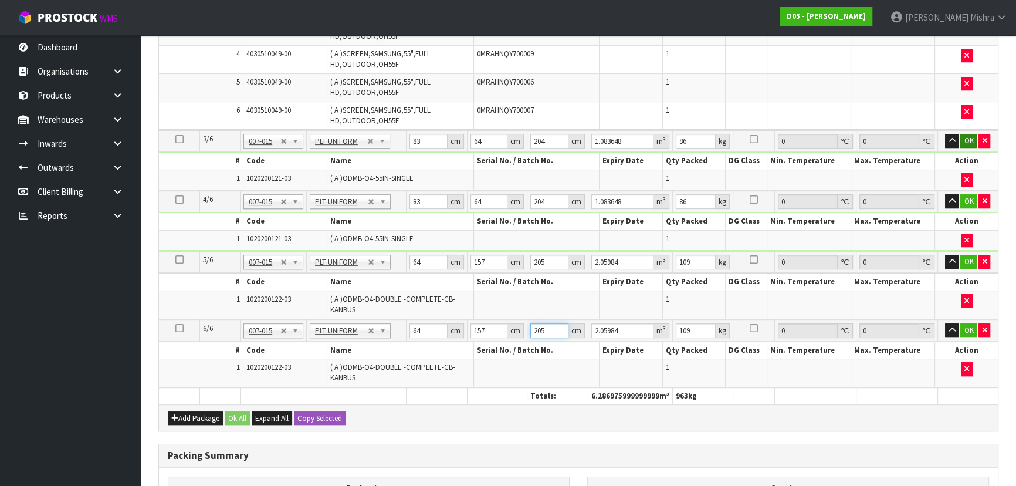
type input "205"
click at [969, 138] on button "OK" at bounding box center [968, 141] width 16 height 14
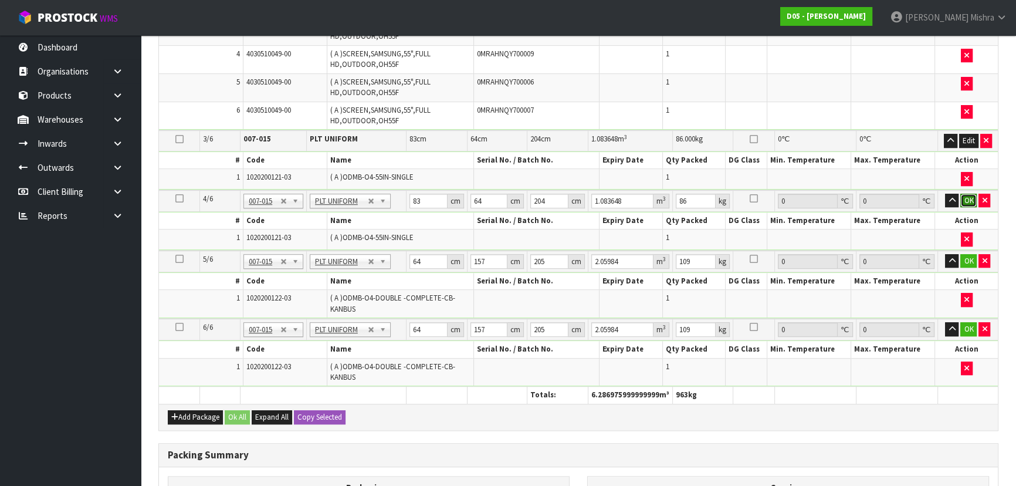
click at [970, 194] on button "OK" at bounding box center [968, 201] width 16 height 14
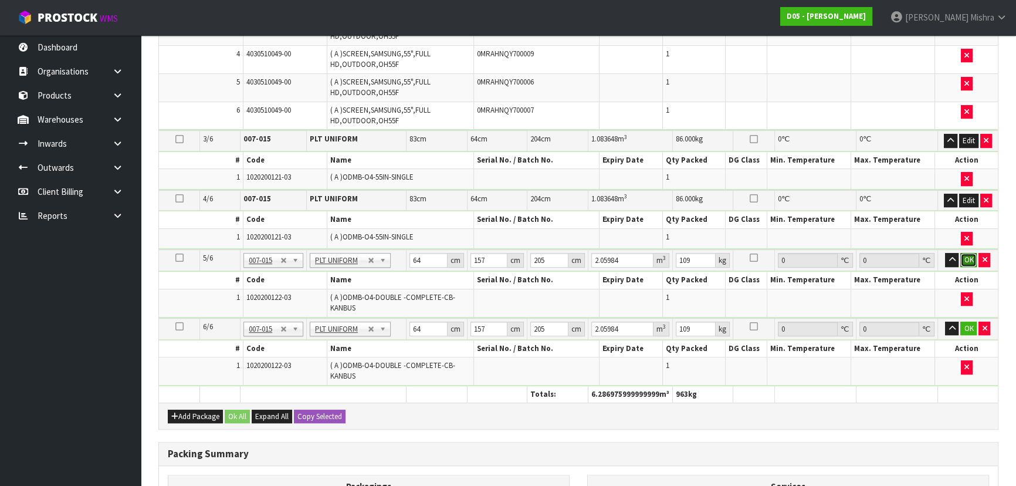
click at [962, 258] on button "OK" at bounding box center [968, 260] width 16 height 14
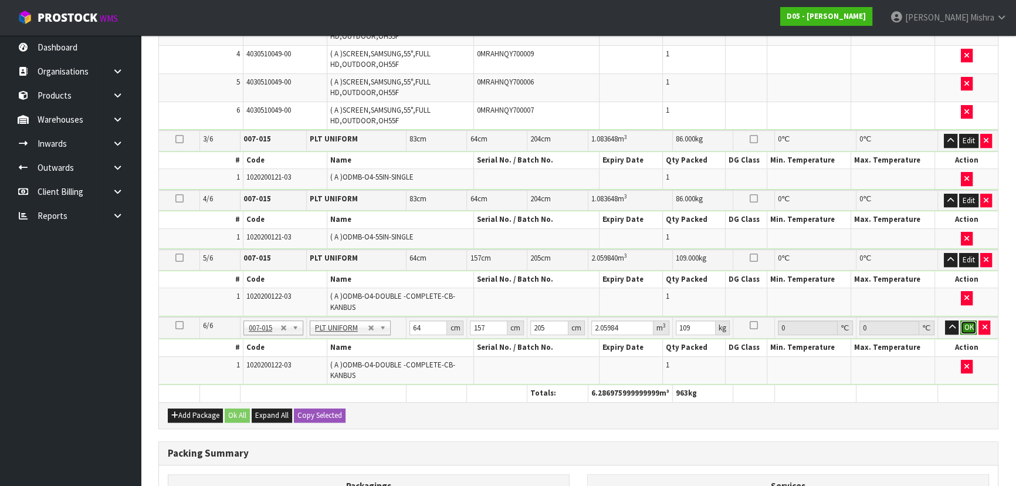
click at [965, 321] on button "OK" at bounding box center [968, 327] width 16 height 14
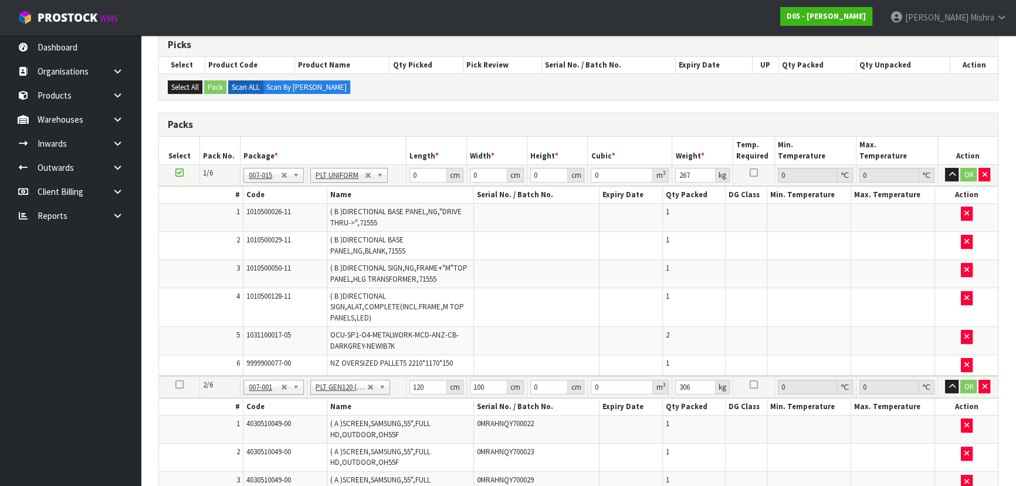
scroll to position [213, 0]
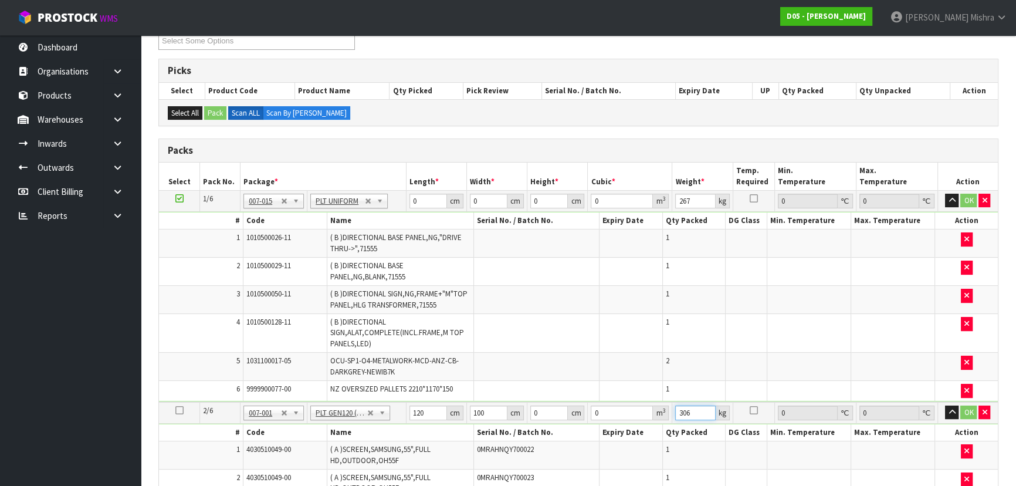
drag, startPoint x: 697, startPoint y: 410, endPoint x: 647, endPoint y: 408, distance: 49.9
click at [648, 408] on tr "2/6 NONE 007-001 007-002 007-004 007-009 007-013 007-014 007-015 007-017 007-01…" at bounding box center [578, 413] width 839 height 22
type input "324"
drag, startPoint x: 697, startPoint y: 201, endPoint x: 646, endPoint y: 211, distance: 51.9
click at [654, 205] on tr "1/6 NONE 007-001 007-002 007-004 007-009 007-013 007-014 007-015 007-017 007-01…" at bounding box center [578, 200] width 839 height 21
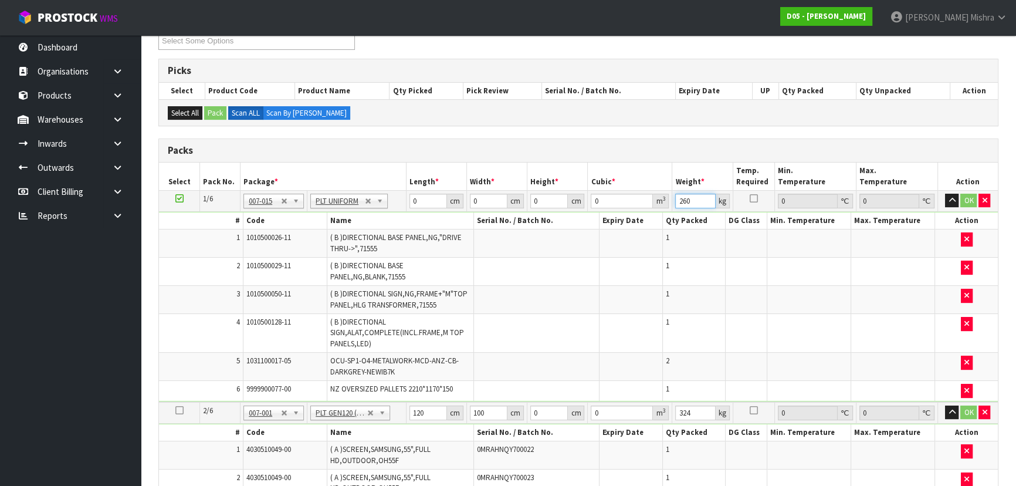
type input "260"
drag, startPoint x: 426, startPoint y: 202, endPoint x: 410, endPoint y: 205, distance: 16.1
click at [410, 205] on input "0" at bounding box center [428, 201] width 38 height 15
type input "236"
type input "117"
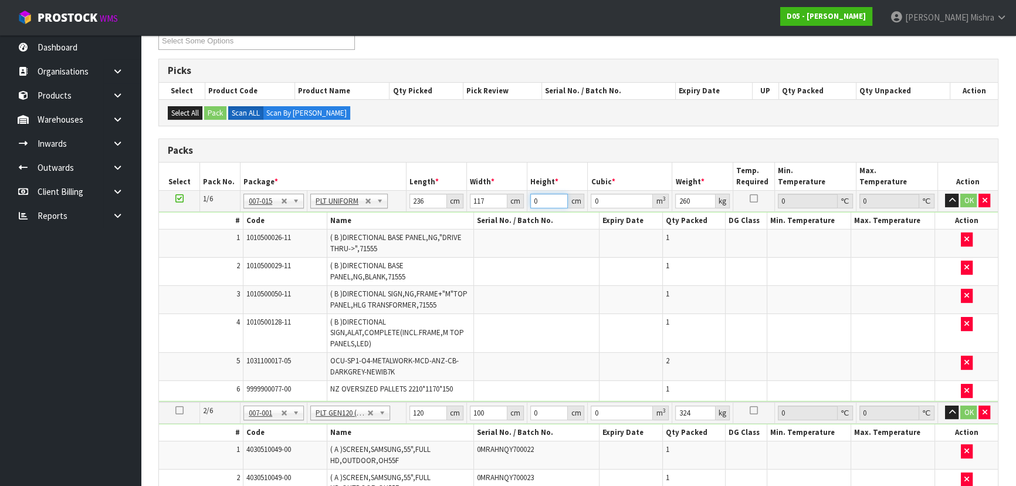
type input "1"
type input "0.027612"
type input "12"
type input "0.331344"
type input "125"
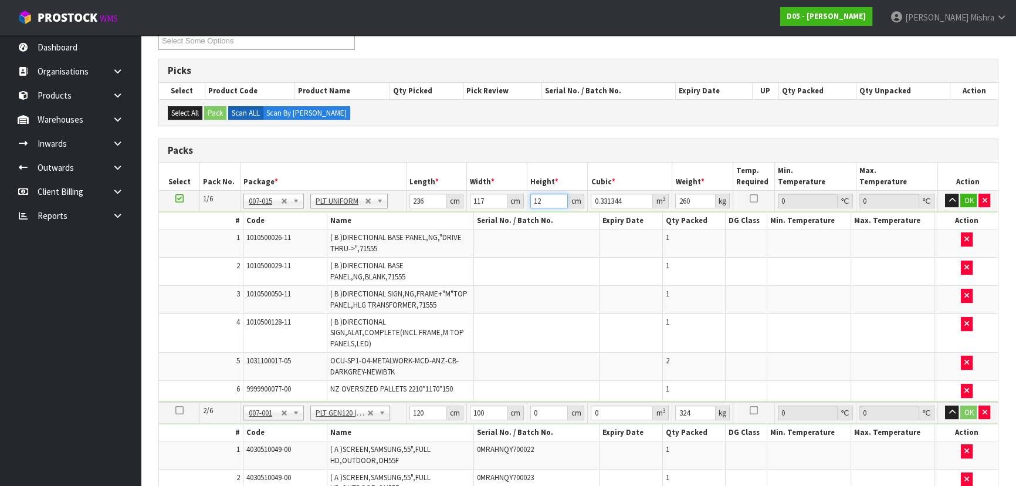
type input "3.4515"
type input "125"
drag, startPoint x: 426, startPoint y: 413, endPoint x: 409, endPoint y: 415, distance: 16.6
click at [409, 415] on input "120" at bounding box center [428, 412] width 38 height 15
type input "137"
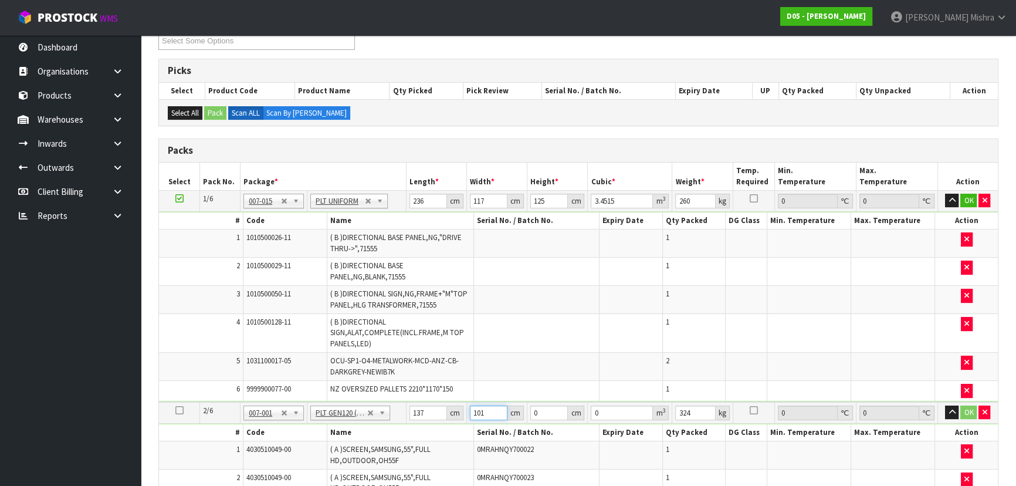
type input "101"
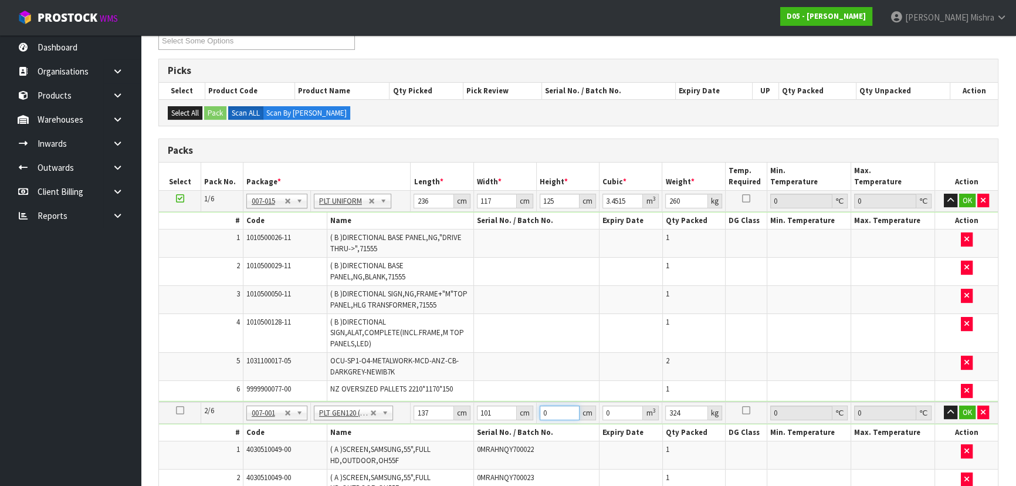
type input "1"
type input "0.013837"
type input "14"
type input "0.193718"
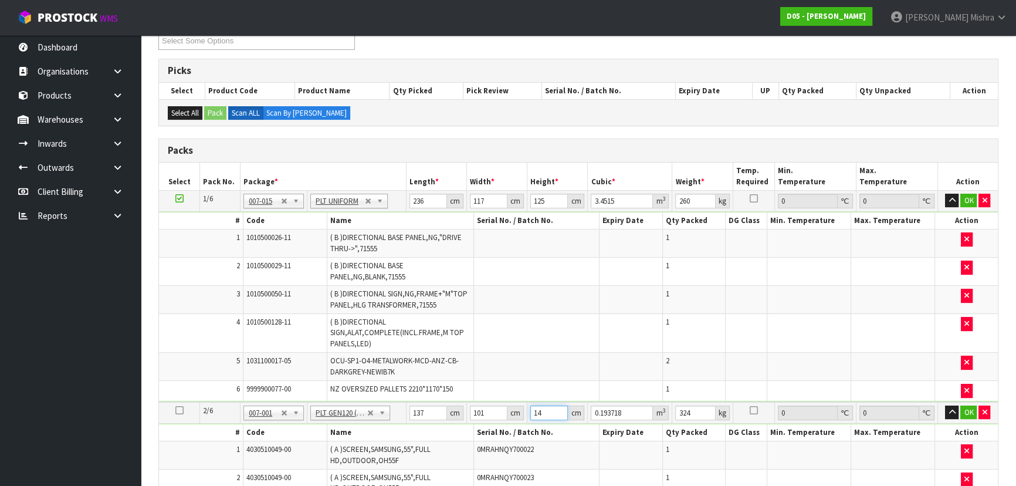
type input "145"
type input "2.006365"
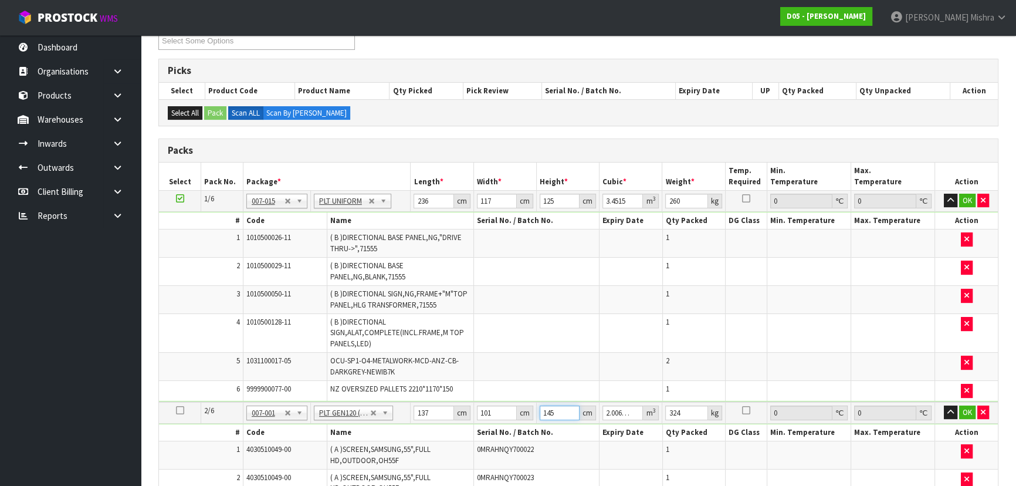
type input "145"
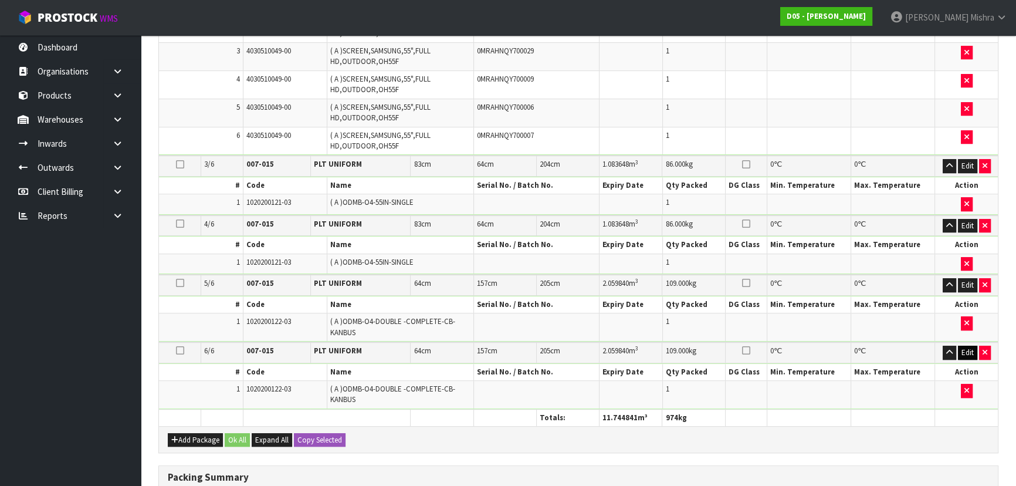
scroll to position [533, 0]
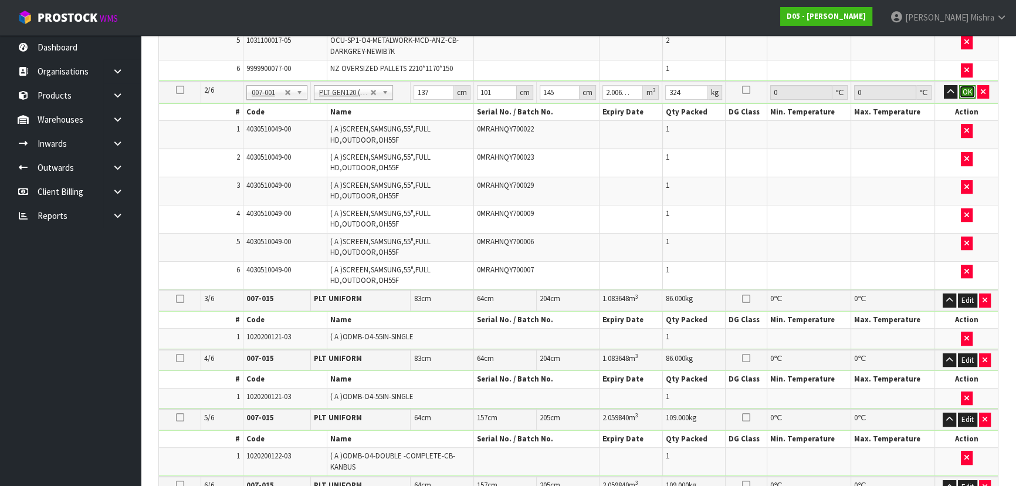
click at [966, 87] on button "OK" at bounding box center [967, 92] width 16 height 14
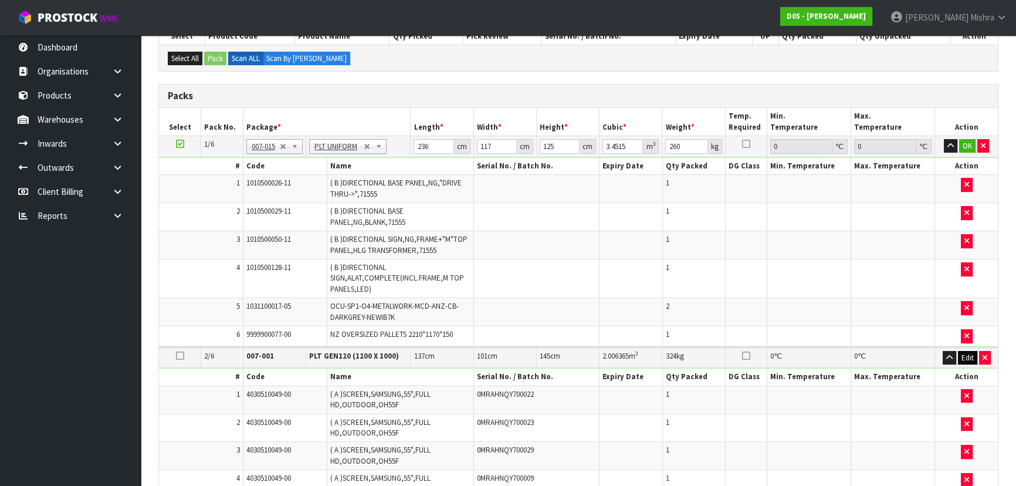
scroll to position [266, 0]
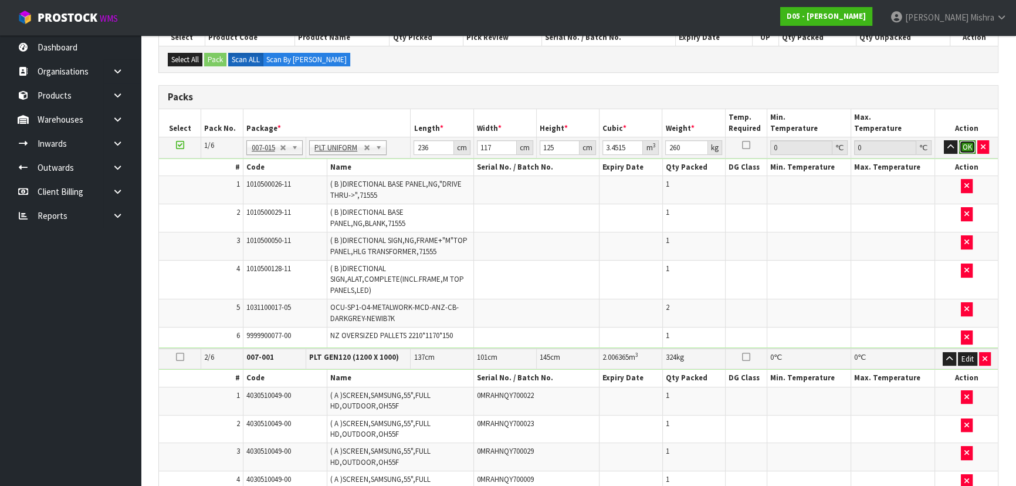
click at [964, 144] on button "OK" at bounding box center [967, 147] width 16 height 14
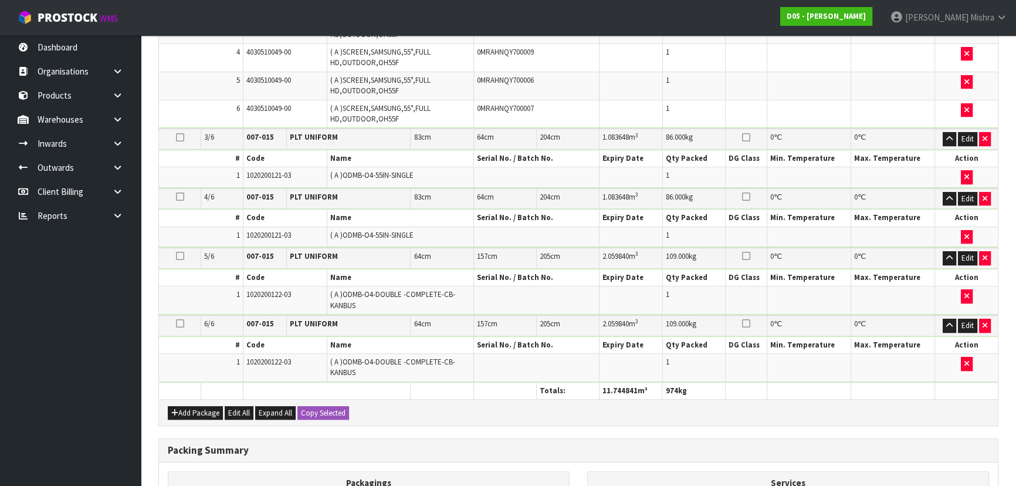
scroll to position [878, 0]
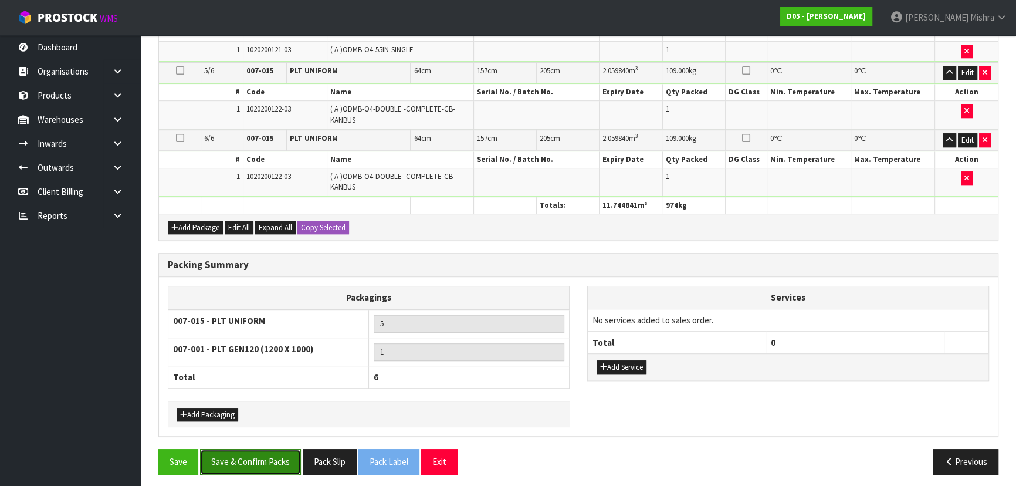
click at [257, 455] on button "Save & Confirm Packs" at bounding box center [250, 461] width 101 height 25
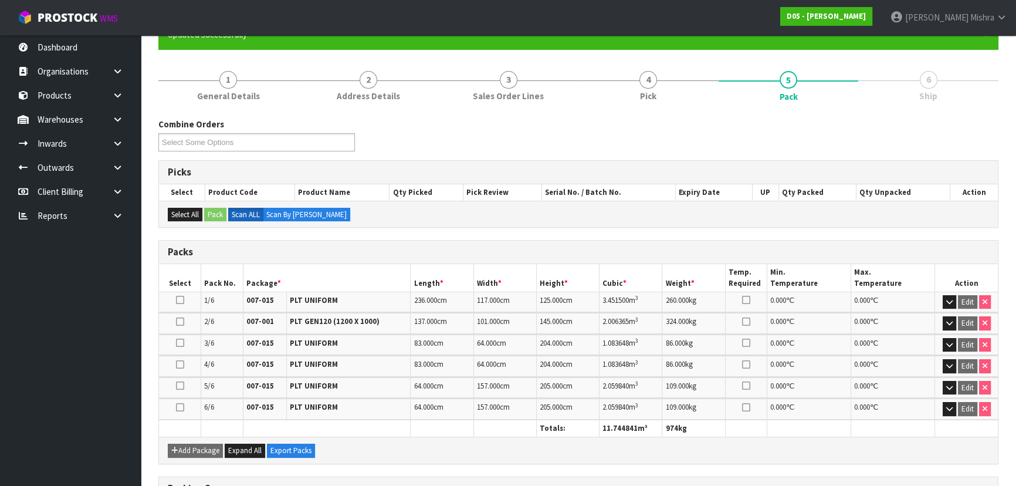
scroll to position [311, 0]
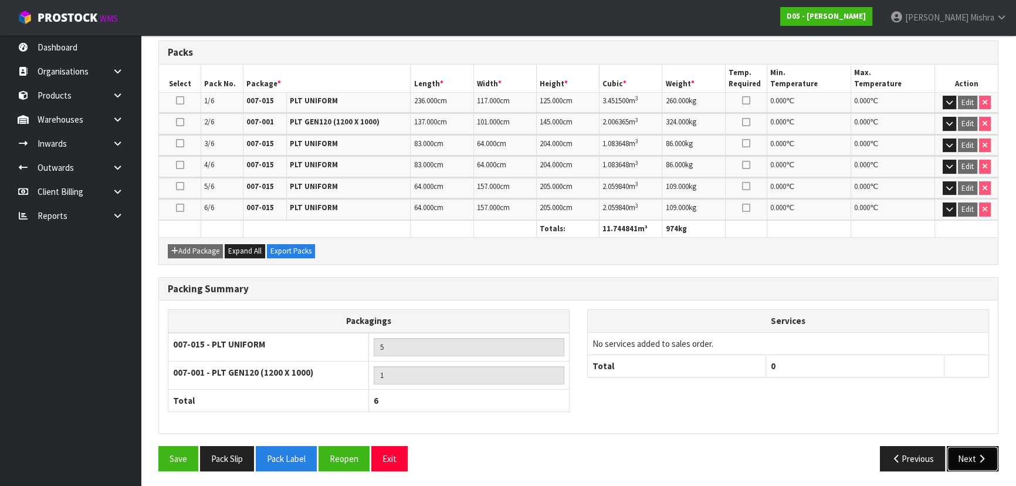
click at [982, 463] on button "Next" at bounding box center [972, 458] width 52 height 25
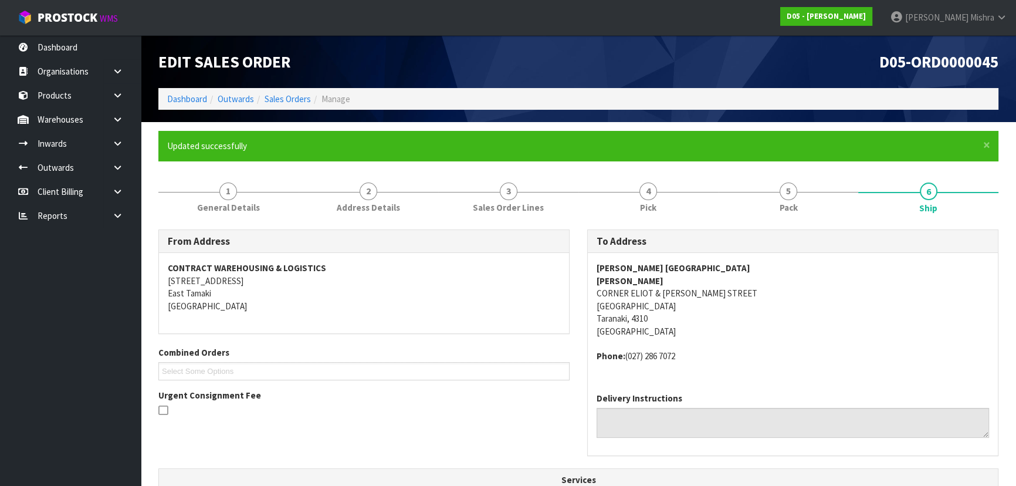
click at [636, 305] on address "MCDONALD'S NEW PLYMOUTH JONATHAN HICKS CORNER ELIOT & LEACH STREET NEW PLYMOUTH…" at bounding box center [792, 300] width 392 height 76
copy address "NEW PLYMOUTH"
click at [607, 315] on address "MCDONALD'S NEW PLYMOUTH JONATHAN HICKS CORNER ELIOT & LEACH STREET NEW PLYMOUTH…" at bounding box center [792, 300] width 392 height 76
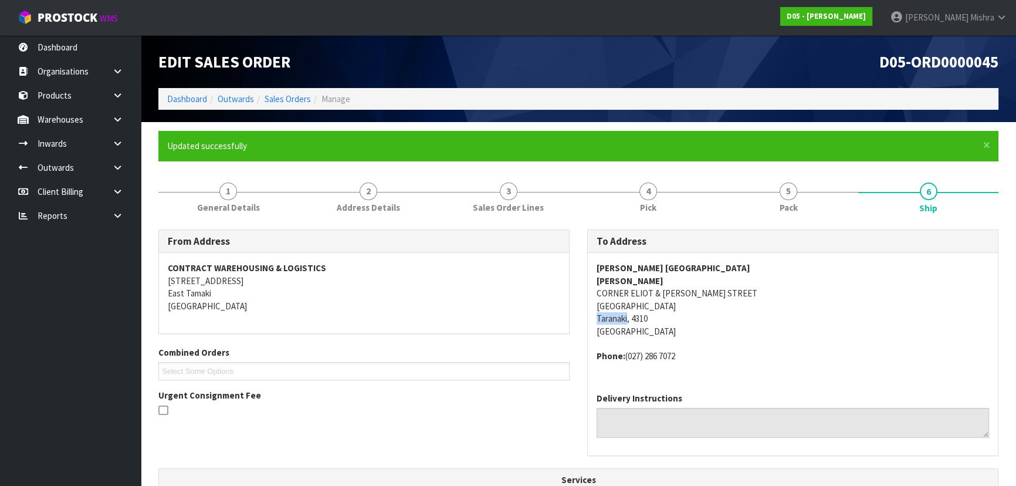
click at [607, 315] on address "MCDONALD'S NEW PLYMOUTH JONATHAN HICKS CORNER ELIOT & LEACH STREET NEW PLYMOUTH…" at bounding box center [792, 300] width 392 height 76
copy address "Taranaki"
click at [634, 306] on address "MCDONALD'S NEW PLYMOUTH JONATHAN HICKS CORNER ELIOT & LEACH STREET NEW PLYMOUTH…" at bounding box center [792, 300] width 392 height 76
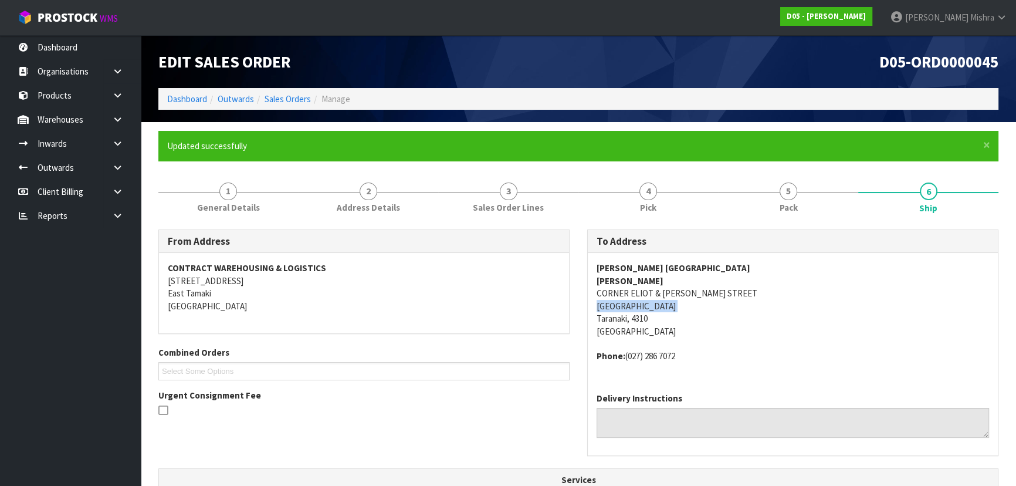
copy address "NEW PLYMOUTH"
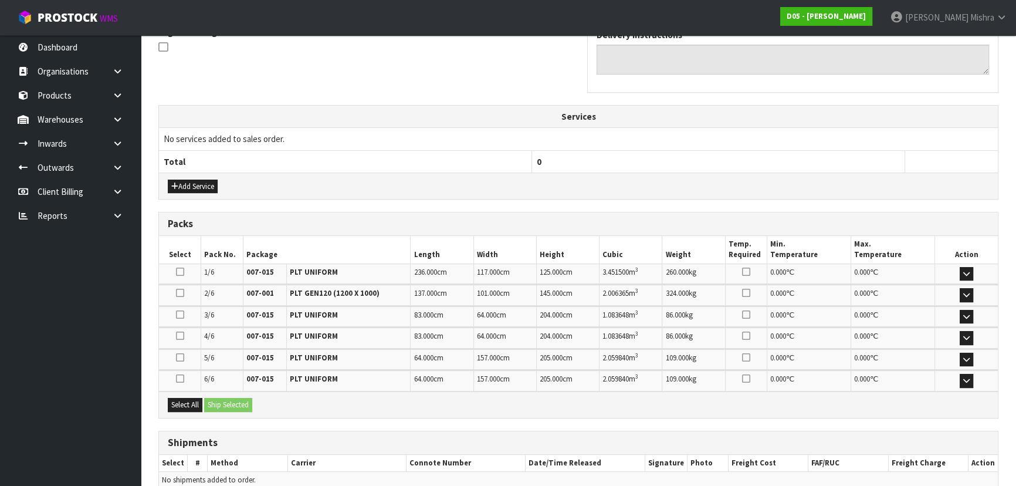
scroll to position [418, 0]
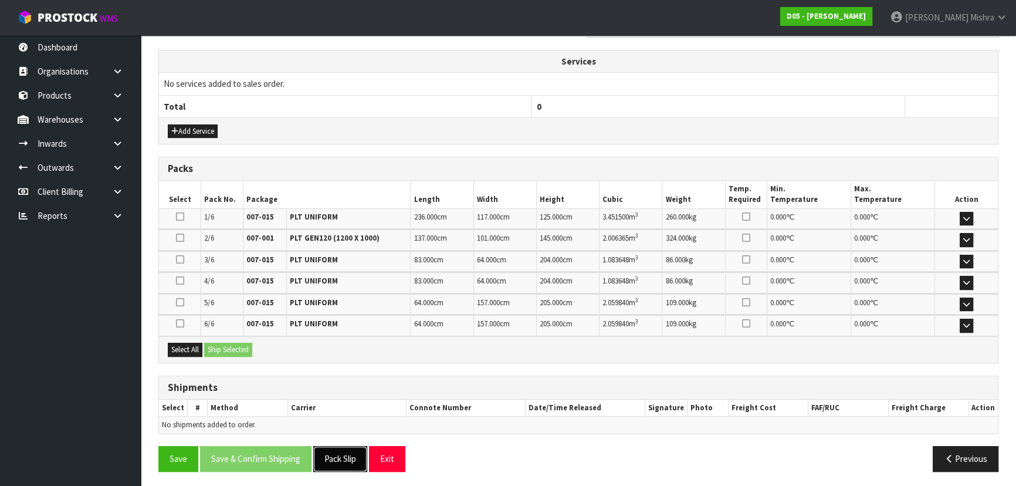
drag, startPoint x: 348, startPoint y: 456, endPoint x: 352, endPoint y: 450, distance: 6.7
click at [348, 456] on button "Pack Slip" at bounding box center [340, 458] width 54 height 25
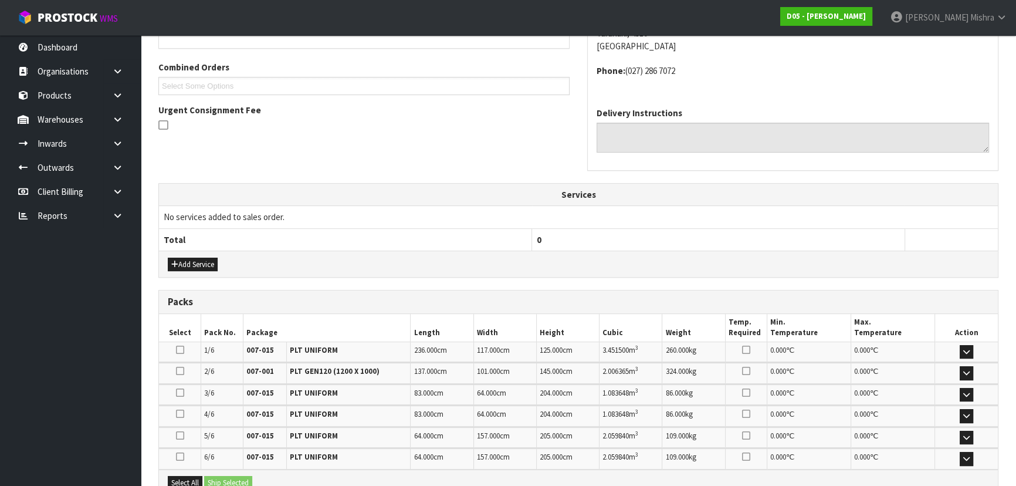
scroll to position [152, 0]
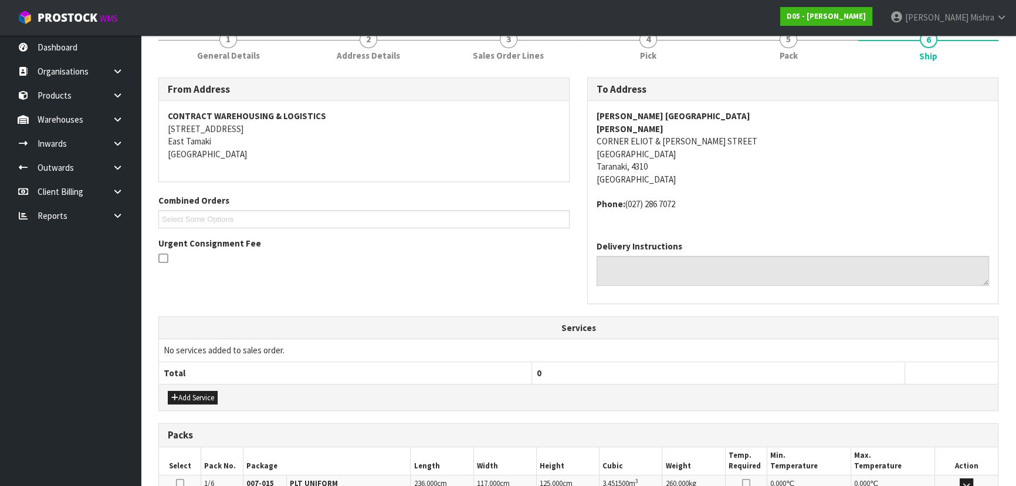
click at [650, 141] on address "MCDONALD'S NEW PLYMOUTH JONATHAN HICKS CORNER ELIOT & LEACH STREET NEW PLYMOUTH…" at bounding box center [792, 148] width 392 height 76
copy address "CORNER ELIOT & LEACH STREET"
click at [652, 116] on strong "MCDONALD'S NEW PLYMOUTH" at bounding box center [673, 115] width 154 height 11
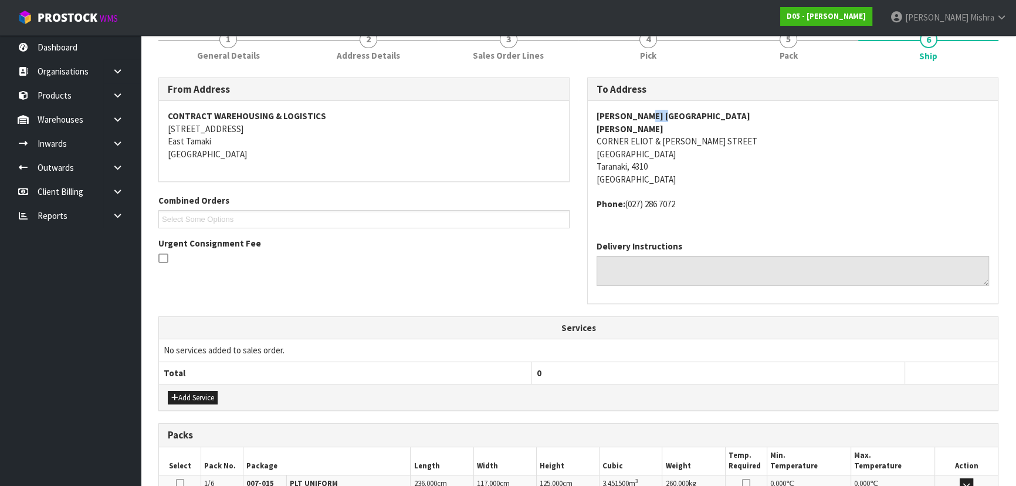
click at [651, 115] on strong "MCDONALD'S NEW PLYMOUTH" at bounding box center [673, 115] width 154 height 11
copy strong "MCDONALD'S NEW PLYMOUTH"
click at [680, 138] on address "MCDONALD'S NEW PLYMOUTH JONATHAN HICKS CORNER ELIOT & LEACH STREET NEW PLYMOUTH…" at bounding box center [792, 148] width 392 height 76
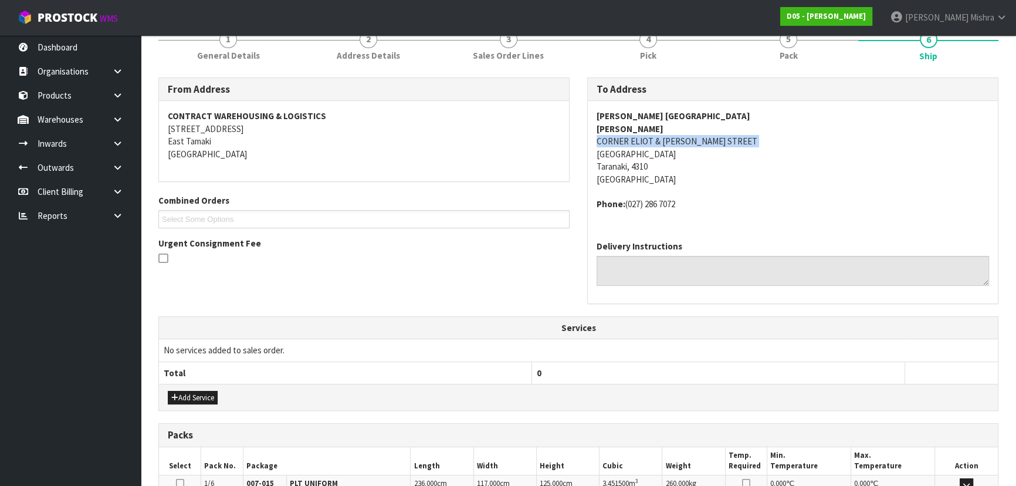
click at [680, 138] on address "MCDONALD'S NEW PLYMOUTH JONATHAN HICKS CORNER ELIOT & LEACH STREET NEW PLYMOUTH…" at bounding box center [792, 148] width 392 height 76
copy address "CORNER ELIOT & LEACH STREET"
drag, startPoint x: 687, startPoint y: 211, endPoint x: 626, endPoint y: 217, distance: 61.9
click at [626, 217] on div "MCDONALD'S NEW PLYMOUTH JONATHAN HICKS CORNER ELIOT & LEACH STREET NEW PLYMOUTH…" at bounding box center [793, 166] width 410 height 130
copy address "(027) 286 7072"
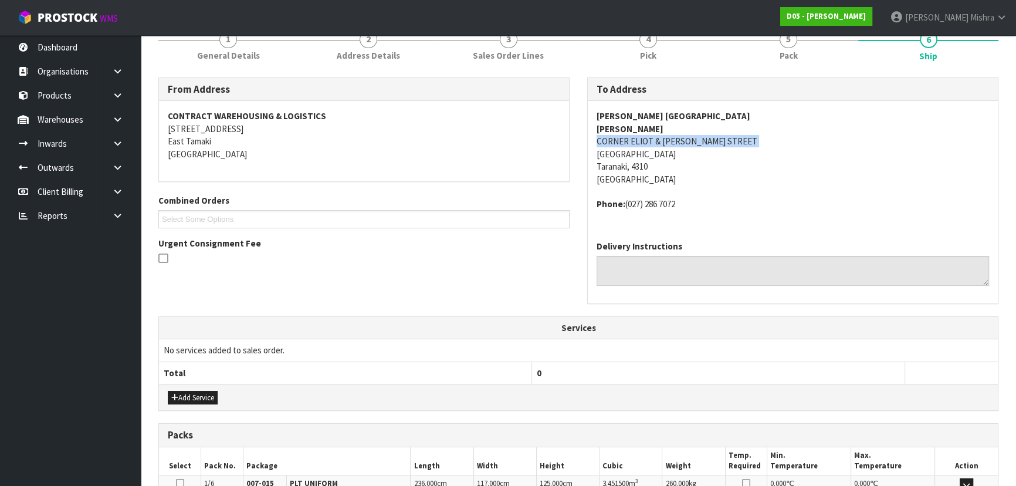
click at [626, 124] on strong "JONATHAN HICKS" at bounding box center [629, 128] width 67 height 11
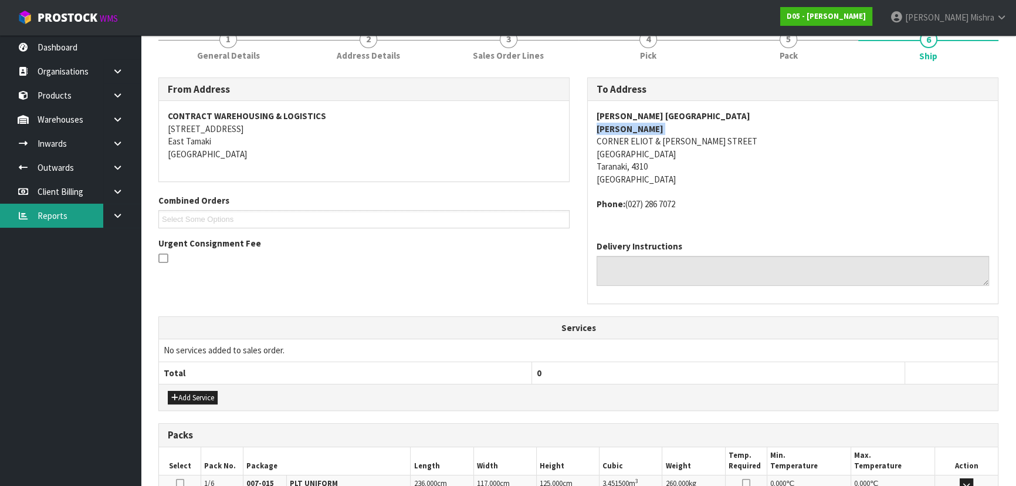
copy strong "JONATHAN HICKS"
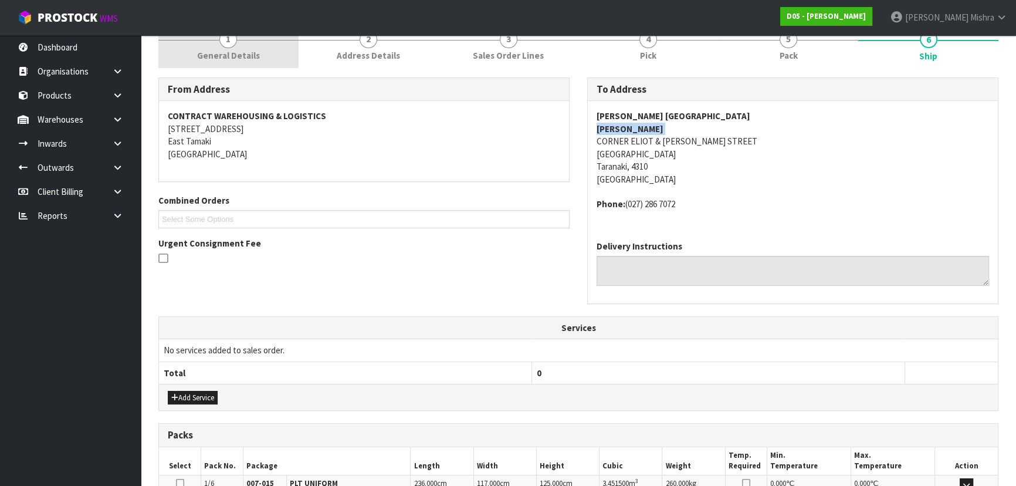
drag, startPoint x: 247, startPoint y: 60, endPoint x: 232, endPoint y: 167, distance: 107.7
click at [247, 59] on span "General Details" at bounding box center [228, 55] width 63 height 12
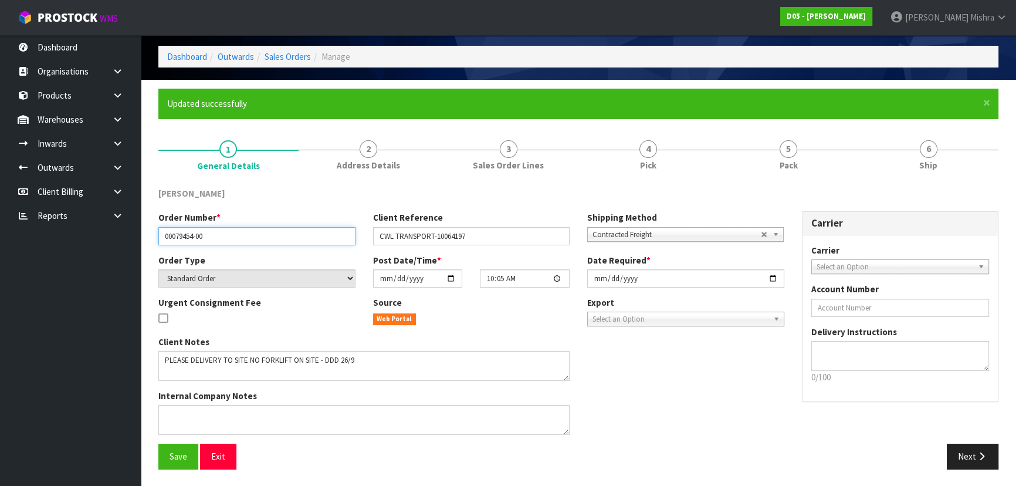
drag, startPoint x: 233, startPoint y: 233, endPoint x: 69, endPoint y: 249, distance: 164.9
click at [69, 249] on body "Toggle navigation ProStock WMS D05 - DUTT - COATES Lalisha Mishra Logout Dashbo…" at bounding box center [508, 201] width 1016 height 486
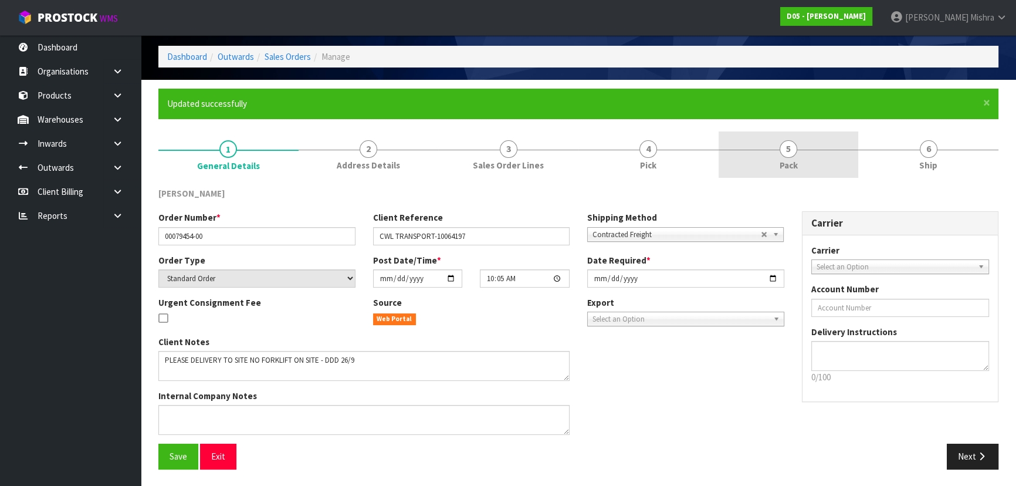
click at [782, 154] on span "5" at bounding box center [788, 149] width 18 height 18
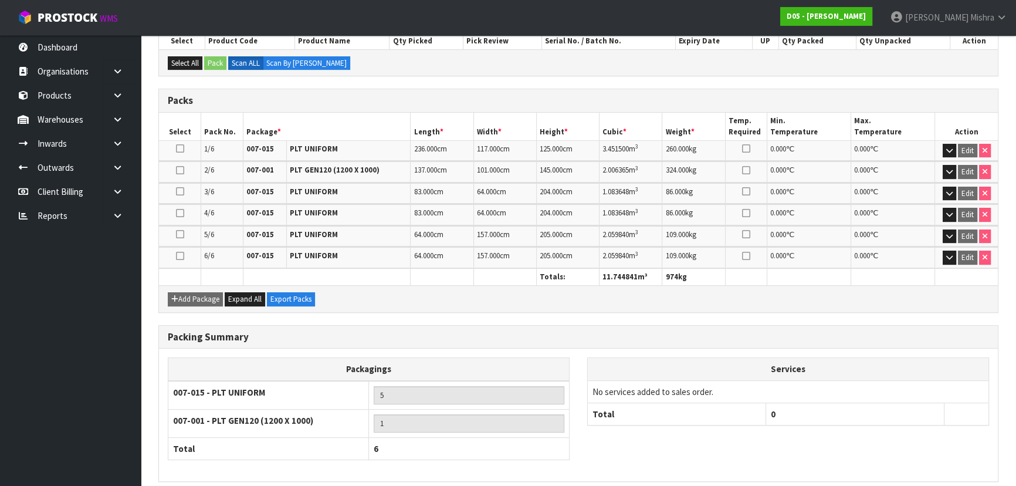
scroll to position [311, 0]
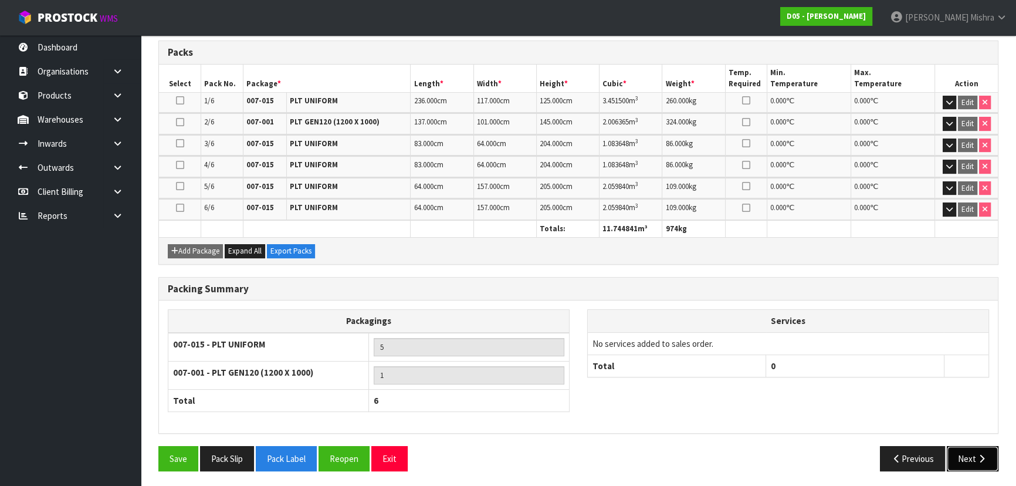
click at [960, 452] on button "Next" at bounding box center [972, 458] width 52 height 25
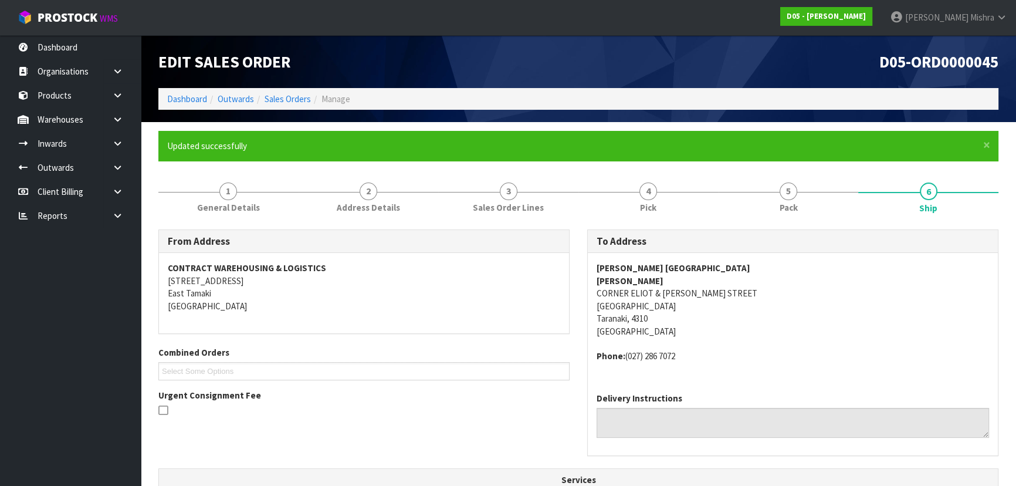
click at [679, 263] on strong "MCDONALD'S NEW PLYMOUTH" at bounding box center [673, 267] width 154 height 11
copy strong "MCDONALD'S NEW PLYMOUTH"
drag, startPoint x: 690, startPoint y: 359, endPoint x: 626, endPoint y: 351, distance: 65.0
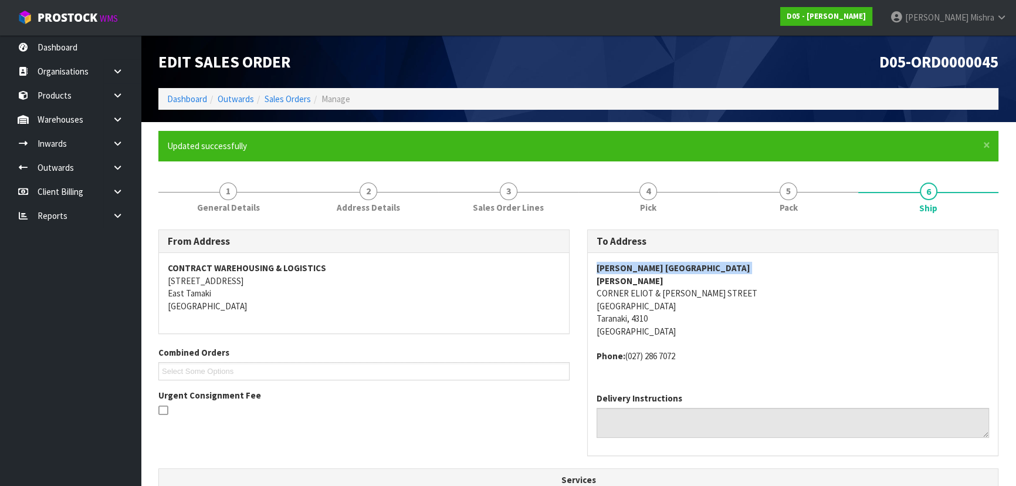
click at [626, 351] on address "Phone: (027) 286 7072" at bounding box center [792, 355] width 392 height 12
copy address "(027) 286 7072"
click at [651, 277] on strong "JONATHAN HICKS" at bounding box center [629, 280] width 67 height 11
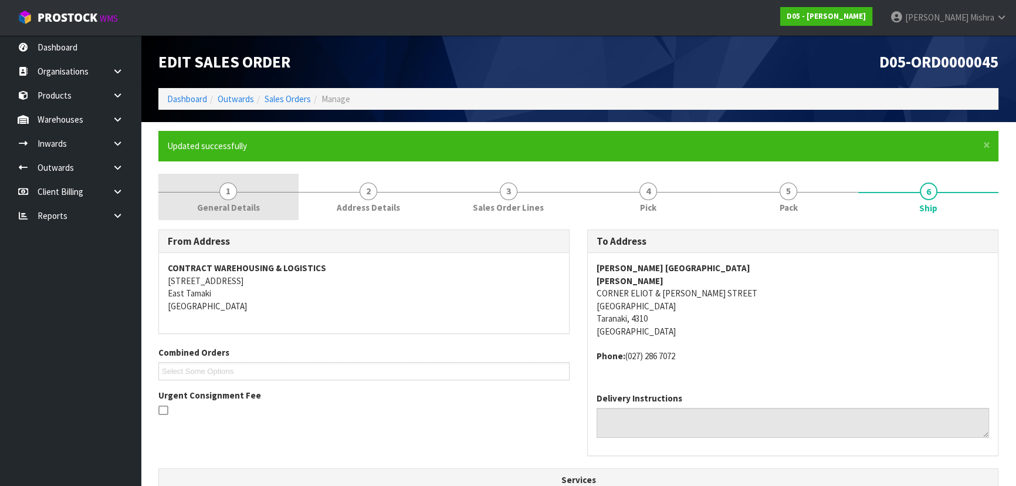
click at [281, 181] on link "1 General Details" at bounding box center [228, 197] width 140 height 46
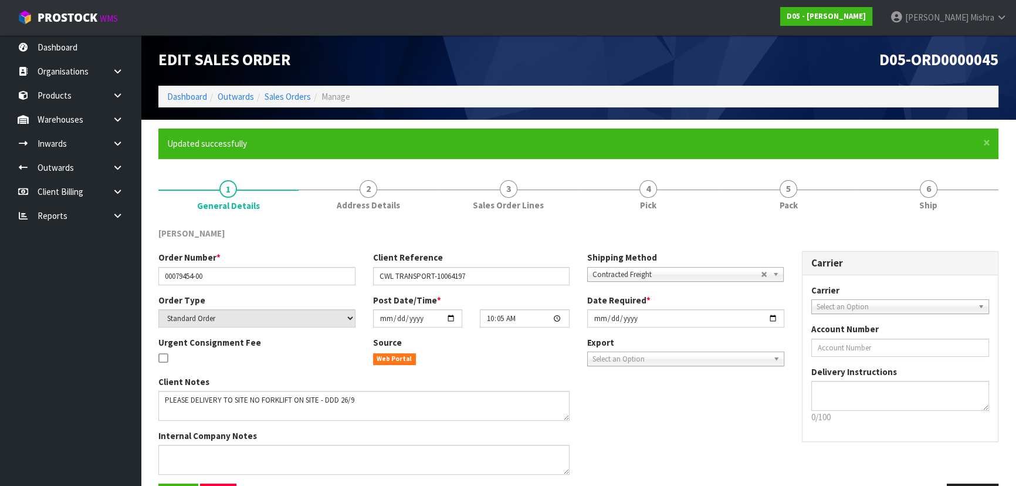
scroll to position [42, 0]
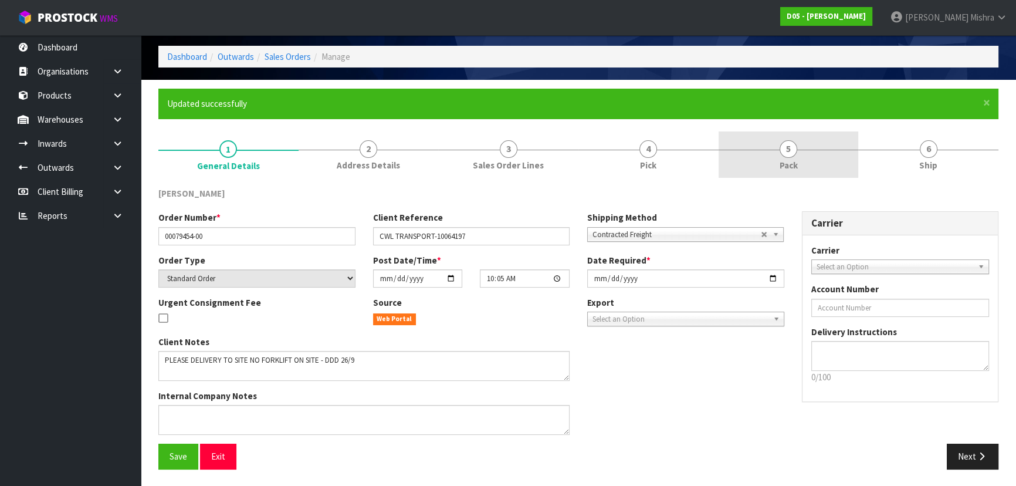
click at [792, 135] on link "5 Pack" at bounding box center [788, 154] width 140 height 46
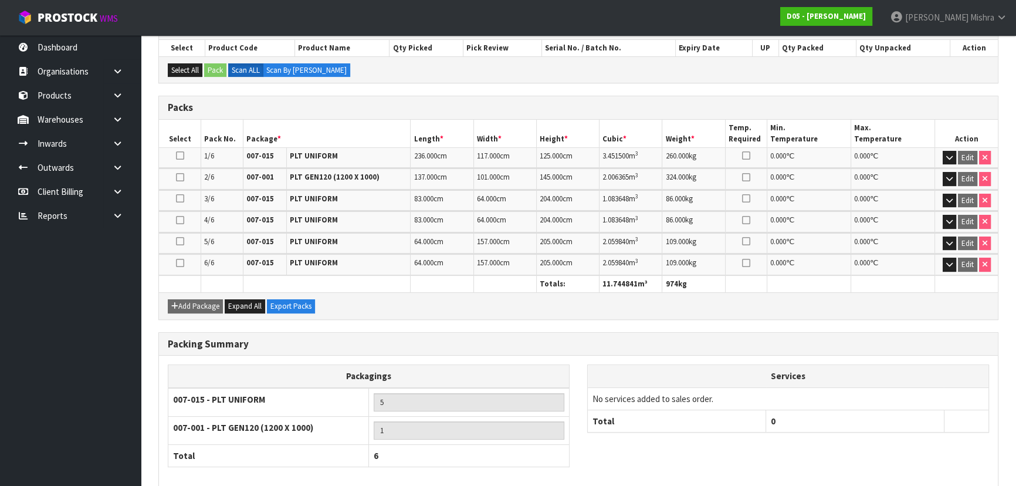
scroll to position [311, 0]
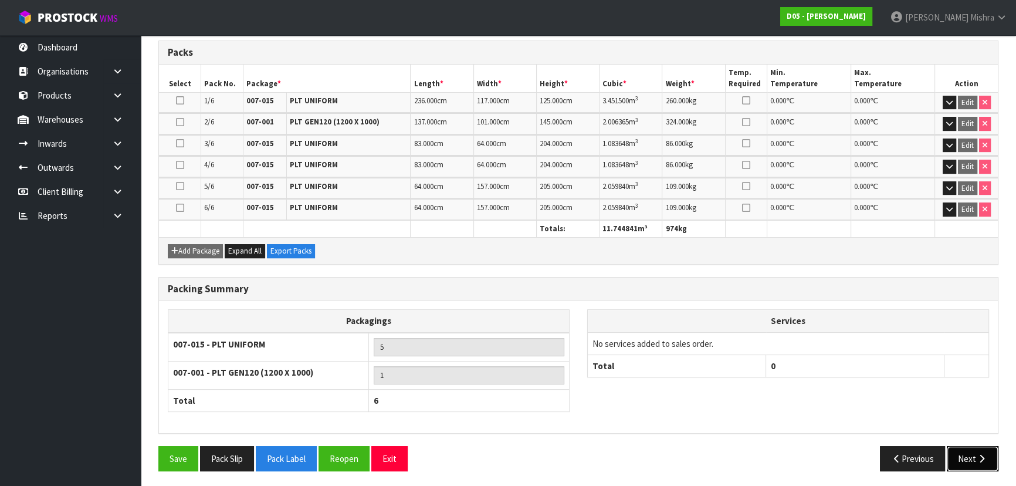
click at [964, 457] on button "Next" at bounding box center [972, 458] width 52 height 25
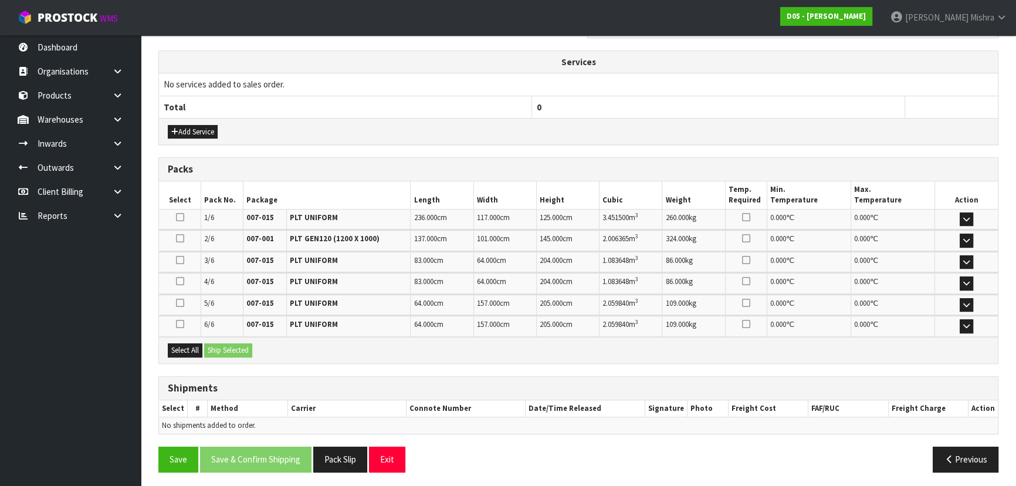
scroll to position [418, 0]
drag, startPoint x: 186, startPoint y: 352, endPoint x: 207, endPoint y: 351, distance: 20.5
click at [186, 351] on button "Select All" at bounding box center [185, 349] width 35 height 14
click at [225, 349] on button "Ship Selected" at bounding box center [228, 349] width 48 height 14
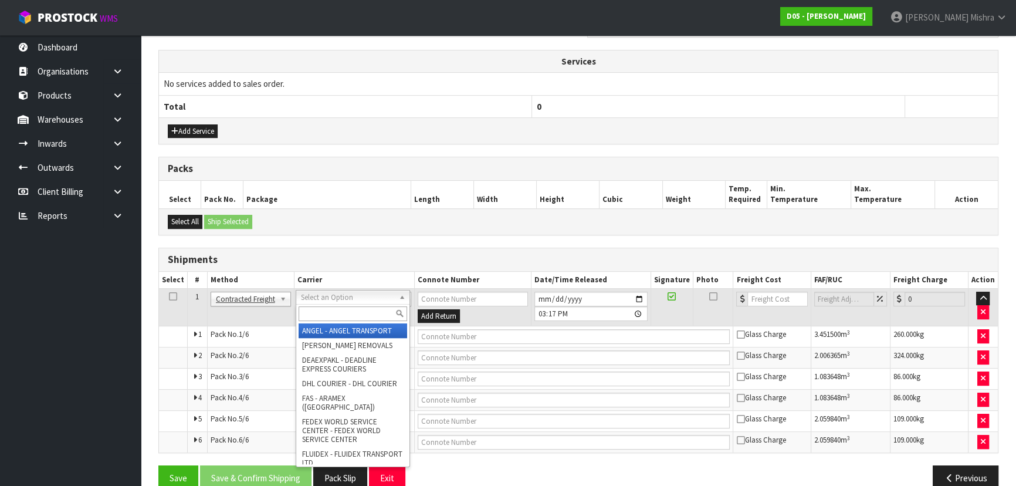
click at [354, 311] on input "text" at bounding box center [352, 313] width 108 height 15
click at [344, 313] on input "text" at bounding box center [352, 313] width 108 height 15
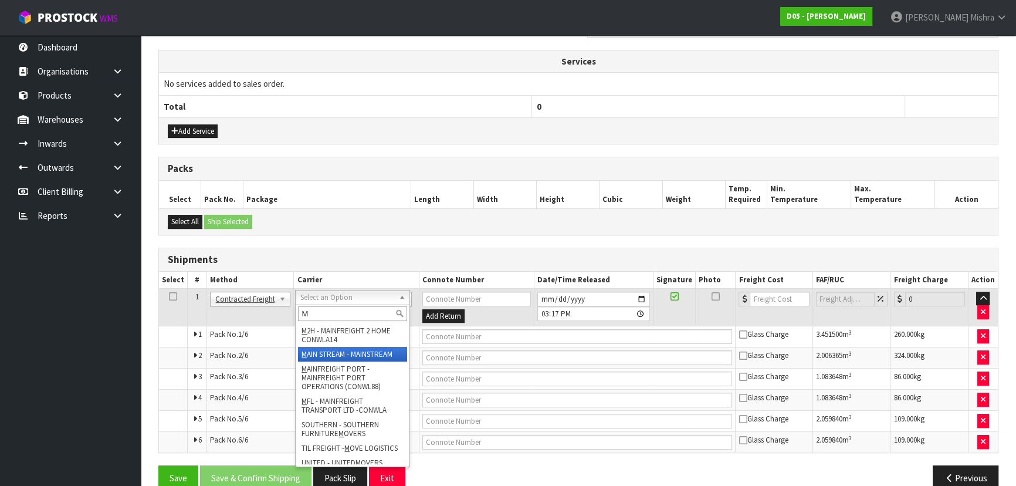
type input "M"
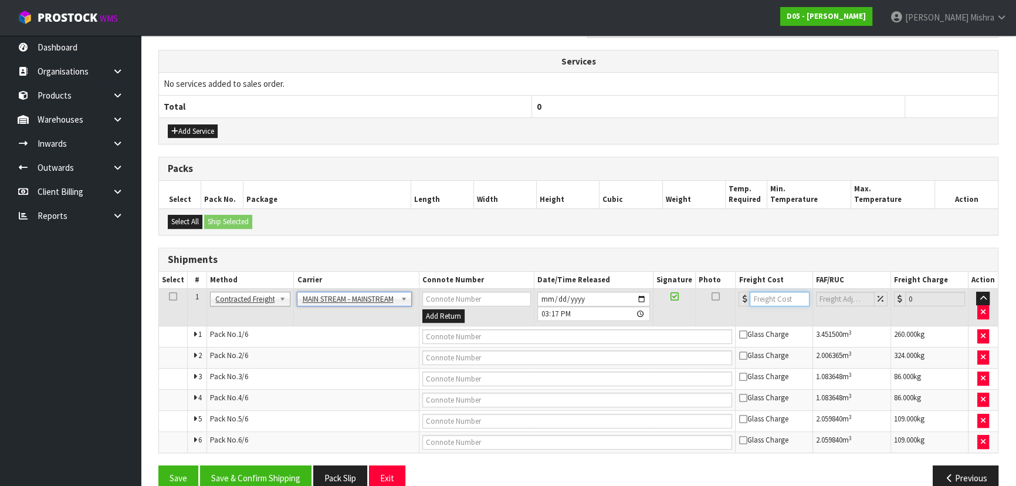
click at [763, 298] on input "number" at bounding box center [778, 298] width 59 height 15
type input "575.75"
click at [598, 334] on input "text" at bounding box center [577, 336] width 310 height 15
paste input "CWL7726335"
type input "CWL7726335"
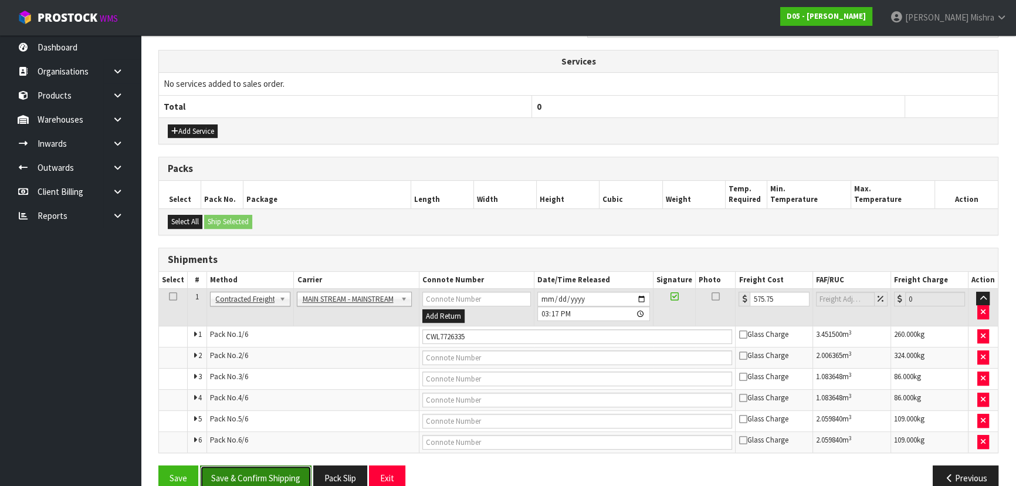
click at [259, 467] on button "Save & Confirm Shipping" at bounding box center [255, 477] width 111 height 25
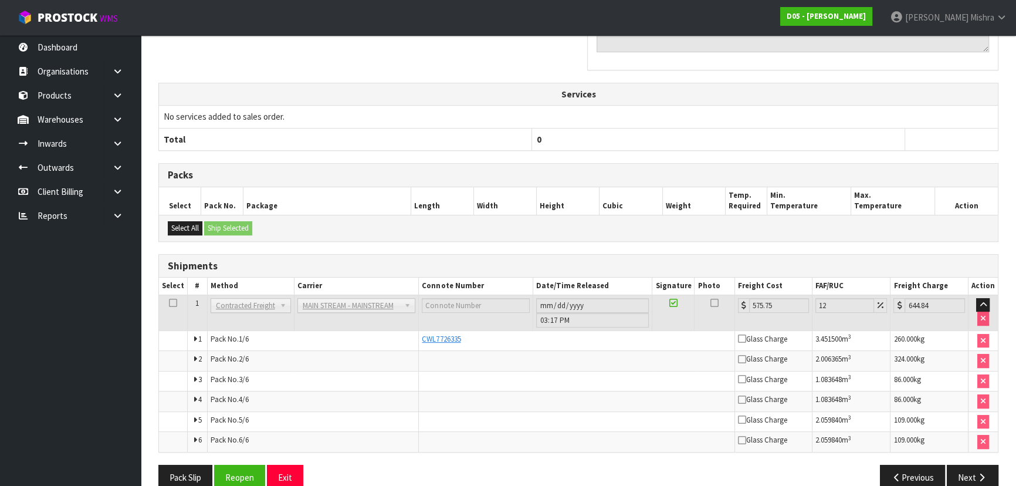
scroll to position [405, 0]
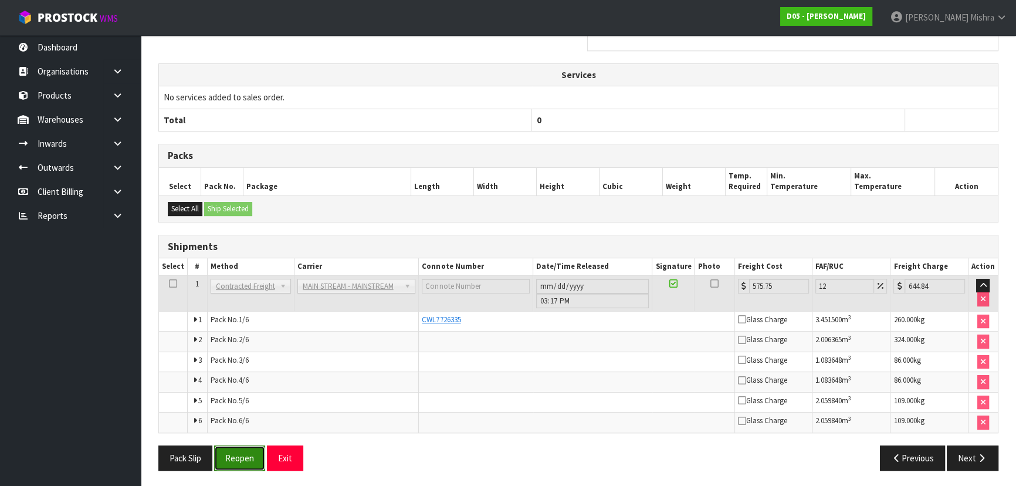
click at [249, 459] on button "Reopen" at bounding box center [239, 457] width 51 height 25
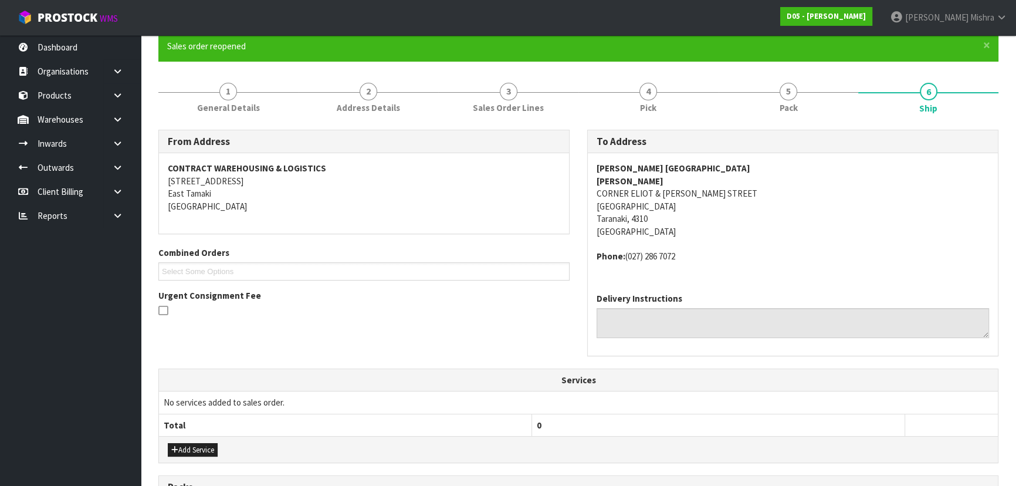
scroll to position [266, 0]
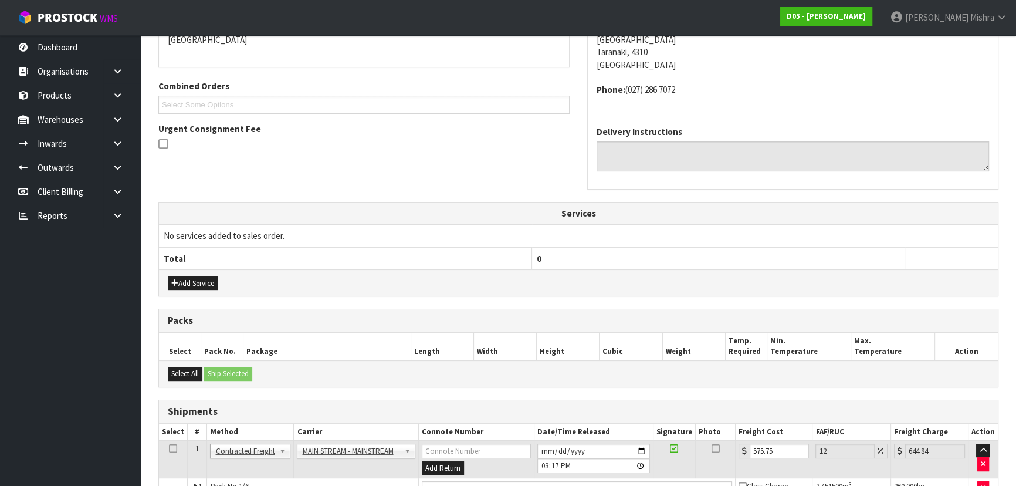
click at [190, 291] on div "Add Service" at bounding box center [578, 282] width 839 height 26
click at [203, 280] on button "Add Service" at bounding box center [193, 283] width 50 height 14
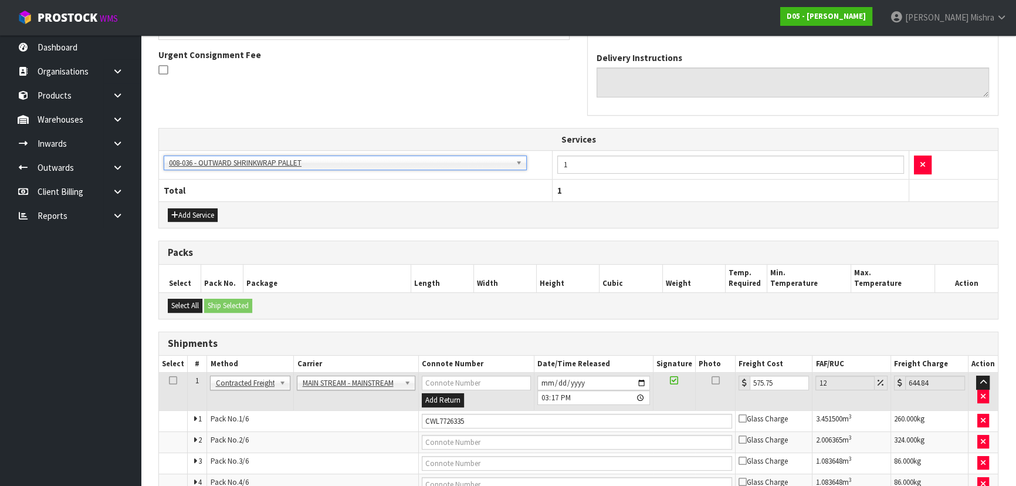
scroll to position [444, 0]
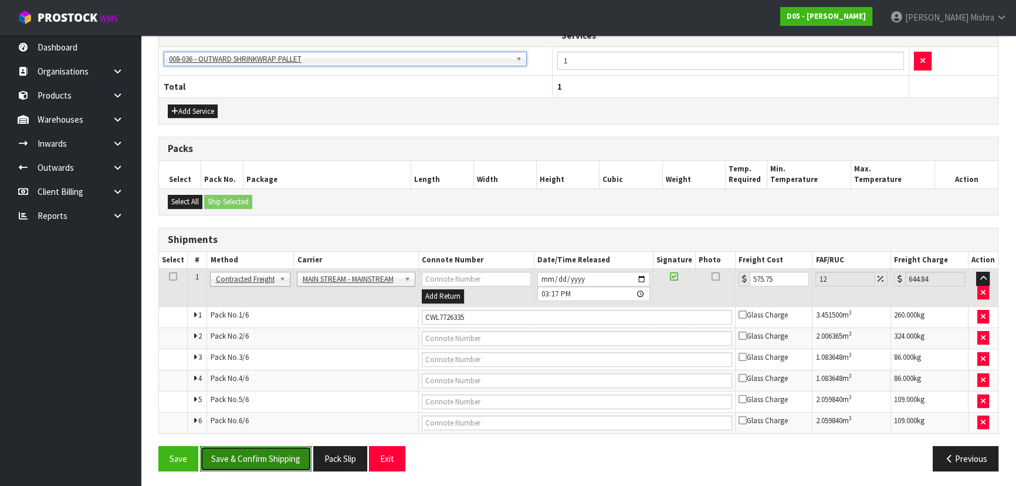
click at [269, 456] on button "Save & Confirm Shipping" at bounding box center [255, 458] width 111 height 25
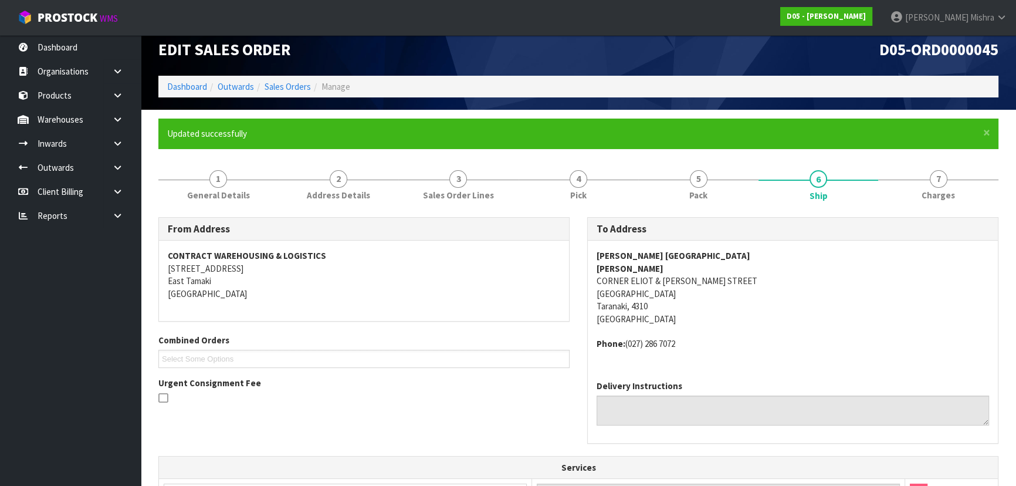
scroll to position [0, 0]
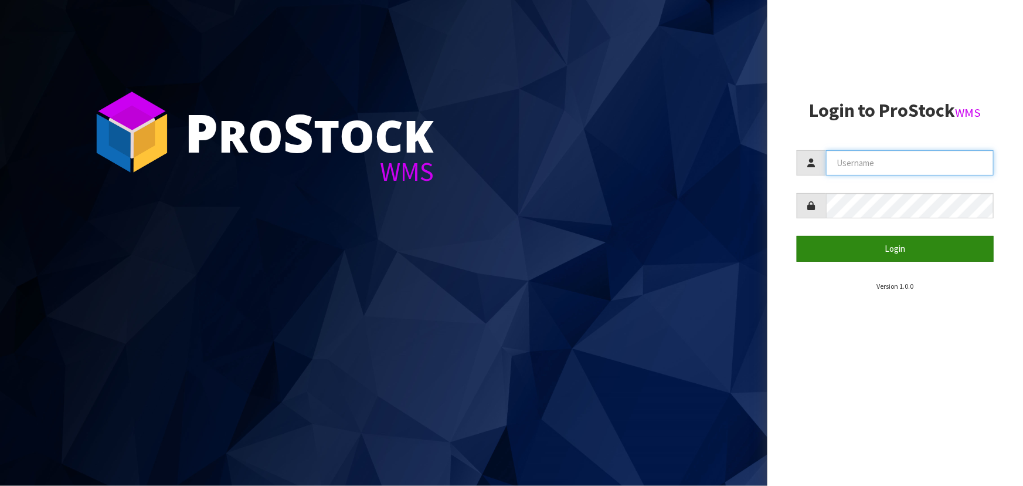
type input "[PERSON_NAME]"
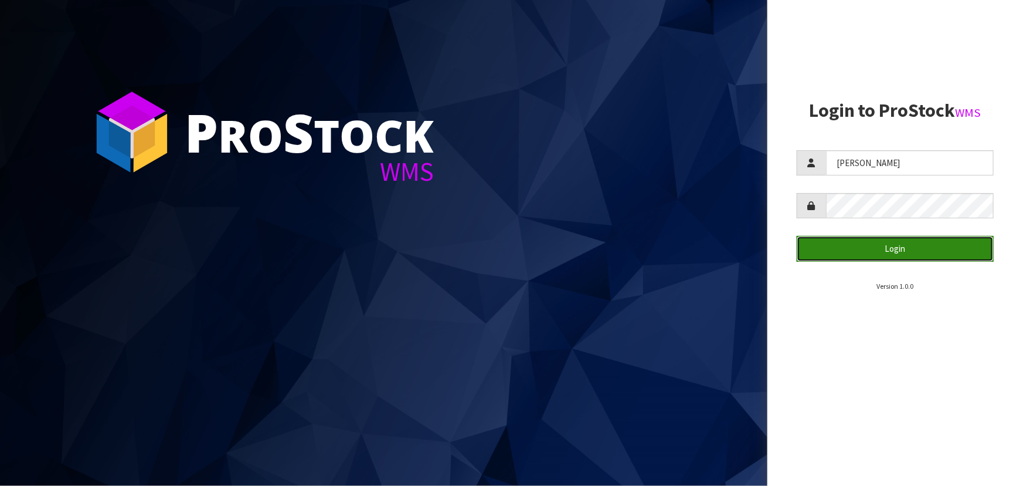
click at [903, 246] on button "Login" at bounding box center [895, 248] width 197 height 25
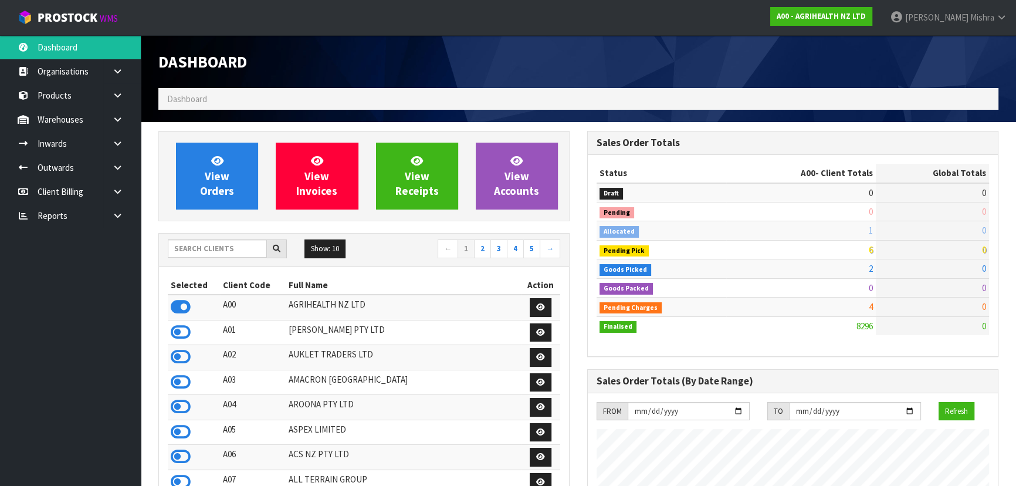
scroll to position [887, 428]
click at [247, 249] on input "text" at bounding box center [217, 248] width 99 height 18
type input "D05"
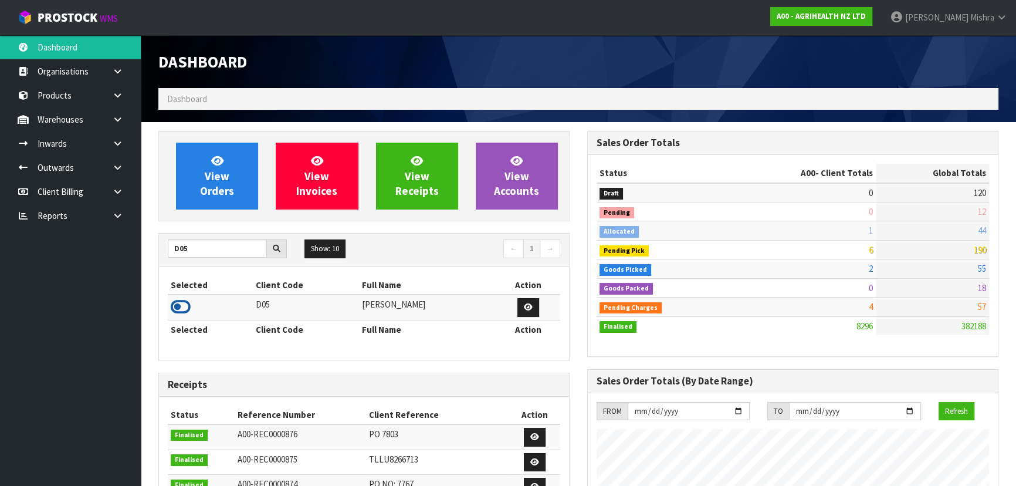
click at [182, 305] on icon at bounding box center [181, 307] width 20 height 18
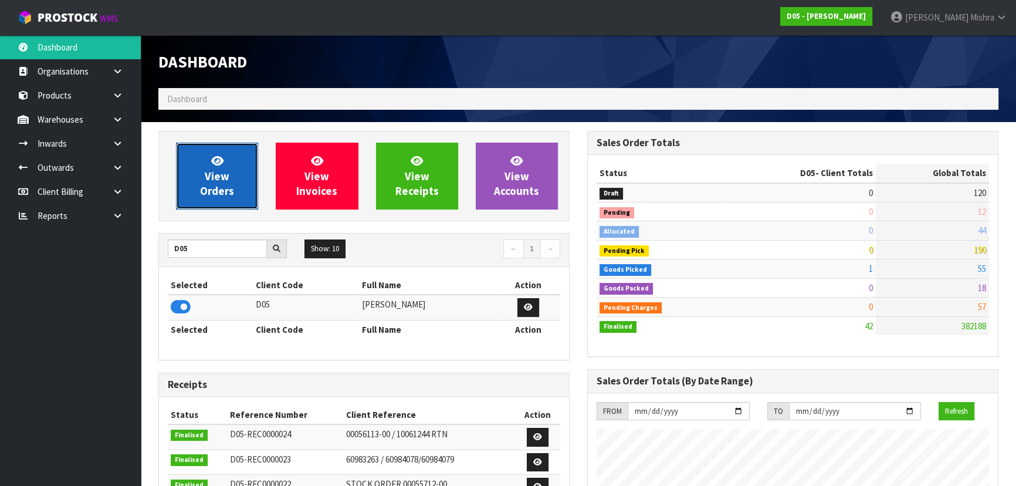
click at [188, 160] on link "View Orders" at bounding box center [217, 175] width 82 height 67
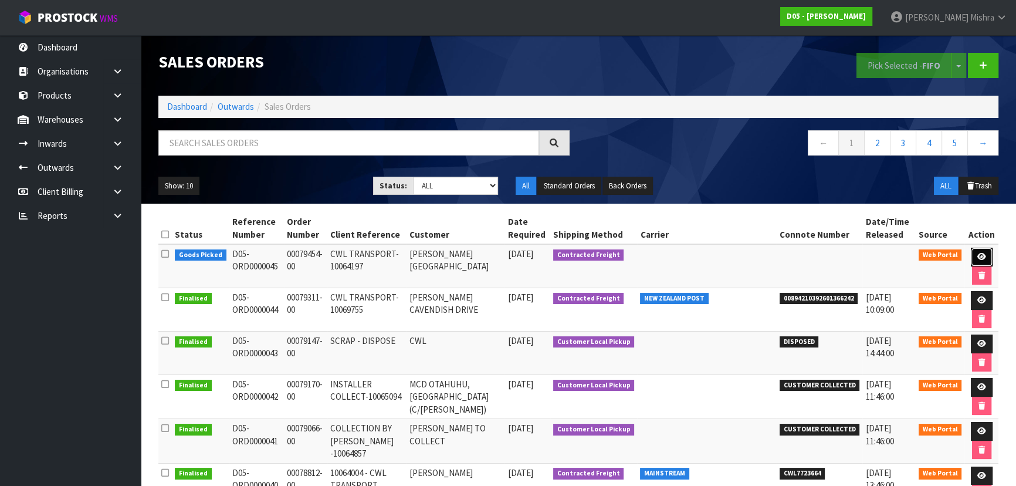
click at [978, 253] on icon at bounding box center [981, 257] width 9 height 8
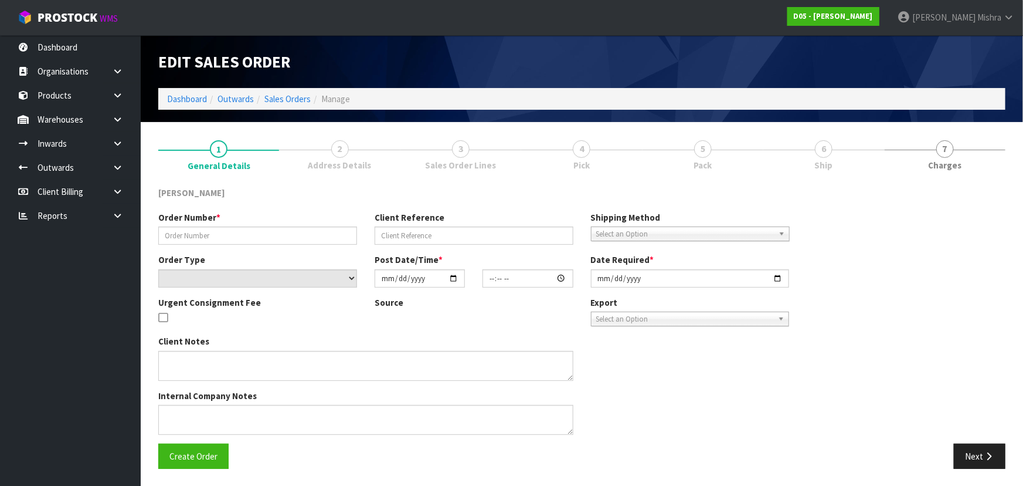
type input "00079454-00"
type input "CWL TRANSPORT-10064197"
select select "number:0"
type input "2025-09-22"
type input "10:05:00.000"
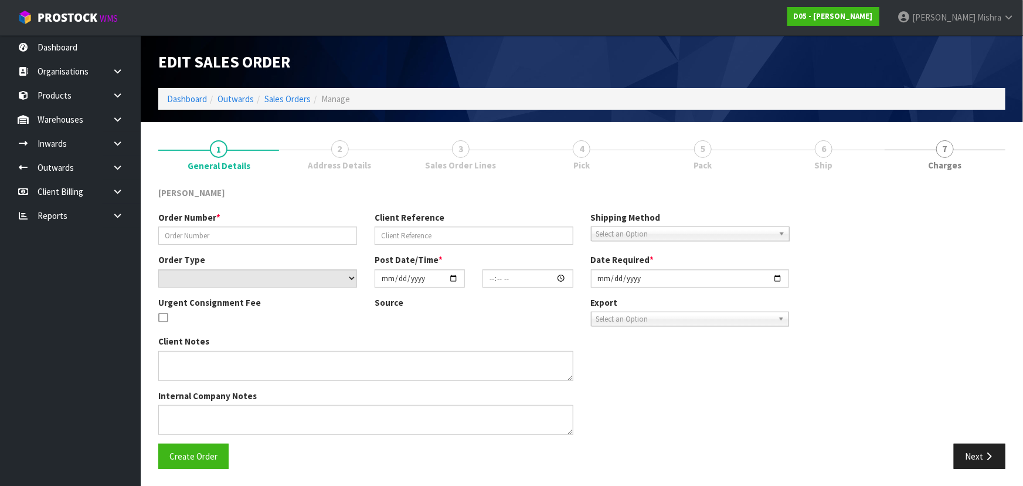
type input "2025-09-24"
type textarea "PLEASE DELIVERY TO SITE NO FORKLIFT ON SITE - DDD 26/9"
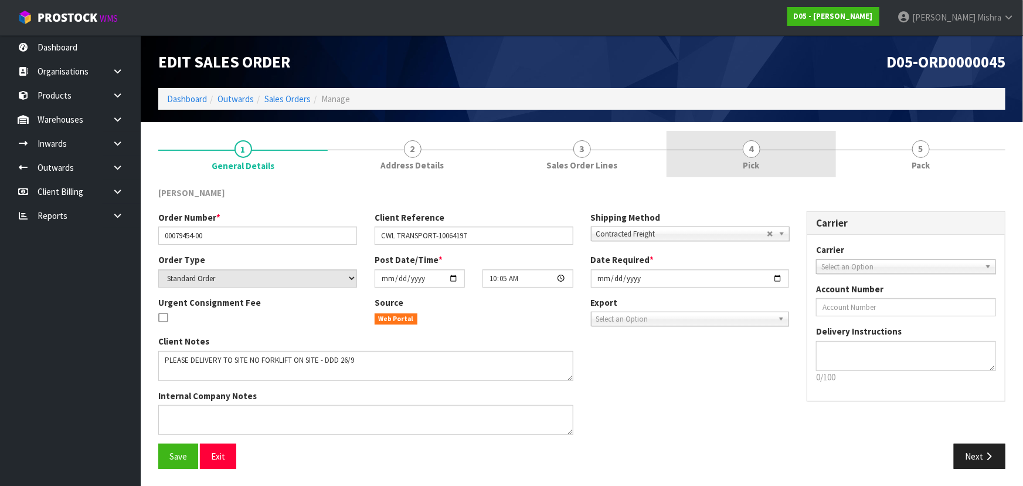
click at [725, 146] on link "4 Pick" at bounding box center [751, 154] width 169 height 46
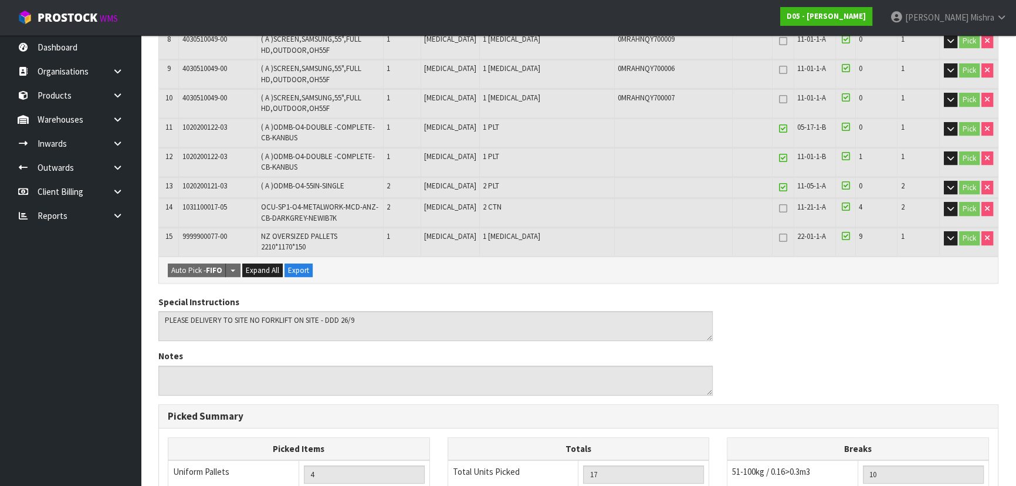
scroll to position [480, 0]
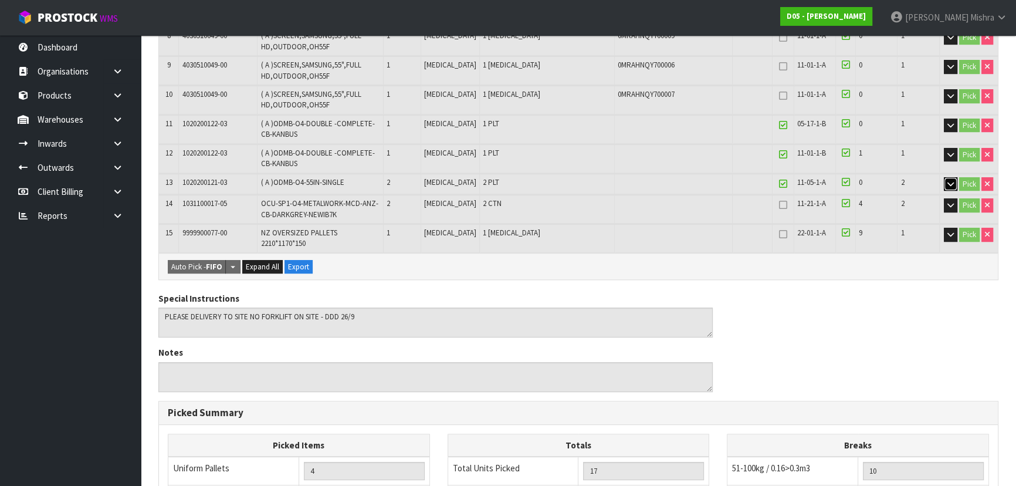
click at [948, 182] on icon "button" at bounding box center [950, 184] width 6 height 8
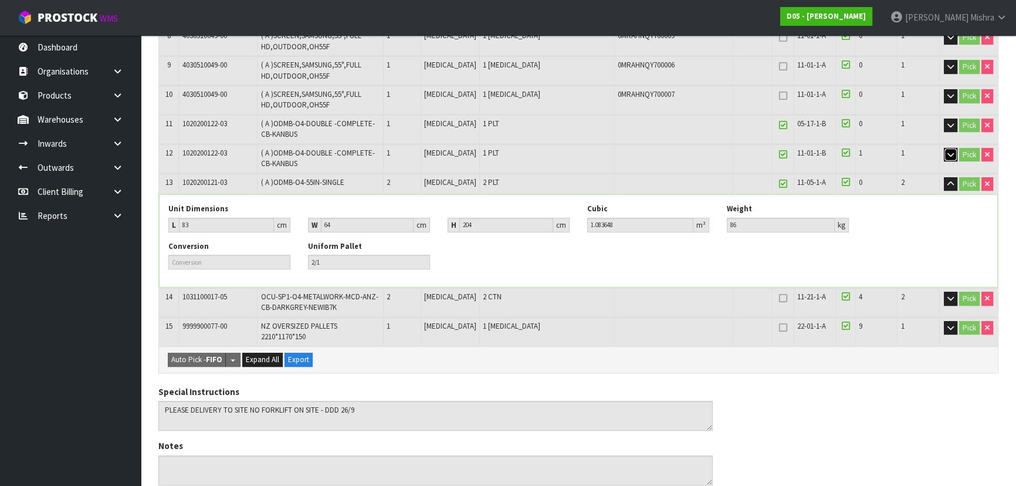
click at [947, 154] on icon "button" at bounding box center [950, 155] width 6 height 8
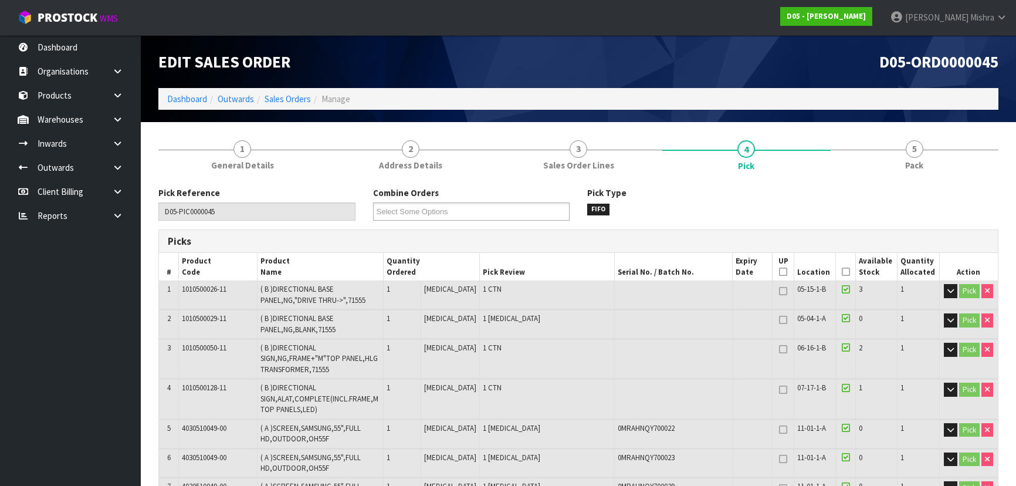
scroll to position [480, 0]
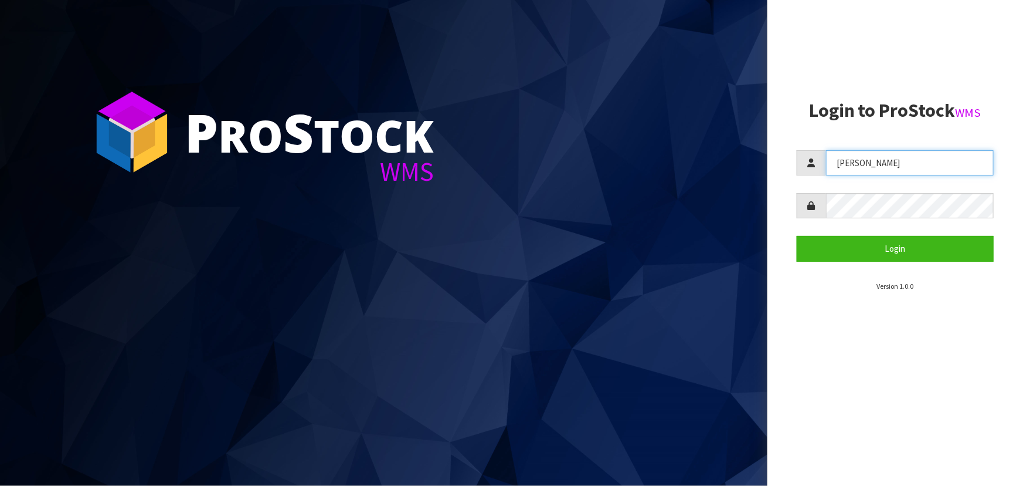
drag, startPoint x: 872, startPoint y: 159, endPoint x: 772, endPoint y: 162, distance: 100.3
click at [772, 162] on aside "Login to ProStock WMS [GEOGRAPHIC_DATA] Login Version 1.0.0" at bounding box center [896, 243] width 256 height 486
type input "[PERSON_NAME]"
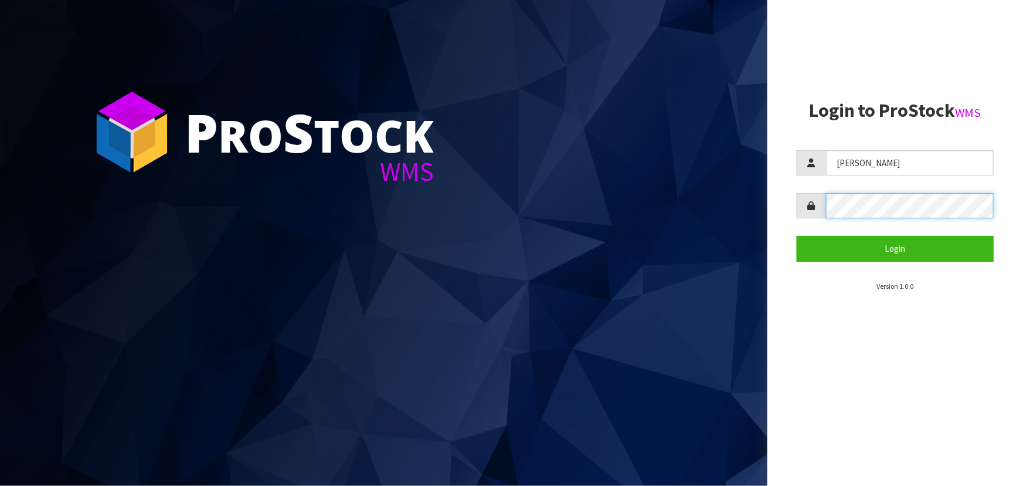
click at [813, 208] on div at bounding box center [895, 205] width 197 height 25
click at [797, 236] on button "Login" at bounding box center [895, 248] width 197 height 25
